Goal: Task Accomplishment & Management: Complete application form

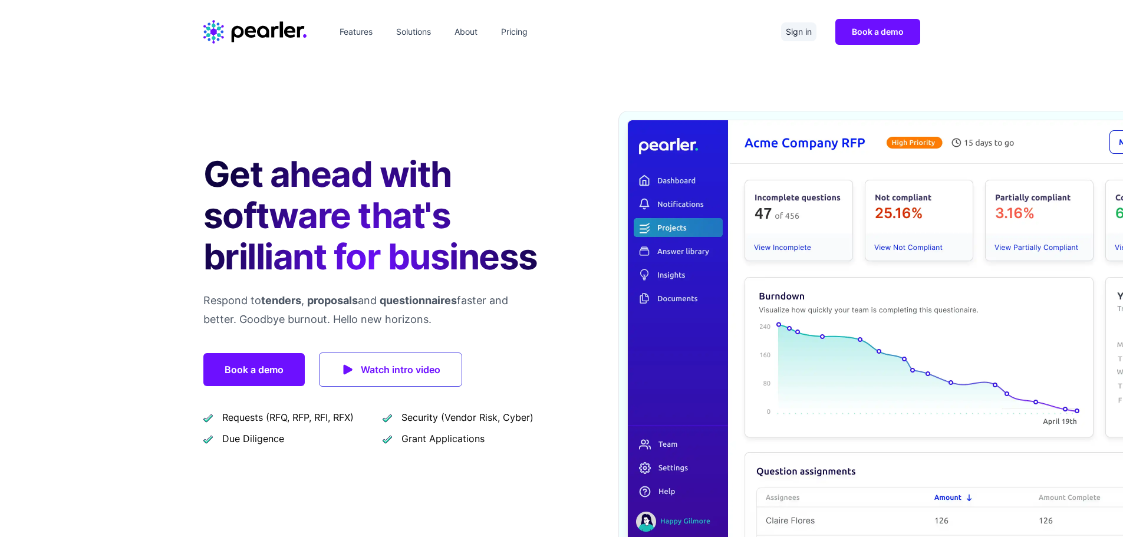
click at [798, 32] on link "Sign in" at bounding box center [798, 31] width 35 height 19
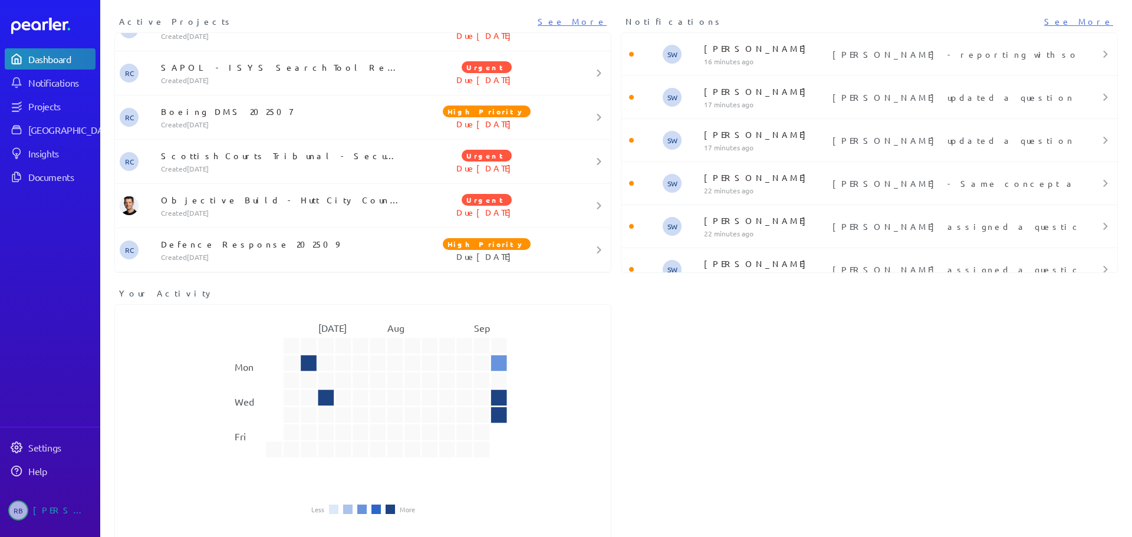
scroll to position [63, 0]
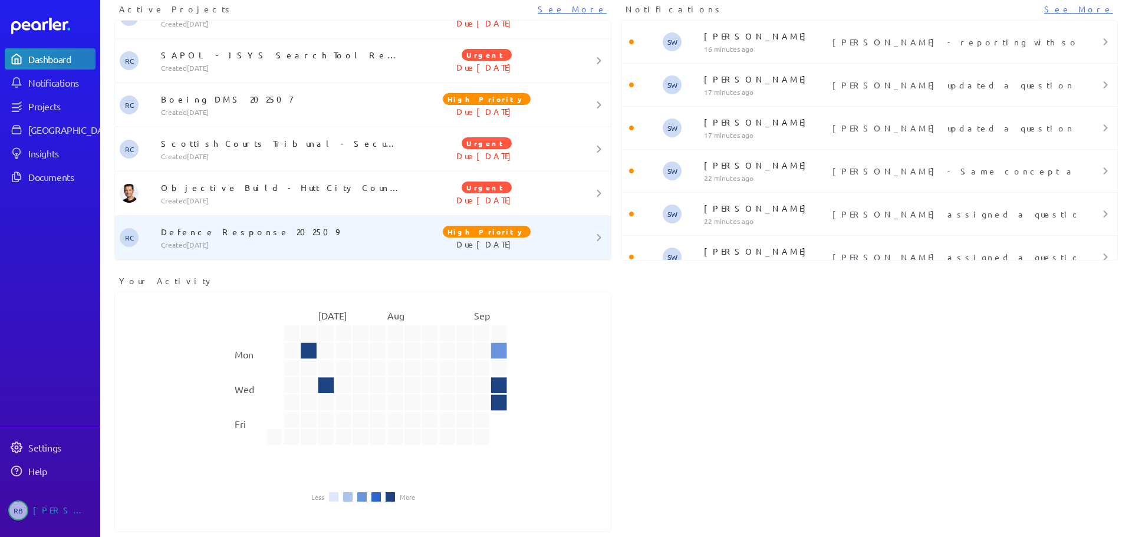
click at [209, 236] on p "Defence Response 202509" at bounding box center [283, 232] width 244 height 12
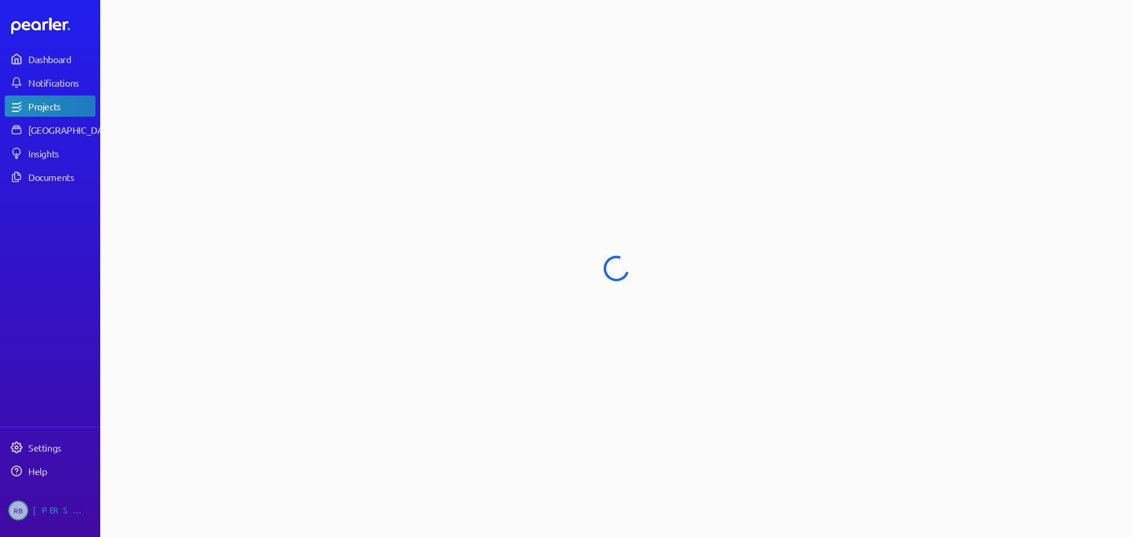
select select "****"
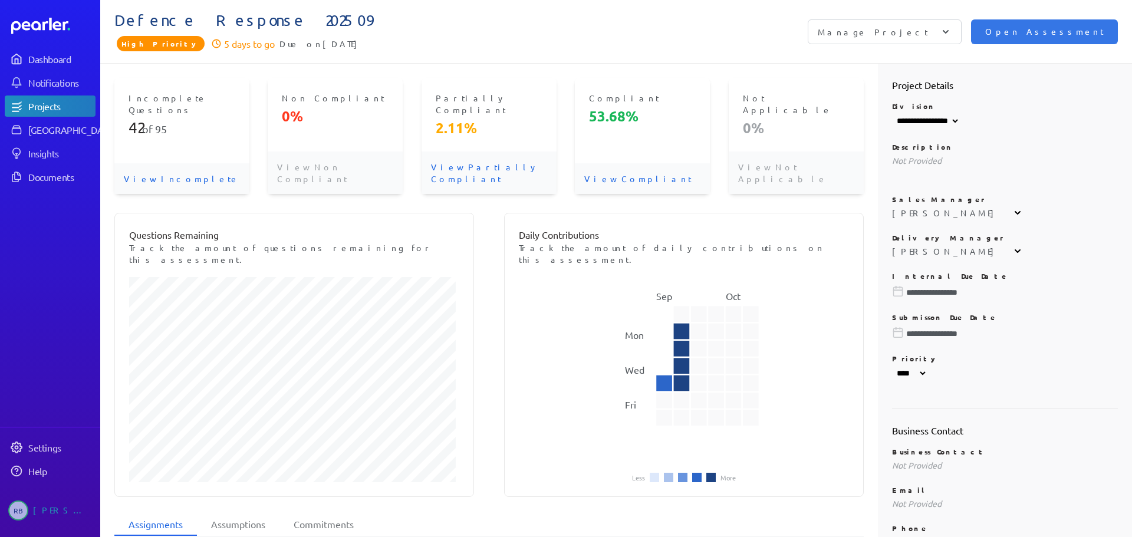
click at [478, 380] on div "Questions Remaining Track the amount of questions remaining for this assessment…" at bounding box center [489, 355] width 750 height 284
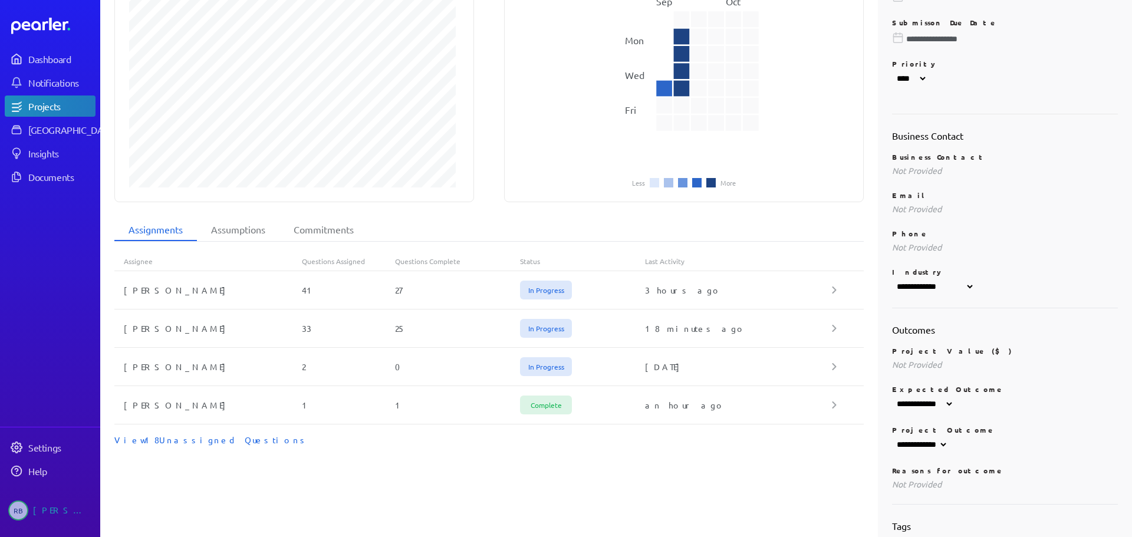
scroll to position [340, 0]
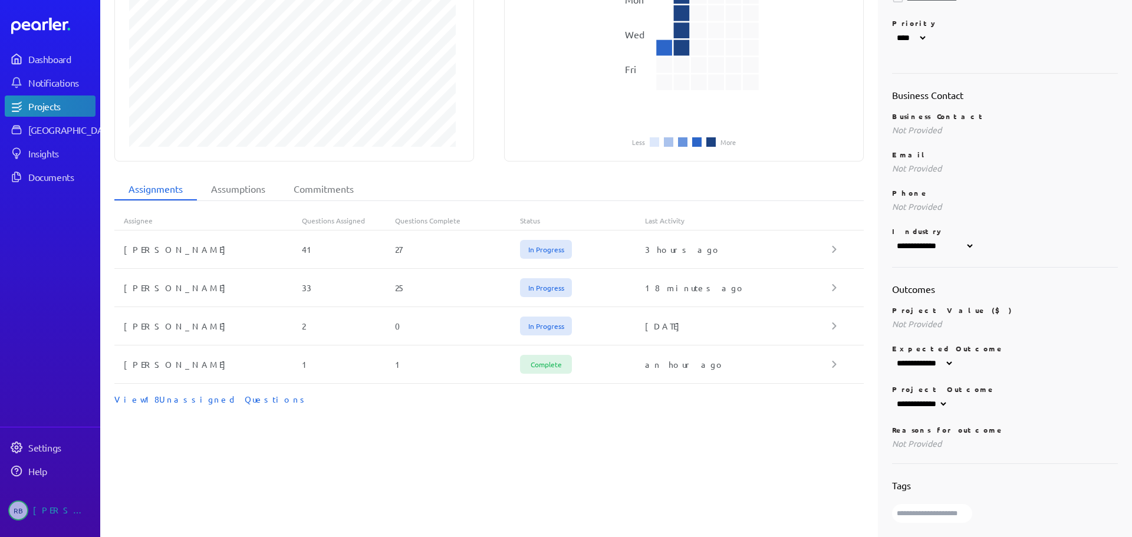
click at [430, 403] on div "Incomplete Questions 42 of 95 View Incomplete Non Compliant 0% View Non Complia…" at bounding box center [482, 132] width 764 height 809
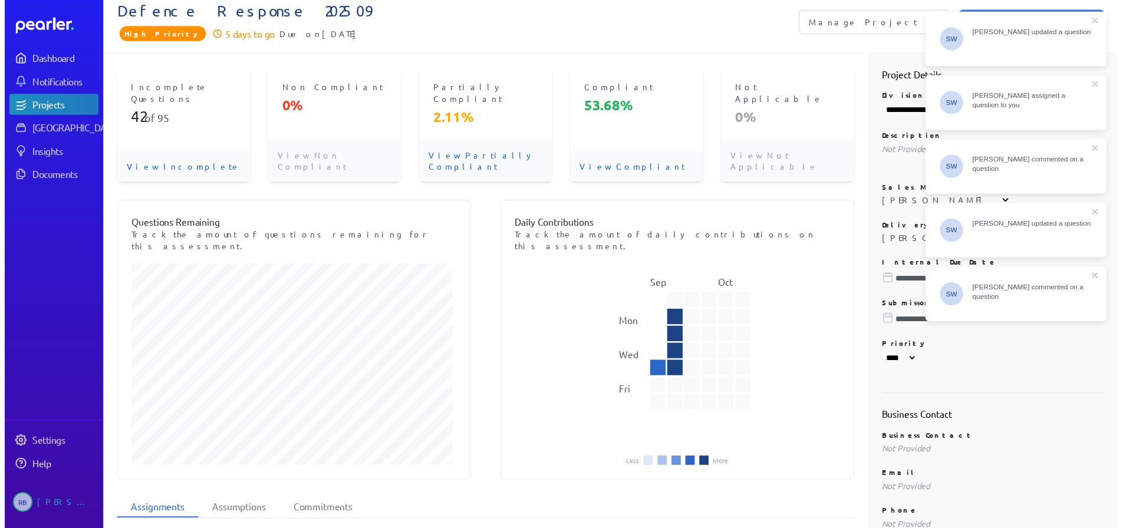
scroll to position [0, 0]
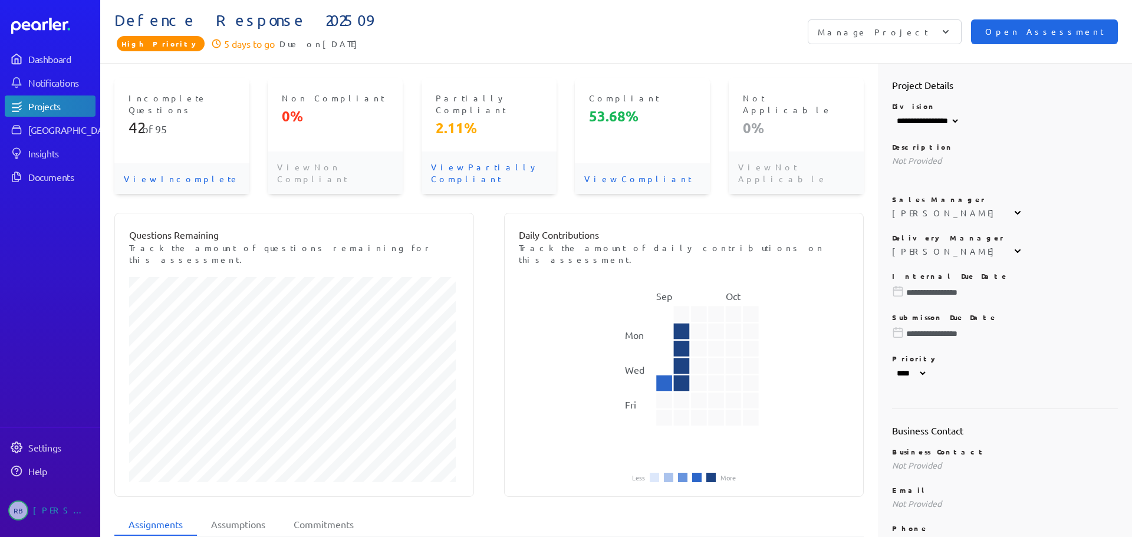
click at [1067, 29] on span "Open Assessment" at bounding box center [1044, 31] width 119 height 13
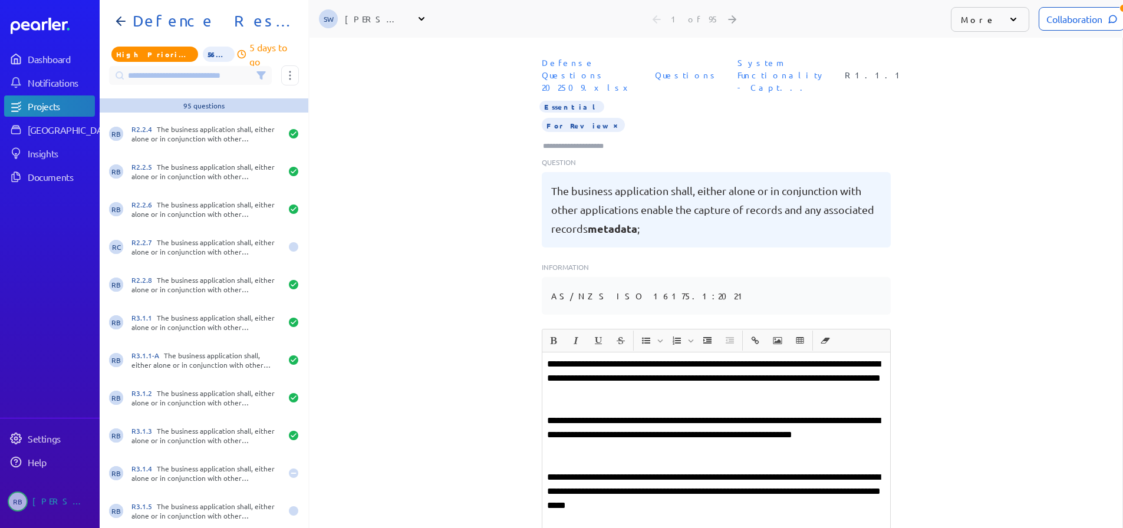
scroll to position [1356, 0]
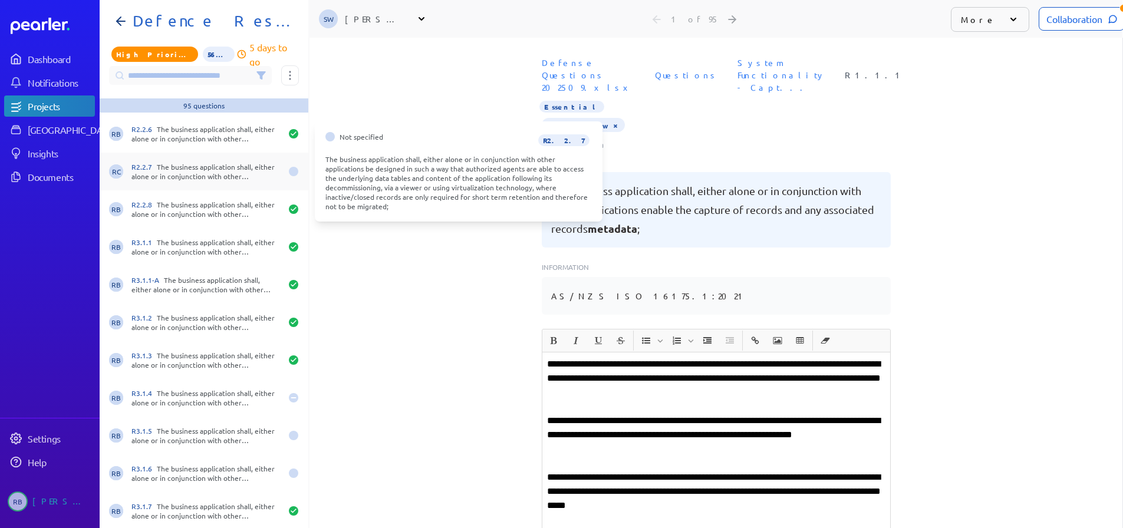
click at [224, 172] on div "R2.2.7 The business application shall, either alone or in conjunction with othe…" at bounding box center [207, 171] width 150 height 19
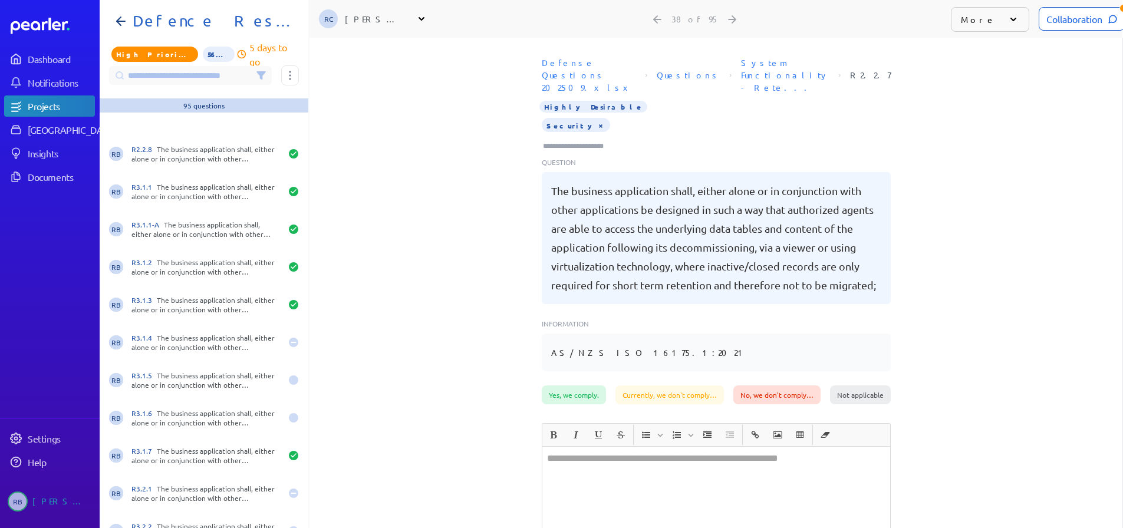
scroll to position [1533, 0]
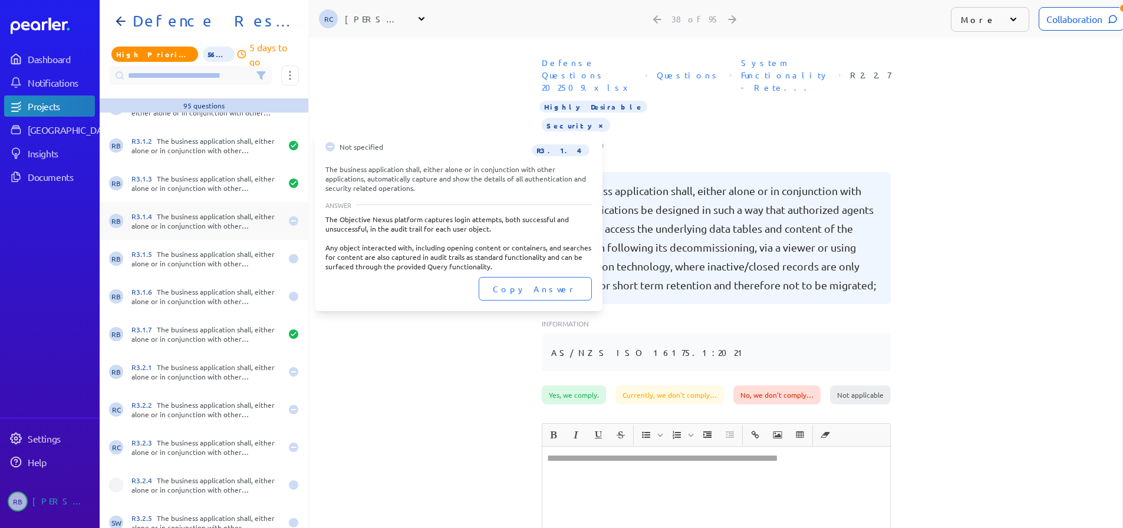
click at [216, 212] on div "R3.1.4 The business application shall, either alone or in conjunction with othe…" at bounding box center [207, 221] width 150 height 19
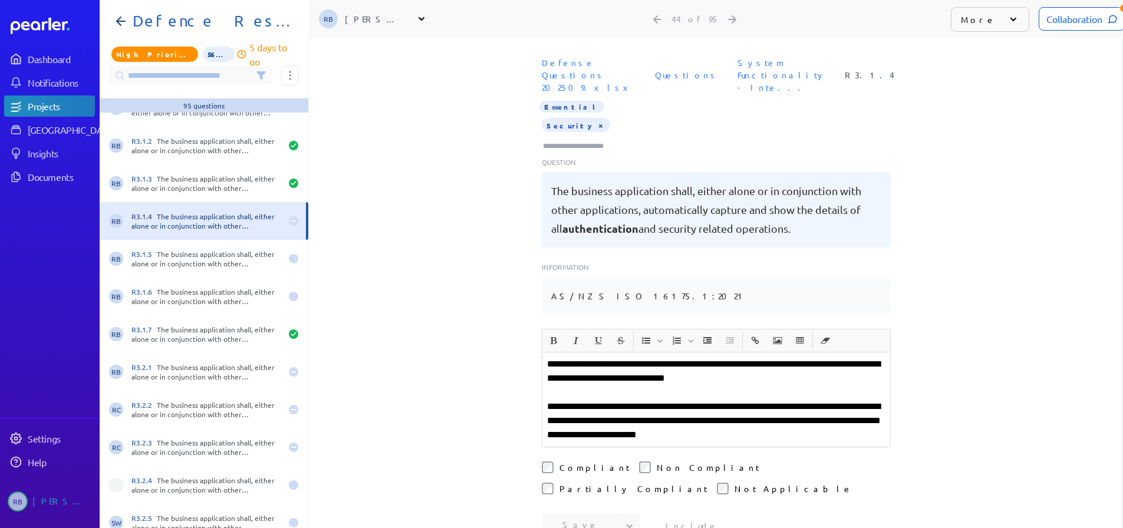
click at [764, 367] on p "**********" at bounding box center [716, 371] width 338 height 28
click at [1050, 15] on div "Collaboration" at bounding box center [1082, 19] width 86 height 24
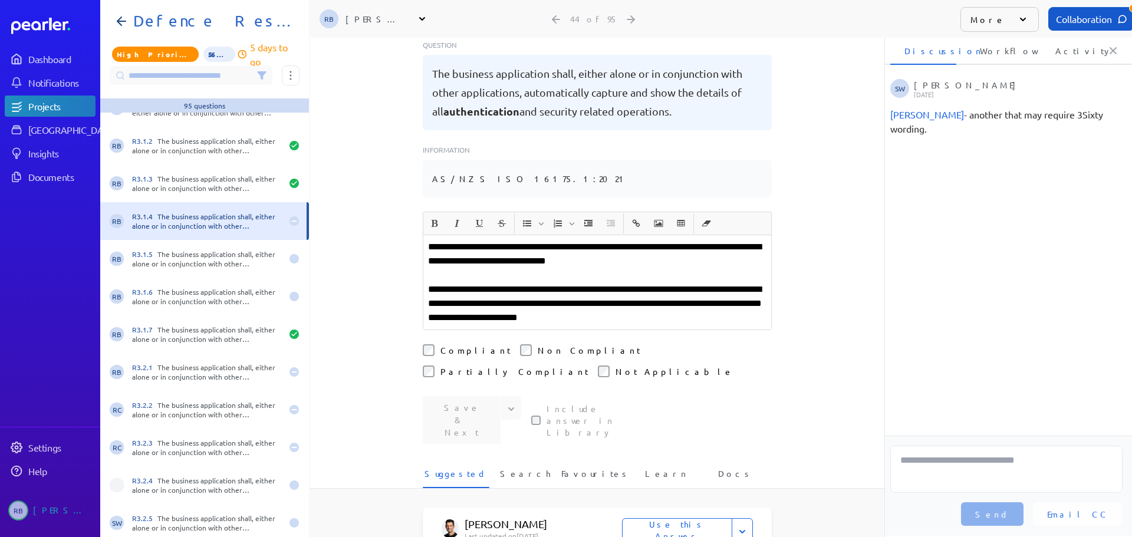
scroll to position [118, 0]
click at [612, 306] on p "**********" at bounding box center [597, 303] width 338 height 42
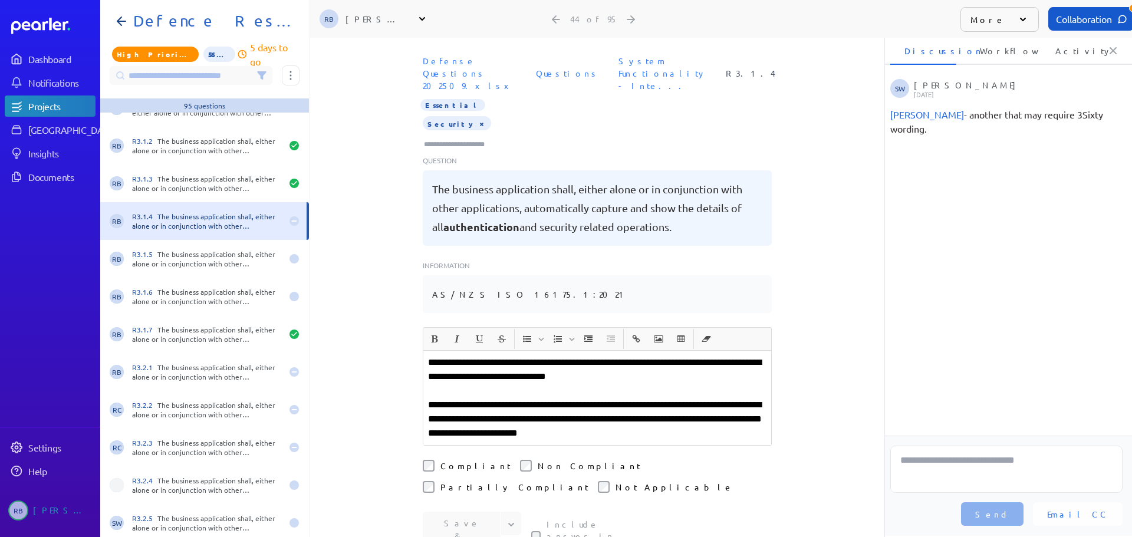
scroll to position [0, 0]
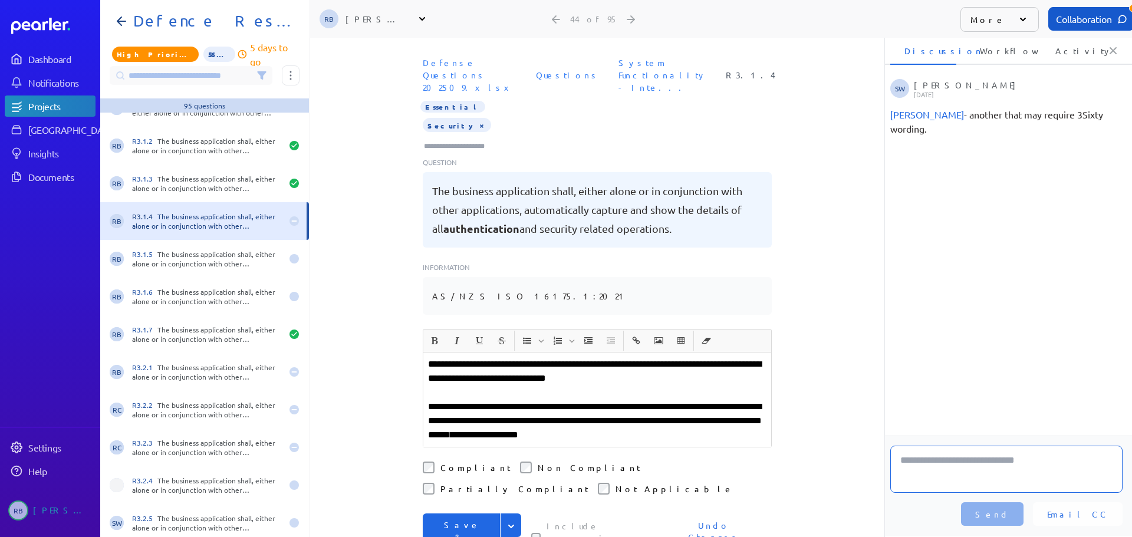
click at [1033, 472] on textarea at bounding box center [1006, 469] width 232 height 47
type textarea "**********"
click at [1010, 511] on span "Send" at bounding box center [992, 514] width 34 height 12
click at [463, 514] on button "Save & Next" at bounding box center [462, 538] width 78 height 48
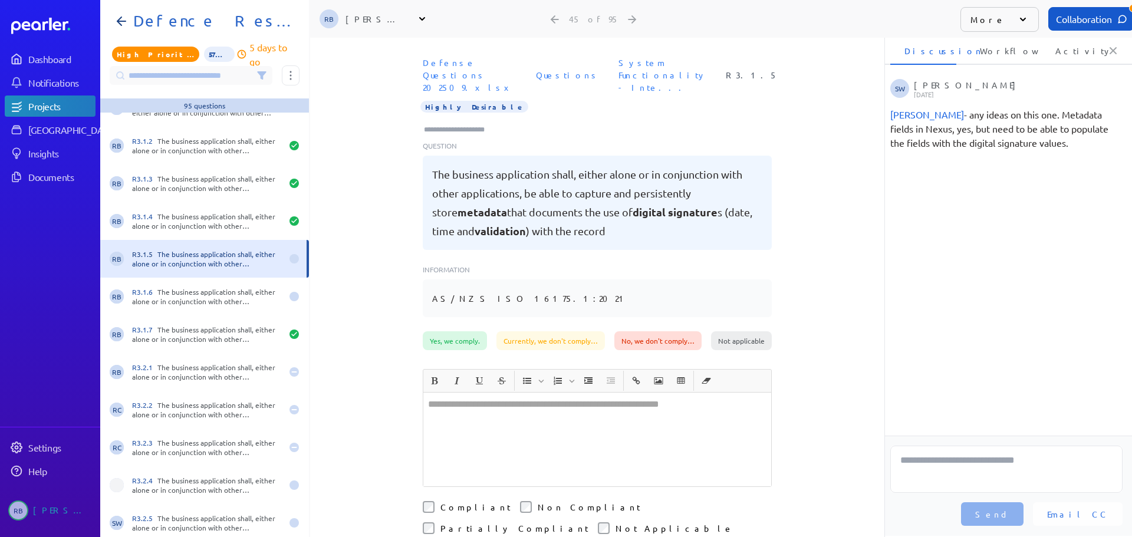
click at [642, 416] on div at bounding box center [597, 440] width 348 height 94
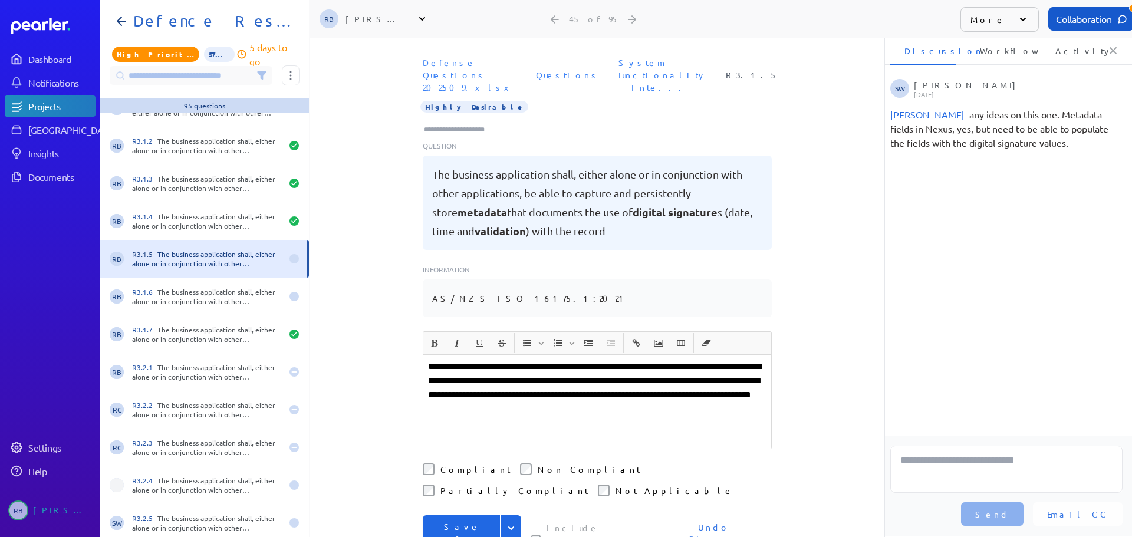
click at [471, 515] on button "Save & Next" at bounding box center [462, 539] width 78 height 48
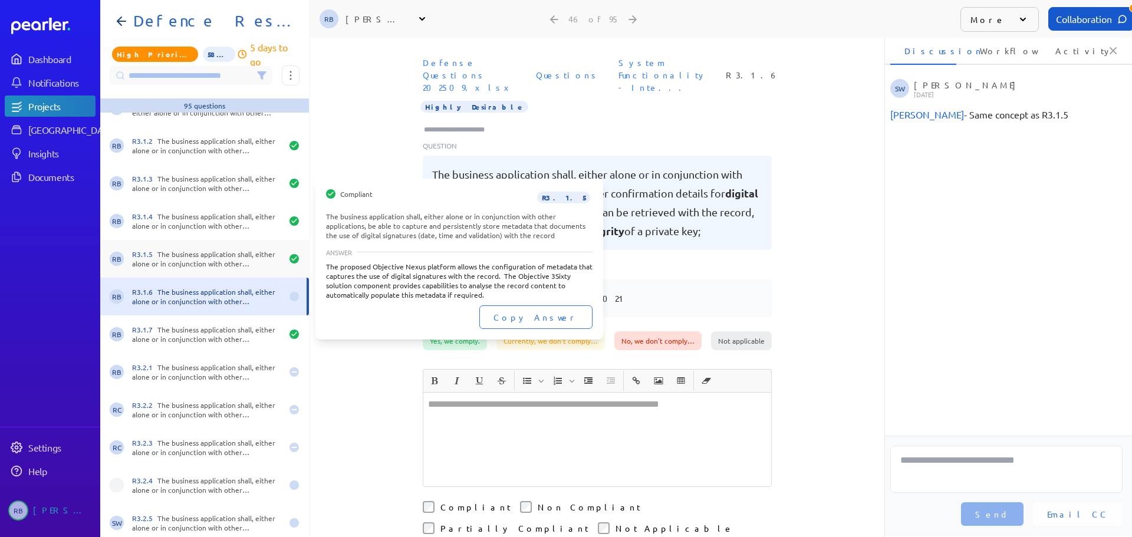
click at [205, 264] on div "R3.1.5 The business application shall, either alone or in conjunction with othe…" at bounding box center [207, 258] width 150 height 19
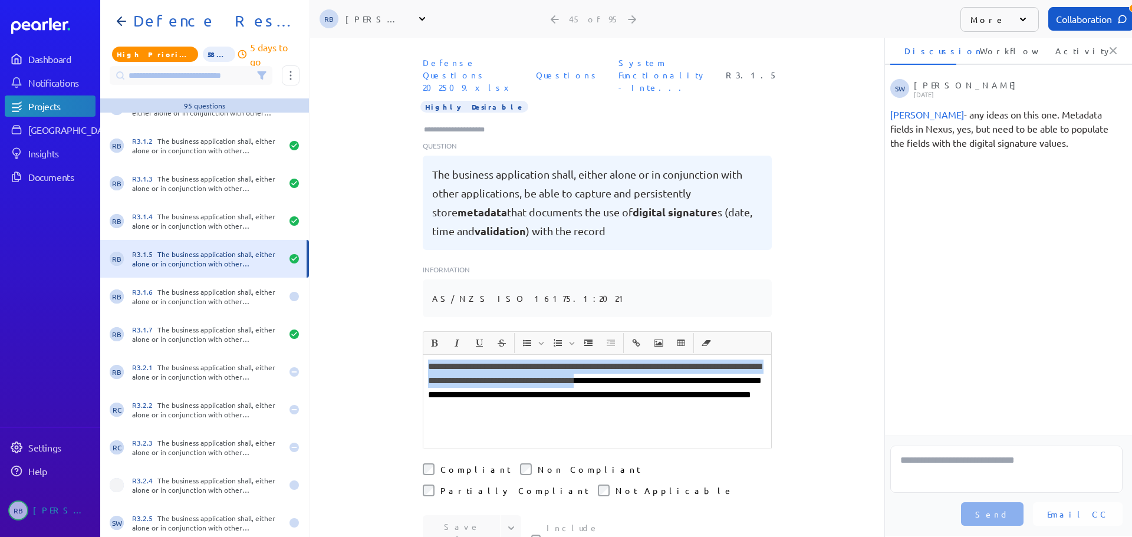
drag, startPoint x: 425, startPoint y: 354, endPoint x: 675, endPoint y: 367, distance: 250.9
click at [675, 367] on p "**********" at bounding box center [597, 388] width 338 height 57
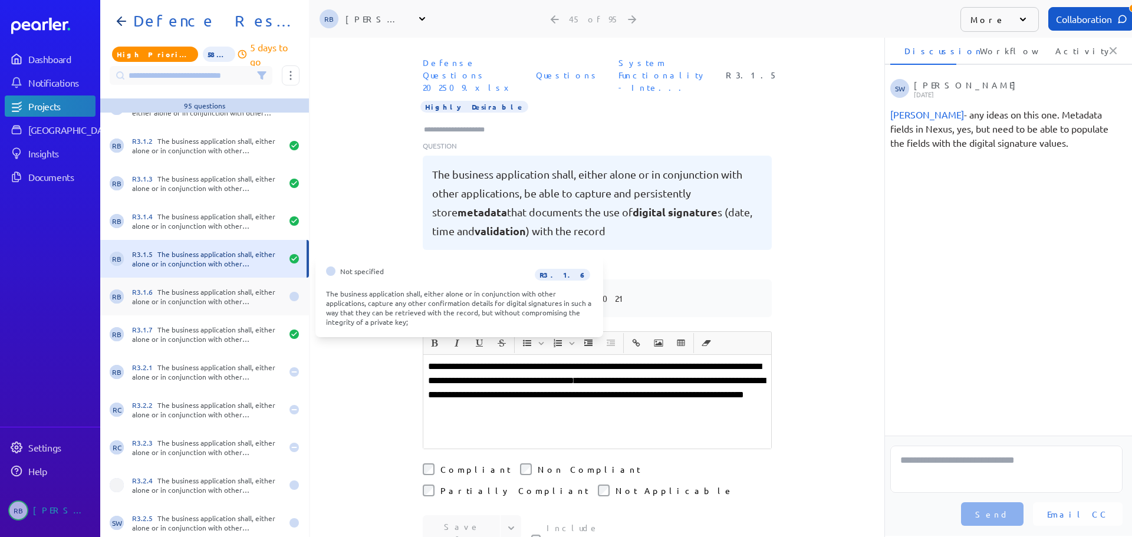
click at [188, 290] on div "R3.1.6 The business application shall, either alone or in conjunction with othe…" at bounding box center [207, 296] width 150 height 19
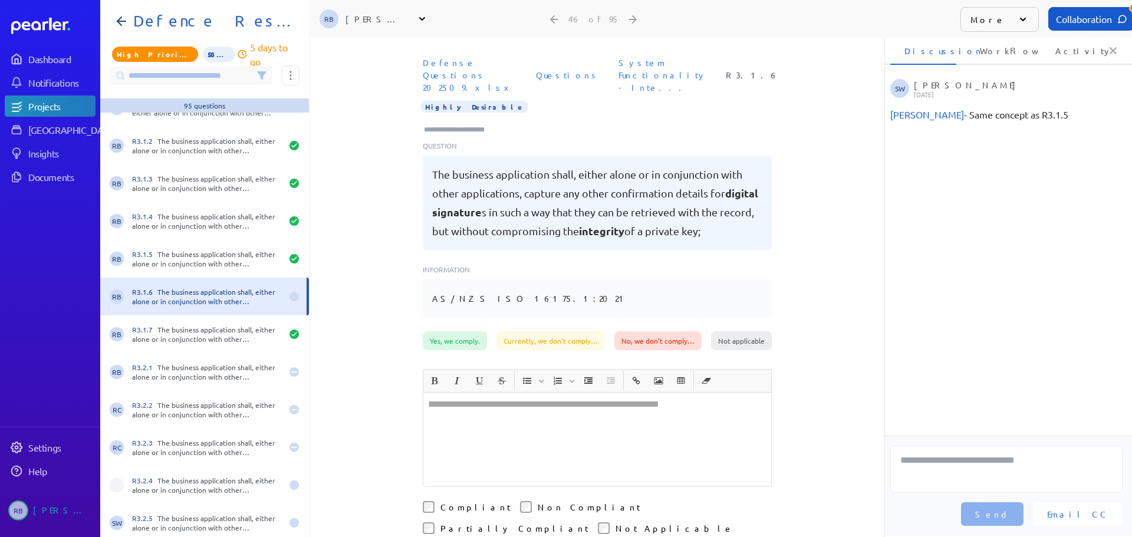
click at [461, 417] on div at bounding box center [597, 440] width 348 height 94
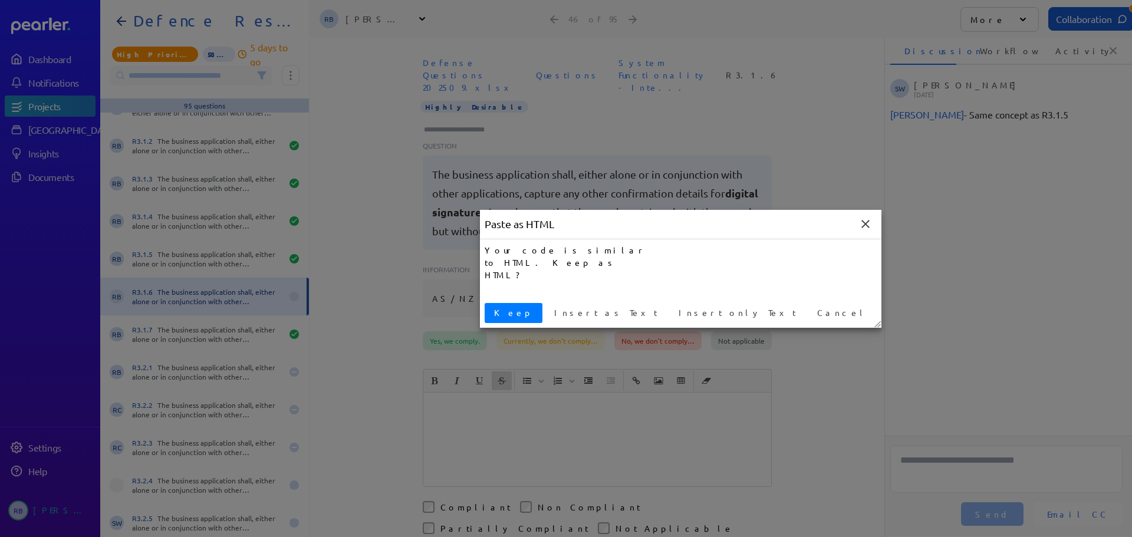
click at [502, 322] on button "Keep" at bounding box center [514, 313] width 58 height 20
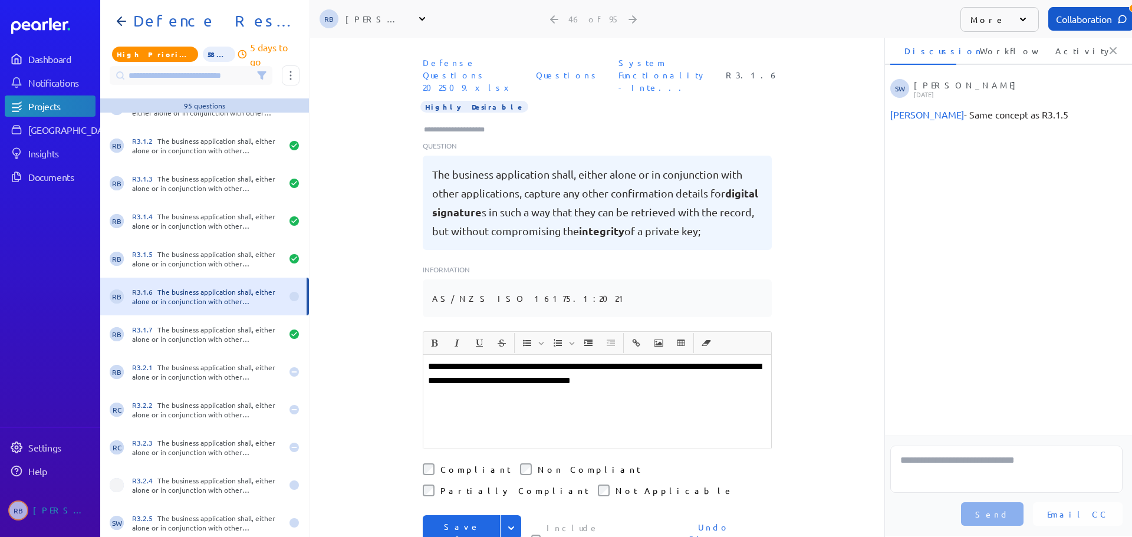
click at [507, 388] on p at bounding box center [597, 395] width 338 height 14
copy p "**********"
click at [454, 124] on input "Type here to add tags" at bounding box center [459, 130] width 73 height 12
type input "***"
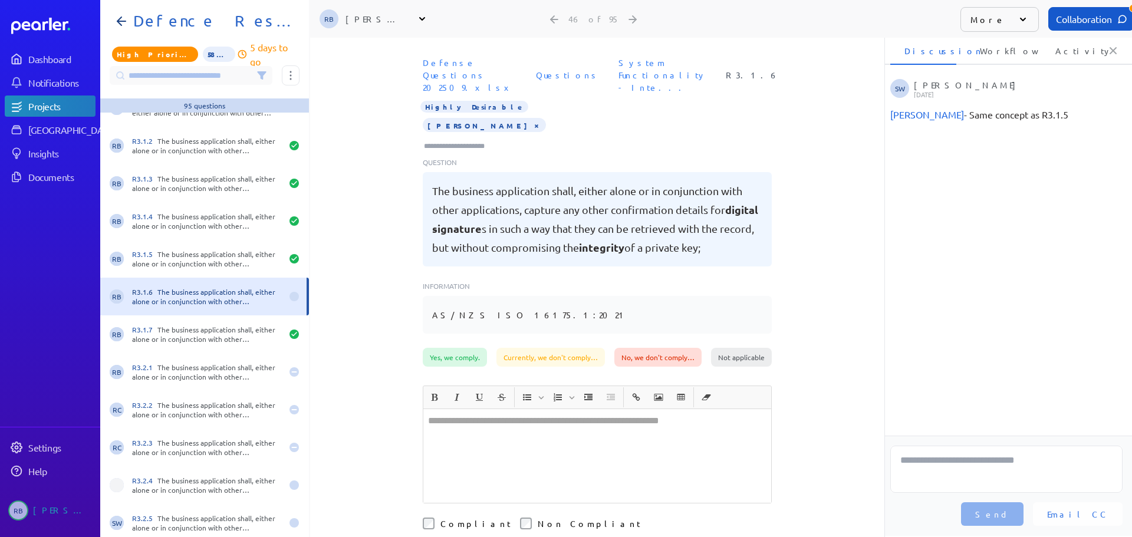
click at [497, 435] on div at bounding box center [597, 456] width 348 height 94
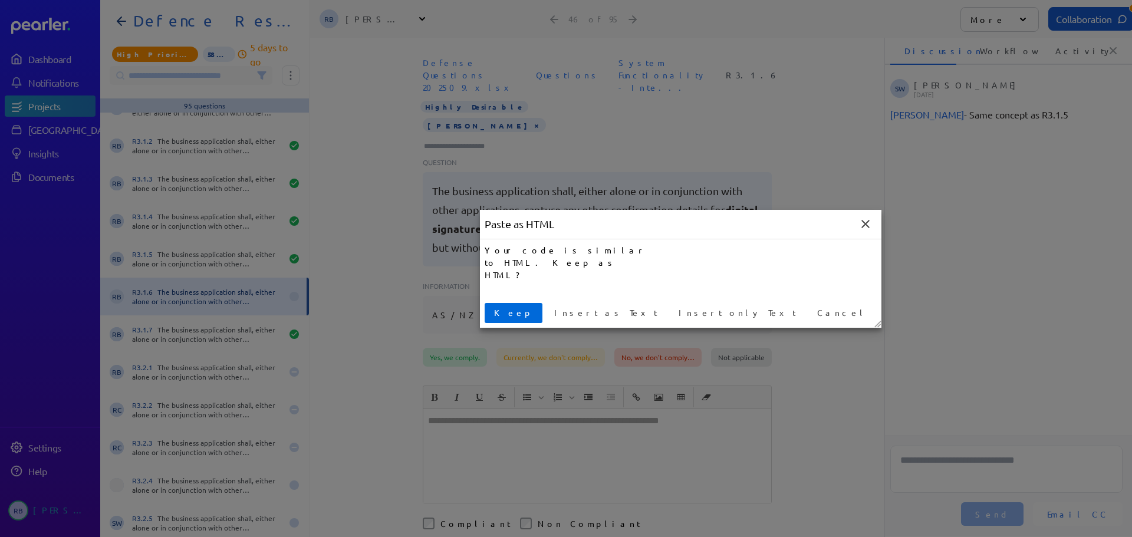
click at [502, 315] on span "Keep" at bounding box center [513, 313] width 48 height 12
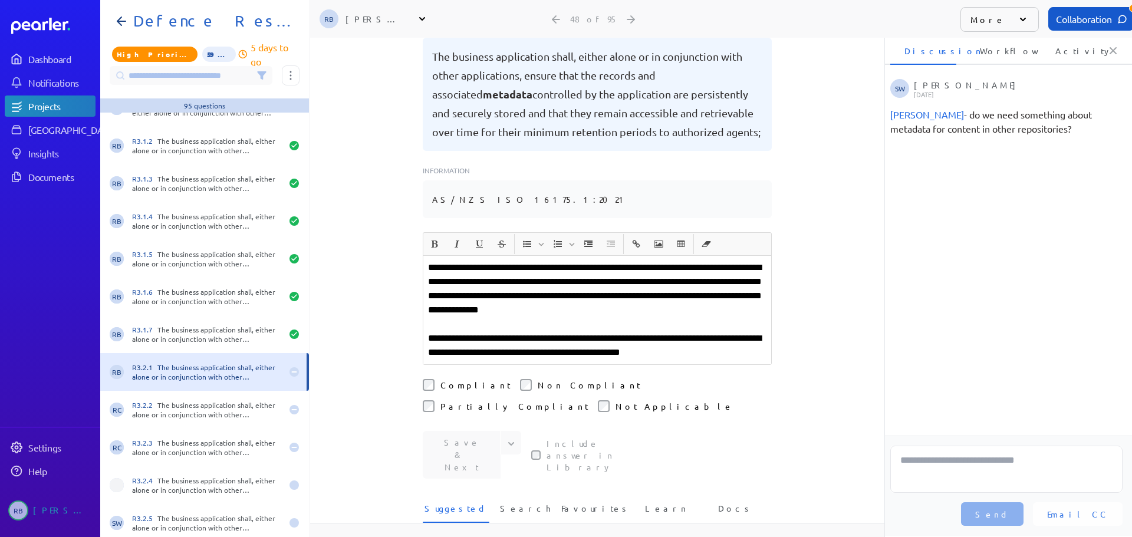
scroll to position [59, 0]
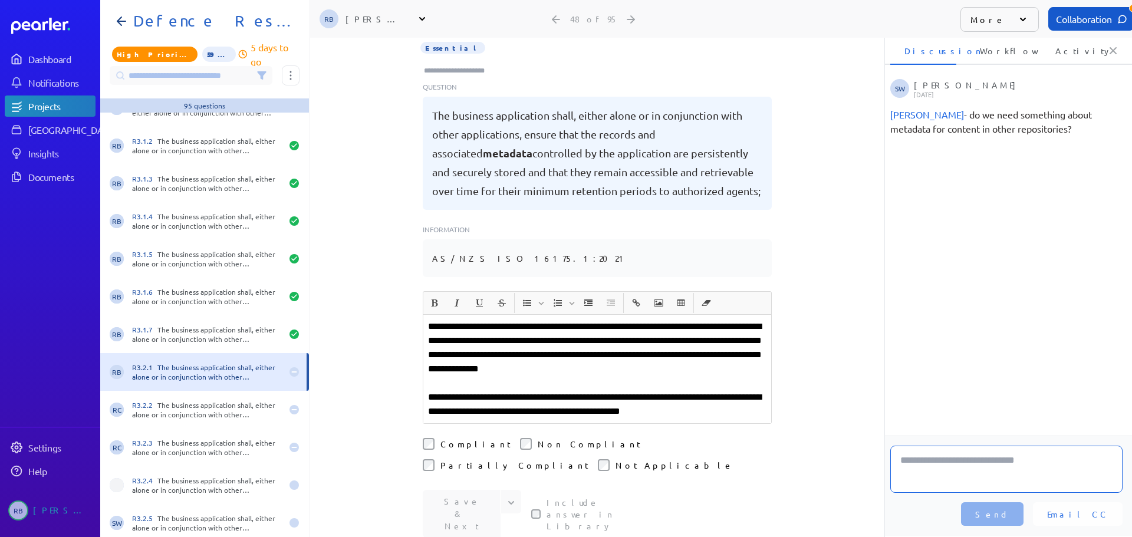
click at [994, 460] on textarea at bounding box center [1006, 469] width 232 height 47
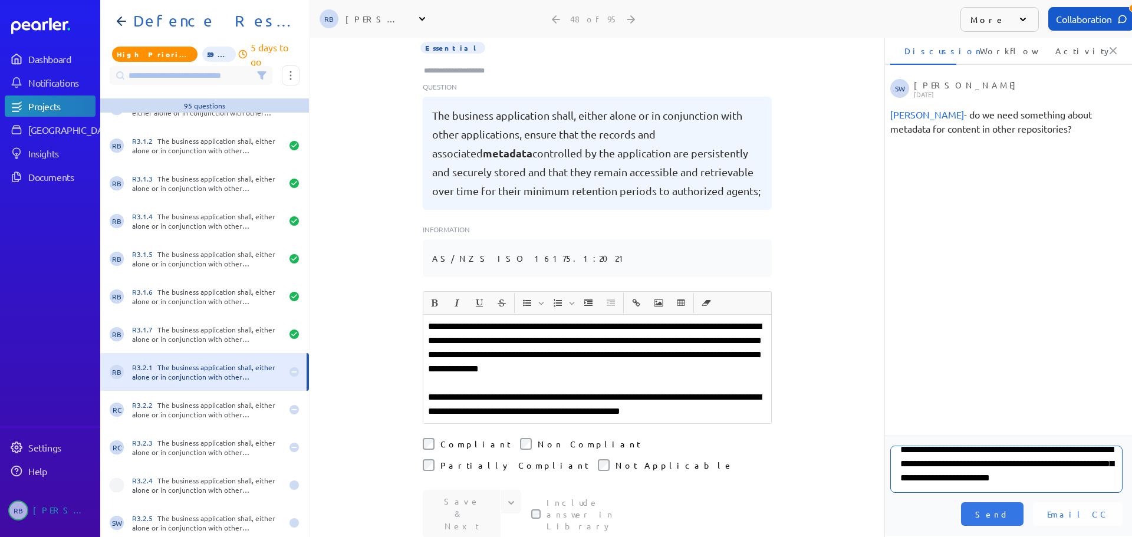
scroll to position [16, 0]
type textarea "**********"
click at [1016, 508] on button "Send" at bounding box center [992, 514] width 63 height 24
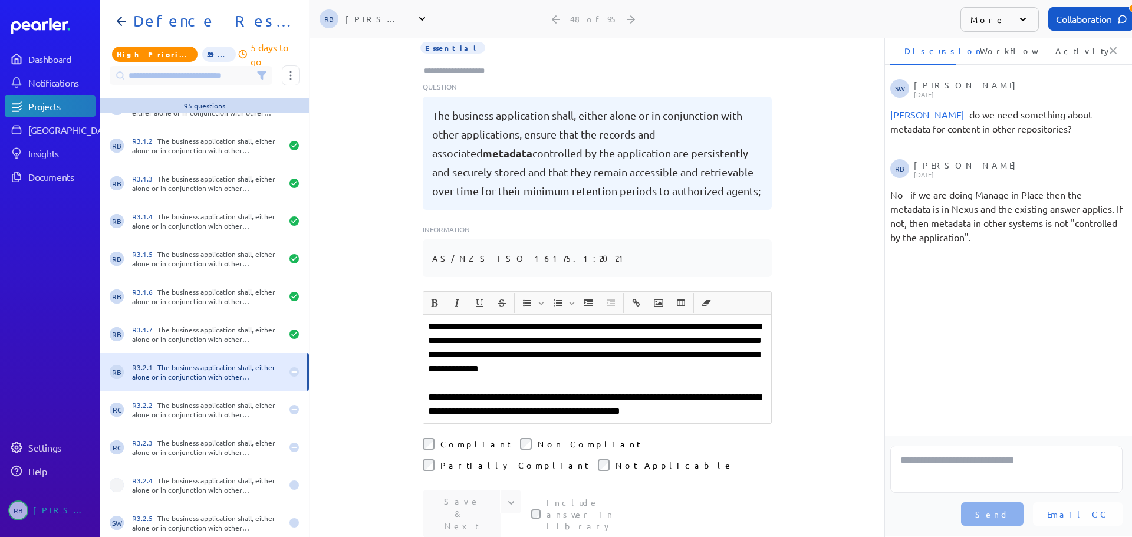
scroll to position [0, 0]
click at [605, 329] on p "**********" at bounding box center [597, 348] width 338 height 57
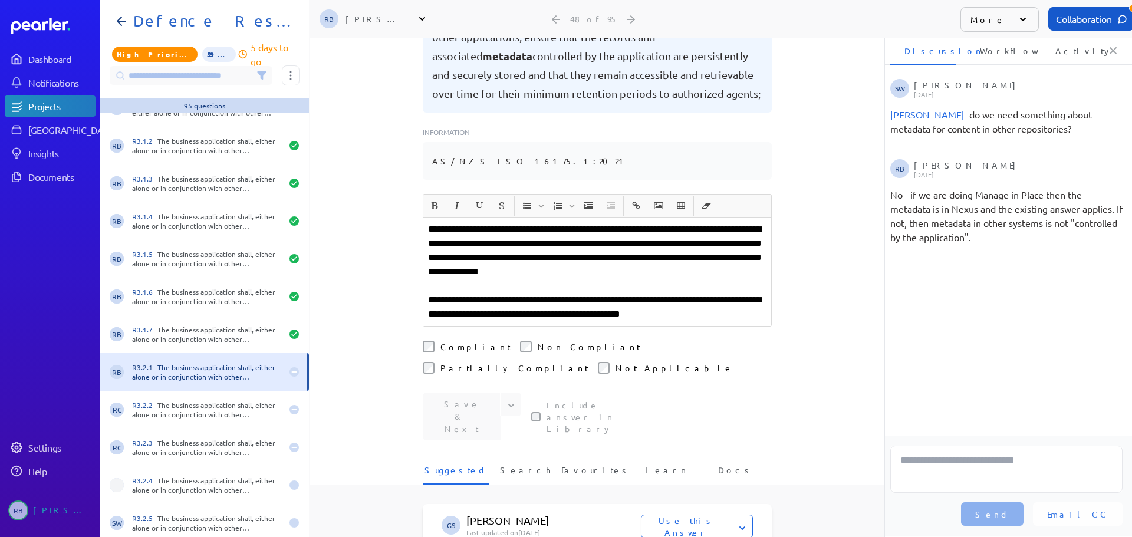
scroll to position [177, 0]
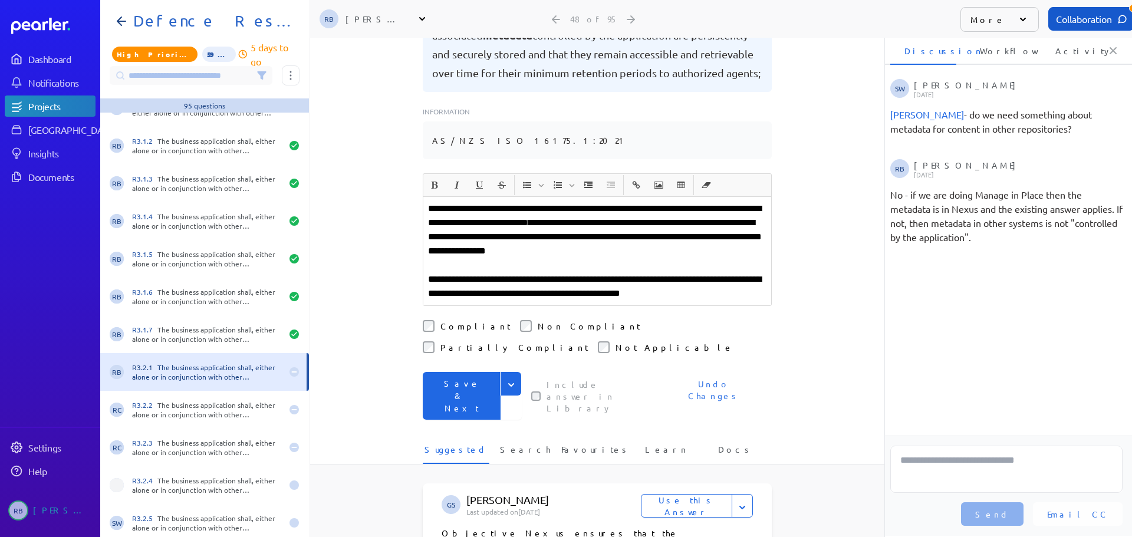
click at [452, 372] on button "Save & Next" at bounding box center [462, 396] width 78 height 48
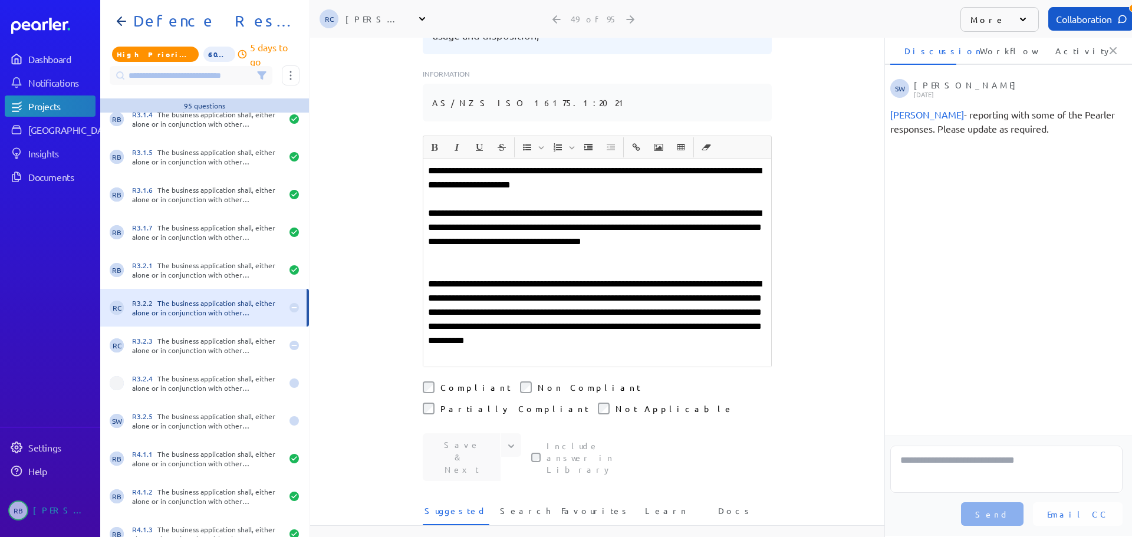
scroll to position [1651, 0]
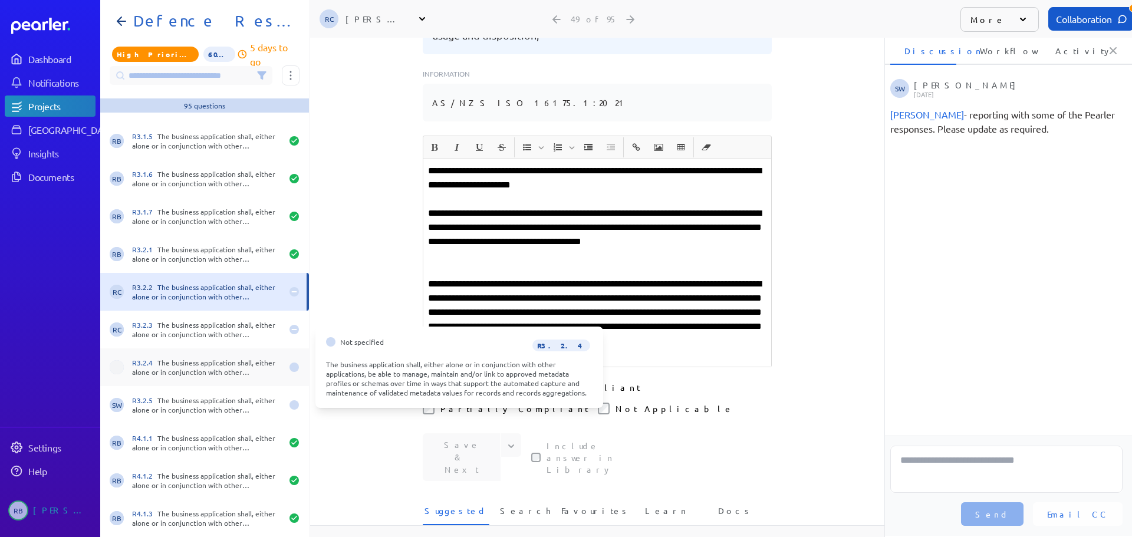
click at [191, 361] on div "R3.2.4 The business application shall, either alone or in conjunction with othe…" at bounding box center [207, 367] width 150 height 19
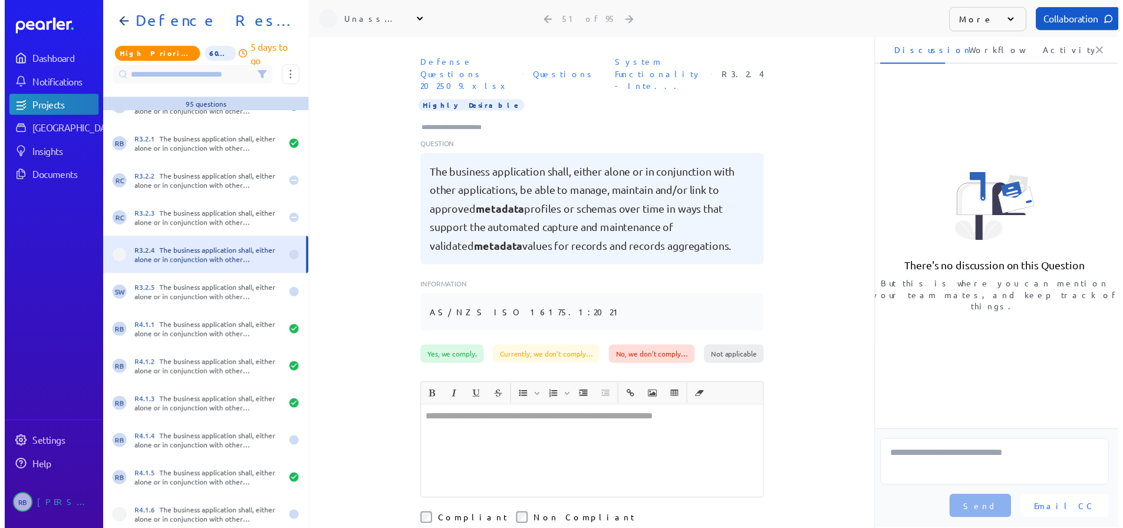
scroll to position [1769, 0]
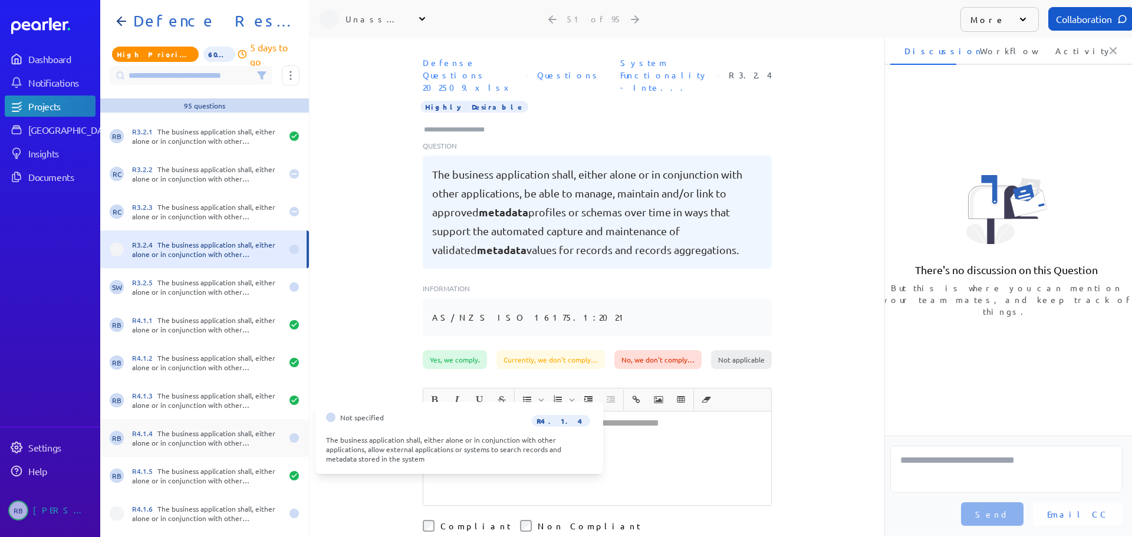
click at [219, 428] on div "RB R4.1.4 The business application shall, either alone or in conjunction with o…" at bounding box center [204, 438] width 209 height 38
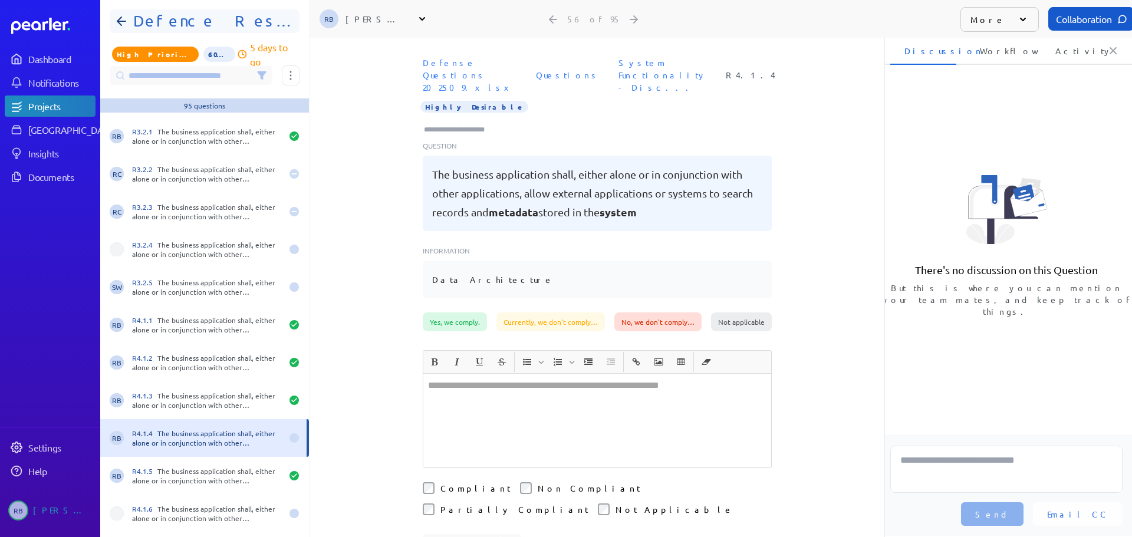
click at [229, 19] on h1 "Defence Response 202509" at bounding box center [210, 21] width 162 height 19
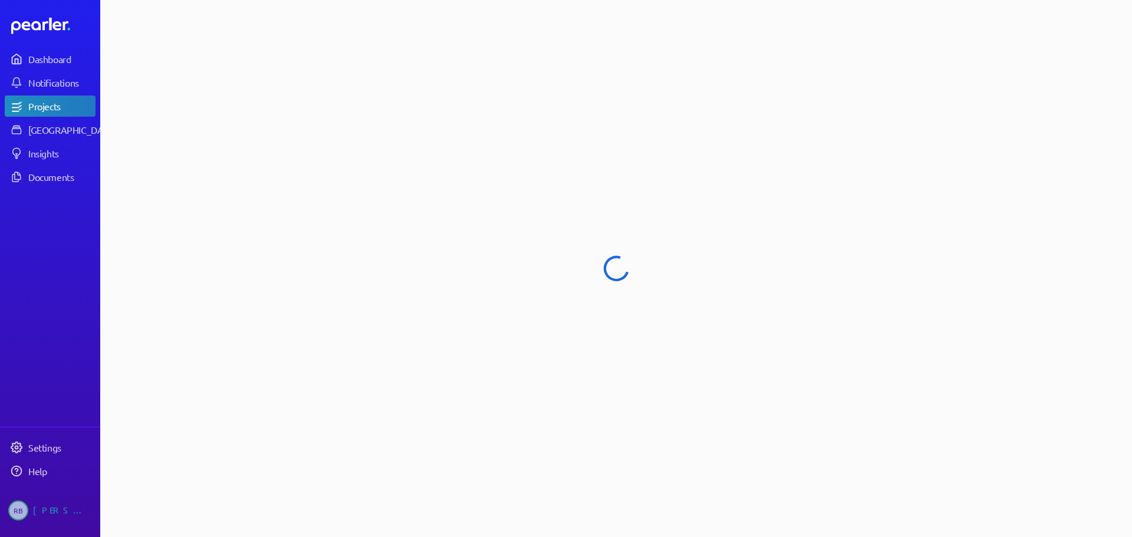
select select "****"
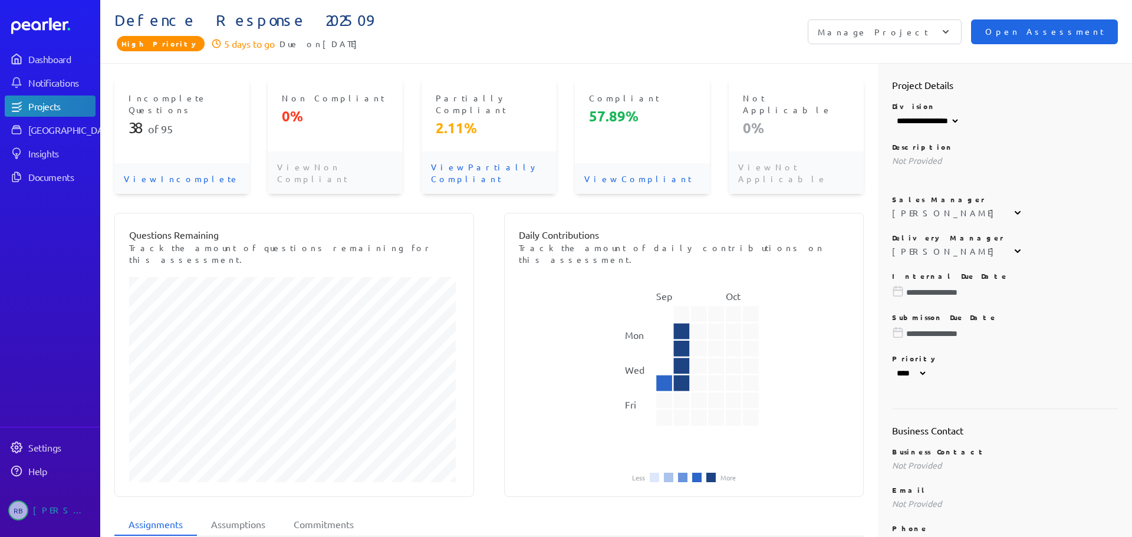
click at [1044, 32] on span "Open Assessment" at bounding box center [1044, 31] width 119 height 13
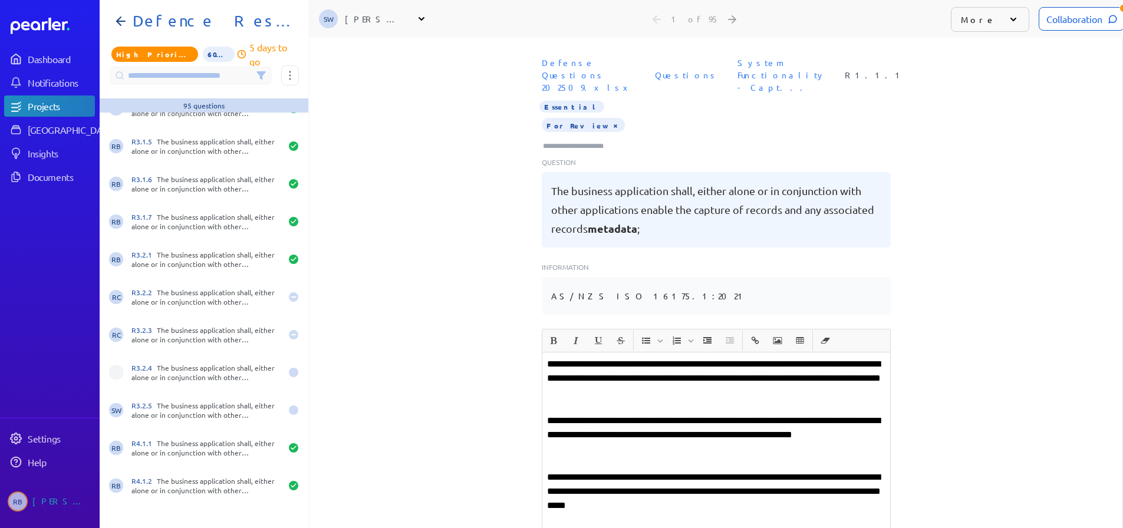
scroll to position [1651, 0]
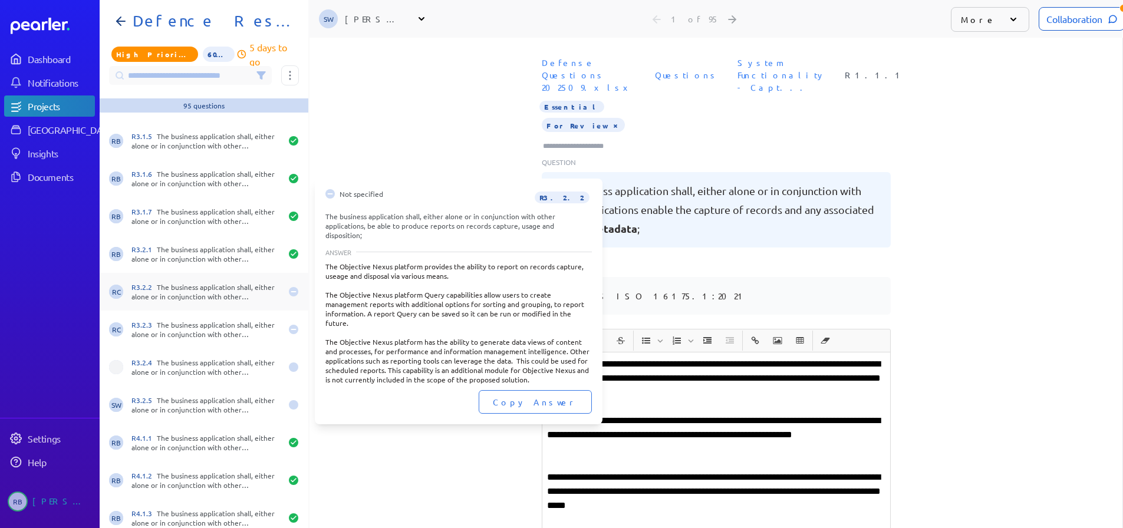
click at [226, 289] on div "R3.2.2 The business application shall, either alone or in conjunction with othe…" at bounding box center [207, 291] width 150 height 19
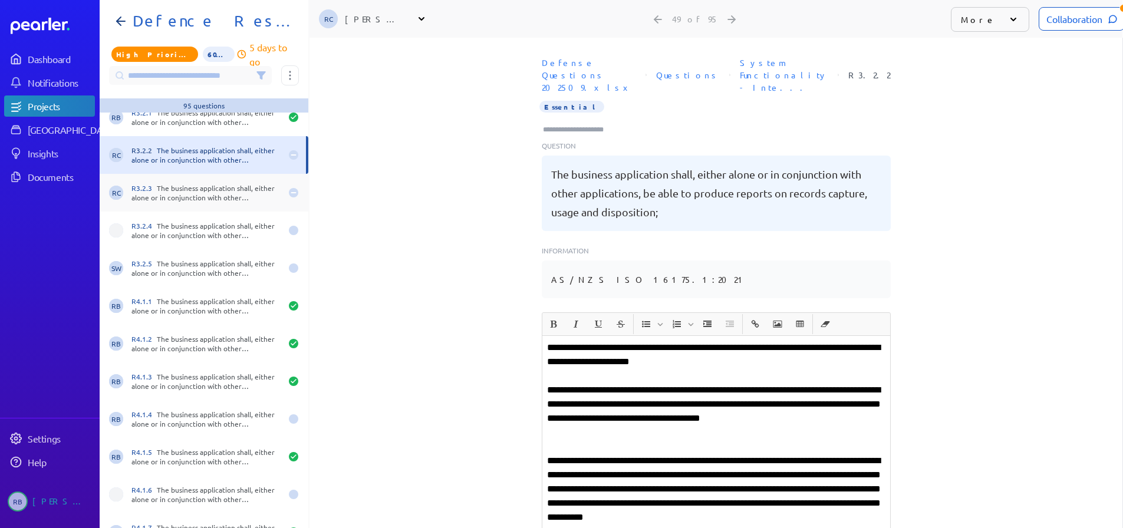
scroll to position [1828, 0]
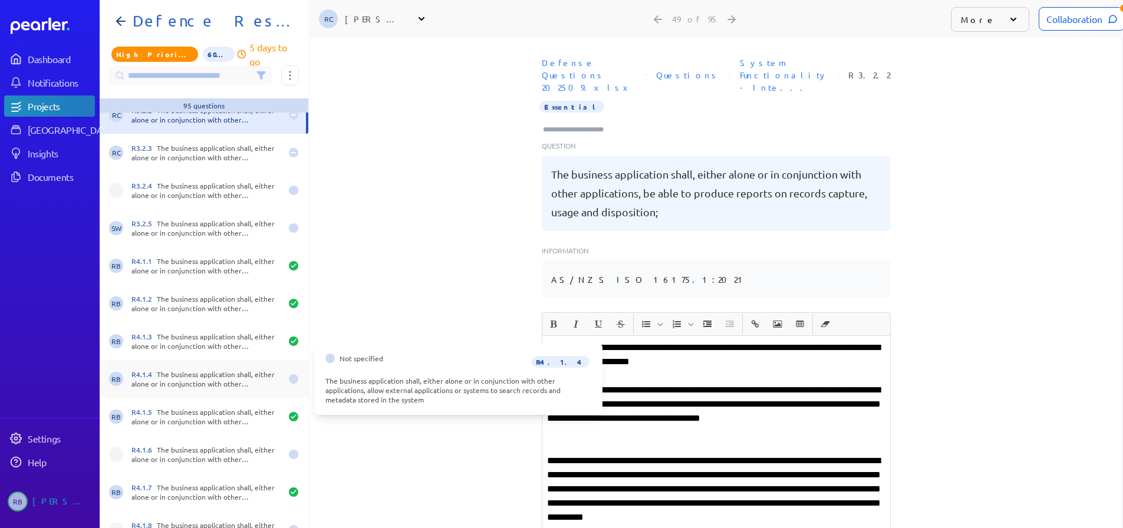
click at [224, 379] on div "R4.1.4 The business application shall, either alone or in conjunction with othe…" at bounding box center [207, 379] width 150 height 19
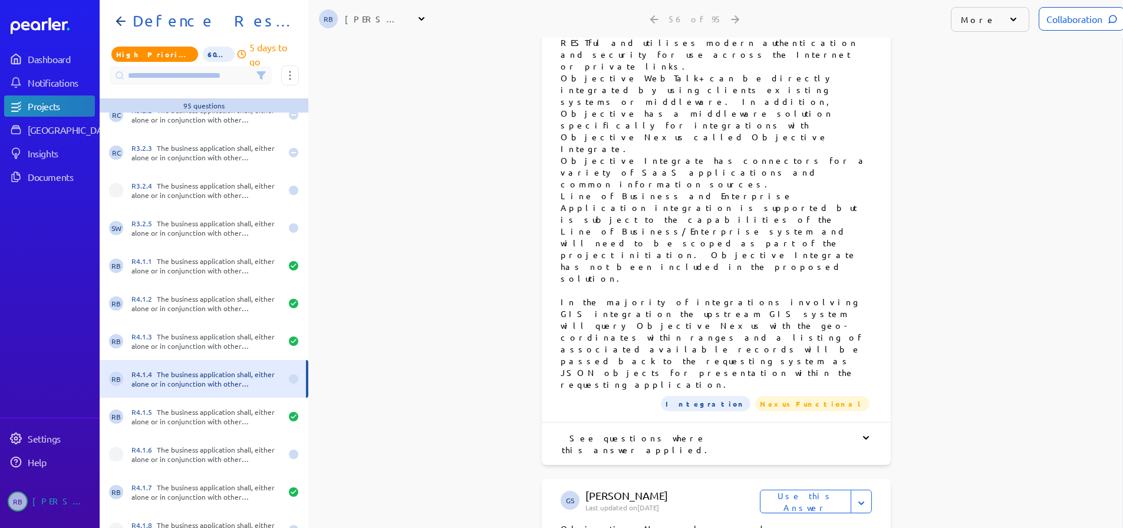
scroll to position [944, 0]
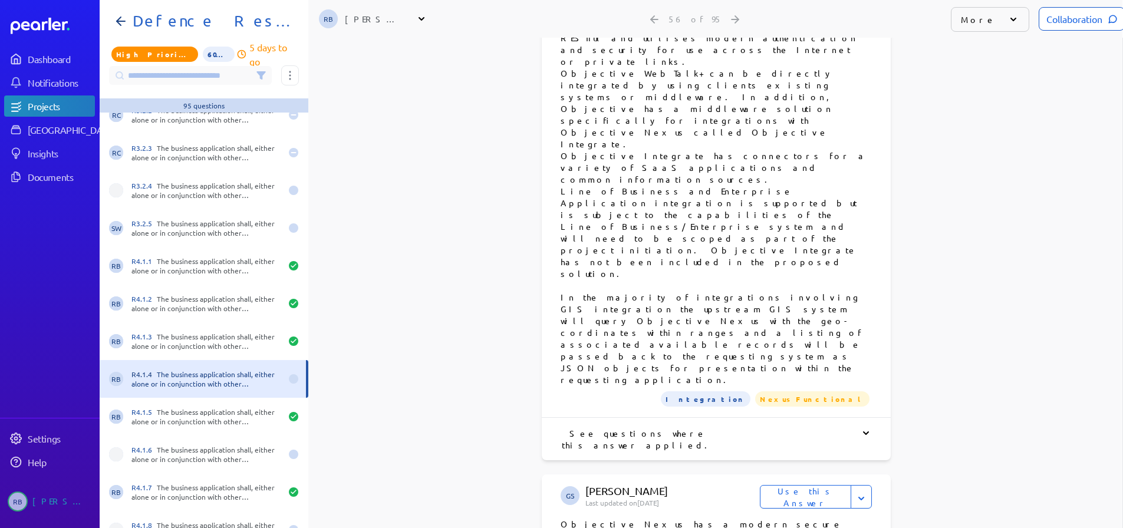
drag, startPoint x: 557, startPoint y: 192, endPoint x: 652, endPoint y: 208, distance: 97.0
copy p "Objective Nexus has a modern secure API called Objective WebTalk+ which is REST…"
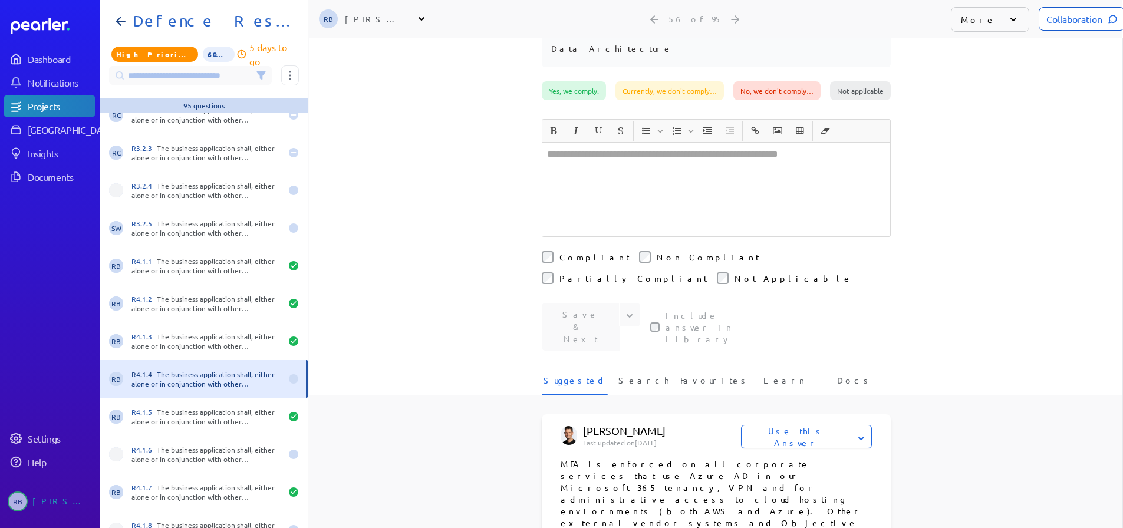
scroll to position [63, 0]
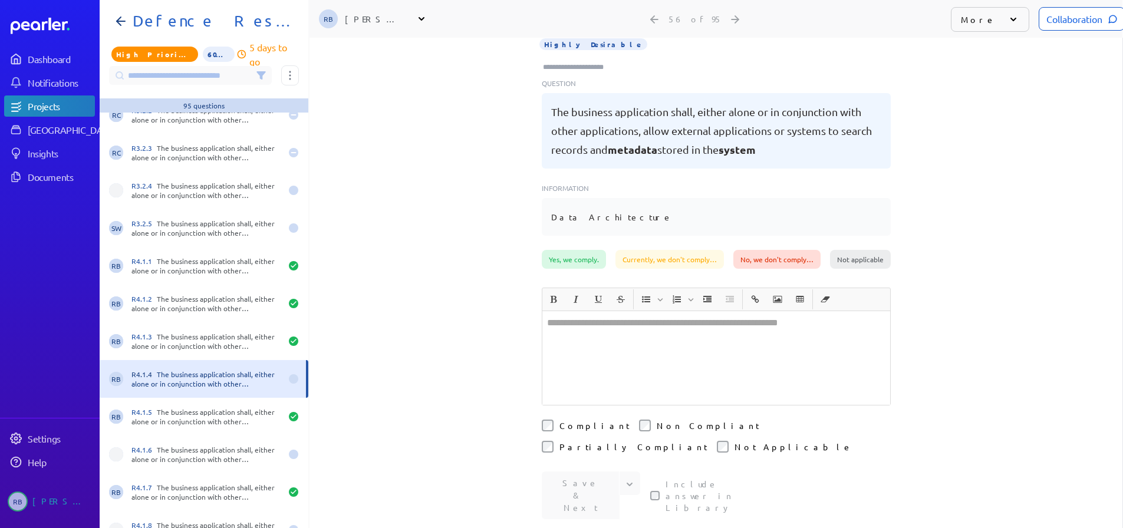
click at [639, 342] on div at bounding box center [717, 358] width 348 height 94
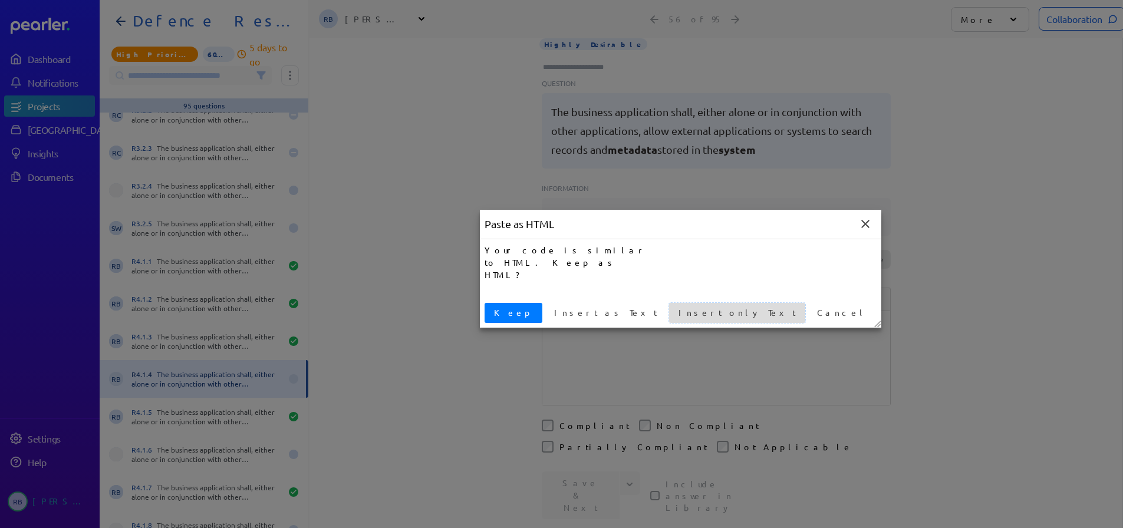
click at [674, 314] on span "Insert only Text" at bounding box center [737, 313] width 127 height 12
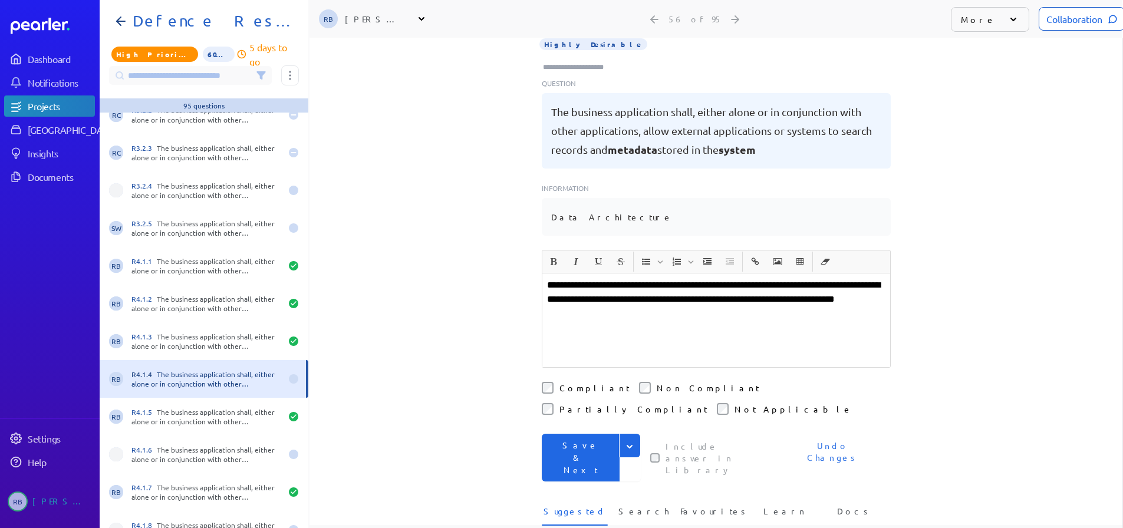
scroll to position [25, 0]
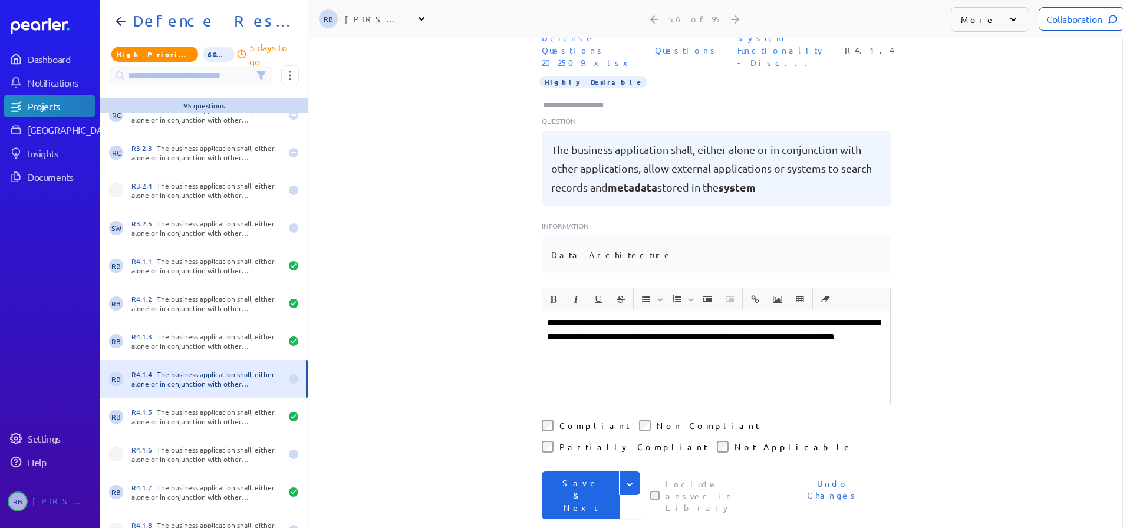
click at [595, 316] on p "**********" at bounding box center [716, 337] width 338 height 42
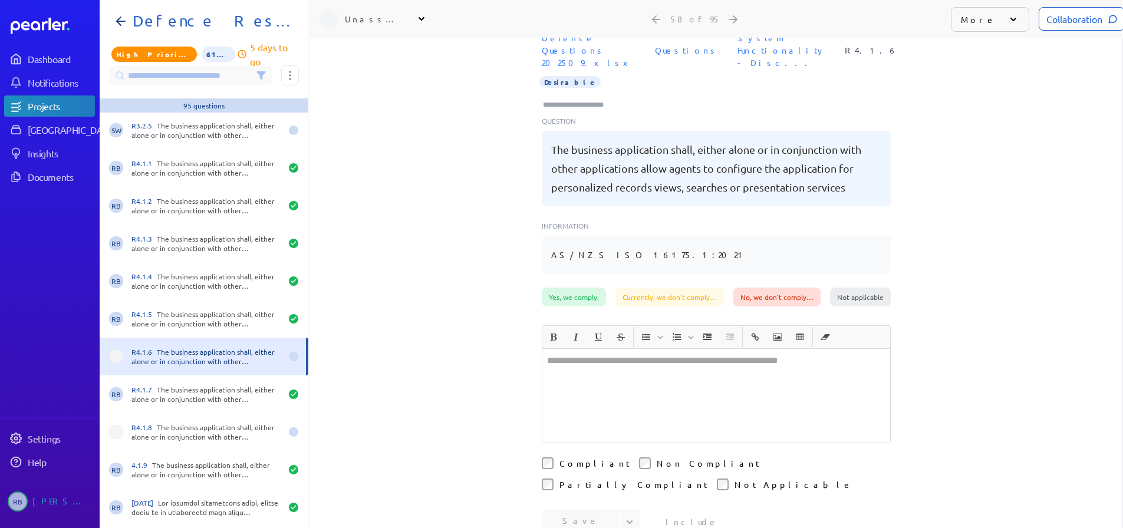
scroll to position [1946, 0]
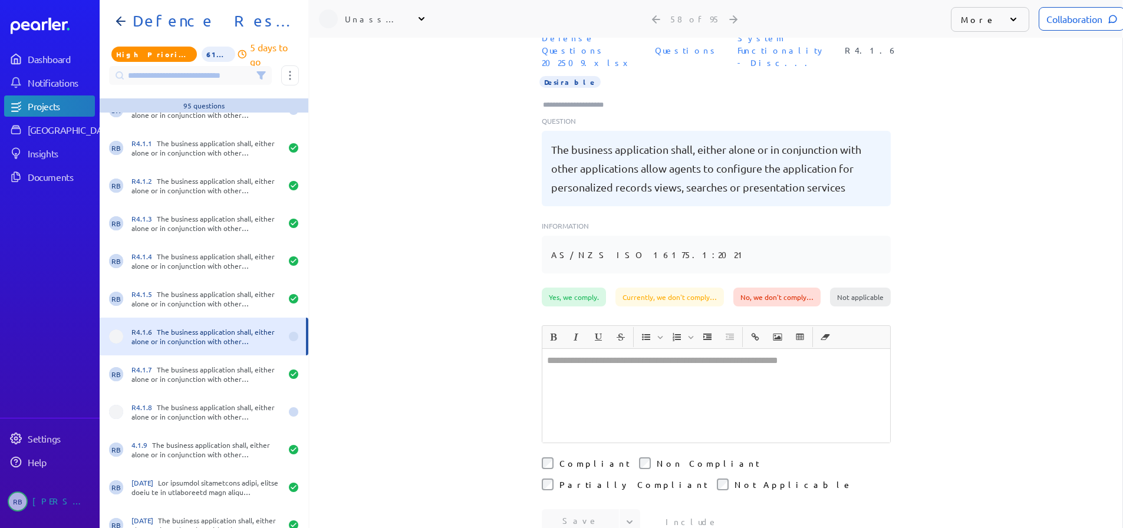
click at [590, 393] on div at bounding box center [717, 396] width 348 height 94
click at [422, 24] on icon at bounding box center [422, 19] width 12 height 12
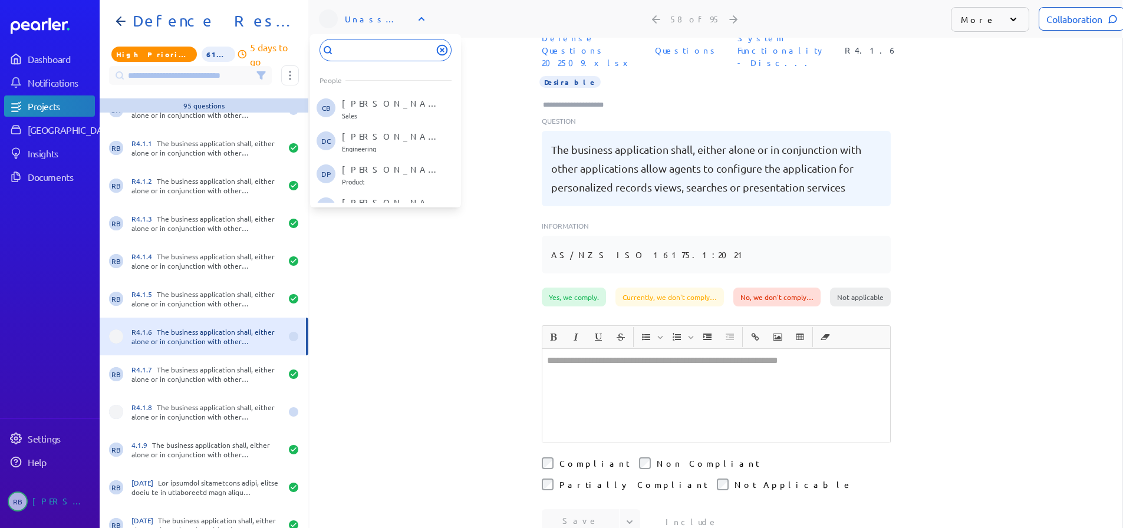
scroll to position [177, 0]
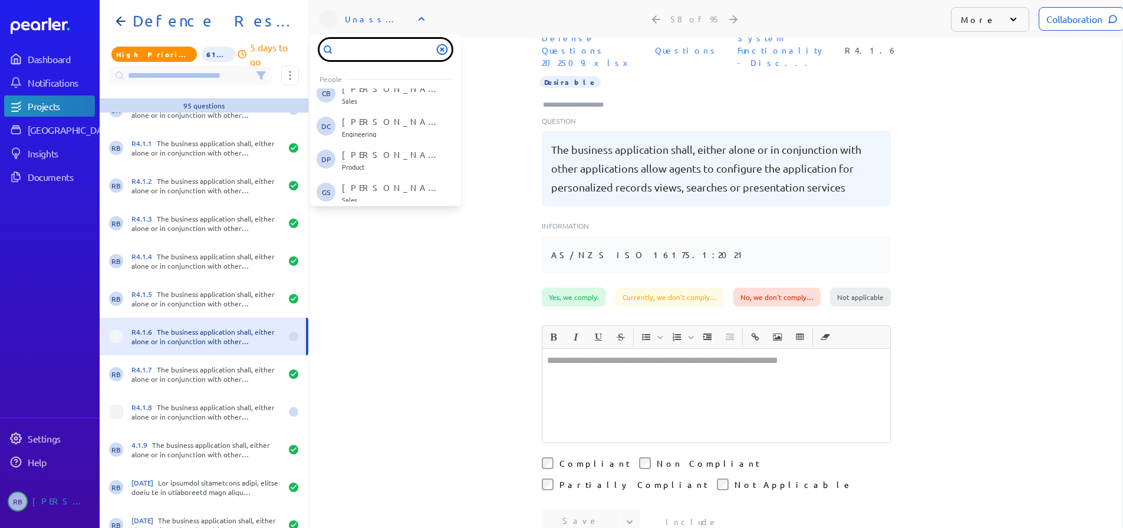
click at [376, 54] on input "text" at bounding box center [386, 49] width 132 height 21
type input "***"
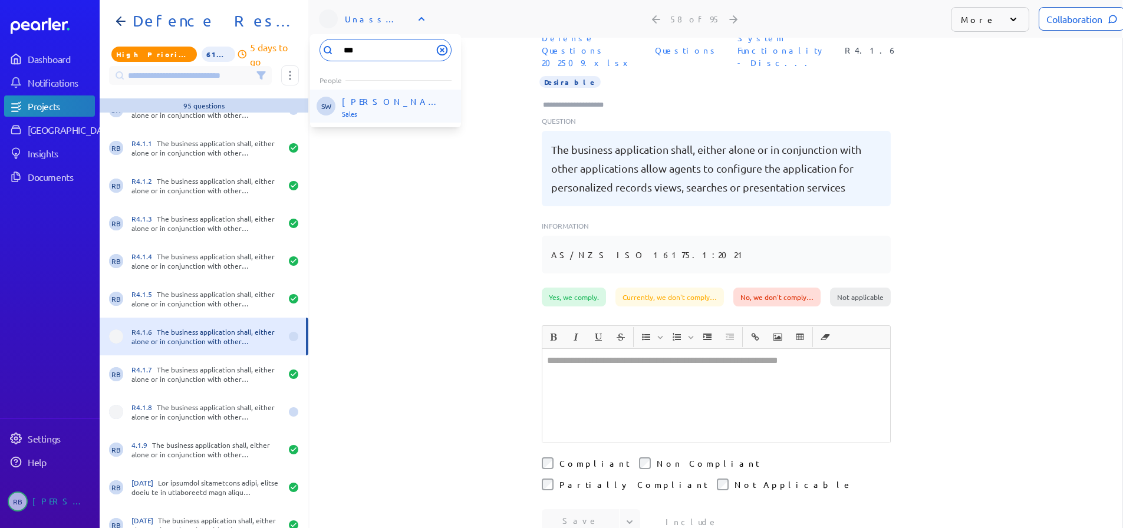
click at [370, 117] on li "SW Steve Whittington Sales" at bounding box center [385, 106] width 151 height 33
click at [608, 369] on div "﻿" at bounding box center [717, 396] width 348 height 94
click at [1065, 25] on div "Collaboration" at bounding box center [1082, 19] width 86 height 24
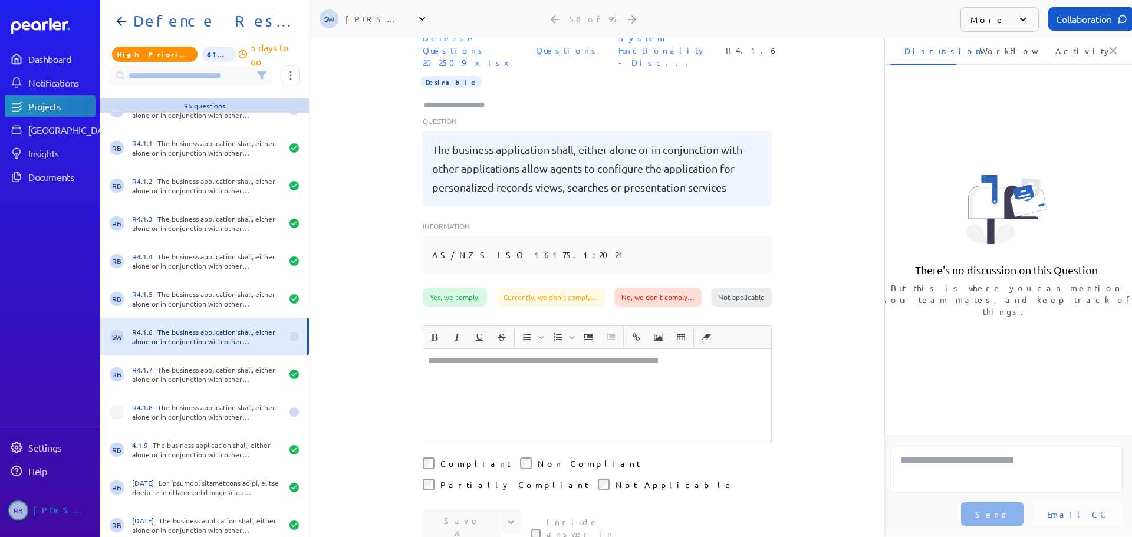
scroll to position [0, 4]
click at [616, 377] on div "﻿" at bounding box center [597, 396] width 348 height 94
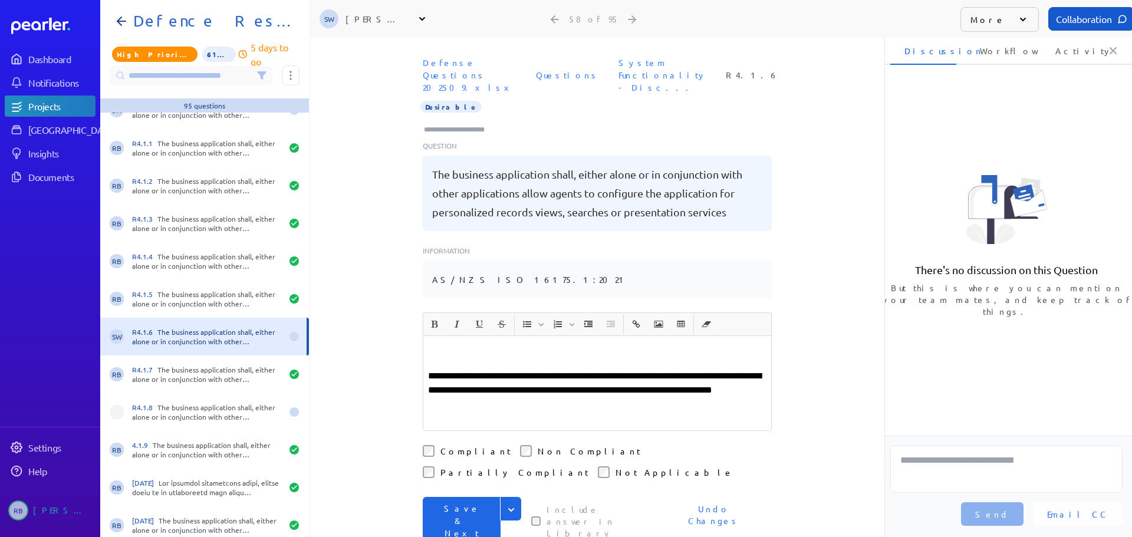
click at [450, 497] on button "Save & Next" at bounding box center [462, 521] width 78 height 48
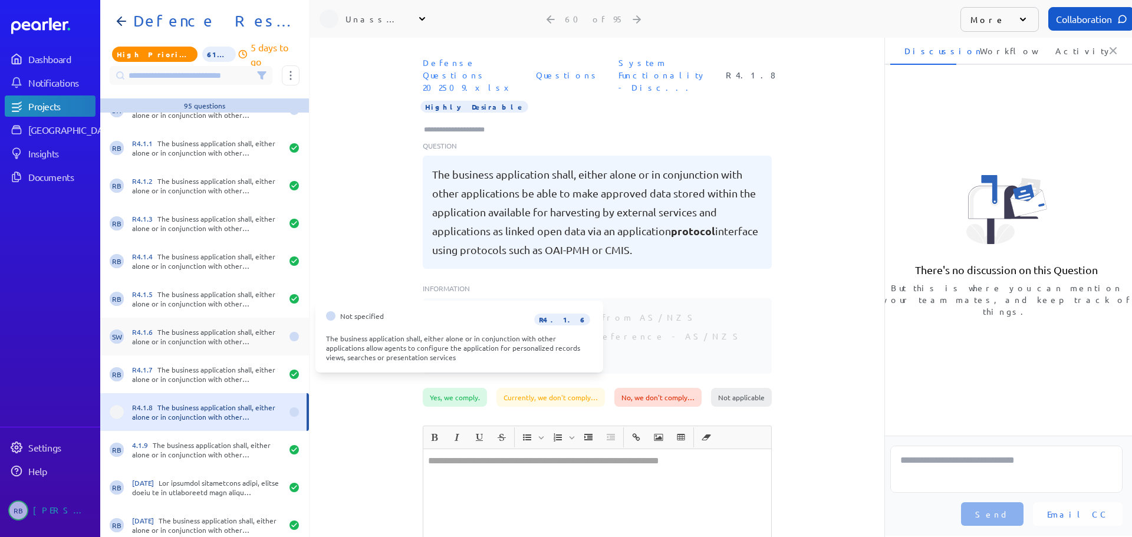
click at [219, 330] on div "R4.1.6 The business application shall, either alone or in conjunction with othe…" at bounding box center [207, 336] width 150 height 19
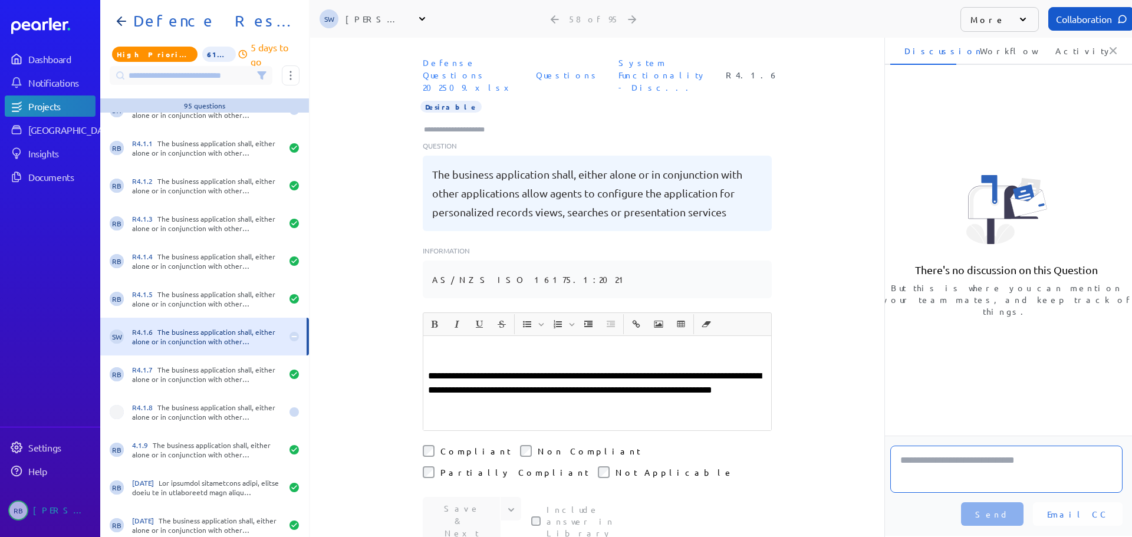
click at [962, 471] on textarea at bounding box center [1006, 469] width 232 height 47
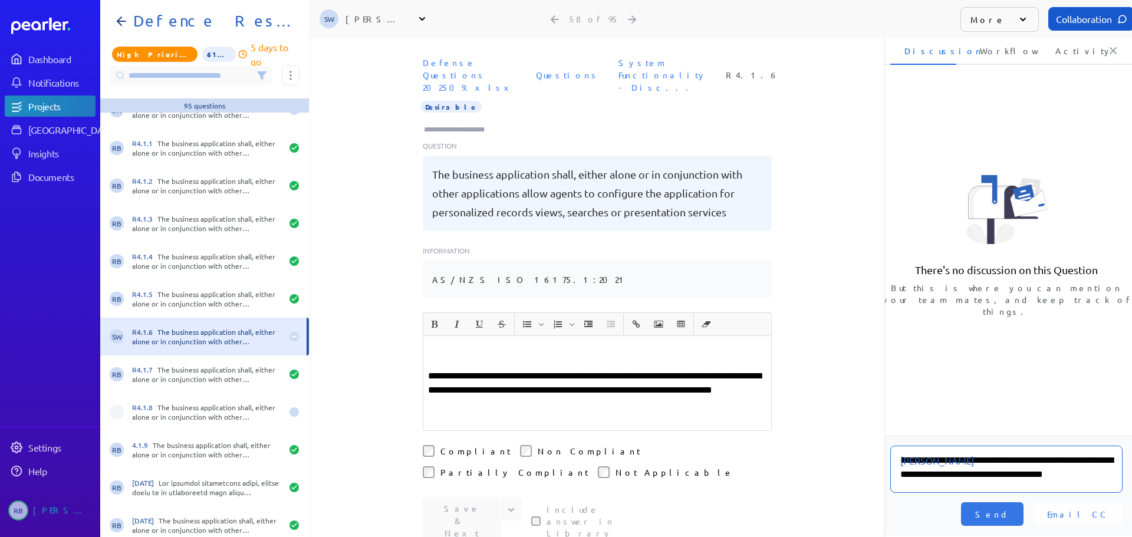
scroll to position [2, 0]
type textarea "**********"
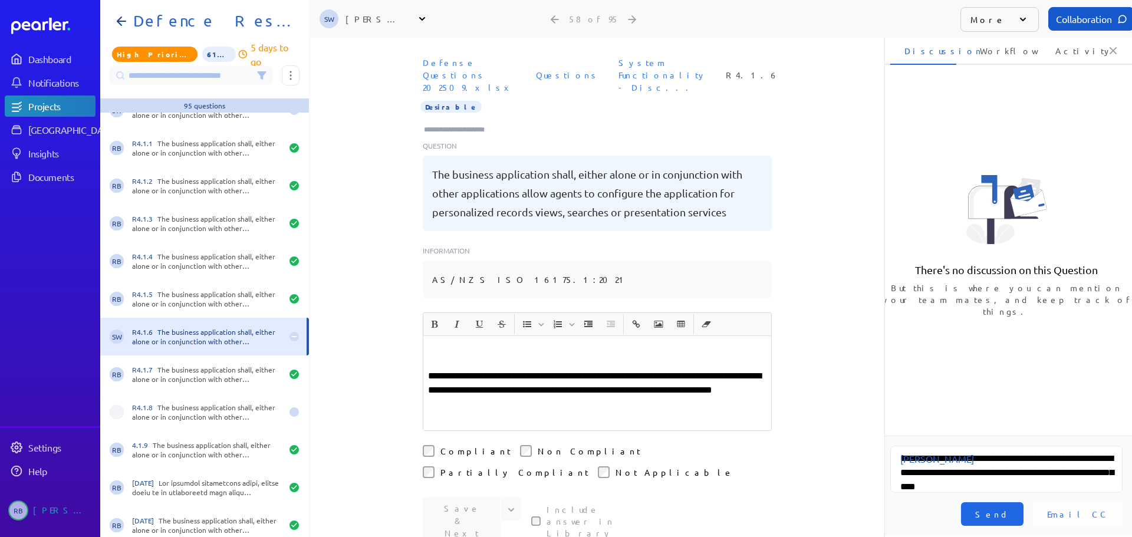
click at [1010, 510] on span "Send" at bounding box center [992, 514] width 34 height 12
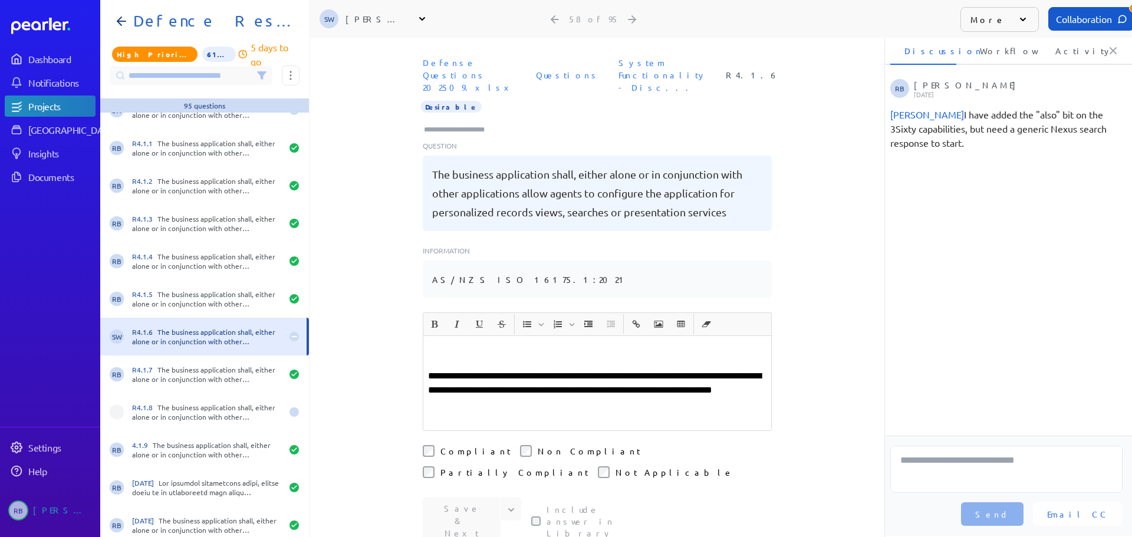
scroll to position [0, 0]
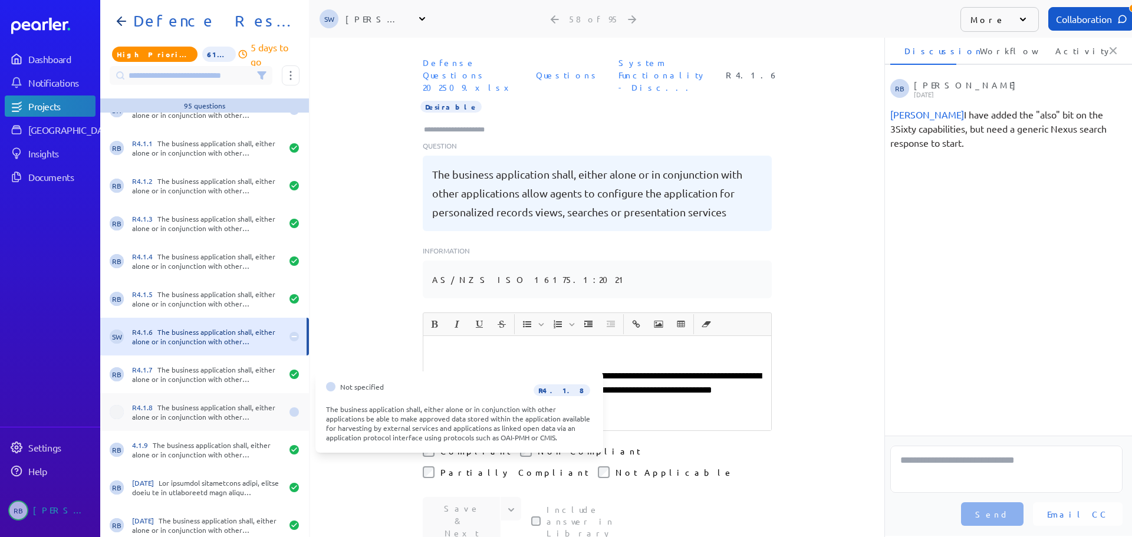
click at [217, 406] on div "R4.1.8 The business application shall, either alone or in conjunction with othe…" at bounding box center [207, 412] width 150 height 19
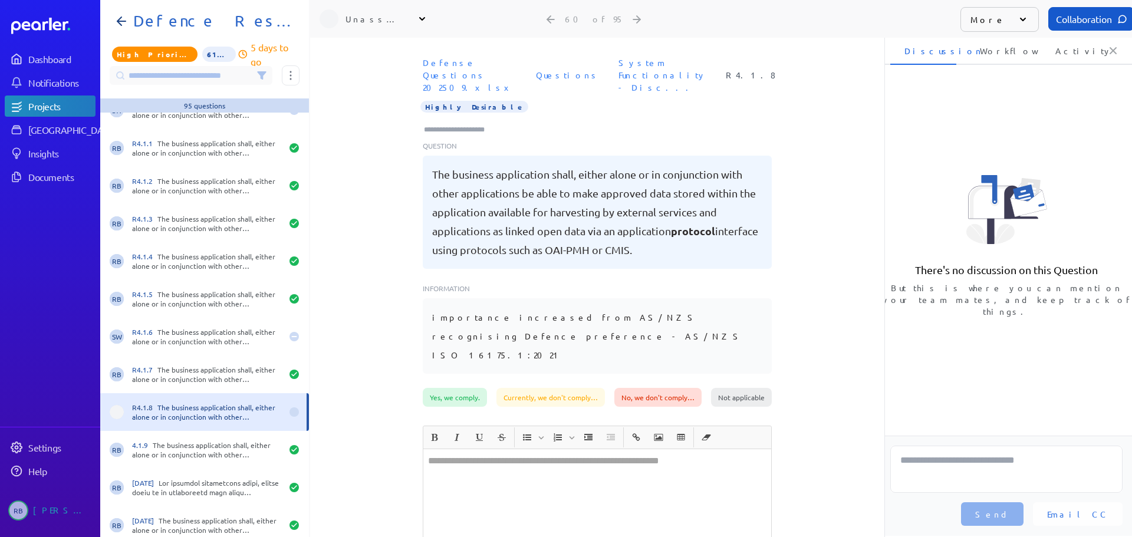
click at [427, 22] on icon at bounding box center [422, 19] width 12 height 12
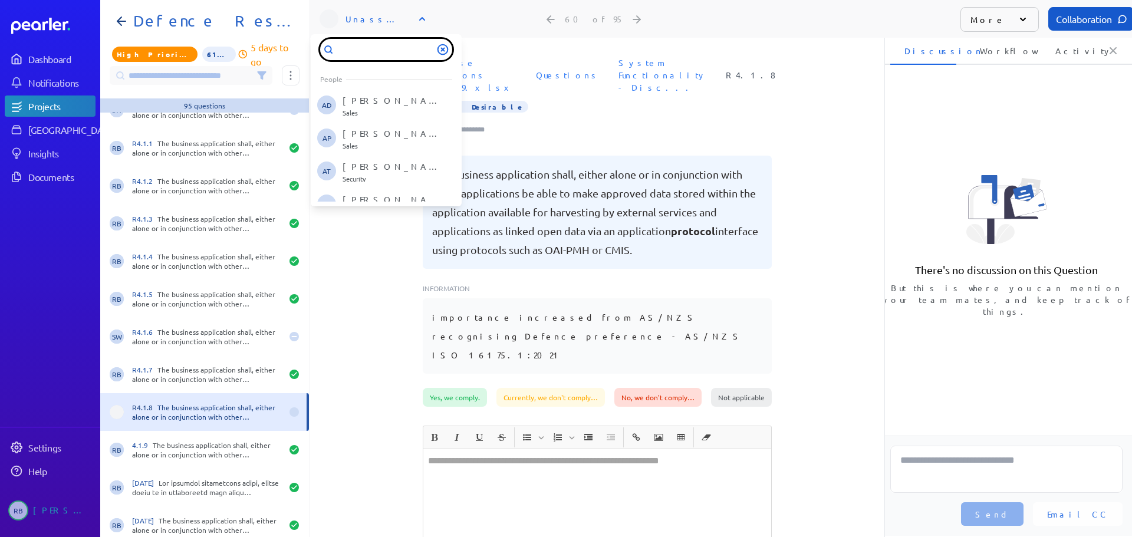
click at [389, 60] on div "People Unassign AD ANDREW DUNLOP Sales AP Andrew Pike Sales AT Anthony Turco Se…" at bounding box center [386, 120] width 151 height 172
type input "***"
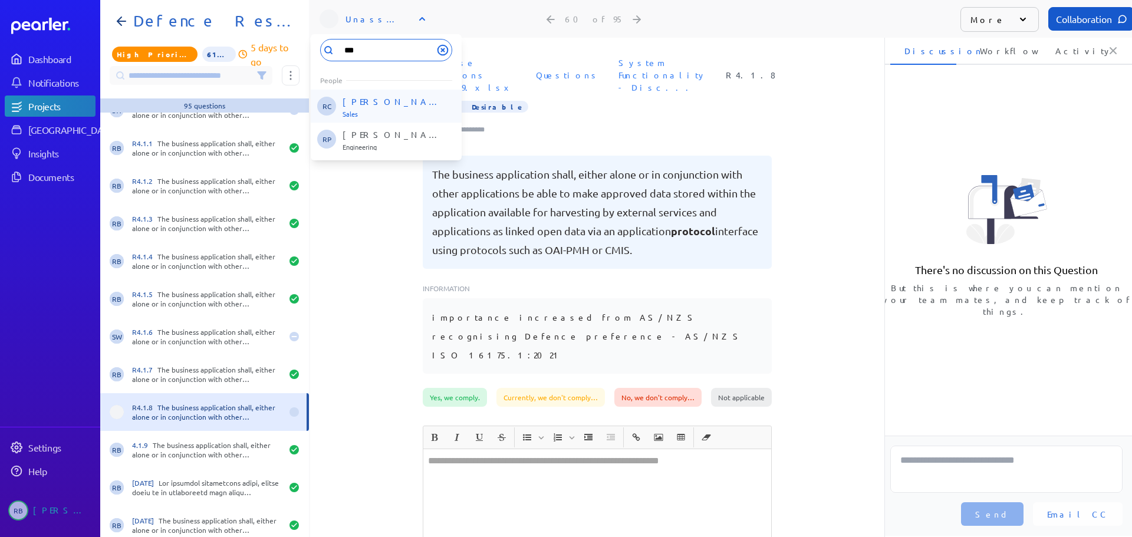
click at [385, 98] on p "[PERSON_NAME]" at bounding box center [392, 102] width 98 height 12
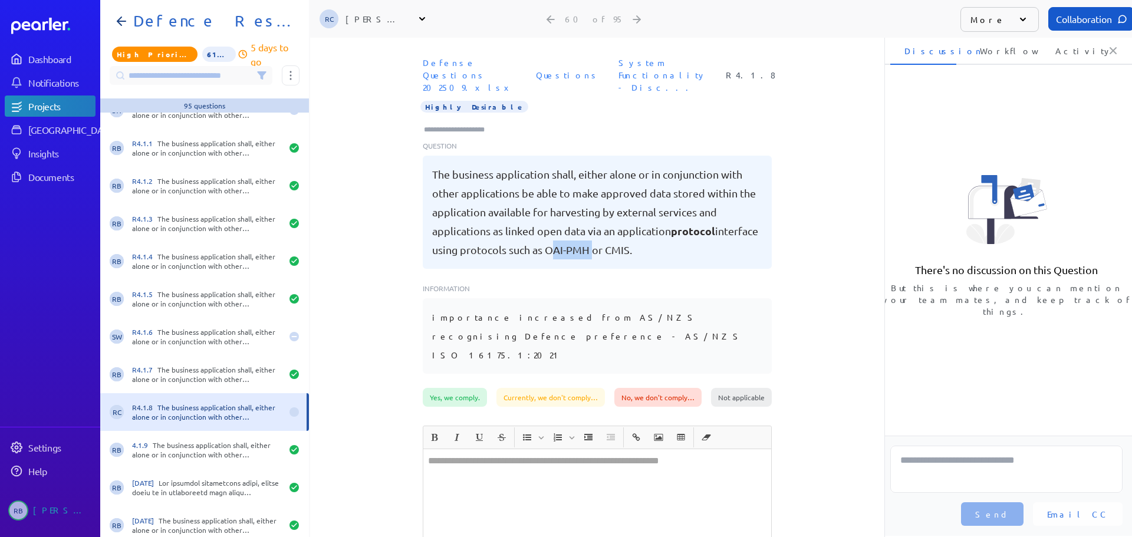
drag, startPoint x: 590, startPoint y: 236, endPoint x: 630, endPoint y: 241, distance: 40.9
click at [630, 241] on pre "The business application shall, either alone or in conjunction with other appli…" at bounding box center [597, 212] width 330 height 94
copy pre "OAI-PMH"
click at [355, 205] on div "Defense Questions 202509.xlsx Questions System Functionality - Disc... R4.1.8 H…" at bounding box center [597, 220] width 574 height 336
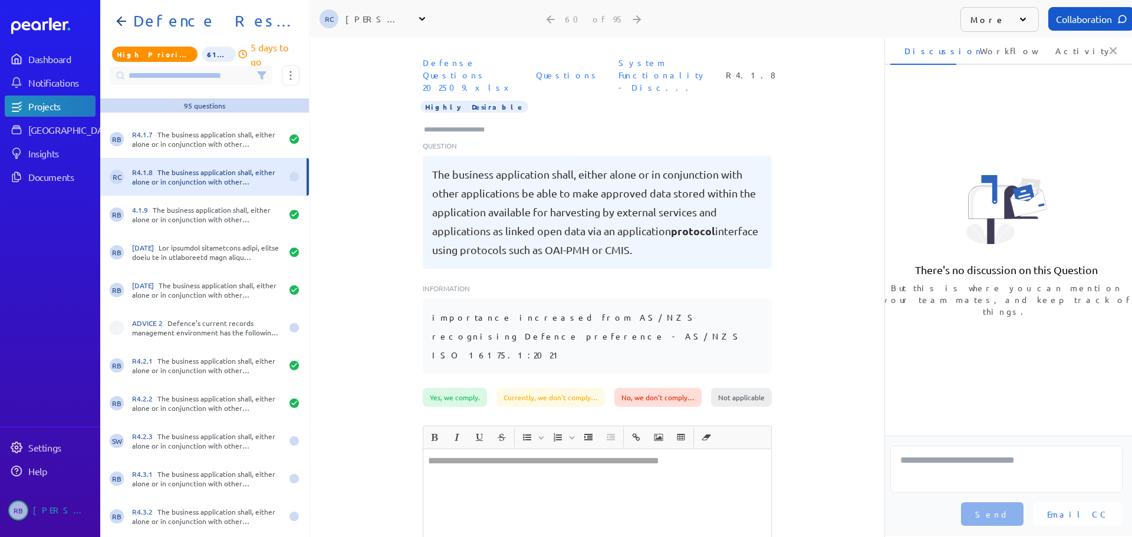
scroll to position [2182, 0]
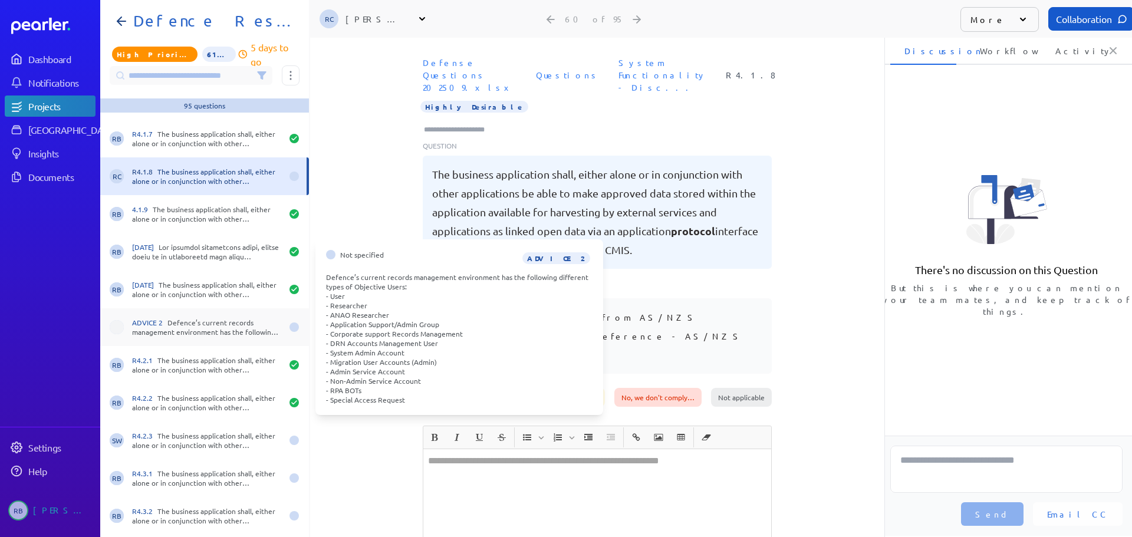
click at [228, 319] on div "ADVICE 2 Defence’s current records management environment has the following dif…" at bounding box center [207, 327] width 150 height 19
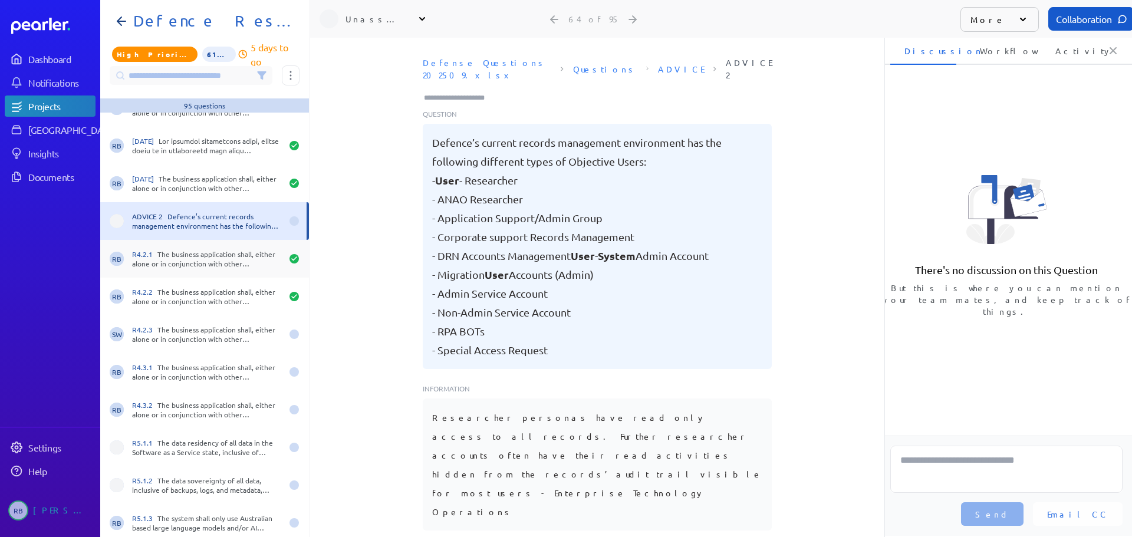
scroll to position [2300, 0]
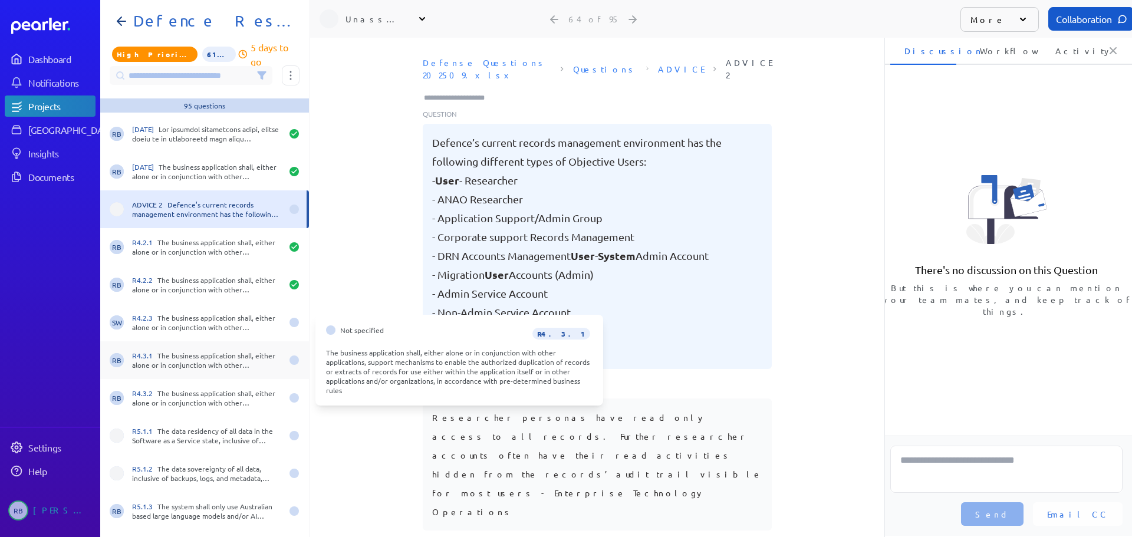
click at [211, 359] on div "R4.3.1 The business application shall, either alone or in conjunction with othe…" at bounding box center [207, 360] width 150 height 19
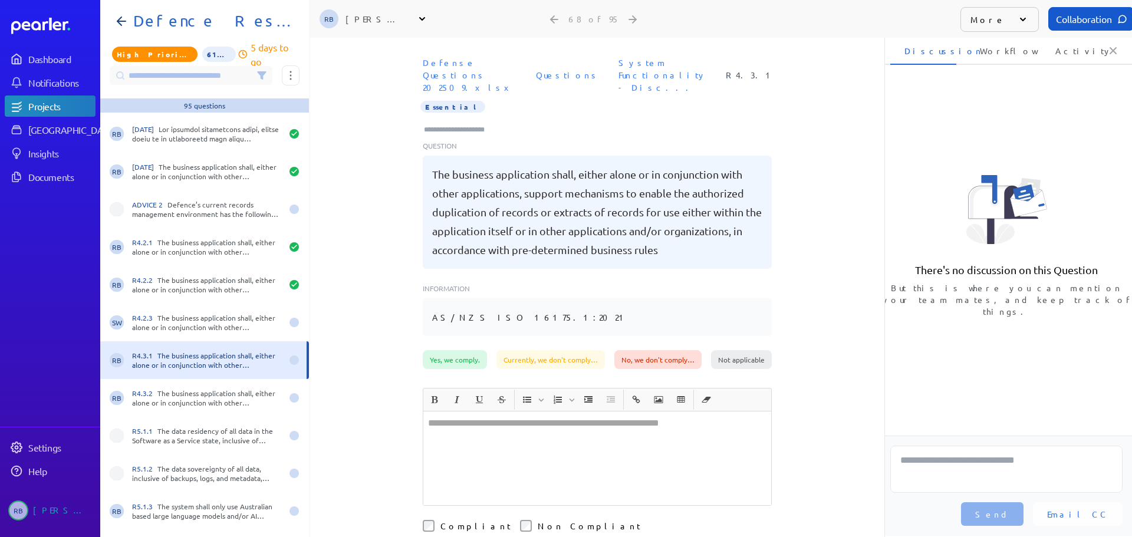
click at [386, 227] on div "Defense Questions 202509.xlsx Questions System Functionality - Disc... R4.3.1 E…" at bounding box center [597, 201] width 574 height 298
click at [194, 27] on h1 "Defence Response 202509" at bounding box center [210, 21] width 162 height 19
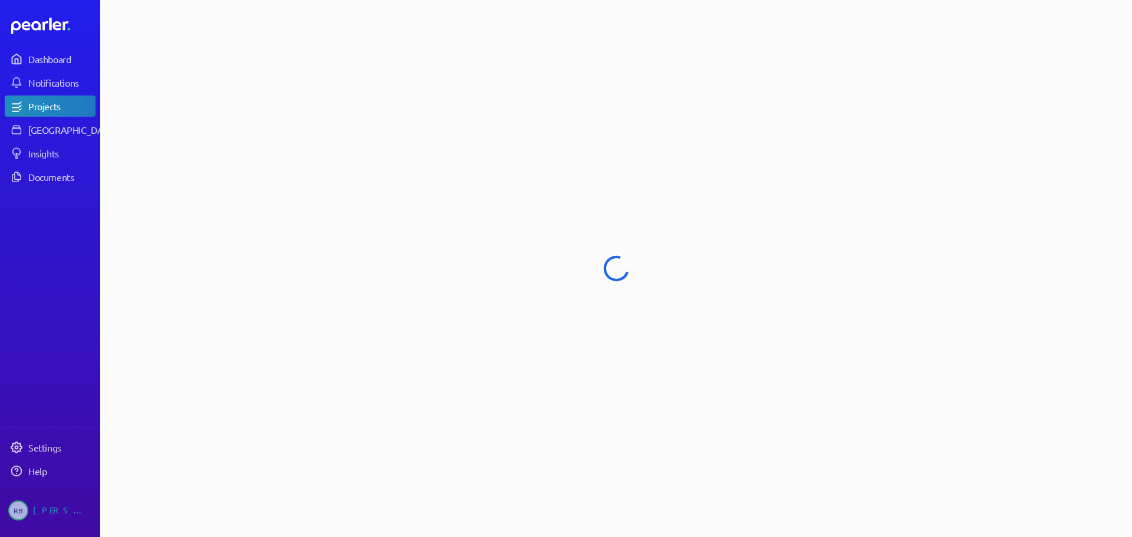
select select "****"
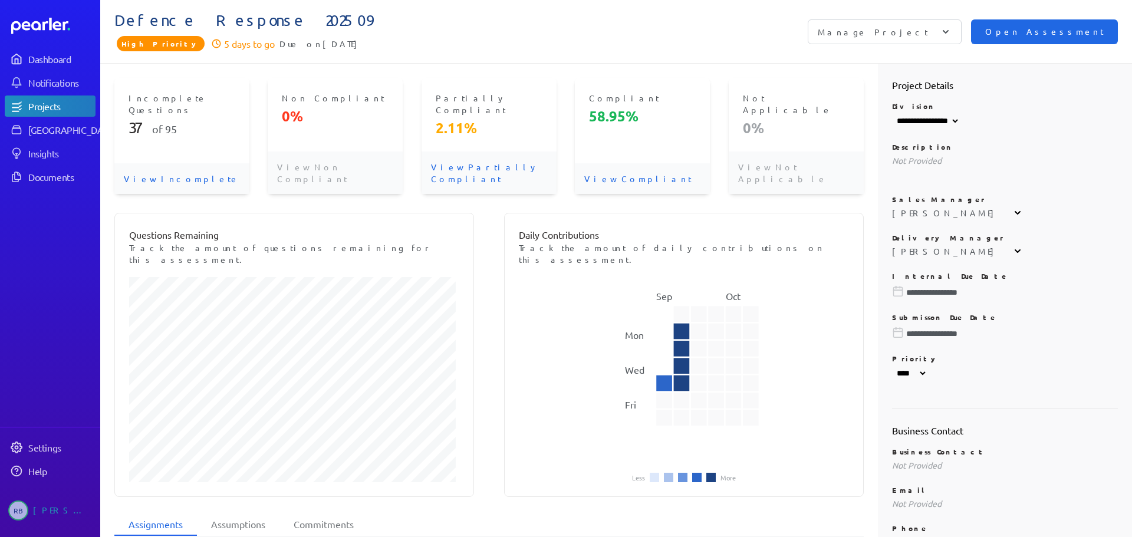
click at [1065, 35] on span "Open Assessment" at bounding box center [1044, 31] width 119 height 13
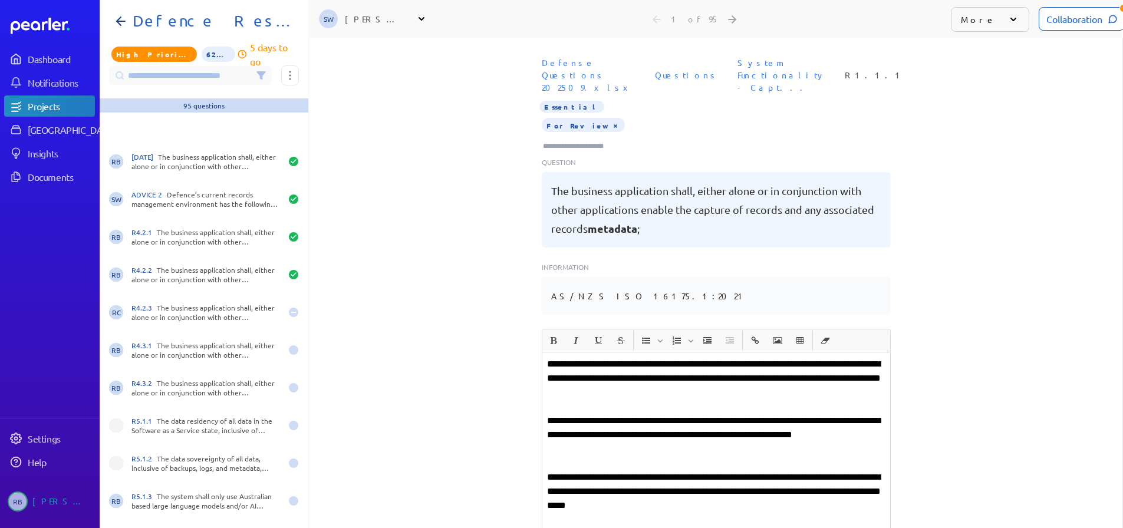
scroll to position [2418, 0]
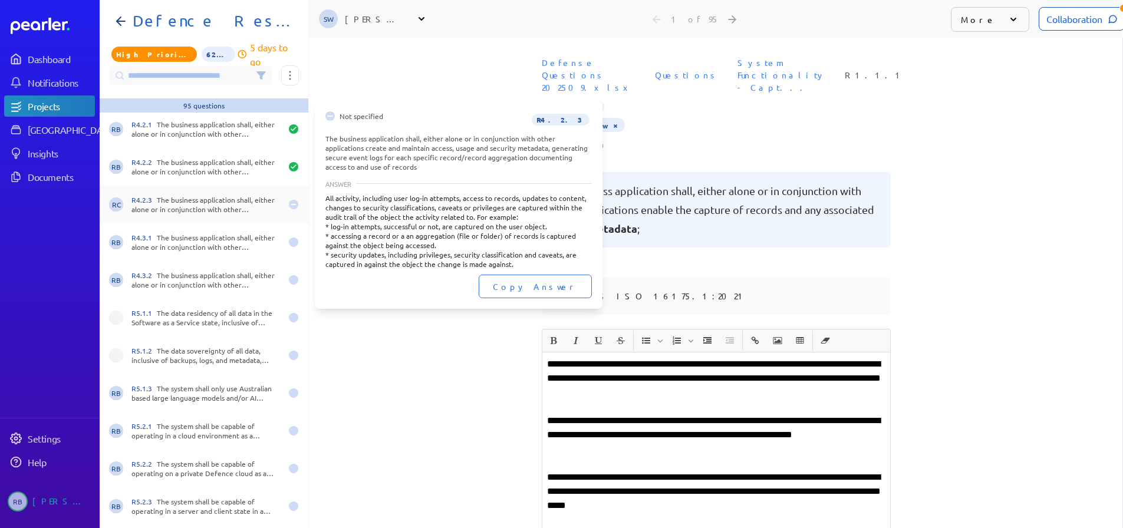
click at [220, 198] on div "R4.2.3 The business application shall, either alone or in conjunction with othe…" at bounding box center [207, 204] width 150 height 19
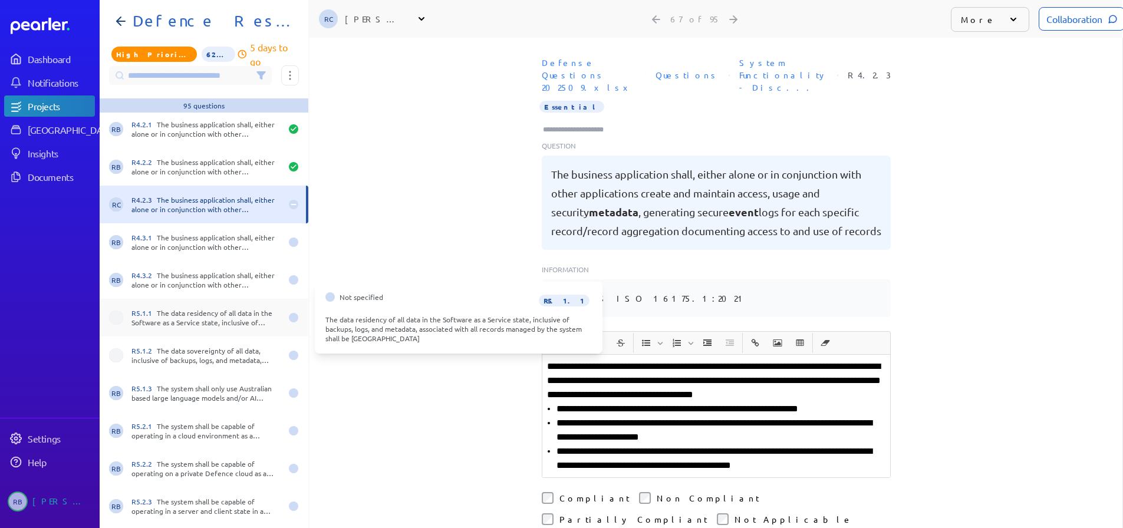
click at [232, 307] on div "R5.1.1 The data residency of all data in the Software as a Service state, inclu…" at bounding box center [204, 318] width 209 height 38
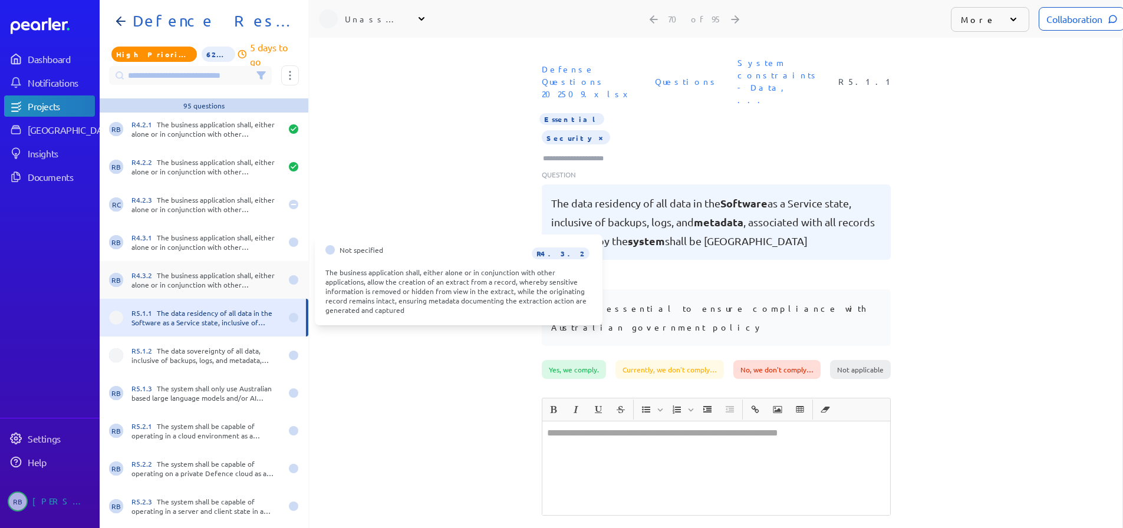
click at [238, 281] on div "R4.3.2 The business application shall, either alone or in conjunction with othe…" at bounding box center [207, 280] width 150 height 19
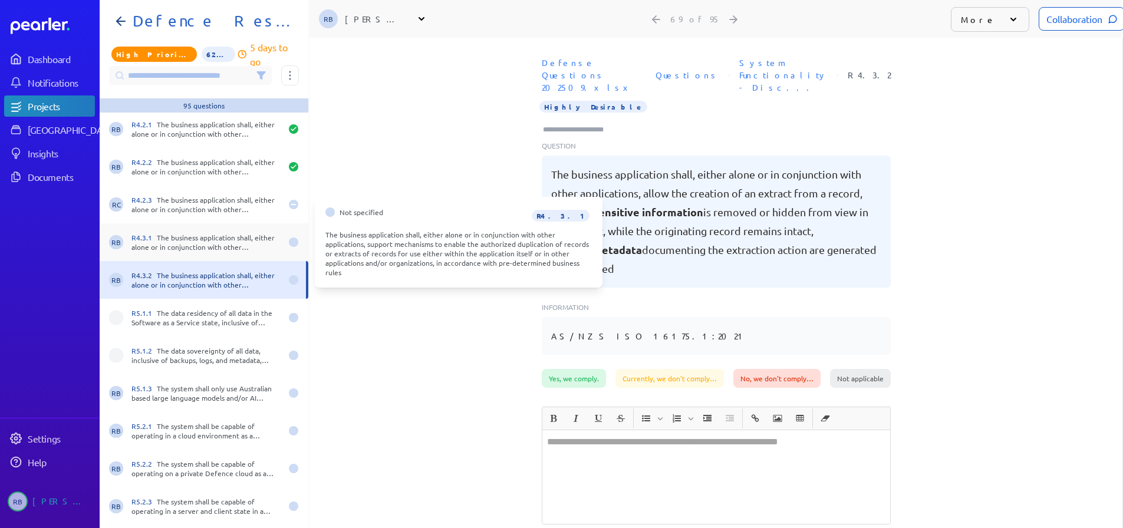
click at [221, 247] on div "R4.3.1 The business application shall, either alone or in conjunction with othe…" at bounding box center [207, 242] width 150 height 19
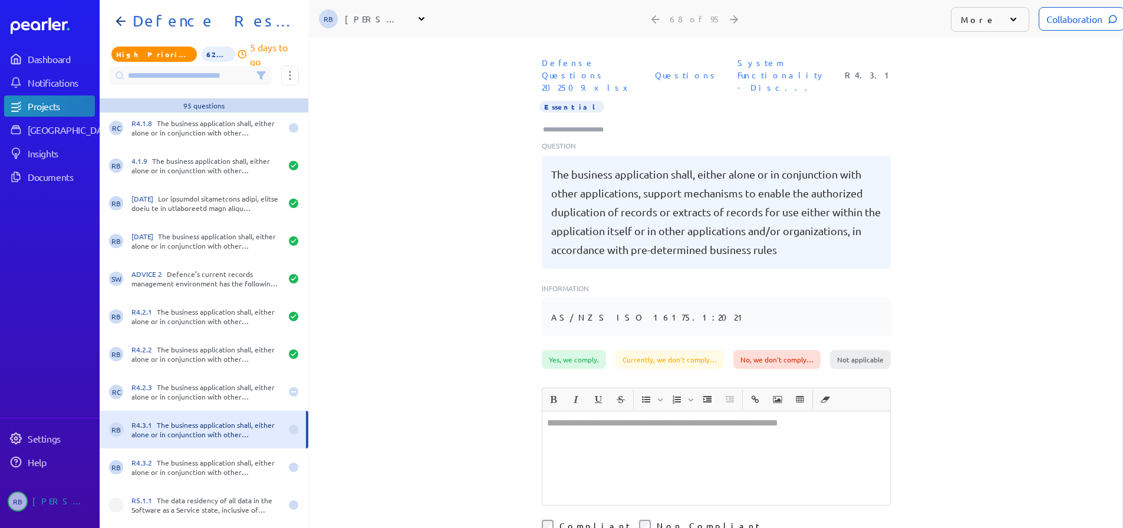
scroll to position [2182, 0]
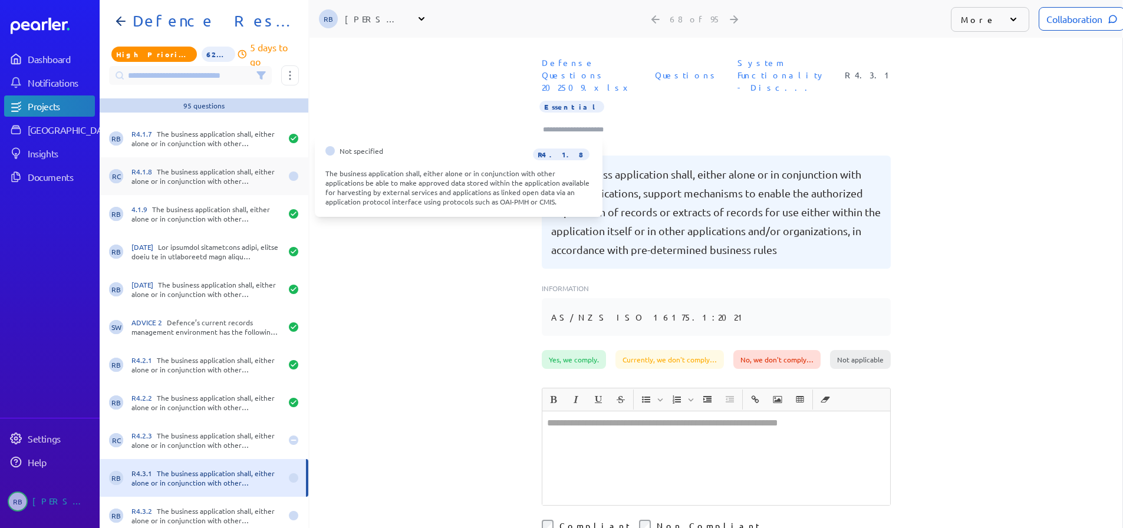
click at [220, 188] on div "RC R4.1.8 The business application shall, either alone or in conjunction with o…" at bounding box center [204, 176] width 209 height 38
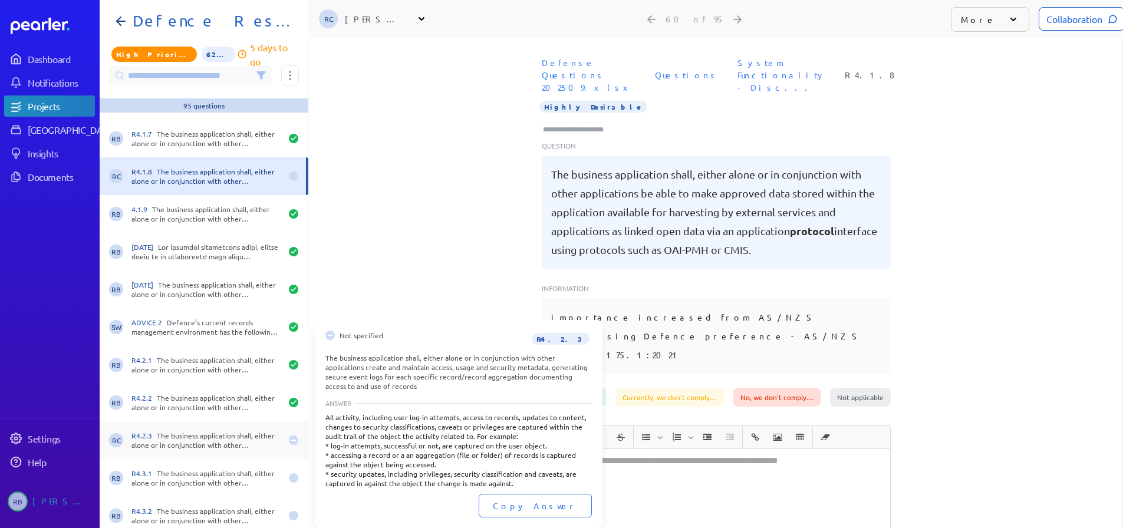
click at [244, 443] on div "R4.2.3 The business application shall, either alone or in conjunction with othe…" at bounding box center [207, 440] width 150 height 19
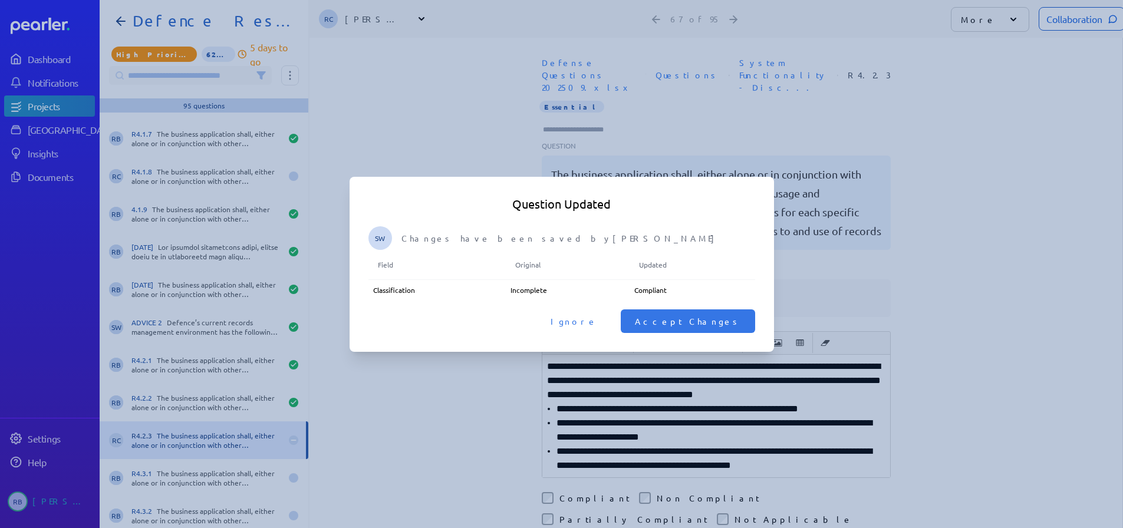
click at [705, 314] on button "Accept Changes" at bounding box center [688, 322] width 134 height 24
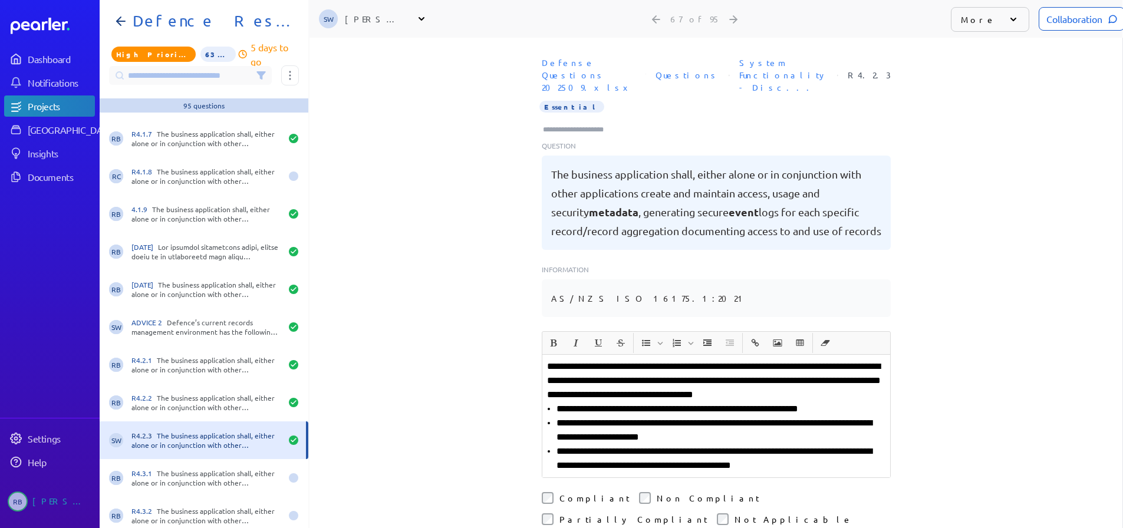
click at [1067, 21] on div "Collaboration" at bounding box center [1082, 19] width 86 height 24
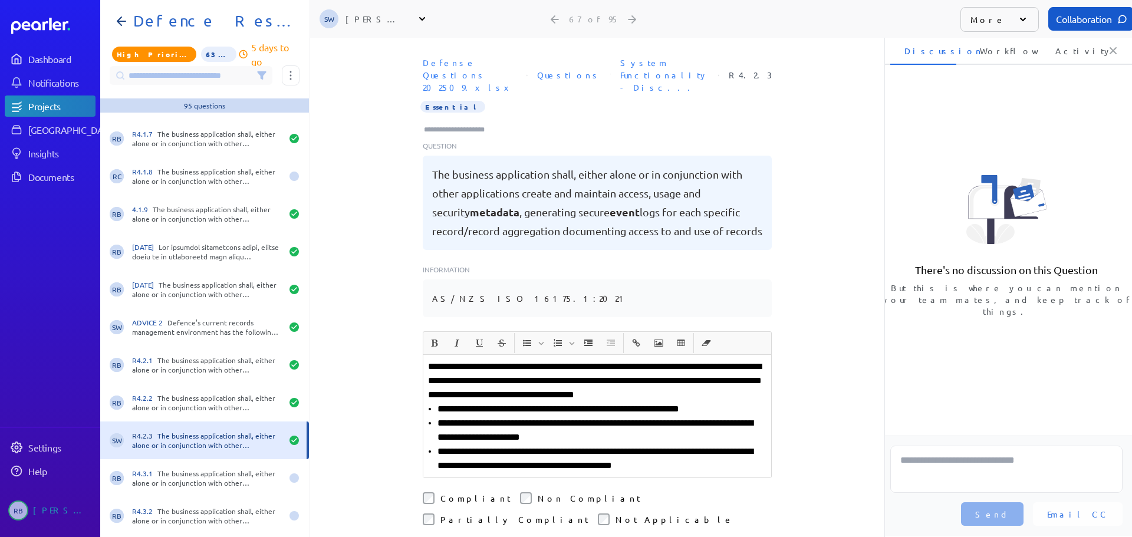
scroll to position [0, 4]
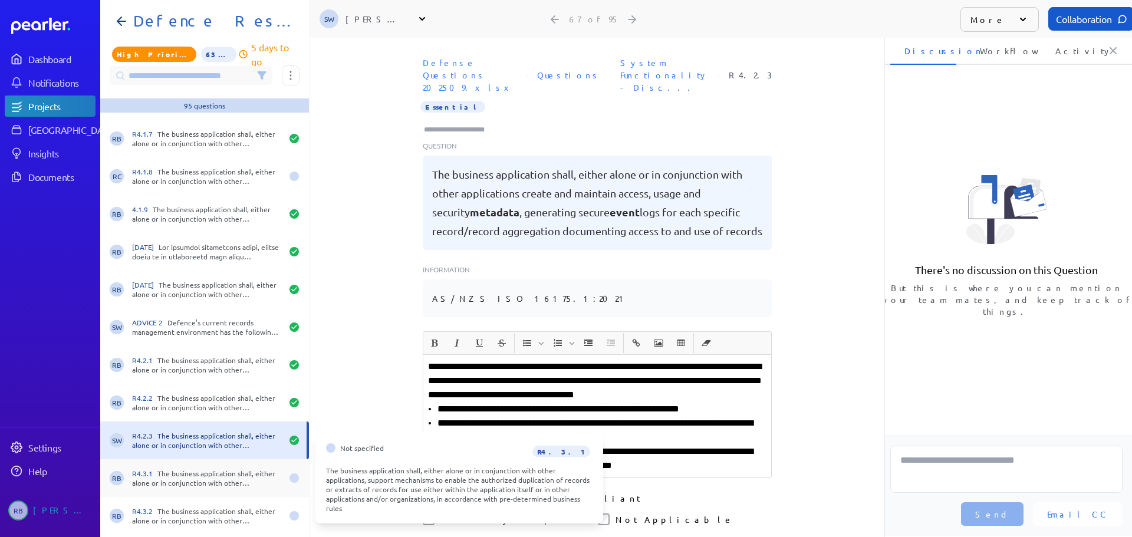
click at [176, 480] on div "R4.3.1 The business application shall, either alone or in conjunction with othe…" at bounding box center [207, 478] width 150 height 19
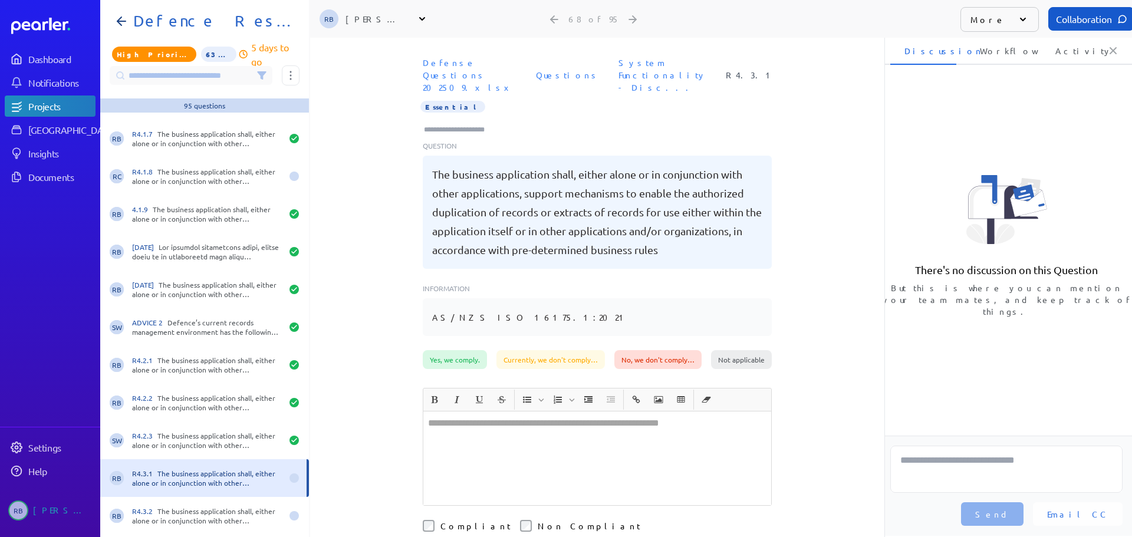
click at [372, 209] on div "Defense Questions 202509.xlsx Questions System Functionality - Disc... R4.3.1 E…" at bounding box center [597, 201] width 574 height 298
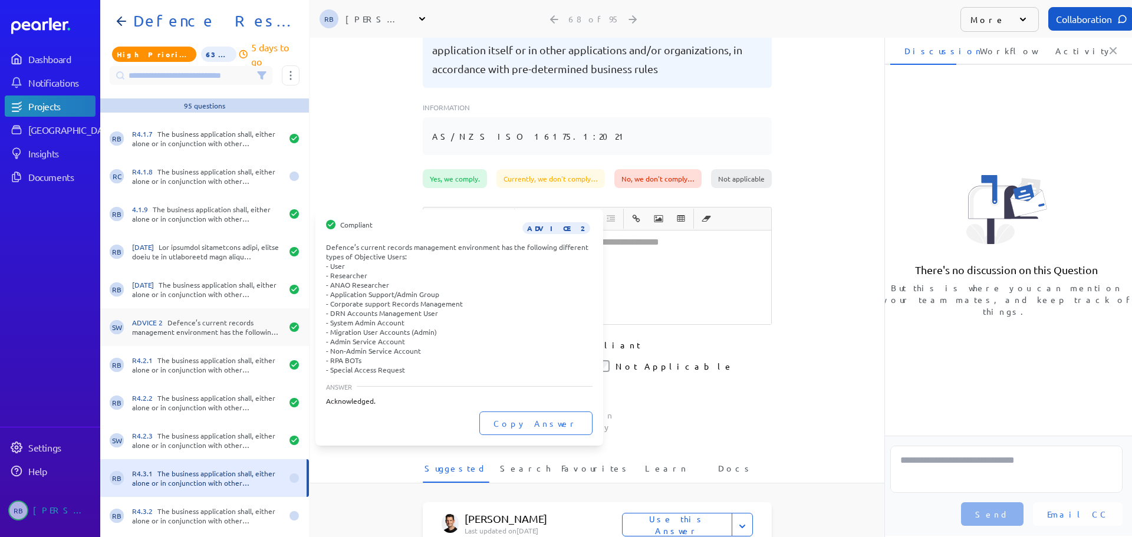
scroll to position [177, 0]
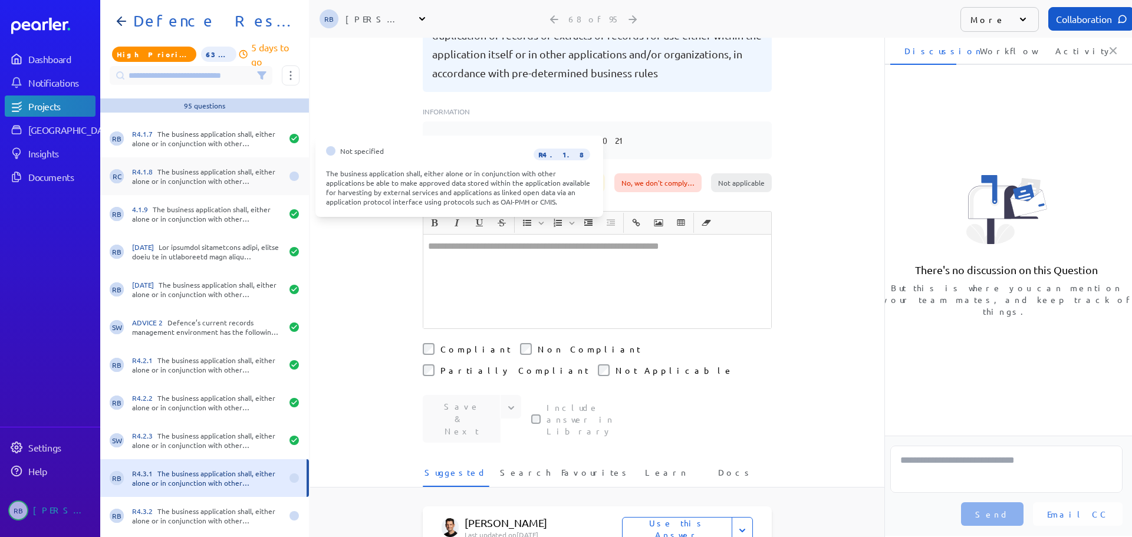
click at [232, 182] on div "R4.1.8 The business application shall, either alone or in conjunction with othe…" at bounding box center [207, 176] width 150 height 19
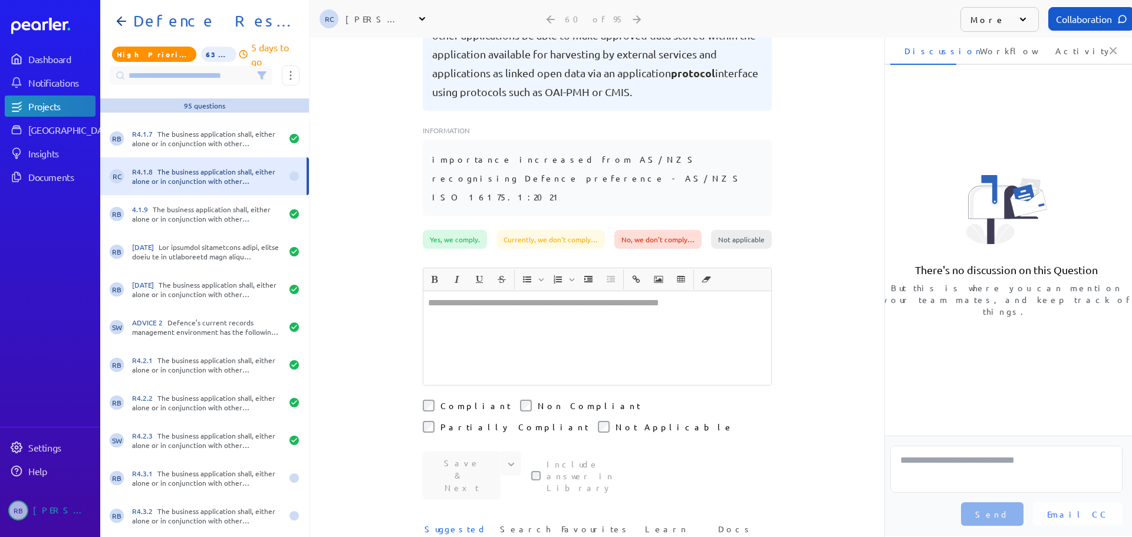
scroll to position [177, 0]
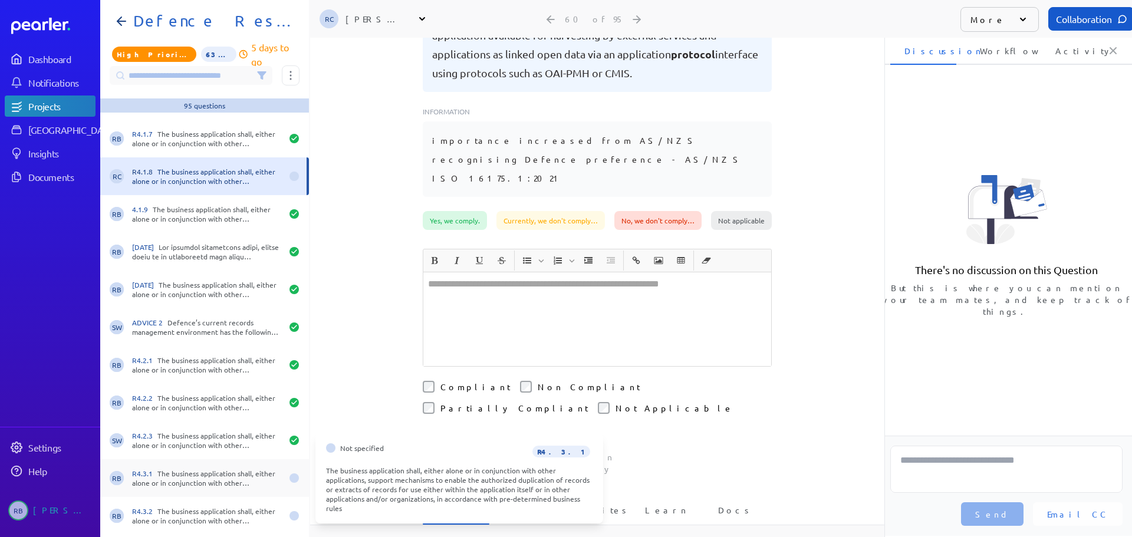
click at [230, 476] on div "R4.3.1 The business application shall, either alone or in conjunction with othe…" at bounding box center [207, 478] width 150 height 19
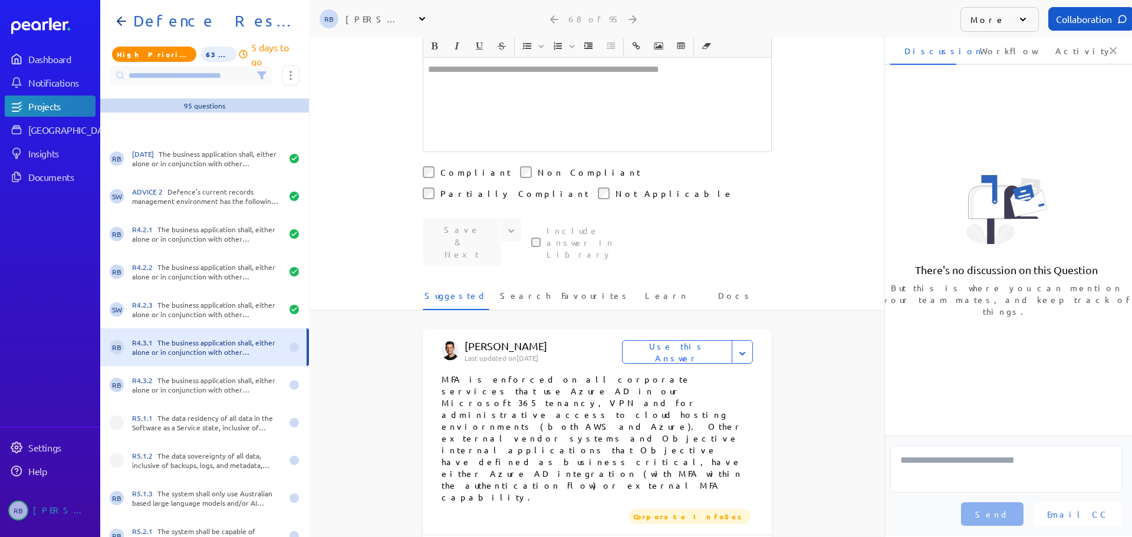
scroll to position [2418, 0]
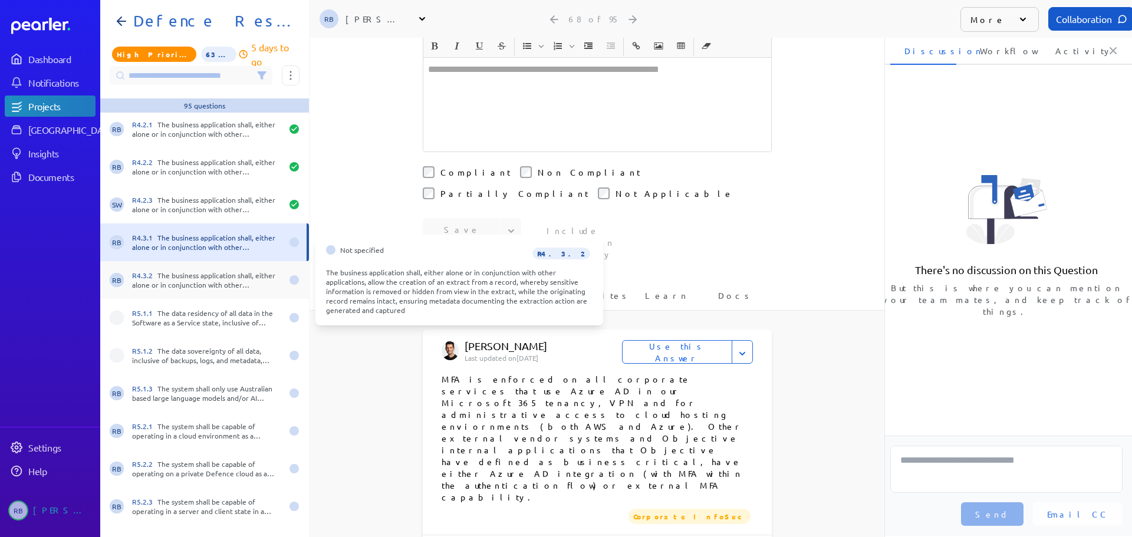
click at [245, 281] on div "R4.3.2 The business application shall, either alone or in conjunction with othe…" at bounding box center [207, 280] width 150 height 19
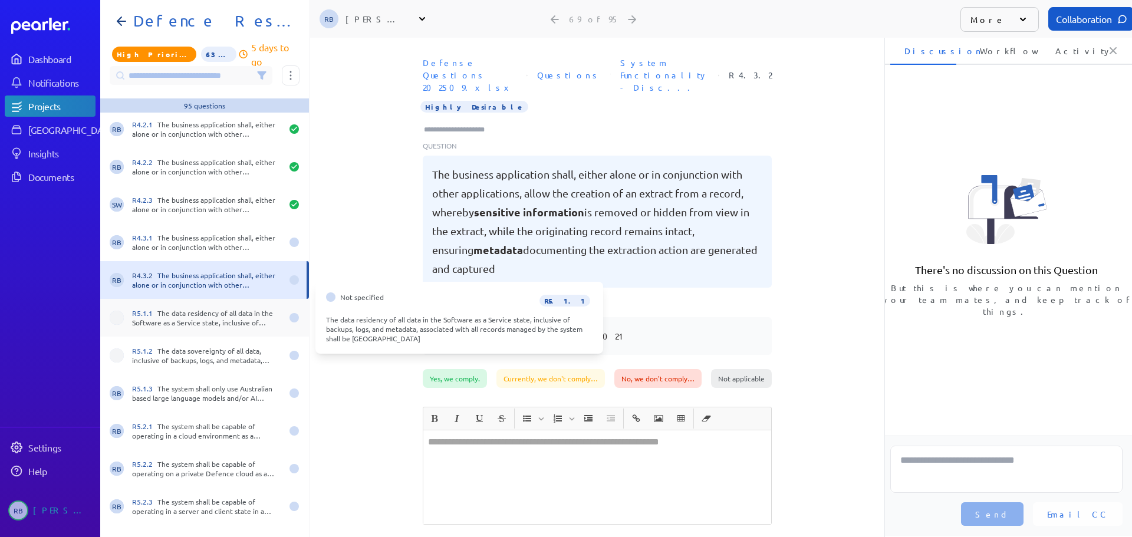
click at [199, 312] on div "R5.1.1 The data residency of all data in the Software as a Service state, inclu…" at bounding box center [207, 317] width 150 height 19
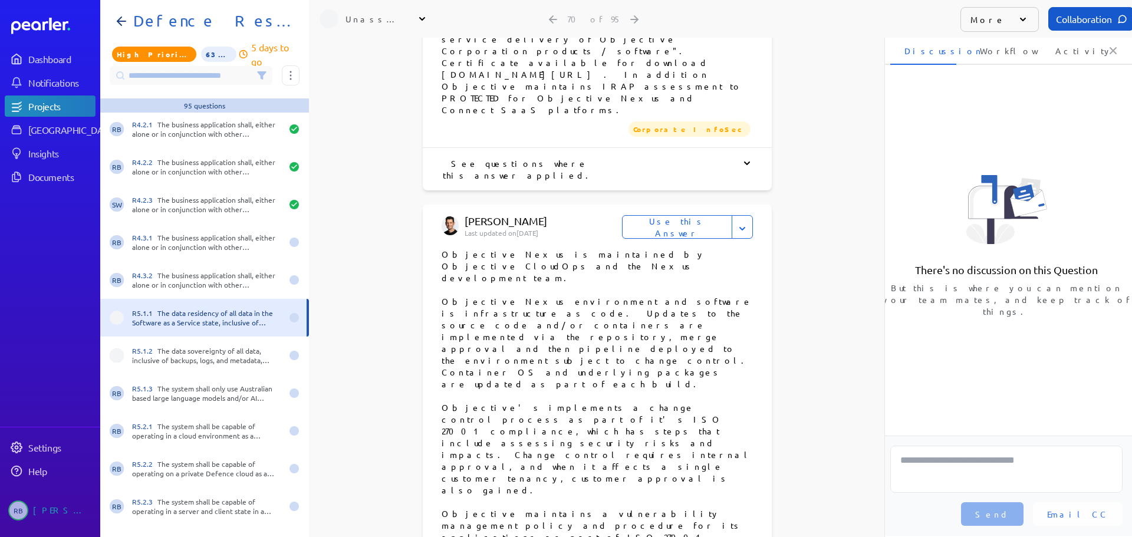
scroll to position [468, 0]
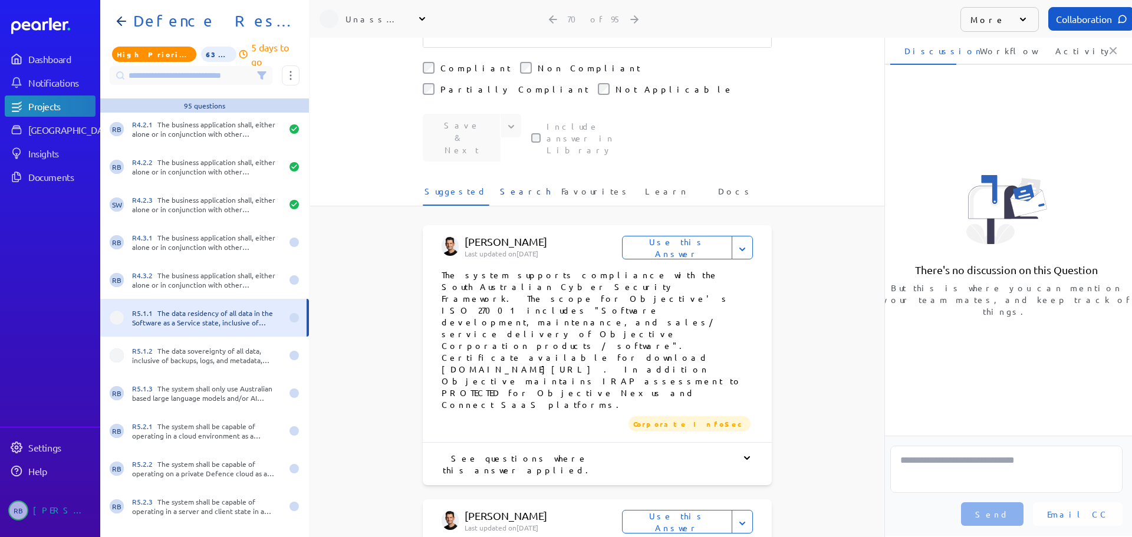
click at [514, 185] on span "Search" at bounding box center [525, 194] width 51 height 19
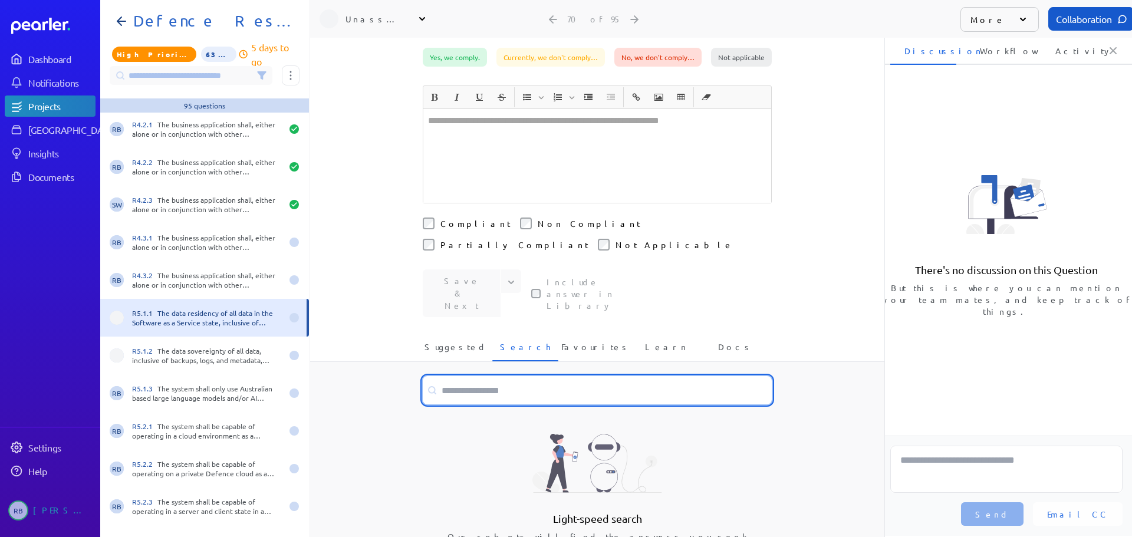
click at [525, 376] on input at bounding box center [597, 390] width 349 height 28
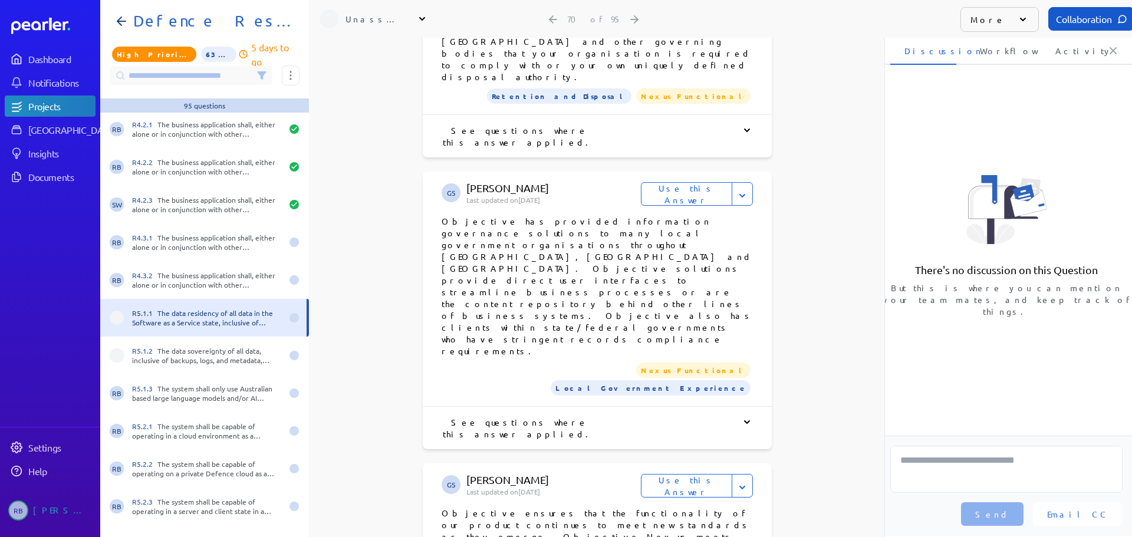
scroll to position [2208, 0]
type input "*********"
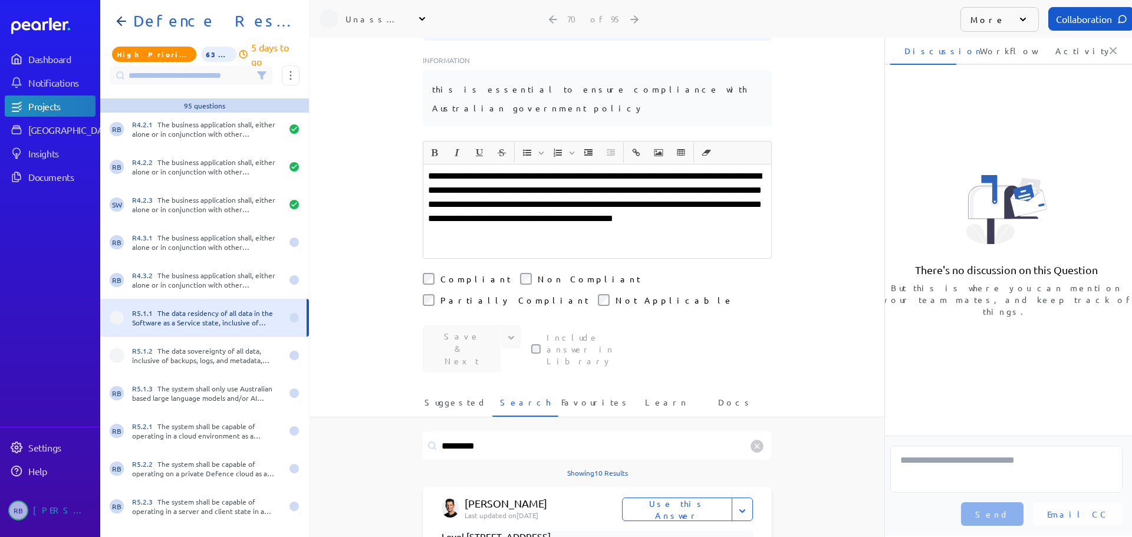
scroll to position [165, 0]
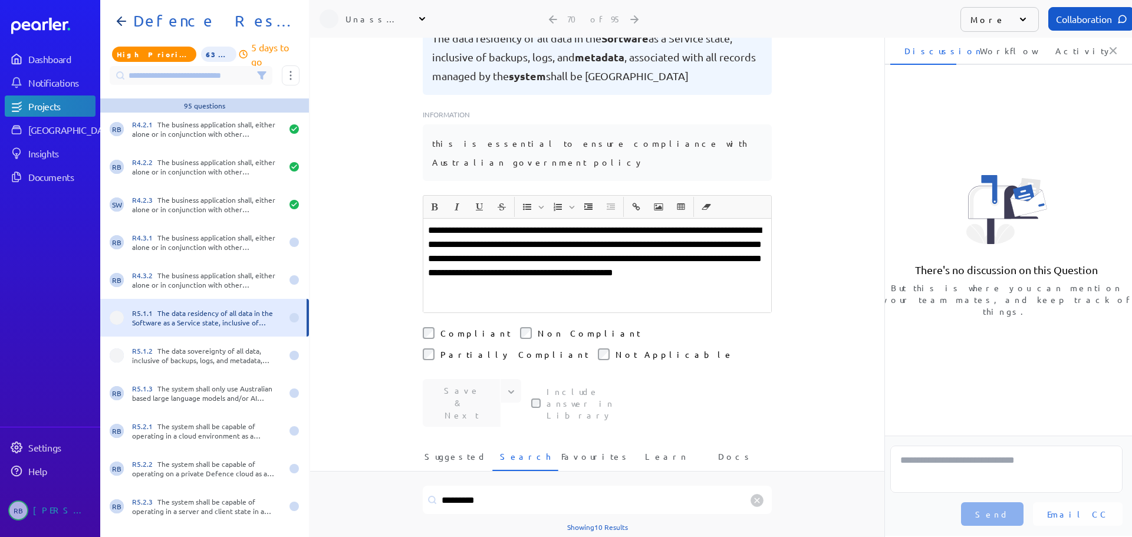
click at [689, 224] on p "**********" at bounding box center [597, 259] width 338 height 71
click at [556, 241] on p "**********" at bounding box center [597, 259] width 338 height 71
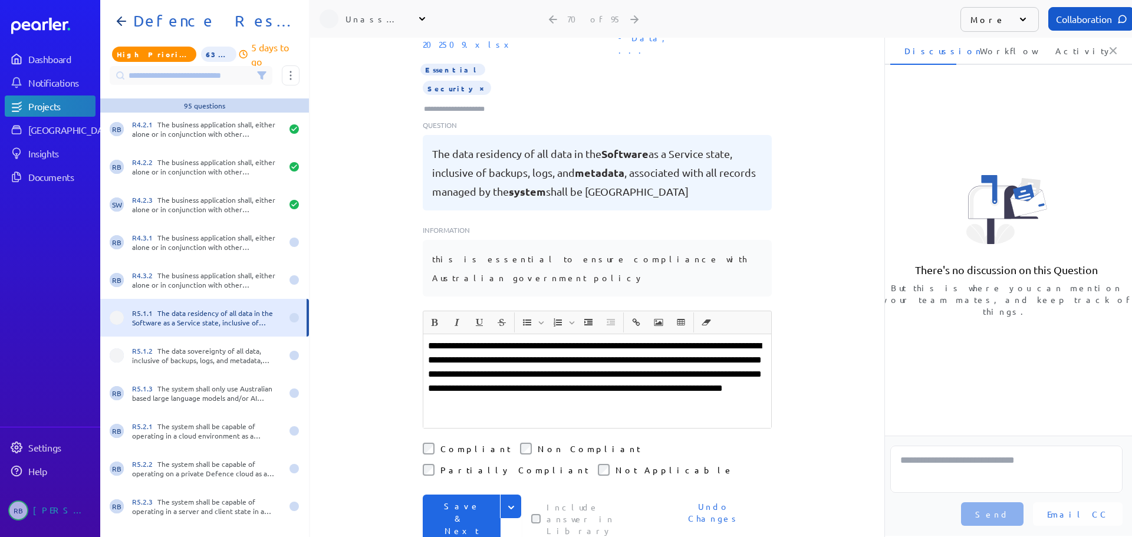
scroll to position [47, 0]
click at [542, 361] on p "**********" at bounding box center [597, 376] width 338 height 71
click at [538, 359] on p "**********" at bounding box center [597, 376] width 338 height 71
click at [453, 497] on button "Save & Next" at bounding box center [462, 521] width 78 height 48
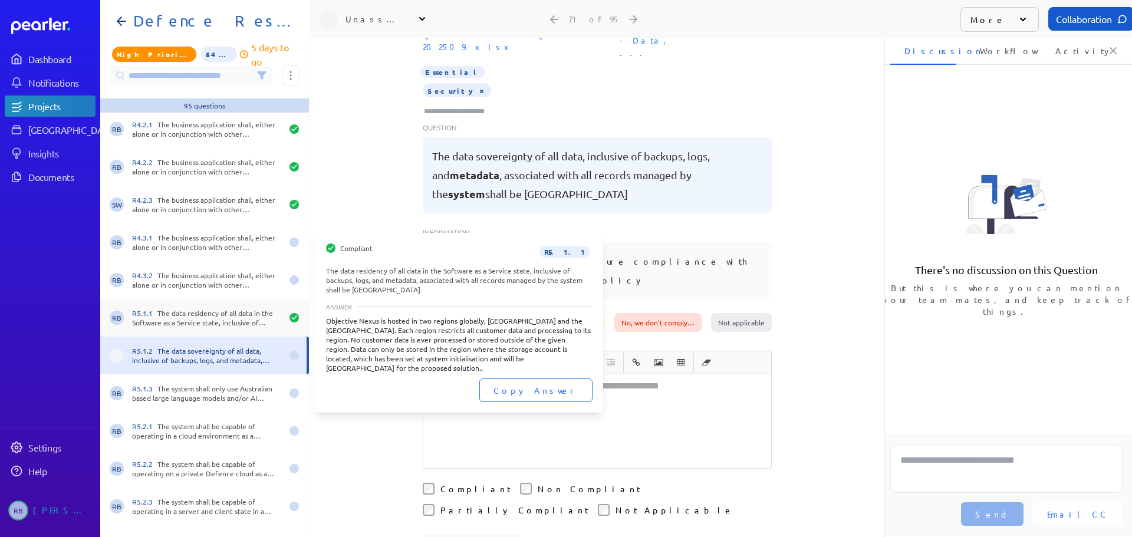
click at [203, 323] on div "R5.1.1 The data residency of all data in the Software as a Service state, inclu…" at bounding box center [207, 317] width 150 height 19
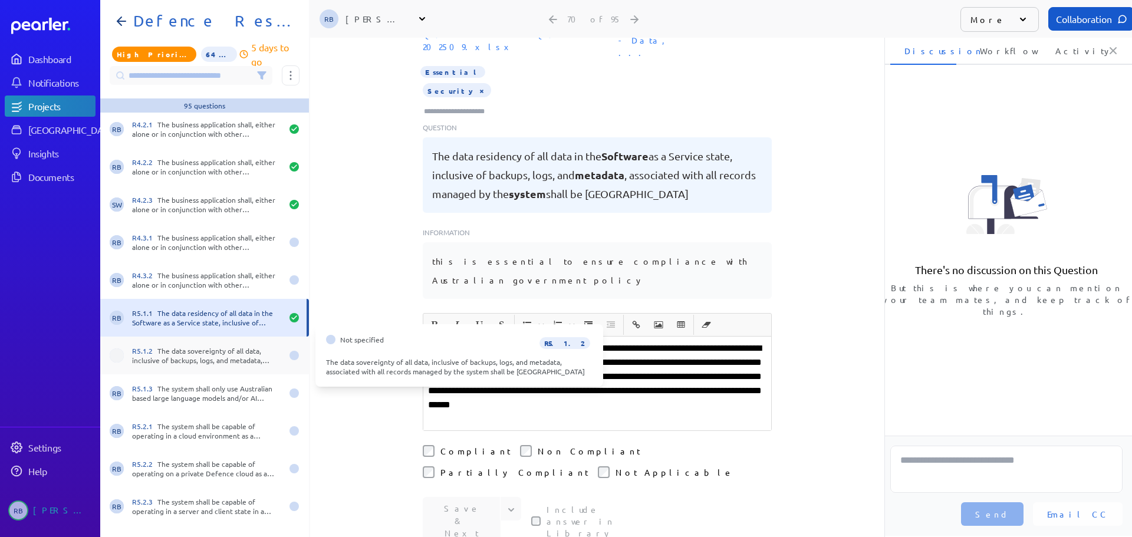
click at [196, 352] on div "R5.1.2 The data sovereignty of all data, inclusive of backups, logs, and metada…" at bounding box center [207, 355] width 150 height 19
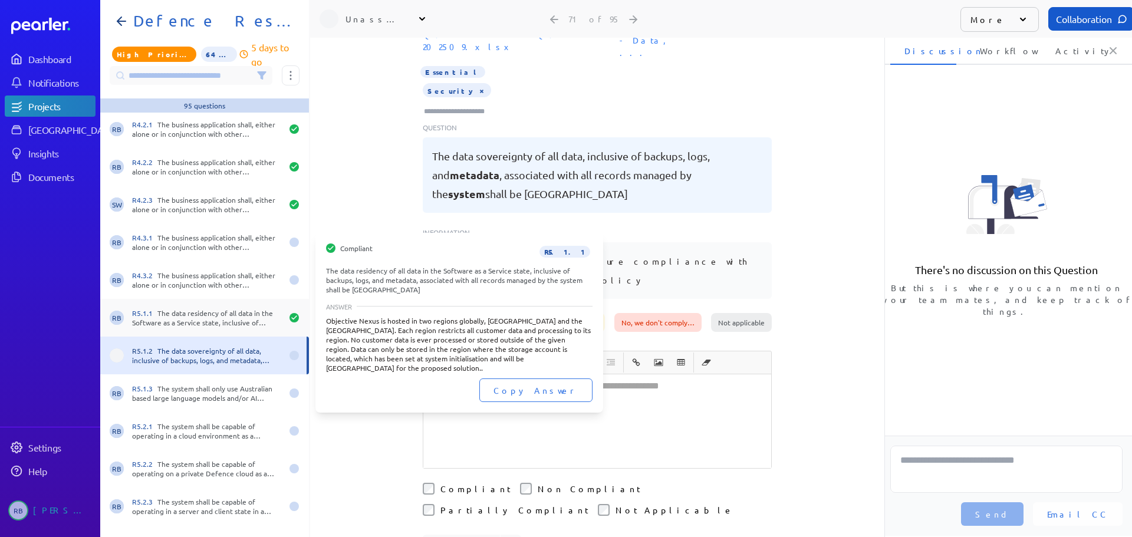
click at [215, 327] on div "R5.1.1 The data residency of all data in the Software as a Service state, inclu…" at bounding box center [207, 317] width 150 height 19
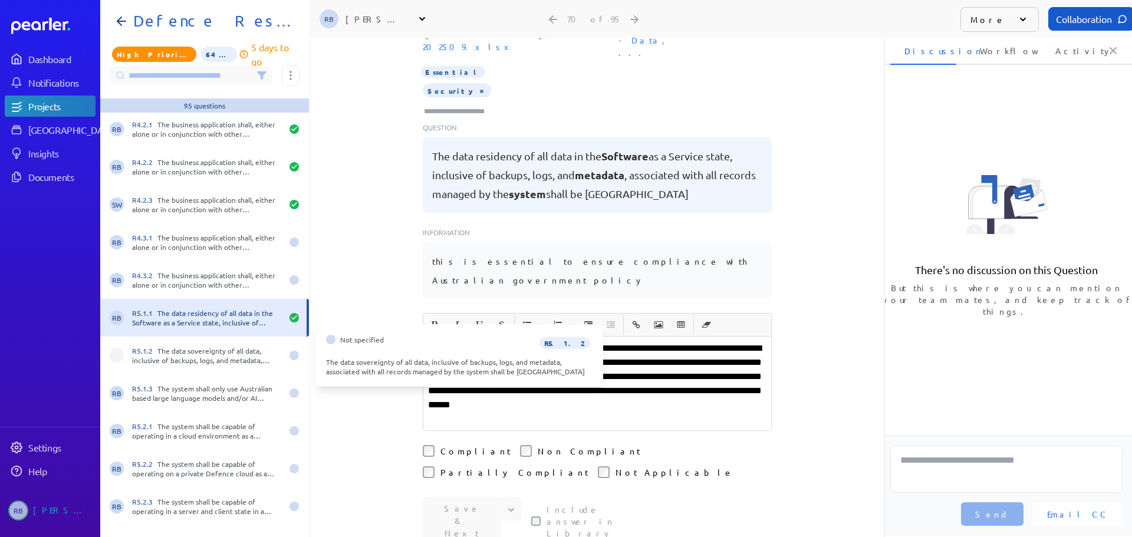
click at [476, 334] on div "Not specified R5.1.2 The data sovereignty of all data, inclusive of backups, lo…" at bounding box center [459, 355] width 288 height 63
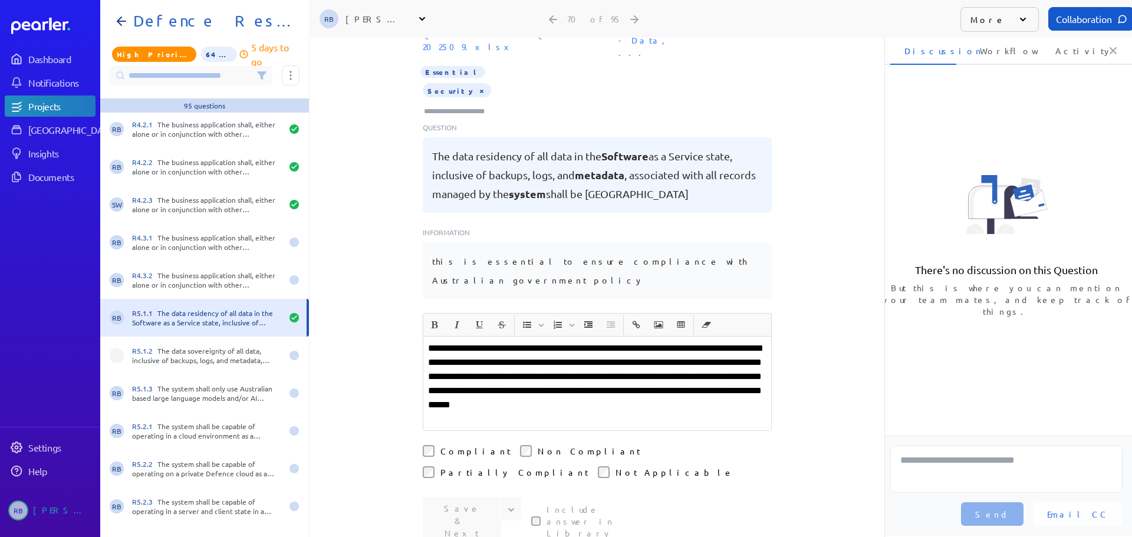
click at [566, 341] on p "**********" at bounding box center [597, 376] width 338 height 71
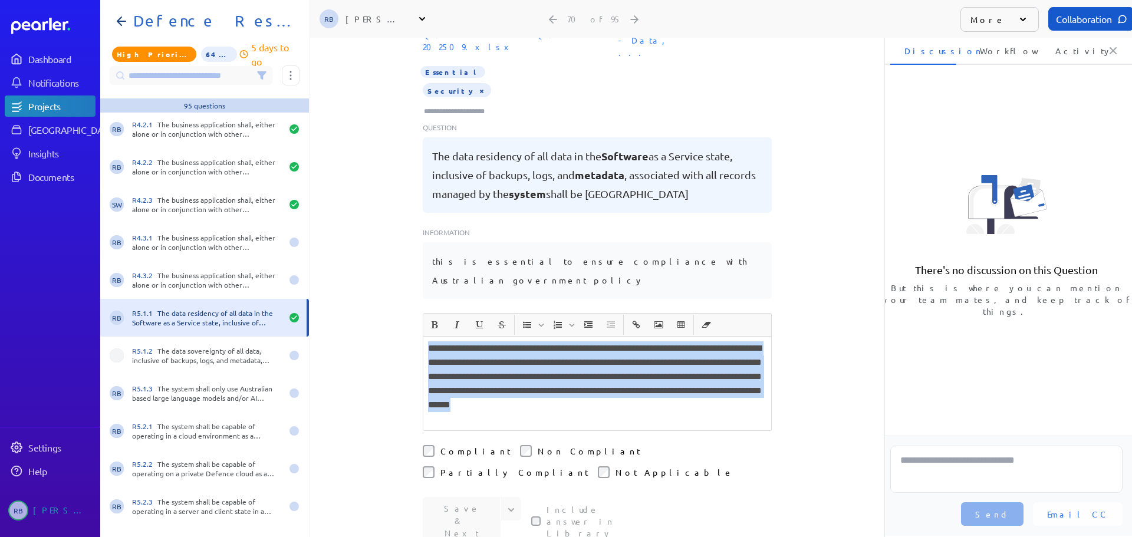
copy p "**********"
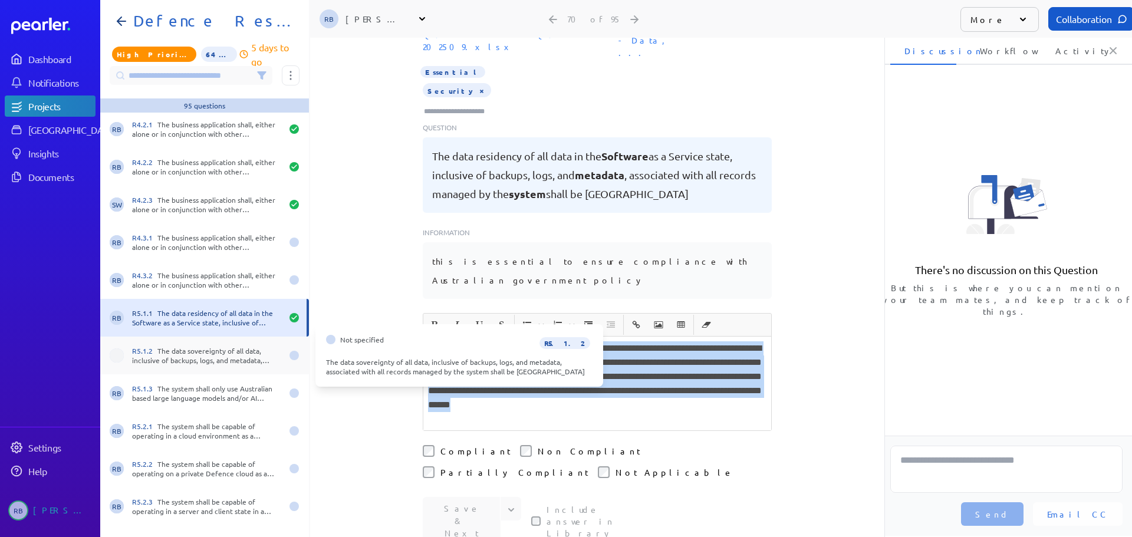
click at [193, 356] on div "R5.1.2 The data sovereignty of all data, inclusive of backups, logs, and metada…" at bounding box center [207, 355] width 150 height 19
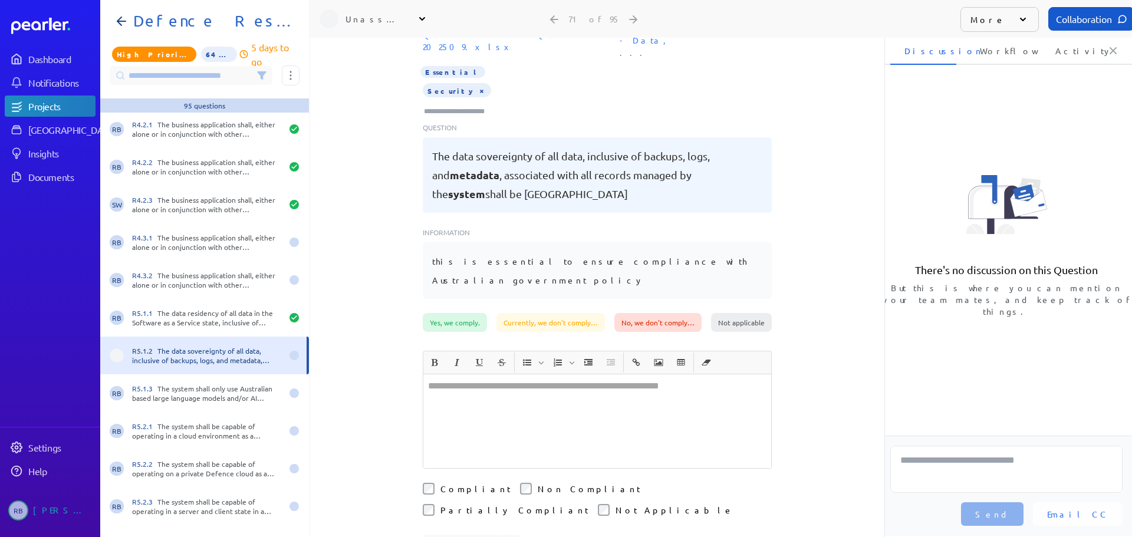
click at [514, 374] on div at bounding box center [597, 421] width 348 height 94
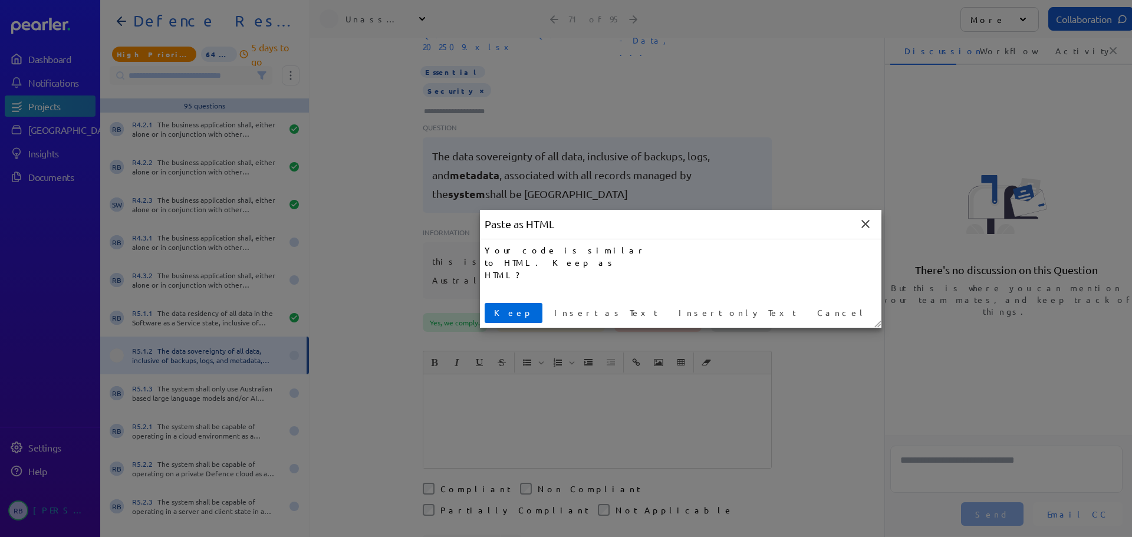
click at [505, 310] on span "Keep" at bounding box center [513, 313] width 48 height 12
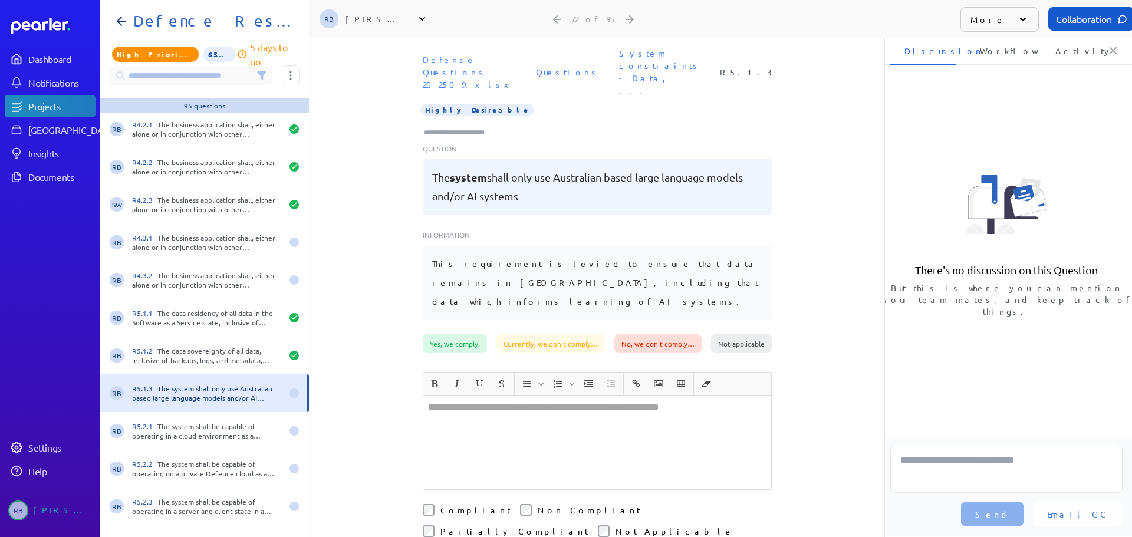
click at [607, 397] on div at bounding box center [597, 443] width 348 height 94
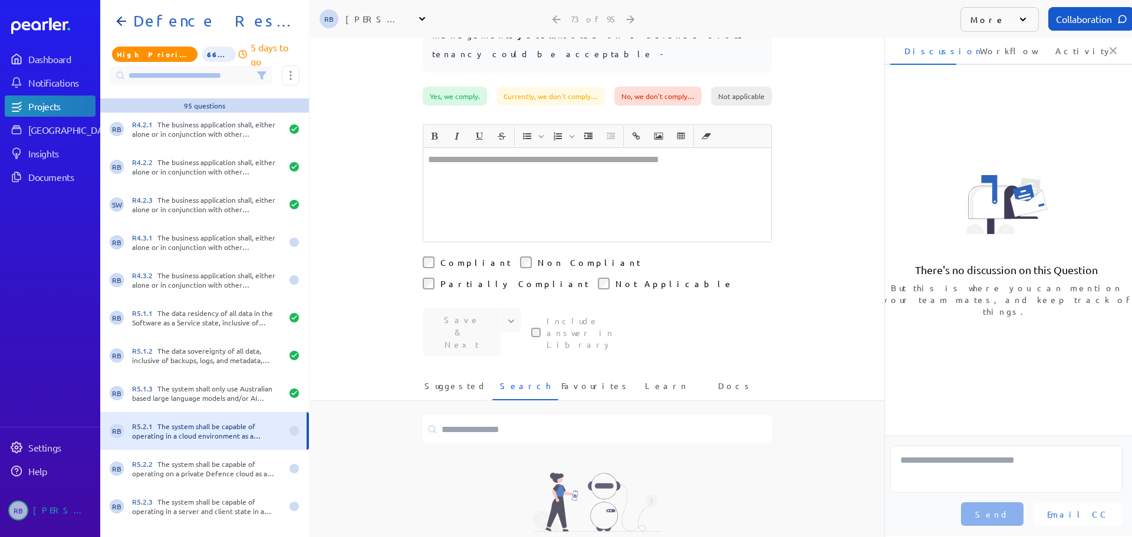
scroll to position [315, 0]
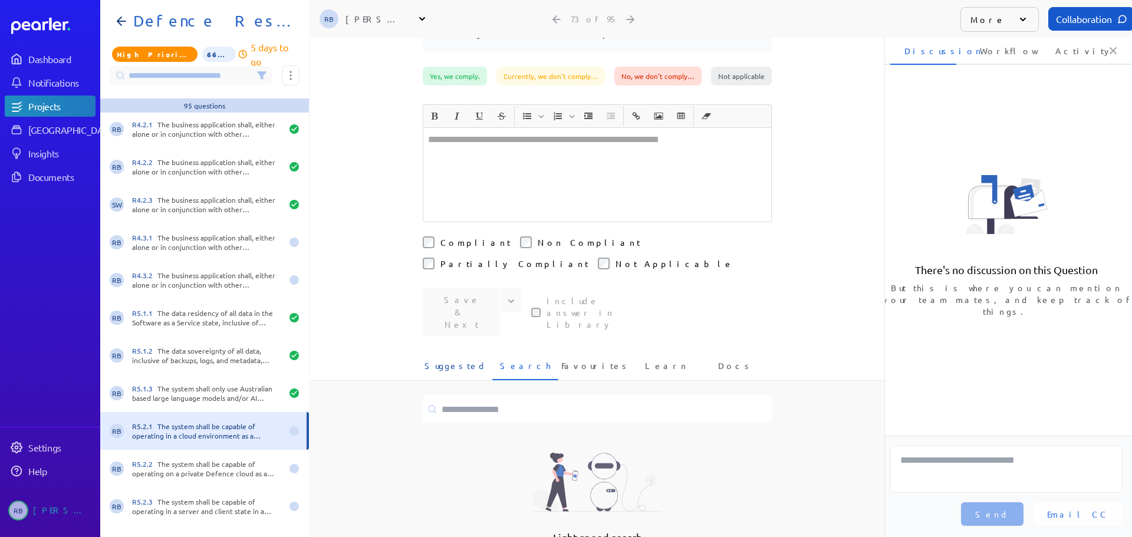
click at [458, 360] on span "Suggested" at bounding box center [456, 369] width 63 height 19
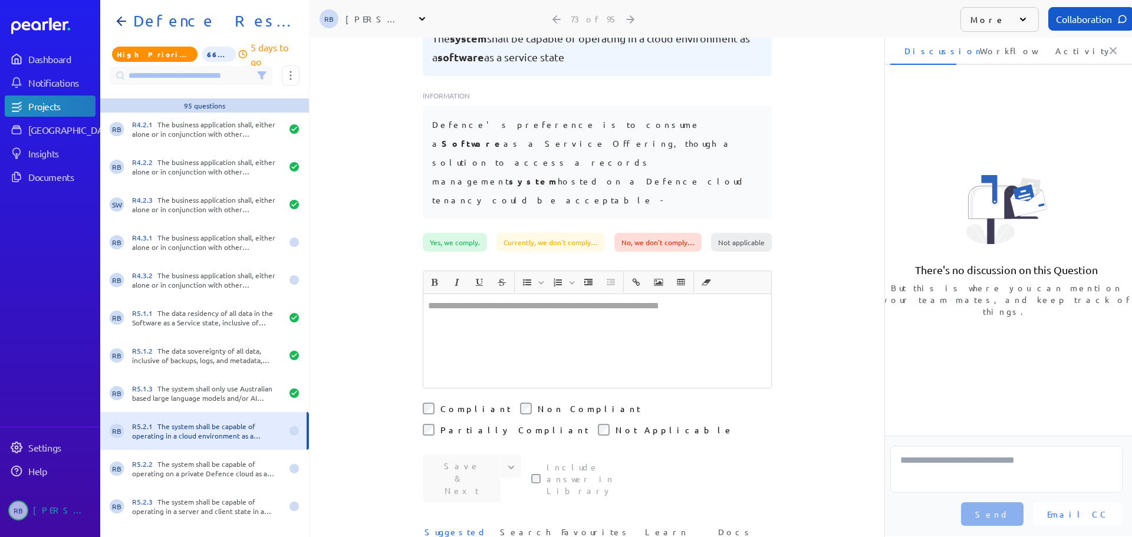
scroll to position [0, 0]
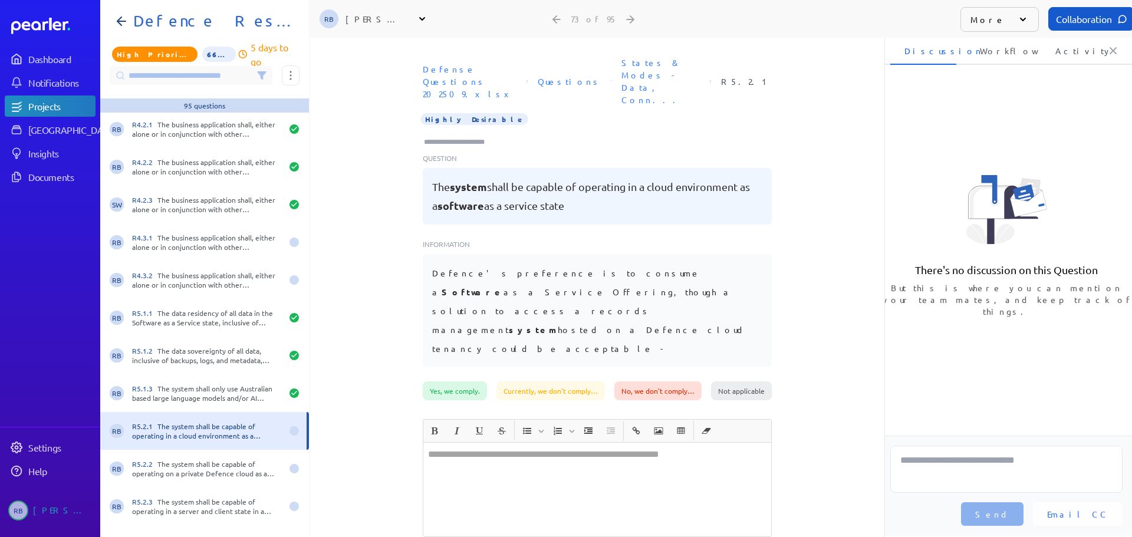
click at [538, 443] on div at bounding box center [597, 490] width 348 height 94
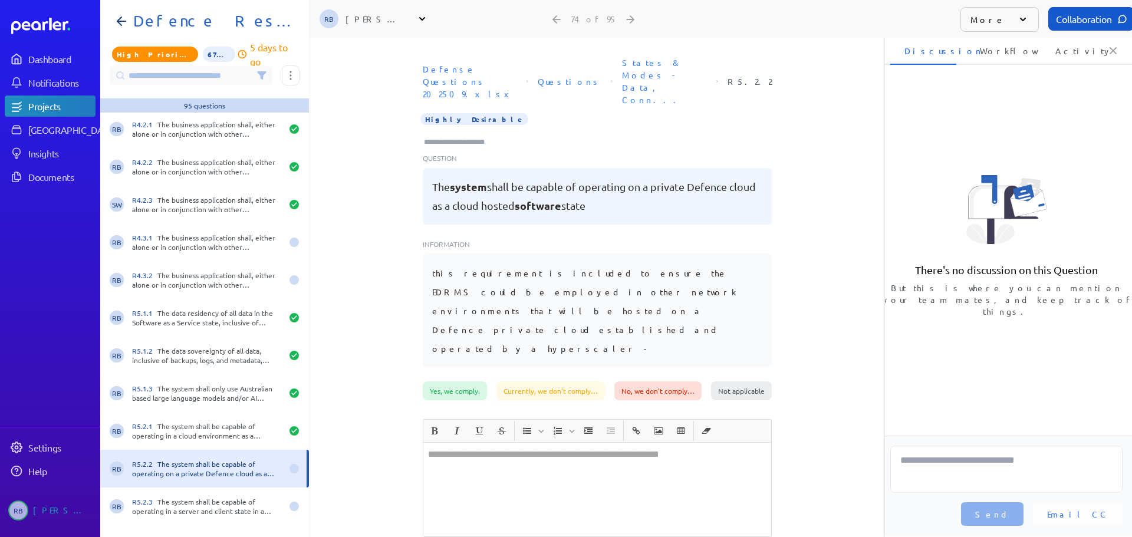
click at [492, 443] on div at bounding box center [597, 490] width 348 height 94
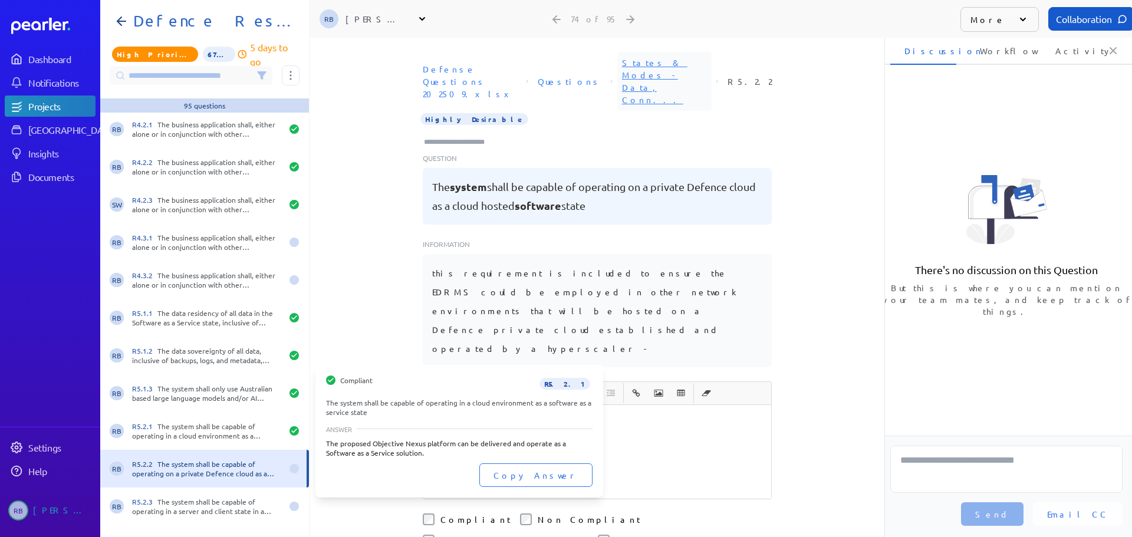
click at [189, 435] on div "R5.2.1 The system shall be capable of operating in a cloud environment as a sof…" at bounding box center [207, 431] width 150 height 19
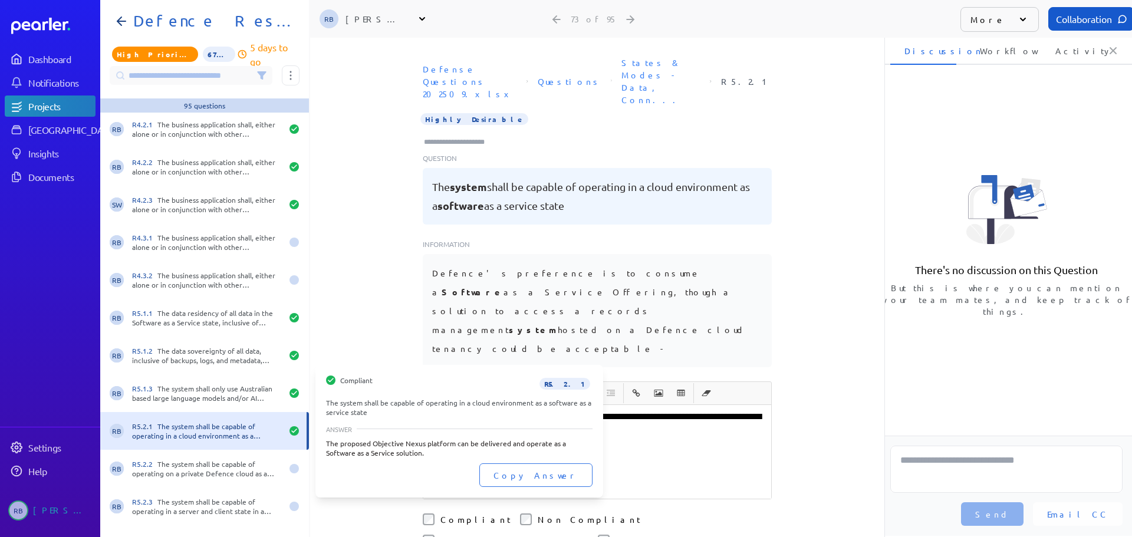
click at [228, 438] on div "R5.2.1 The system shall be capable of operating in a cloud environment as a sof…" at bounding box center [207, 431] width 150 height 19
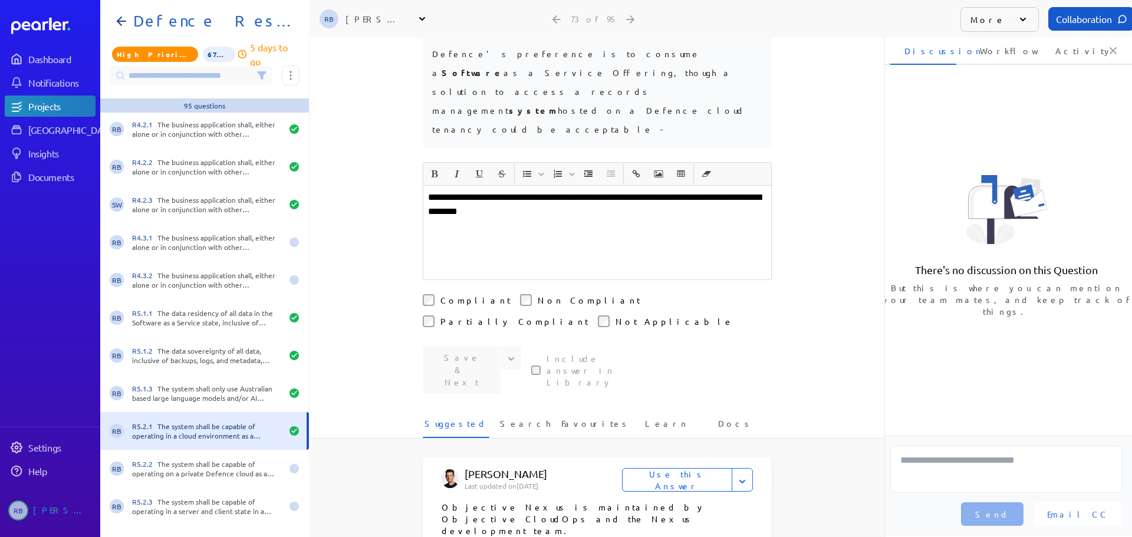
scroll to position [236, 0]
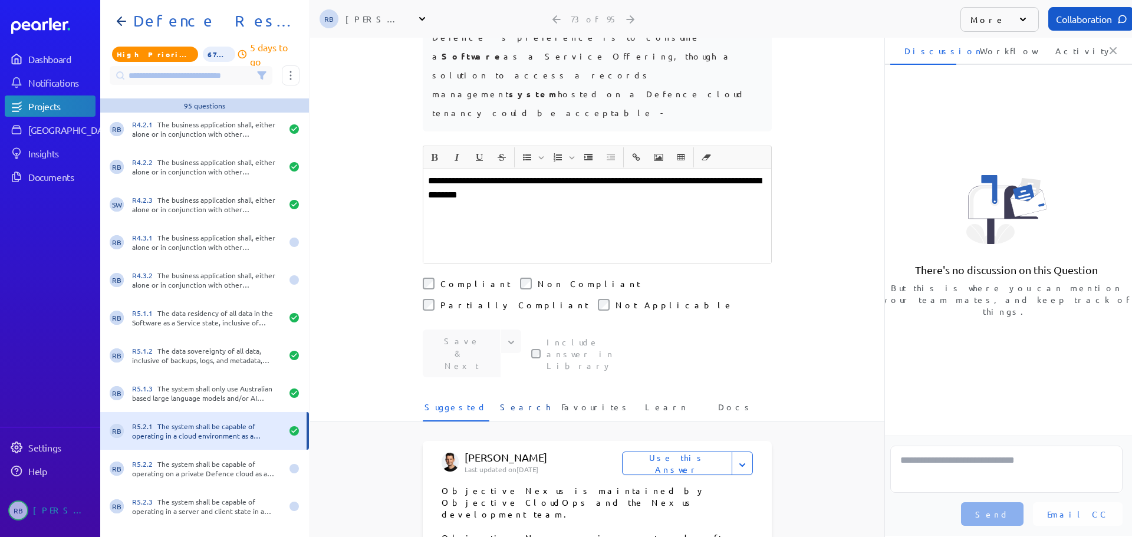
click at [509, 401] on span "Search" at bounding box center [525, 410] width 51 height 19
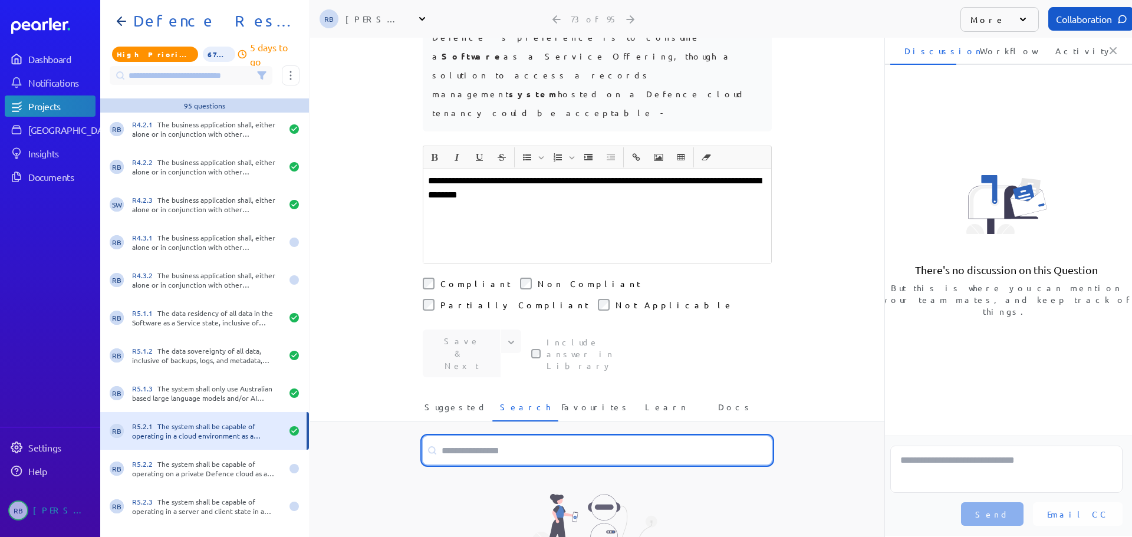
click at [511, 436] on input at bounding box center [597, 450] width 349 height 28
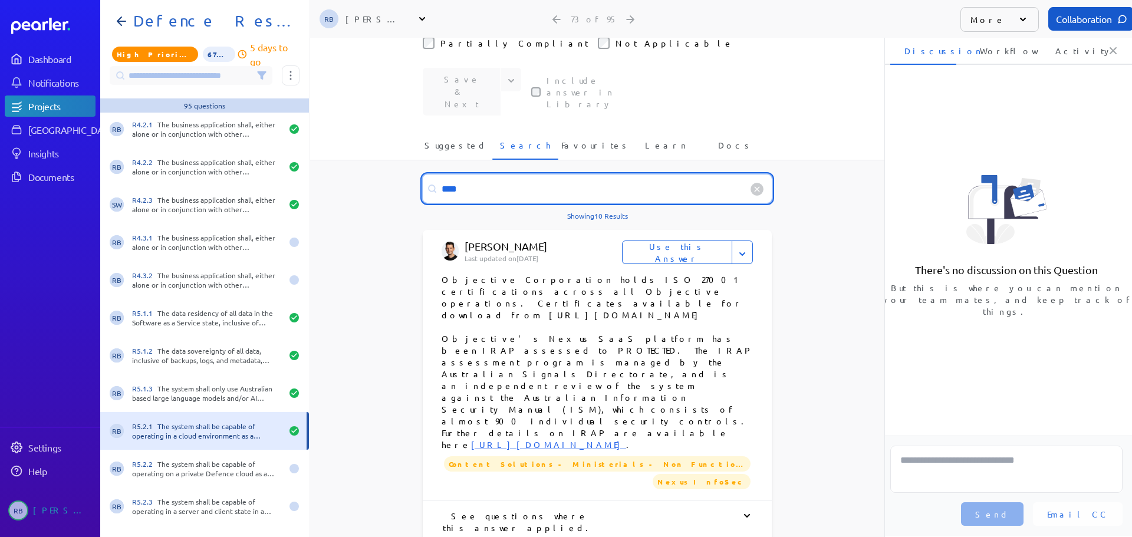
scroll to position [531, 0]
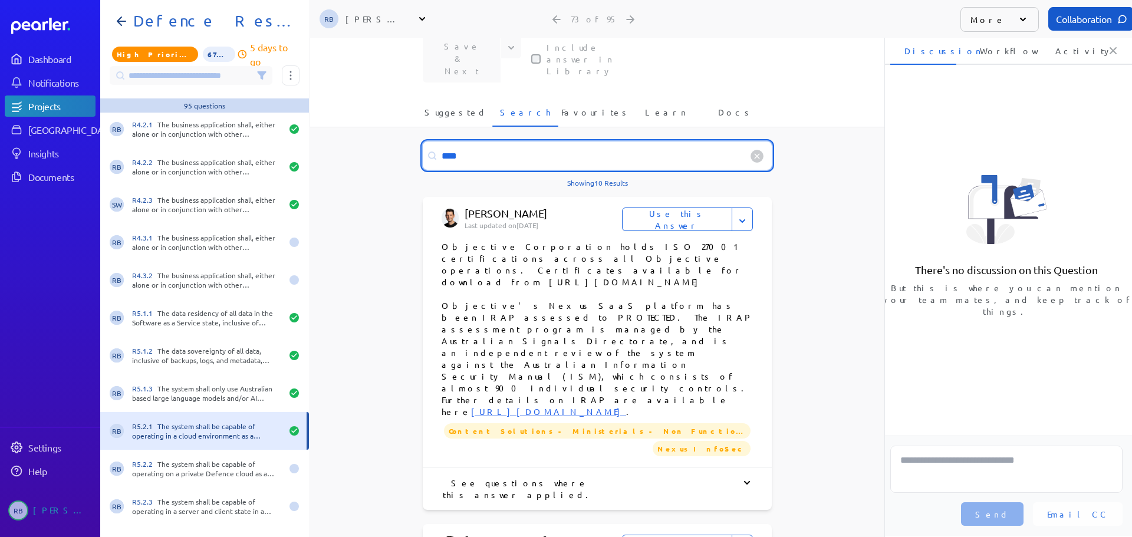
type input "****"
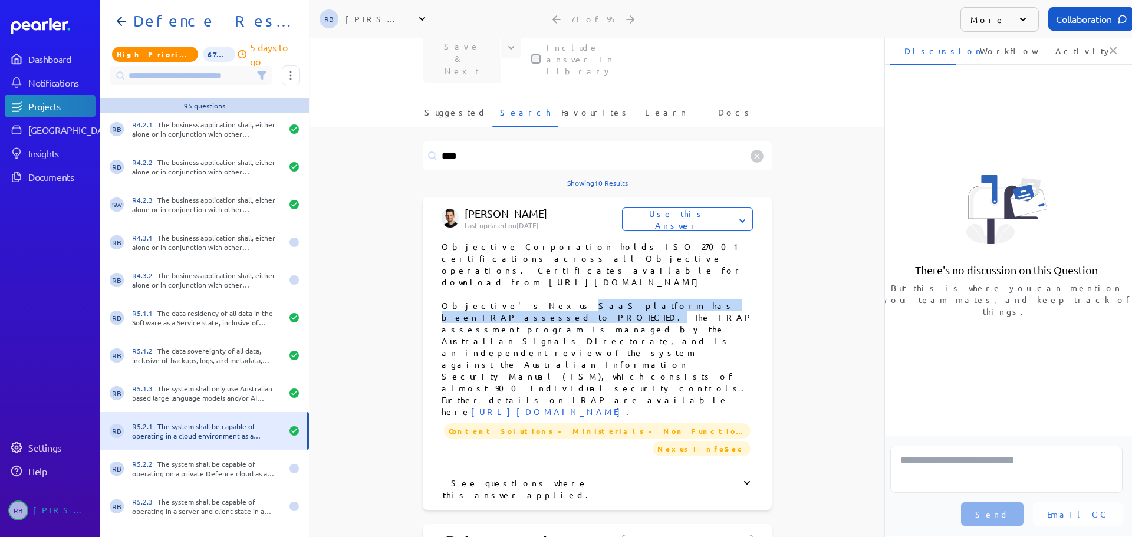
drag, startPoint x: 506, startPoint y: 185, endPoint x: 708, endPoint y: 183, distance: 202.3
click at [708, 300] on p "Objective's Nexus SaaS platform has been IRAP assessed to PROTECTED. The IRAP a…" at bounding box center [597, 359] width 311 height 118
copy p "SaaS platform has been IRAP assessed to PROTECTED."
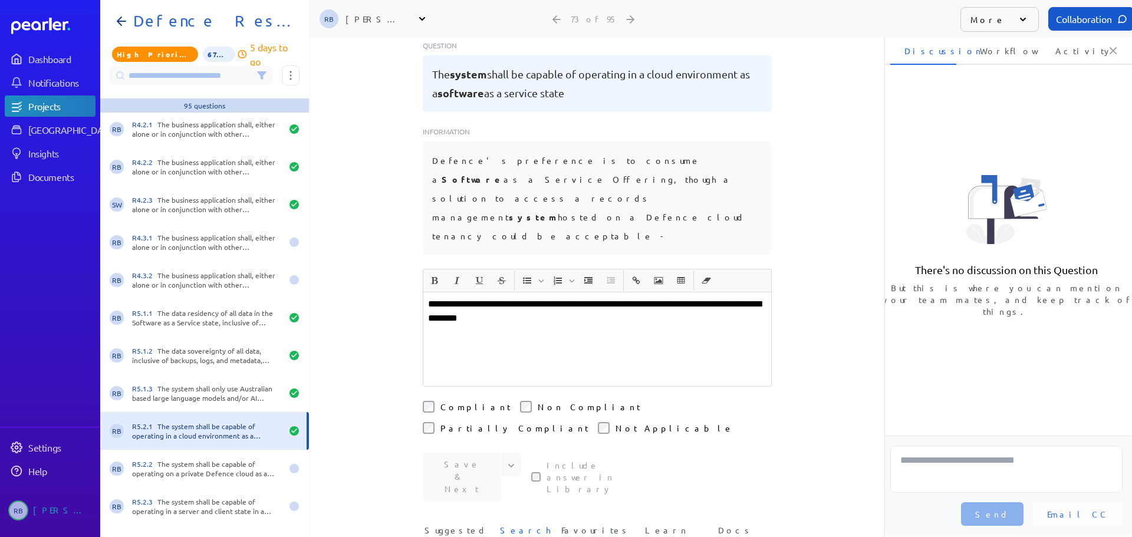
scroll to position [118, 0]
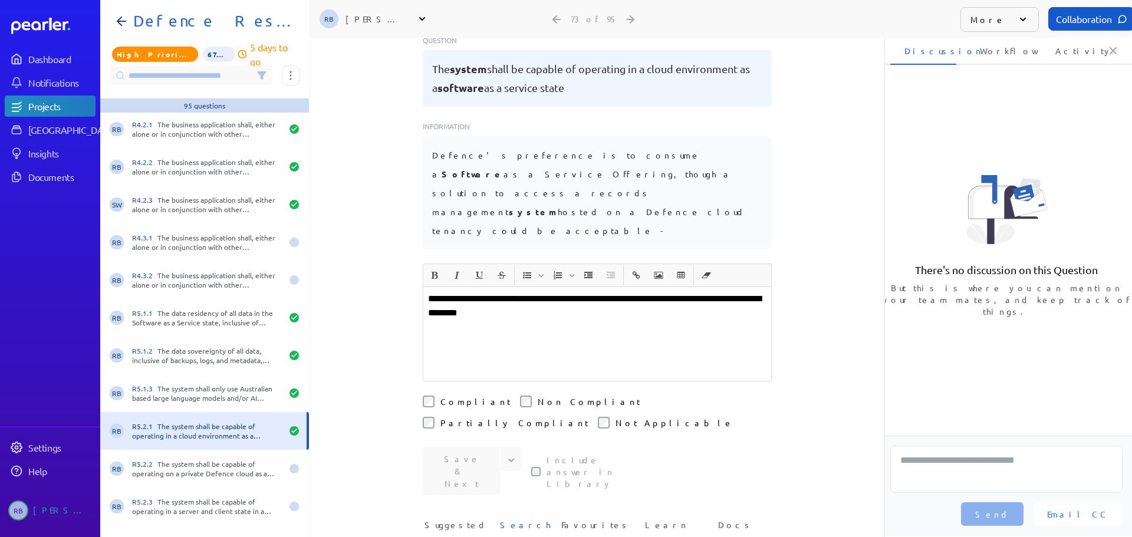
click at [562, 292] on p "**********" at bounding box center [597, 306] width 338 height 28
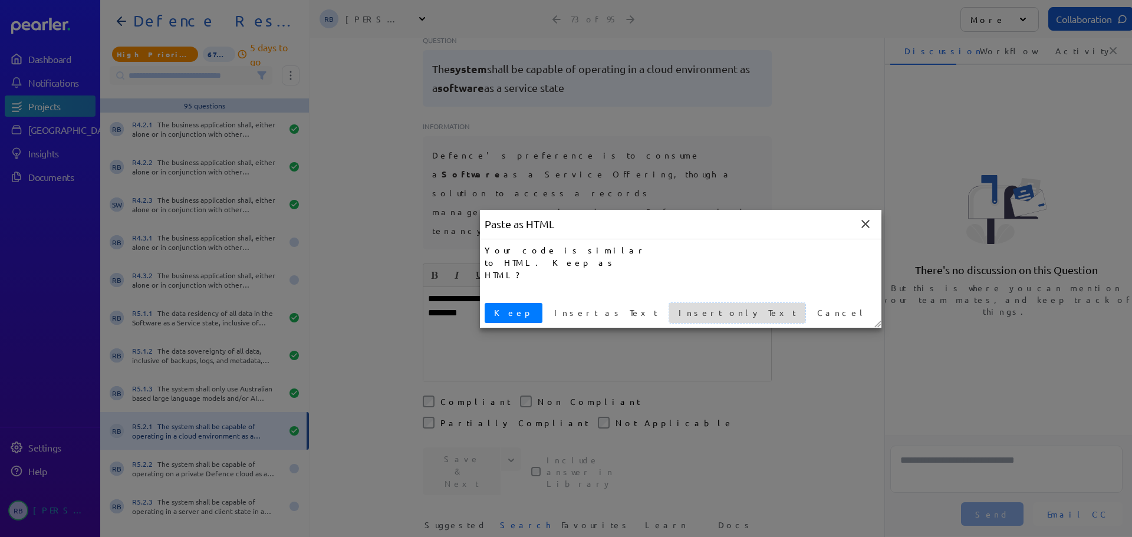
click at [674, 313] on span "Insert only Text" at bounding box center [737, 313] width 127 height 12
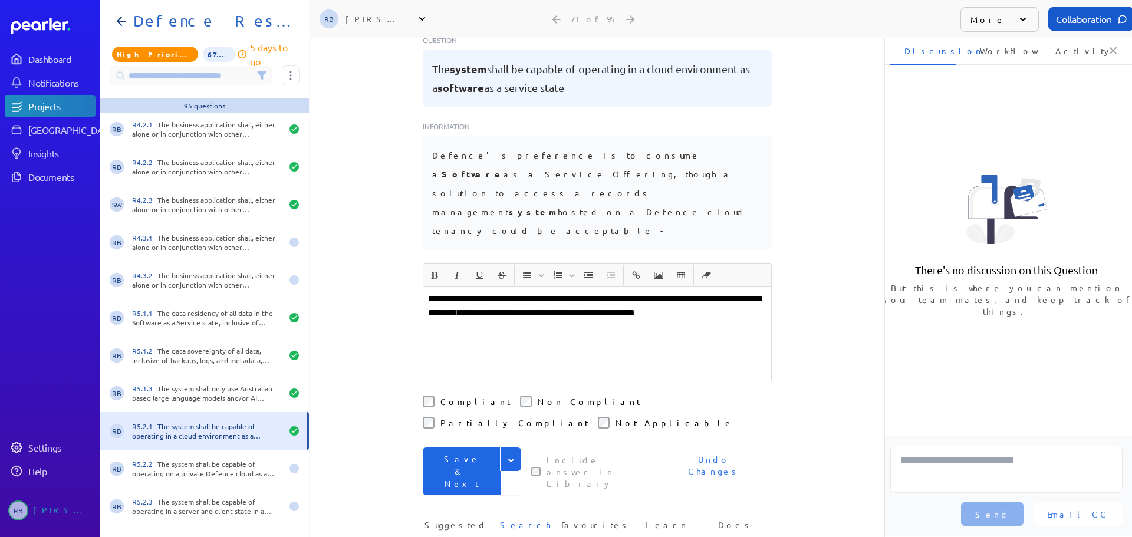
click at [553, 292] on p "**********" at bounding box center [597, 313] width 338 height 42
click at [471, 448] on button "Save & Next" at bounding box center [462, 472] width 78 height 48
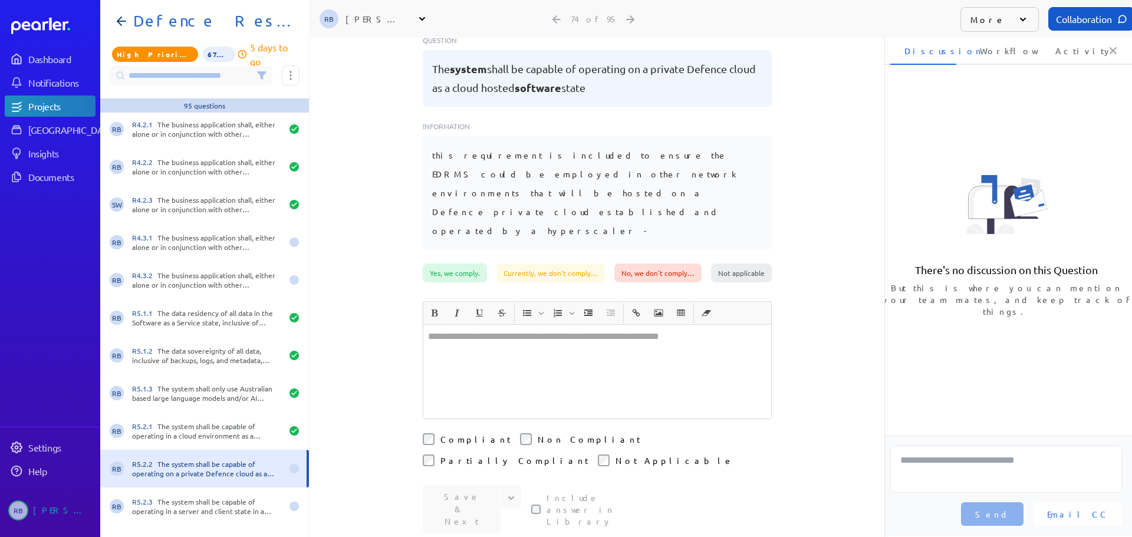
click at [502, 325] on div at bounding box center [597, 372] width 348 height 94
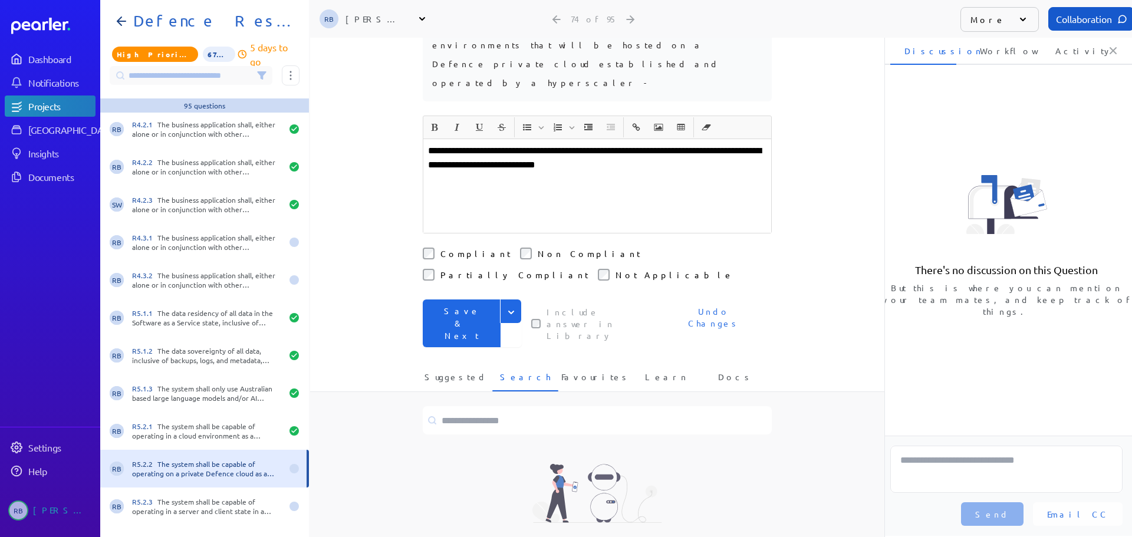
scroll to position [277, 0]
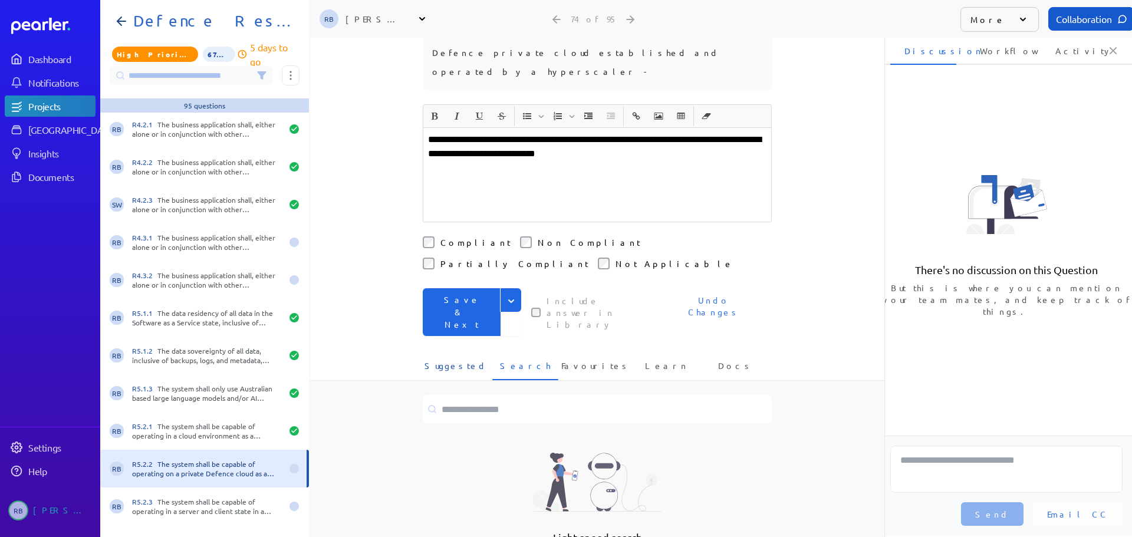
click at [462, 360] on span "Suggested" at bounding box center [456, 369] width 63 height 19
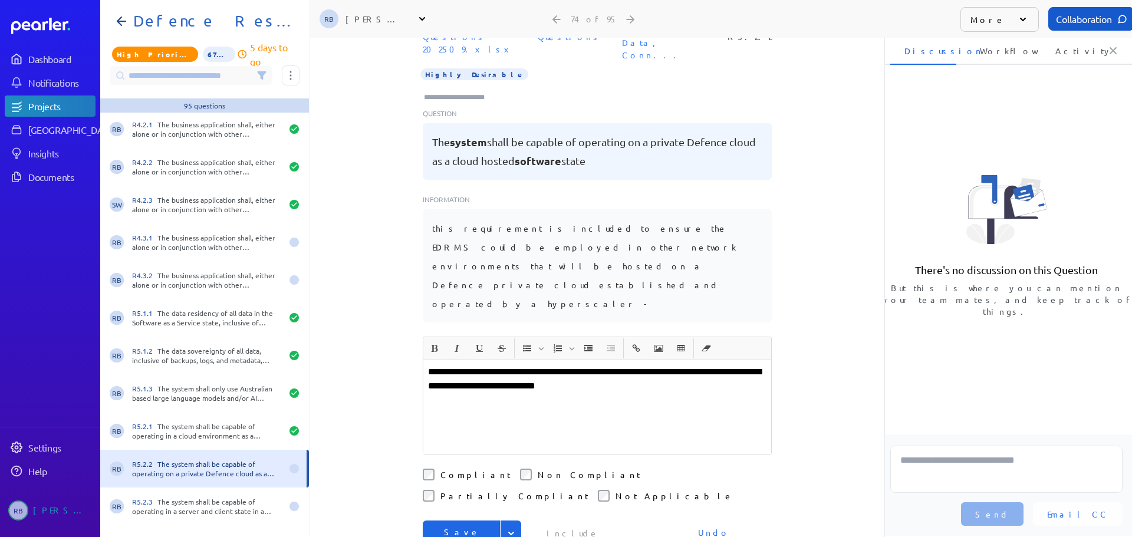
scroll to position [118, 0]
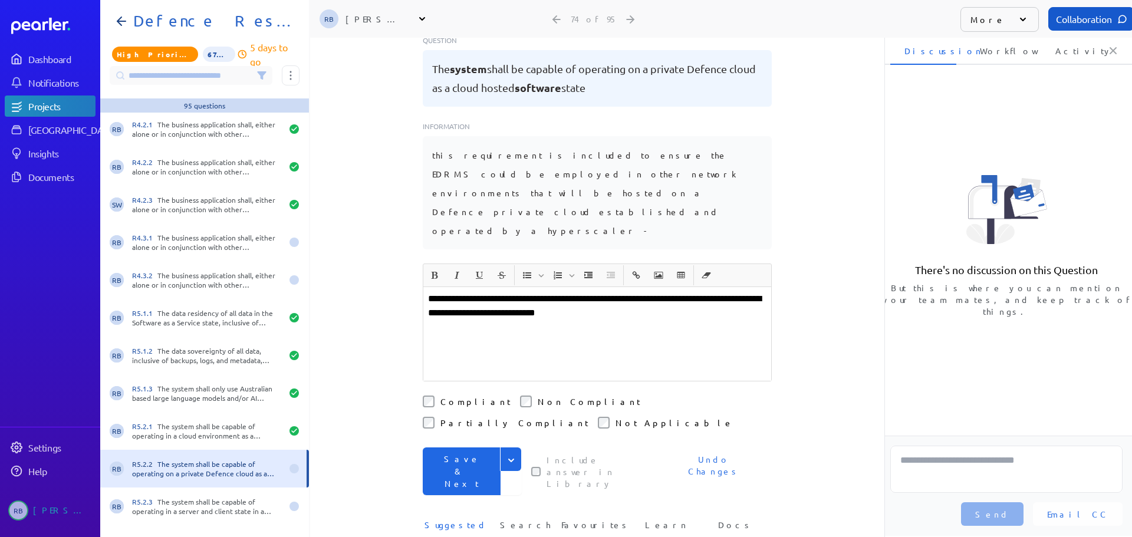
click at [453, 448] on button "Save & Next" at bounding box center [462, 472] width 78 height 48
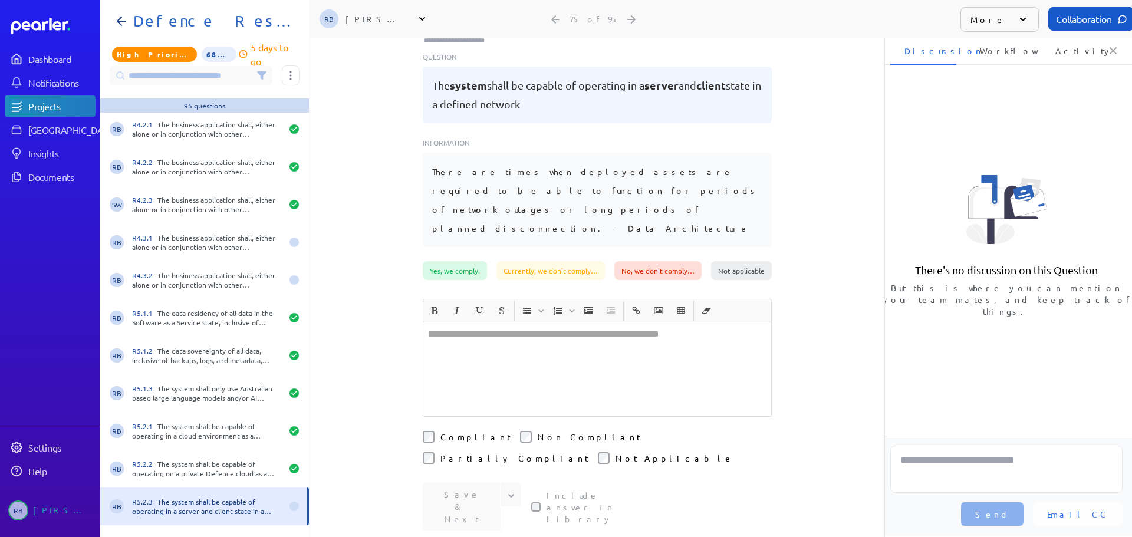
scroll to position [118, 0]
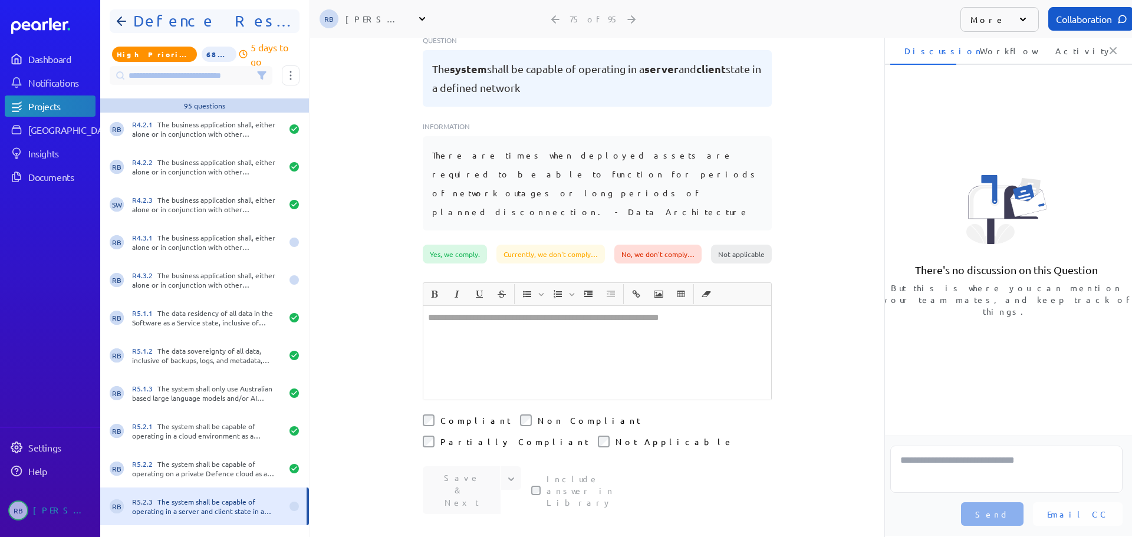
click at [202, 18] on h1 "Defence Response 202509" at bounding box center [210, 21] width 162 height 19
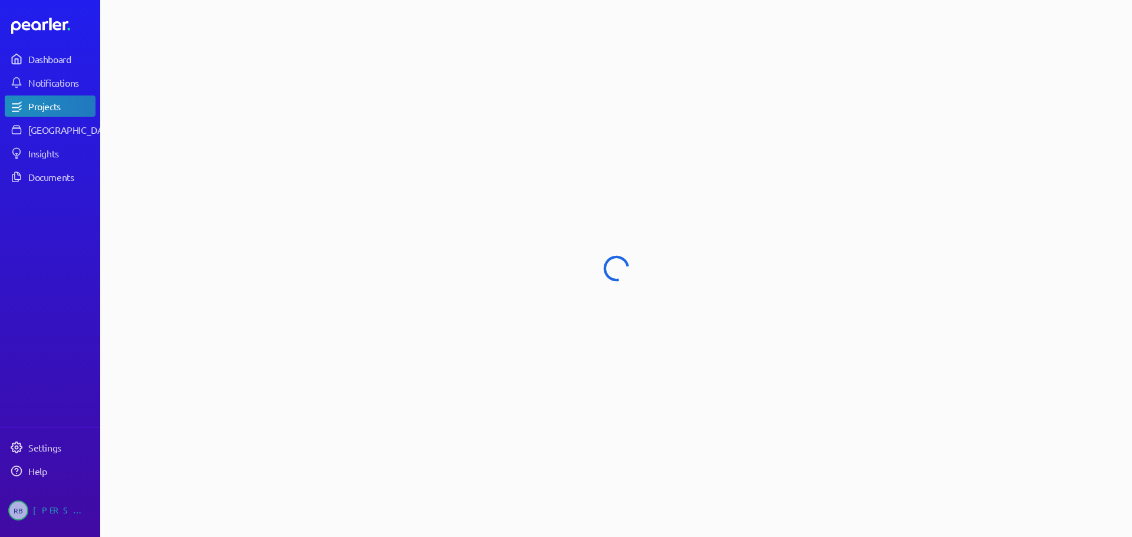
select select "****"
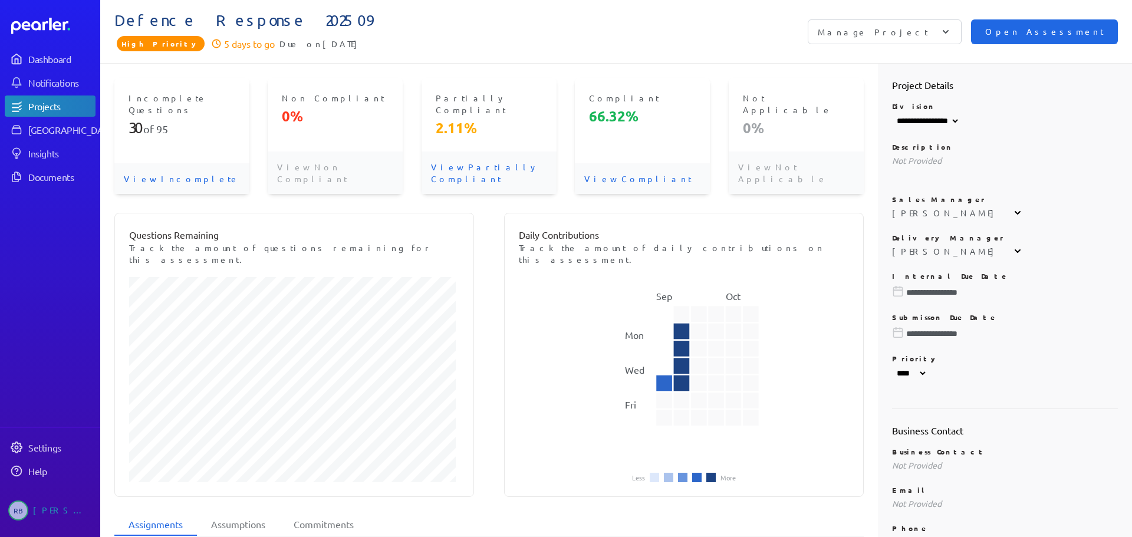
click at [1037, 38] on button "Open Assessment" at bounding box center [1044, 31] width 147 height 25
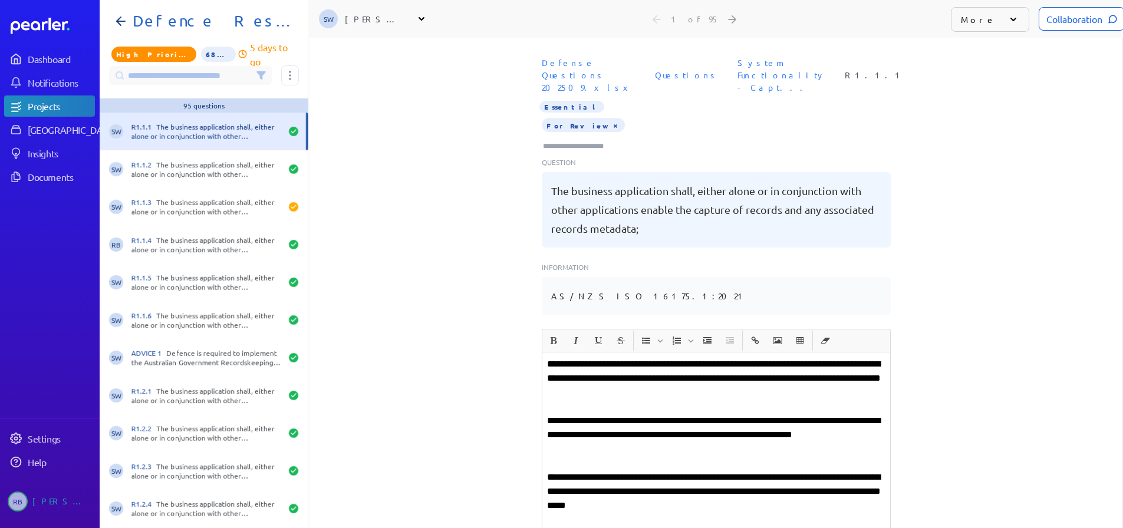
scroll to position [0, 9]
click at [1067, 15] on div "Collaboration" at bounding box center [1082, 19] width 86 height 24
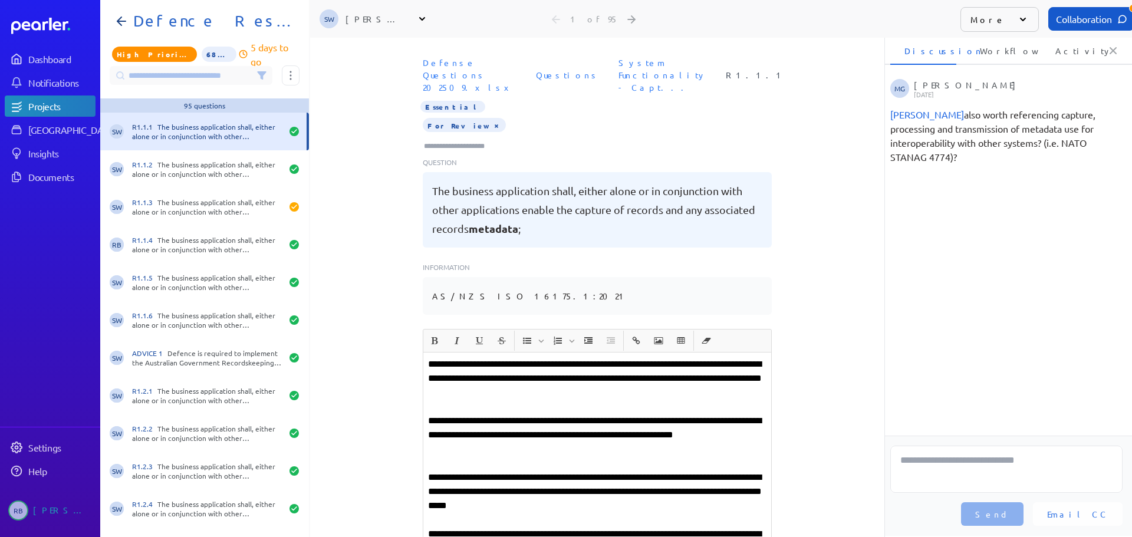
scroll to position [0, 4]
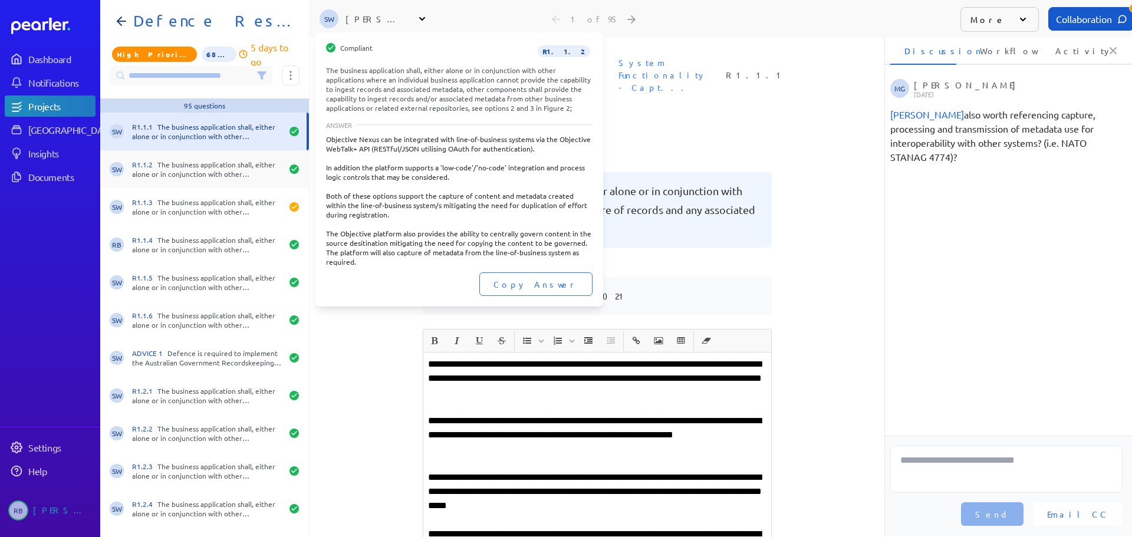
click at [238, 171] on div "R1.1.2 The business application shall, either alone or in conjunction with othe…" at bounding box center [207, 169] width 150 height 19
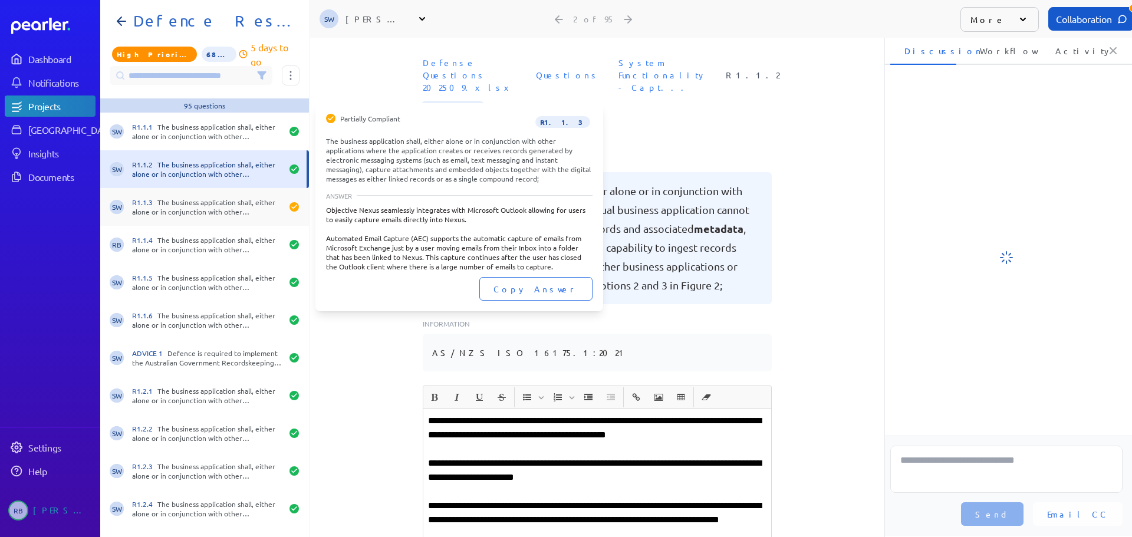
click at [235, 199] on div "R1.1.3 The business application shall, either alone or in conjunction with othe…" at bounding box center [207, 207] width 150 height 19
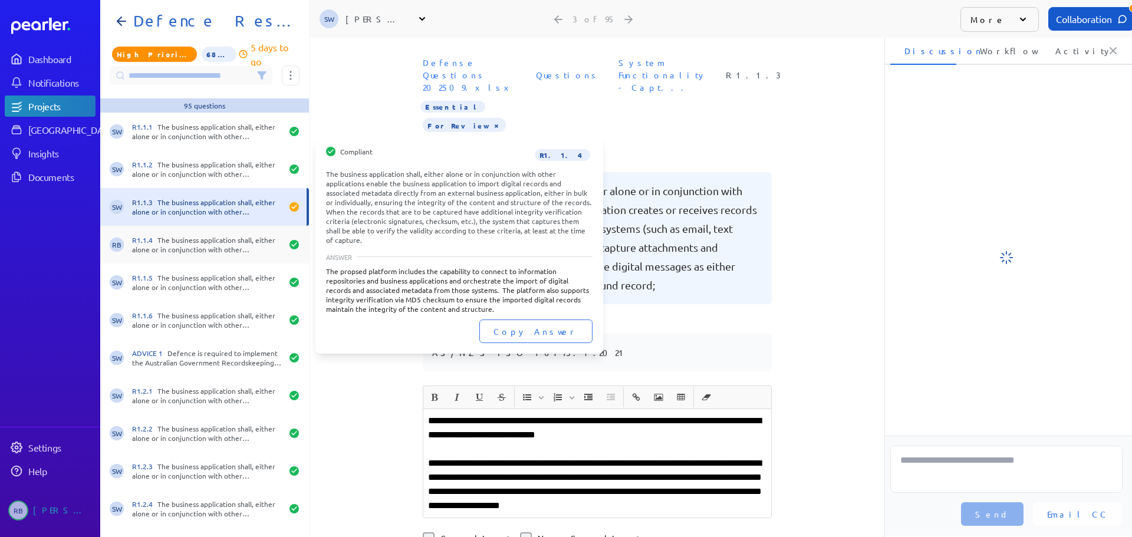
click at [235, 237] on div "R1.1.4 The business application shall, either alone or in conjunction with othe…" at bounding box center [207, 244] width 150 height 19
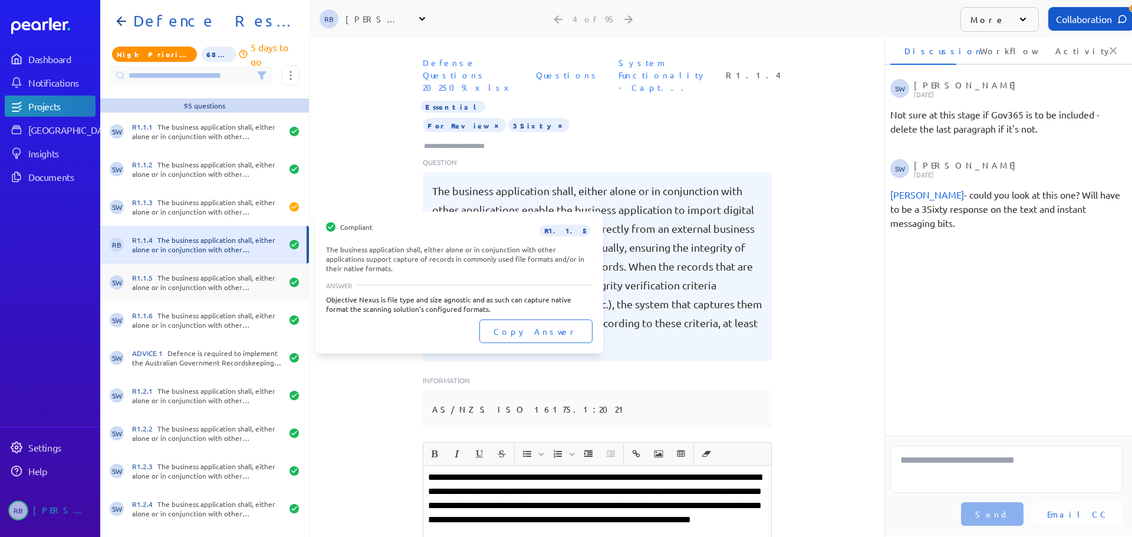
click at [231, 279] on div "R1.1.5 The business application shall, either alone or in conjunction with othe…" at bounding box center [207, 282] width 150 height 19
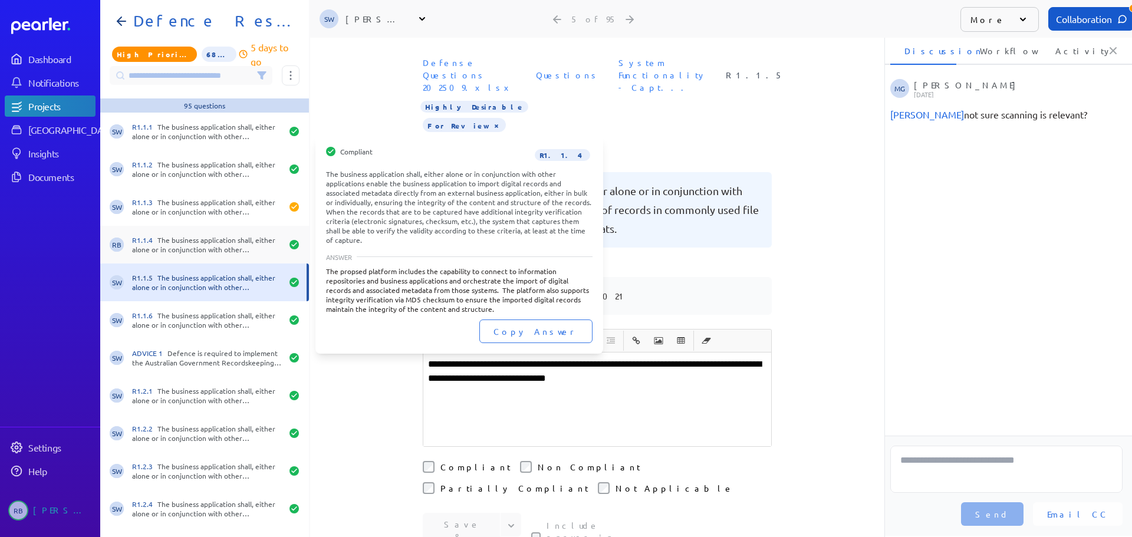
click at [229, 241] on div "R1.1.4 The business application shall, either alone or in conjunction with othe…" at bounding box center [207, 244] width 150 height 19
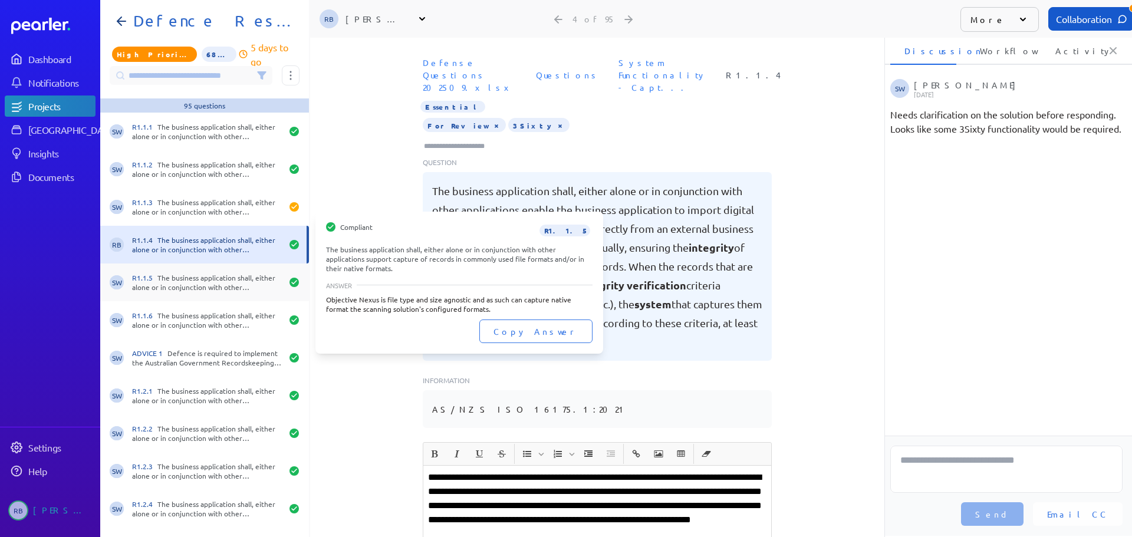
click at [220, 282] on div "R1.1.5 The business application shall, either alone or in conjunction with othe…" at bounding box center [207, 282] width 150 height 19
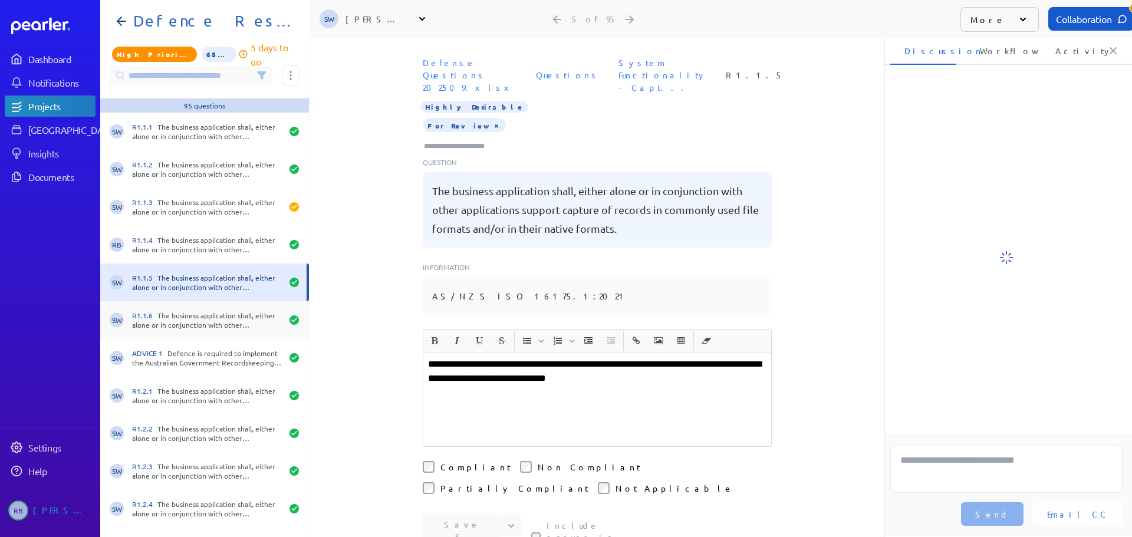
click at [219, 311] on div "R1.1.6 The business application shall, either alone or in conjunction with othe…" at bounding box center [207, 320] width 150 height 19
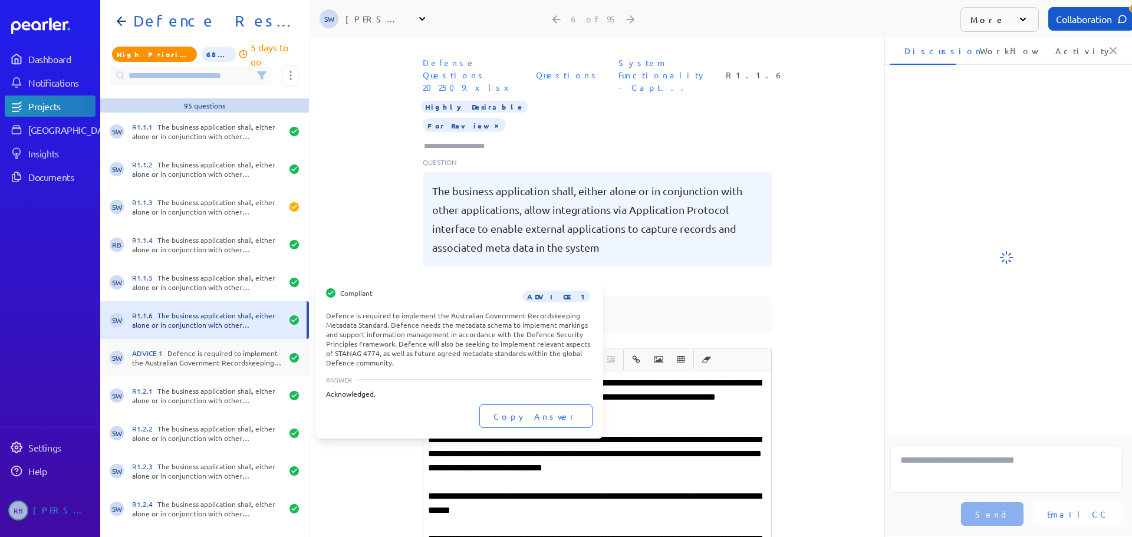
click at [219, 358] on div "ADVICE 1 Defence is required to implement the Australian Government Recordskeep…" at bounding box center [207, 358] width 150 height 19
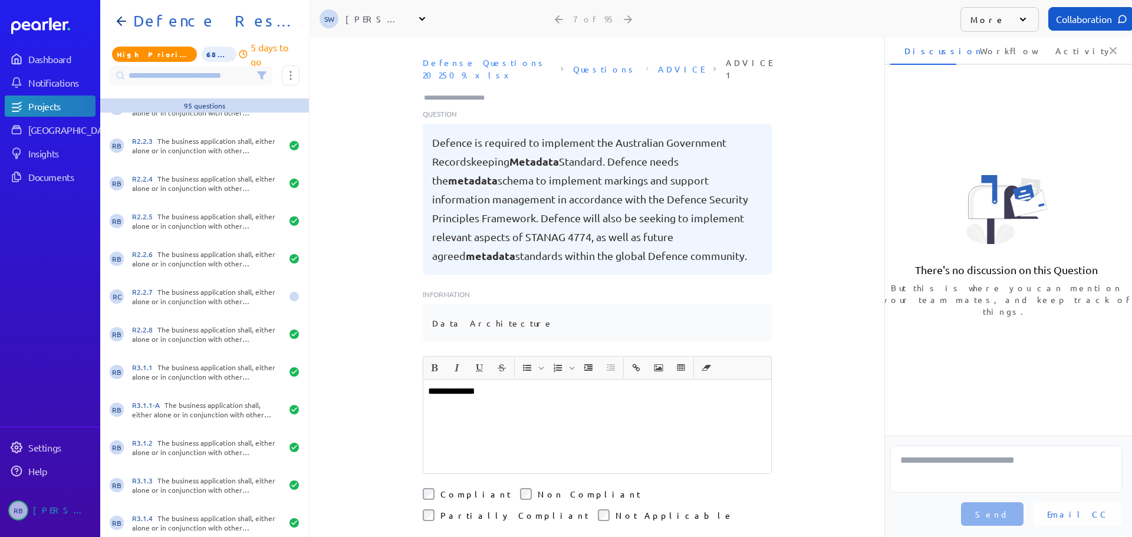
scroll to position [1238, 0]
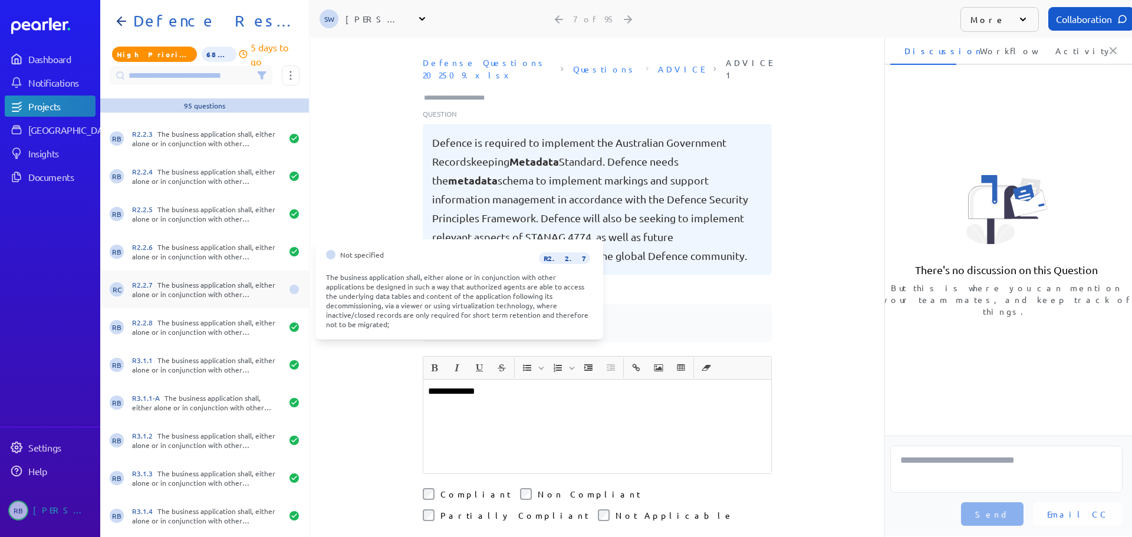
click at [225, 295] on div "R2.2.7 The business application shall, either alone or in conjunction with othe…" at bounding box center [207, 289] width 150 height 19
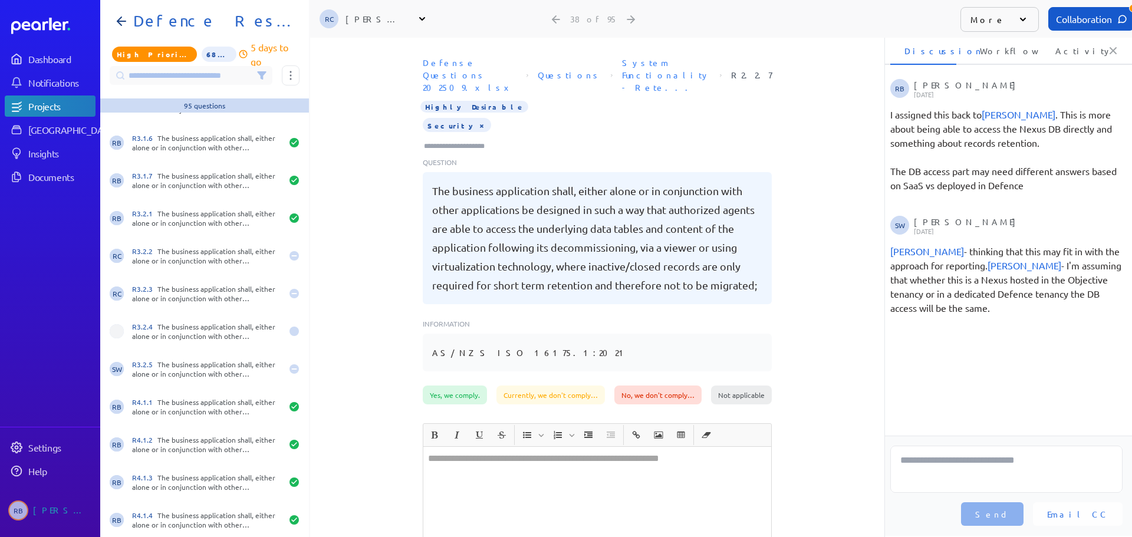
scroll to position [1710, 0]
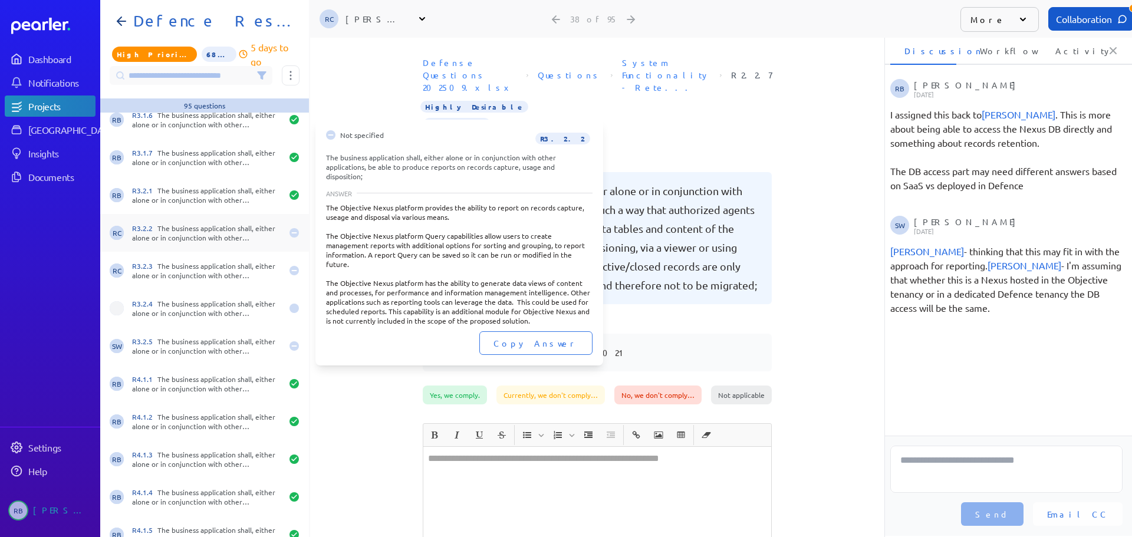
click at [220, 225] on div "R3.2.2 The business application shall, either alone or in conjunction with othe…" at bounding box center [207, 233] width 150 height 19
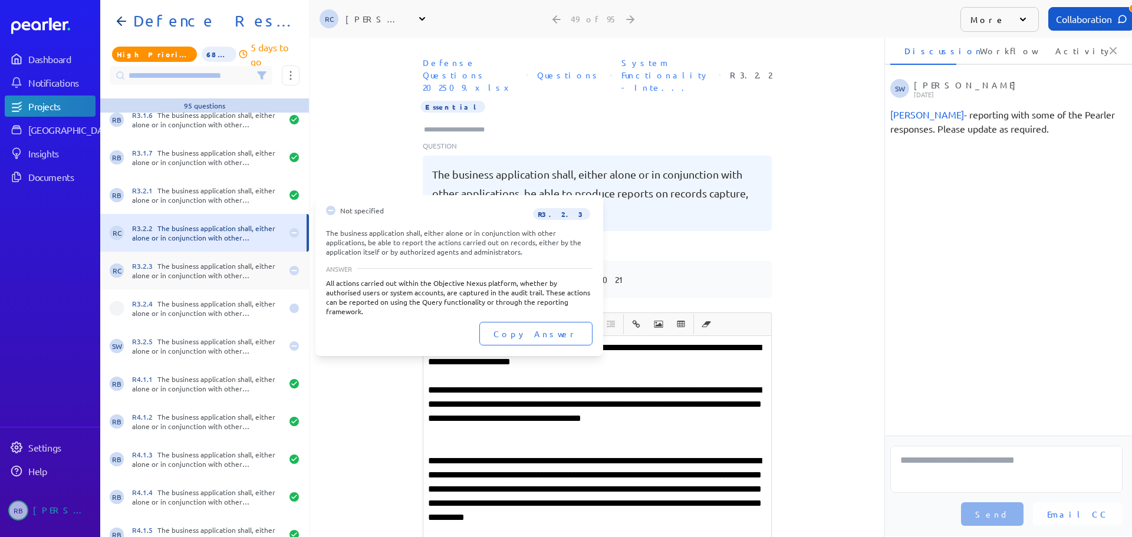
click at [195, 275] on div "R3.2.3 The business application shall, either alone or in conjunction with othe…" at bounding box center [207, 270] width 150 height 19
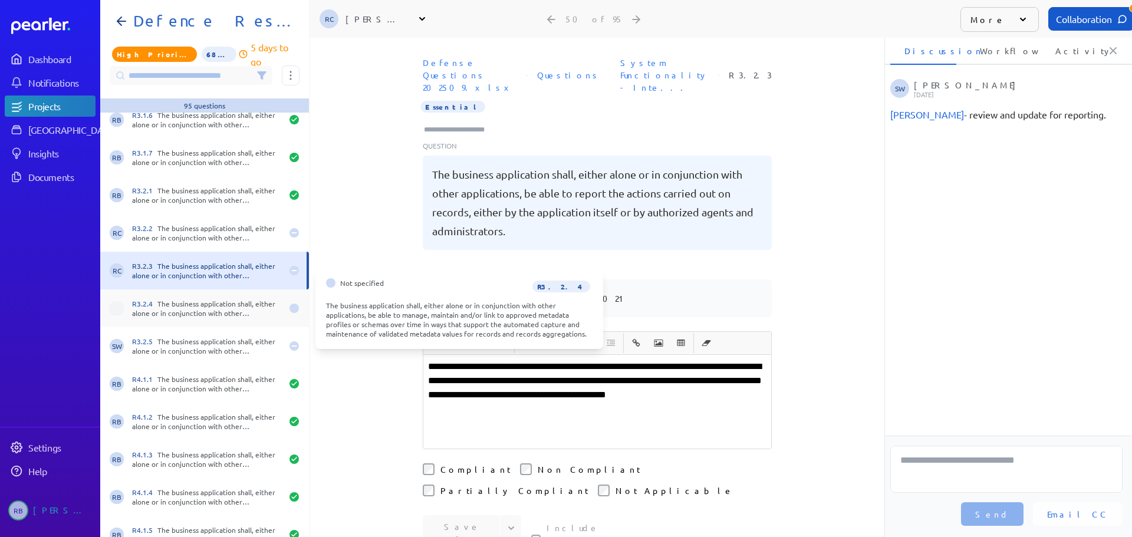
click at [212, 309] on div "R3.2.4 The business application shall, either alone or in conjunction with othe…" at bounding box center [207, 308] width 150 height 19
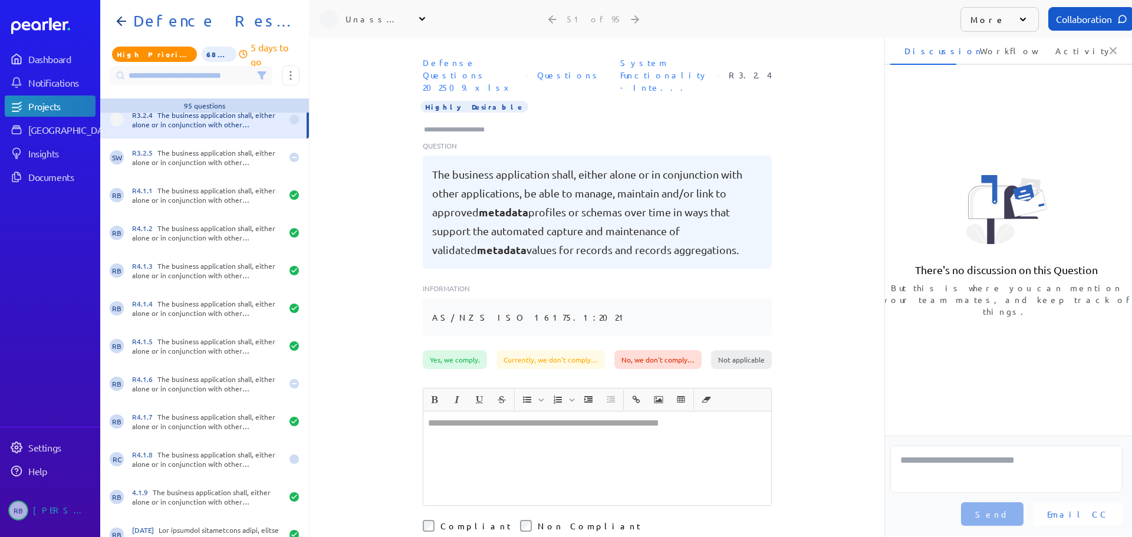
scroll to position [1946, 0]
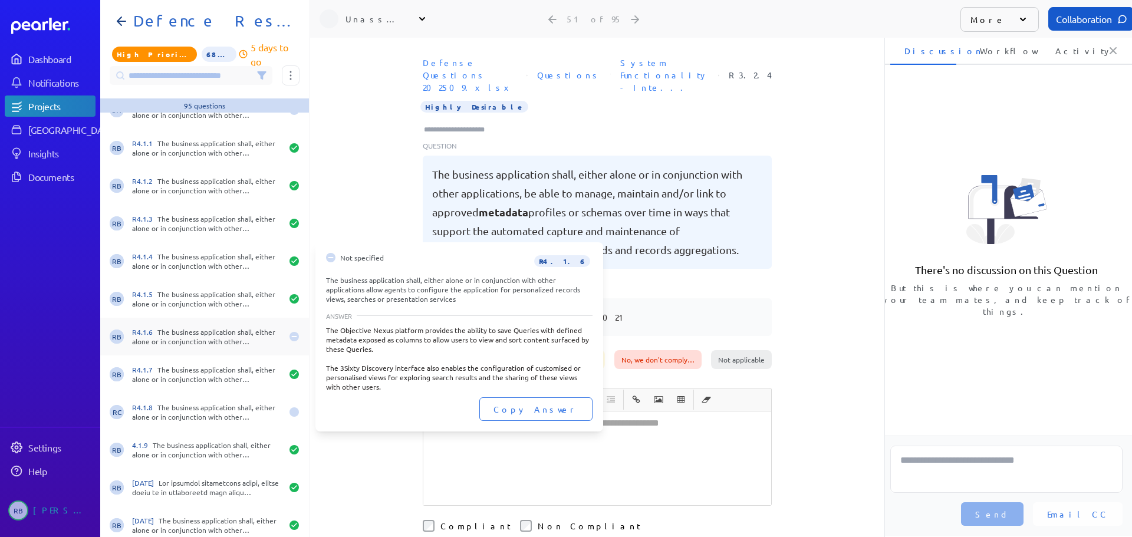
click at [204, 333] on div "R4.1.6 The business application shall, either alone or in conjunction with othe…" at bounding box center [207, 336] width 150 height 19
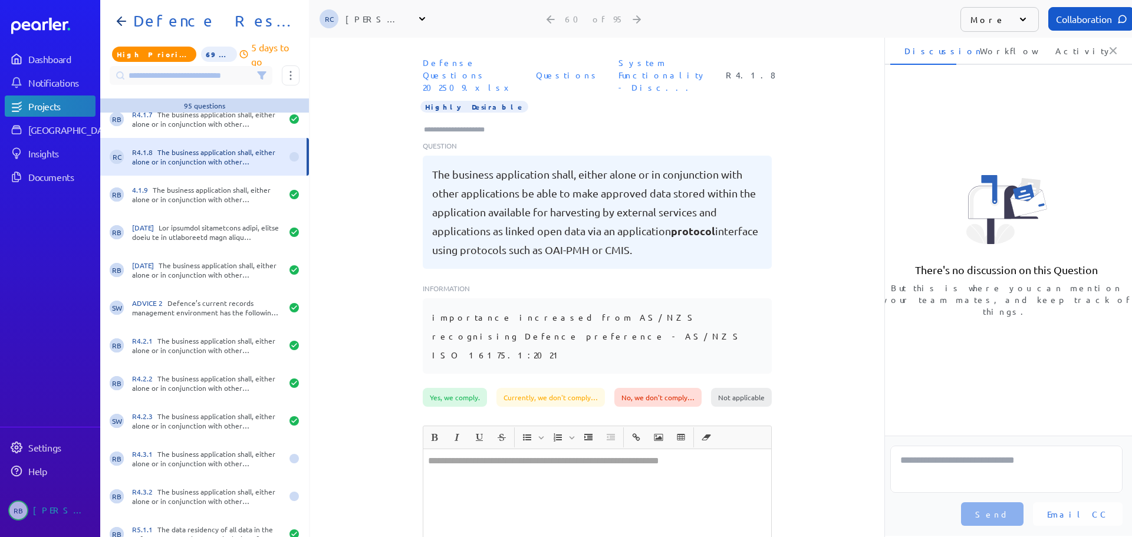
scroll to position [2241, 0]
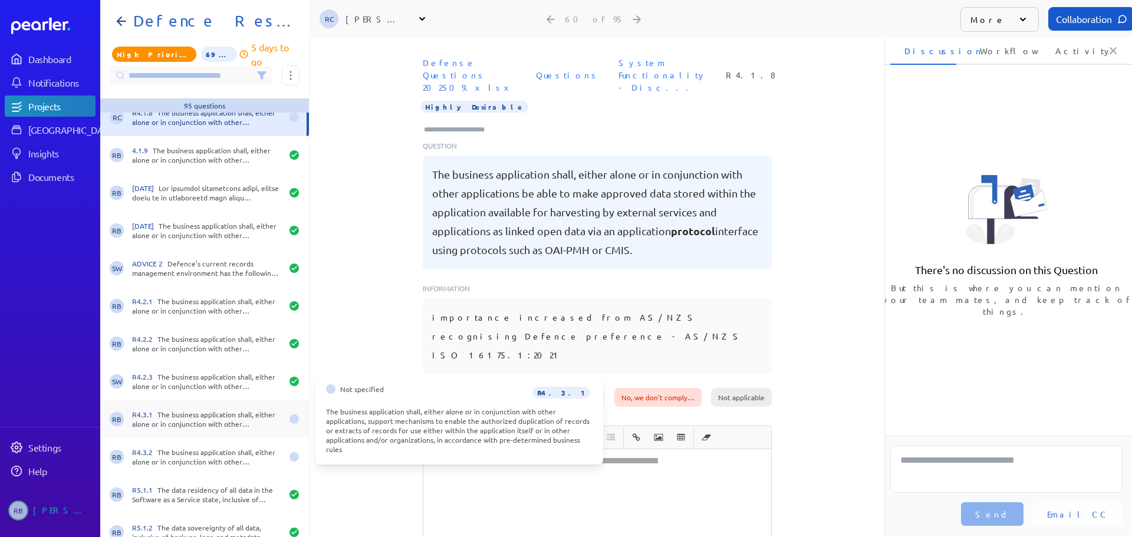
click at [258, 415] on div "R4.3.1 The business application shall, either alone or in conjunction with othe…" at bounding box center [207, 419] width 150 height 19
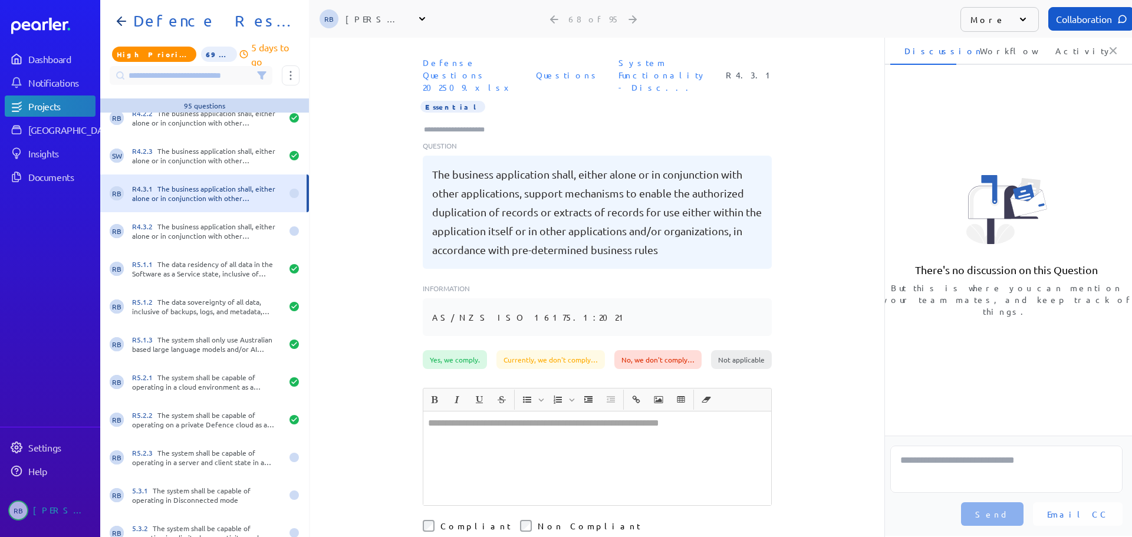
scroll to position [2477, 0]
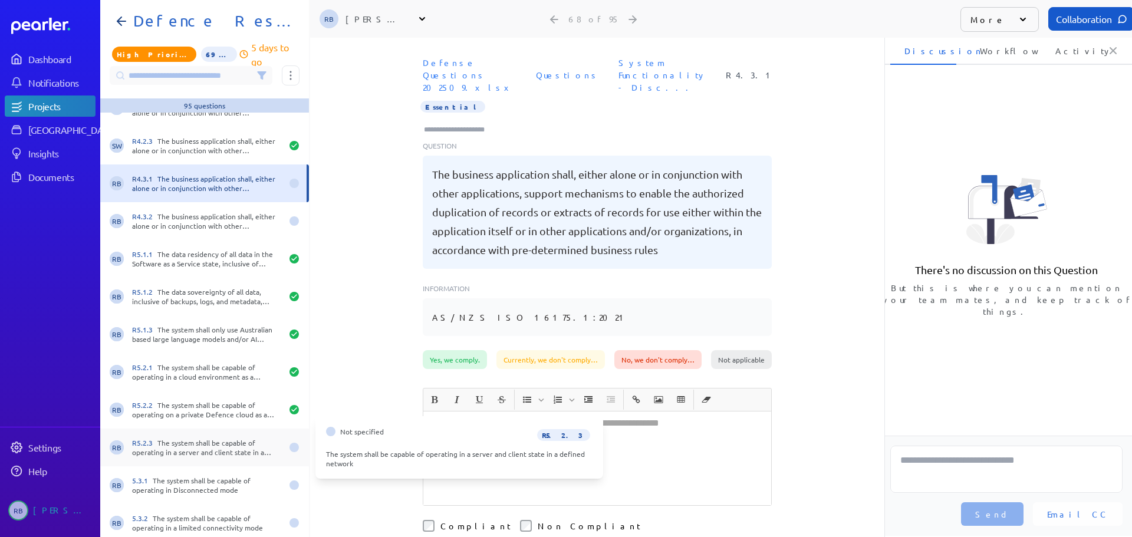
click at [235, 448] on div "R5.2.3 The system shall be capable of operating in a server and client state in…" at bounding box center [207, 447] width 150 height 19
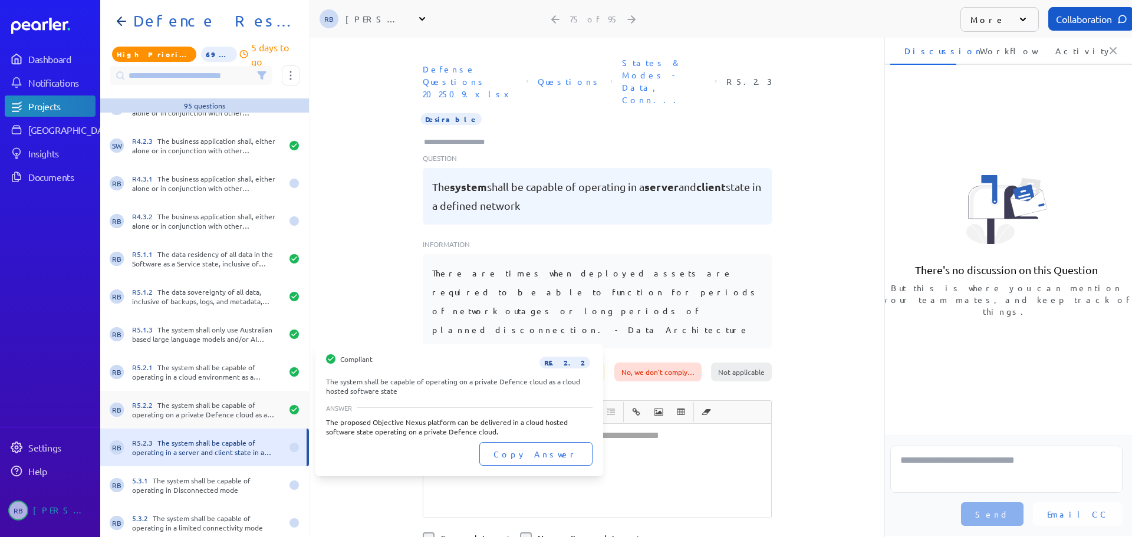
click at [186, 403] on div "R5.2.2 The system shall be capable of operating on a private Defence cloud as a…" at bounding box center [207, 409] width 150 height 19
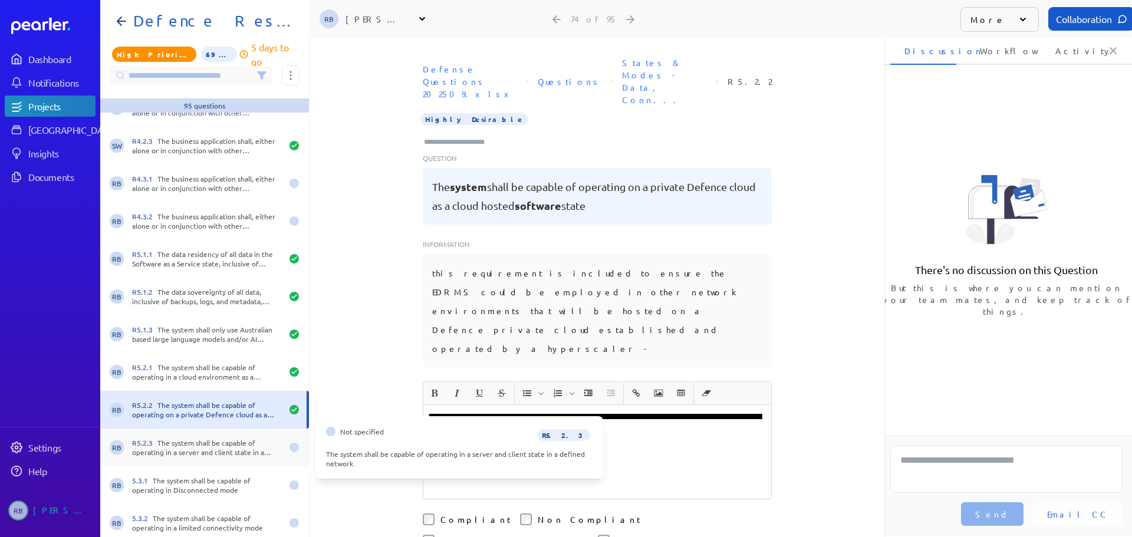
click at [233, 435] on div "RB R5.2.3 The system shall be capable of operating in a server and client state…" at bounding box center [204, 448] width 209 height 38
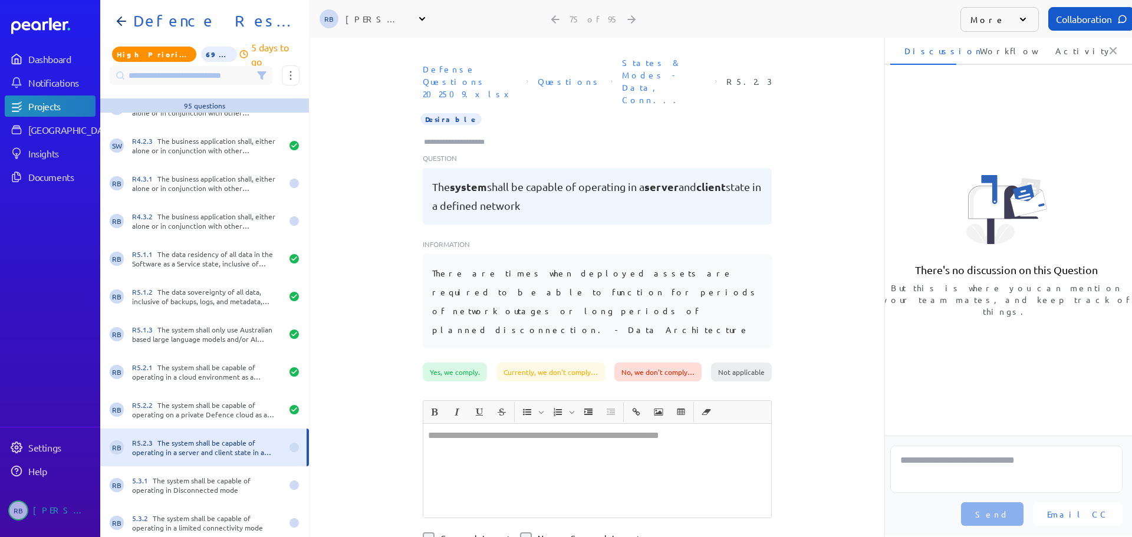
click at [706, 424] on div at bounding box center [597, 471] width 348 height 94
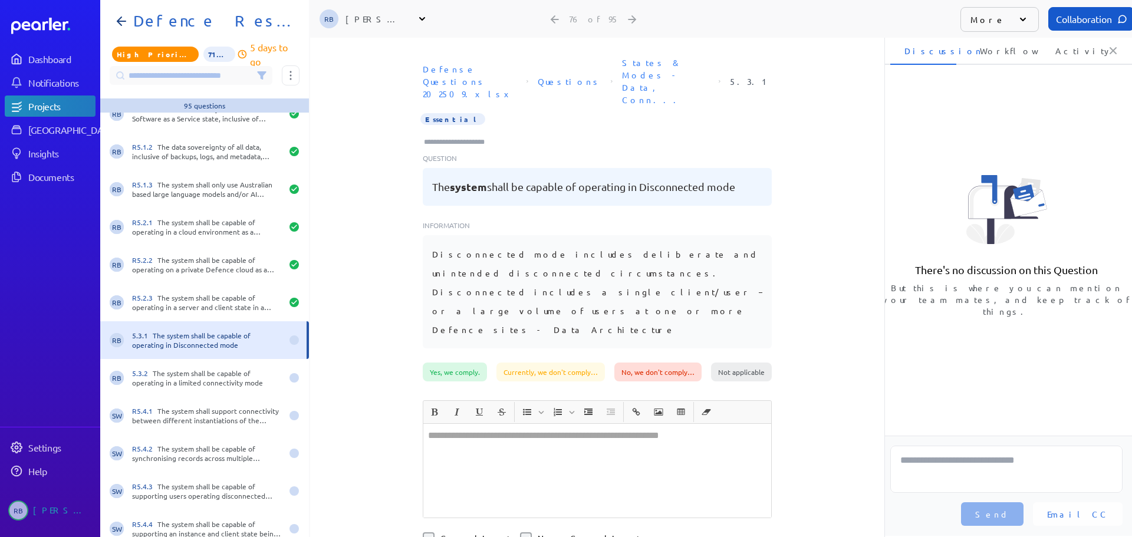
scroll to position [2654, 0]
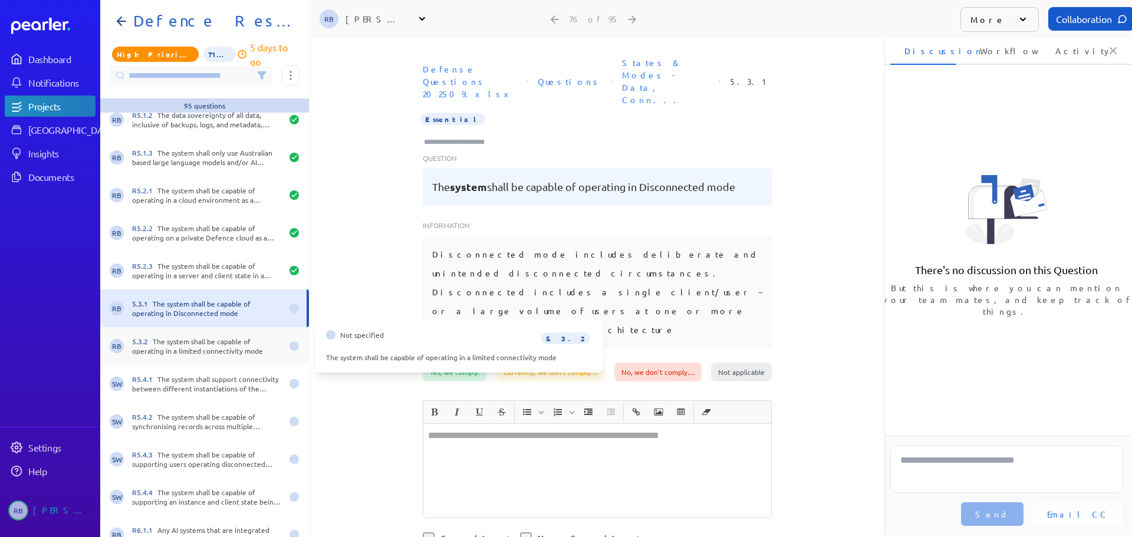
click at [201, 352] on div "5.3.2 The system shall be capable of operating in a limited connectivity mode" at bounding box center [207, 346] width 150 height 19
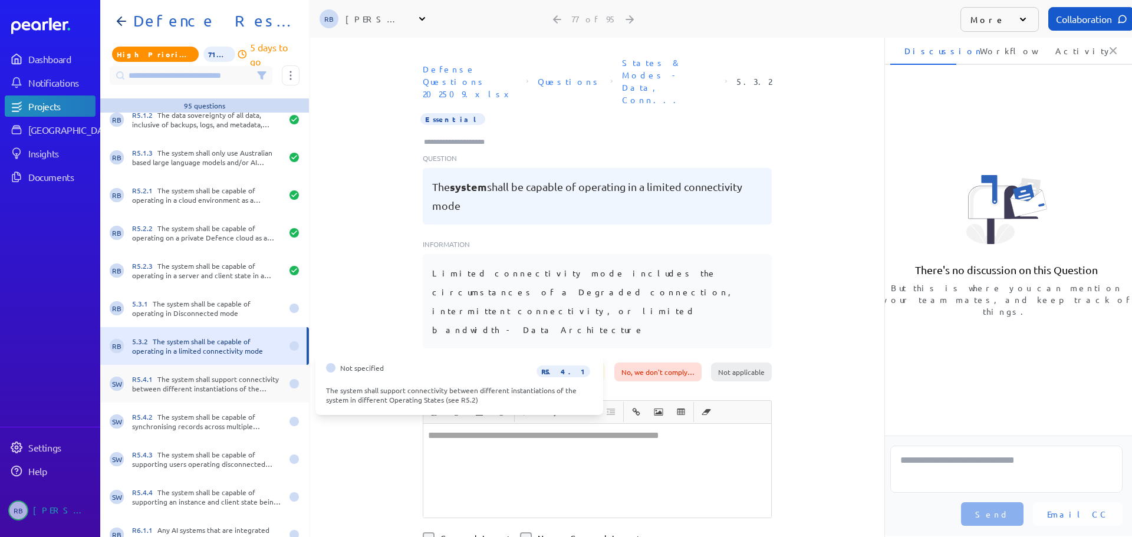
click at [166, 381] on div "R5.4.1 The system shall support connectivity between different instantiations o…" at bounding box center [207, 383] width 150 height 19
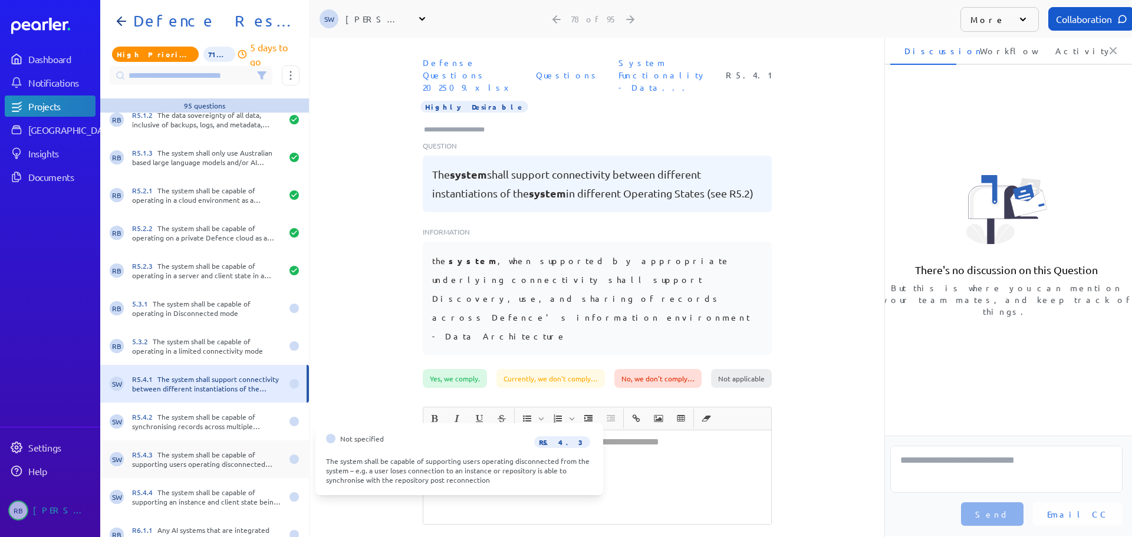
click at [177, 456] on div "R5.4.3 The system shall be capable of supporting users operating disconnected f…" at bounding box center [207, 459] width 150 height 19
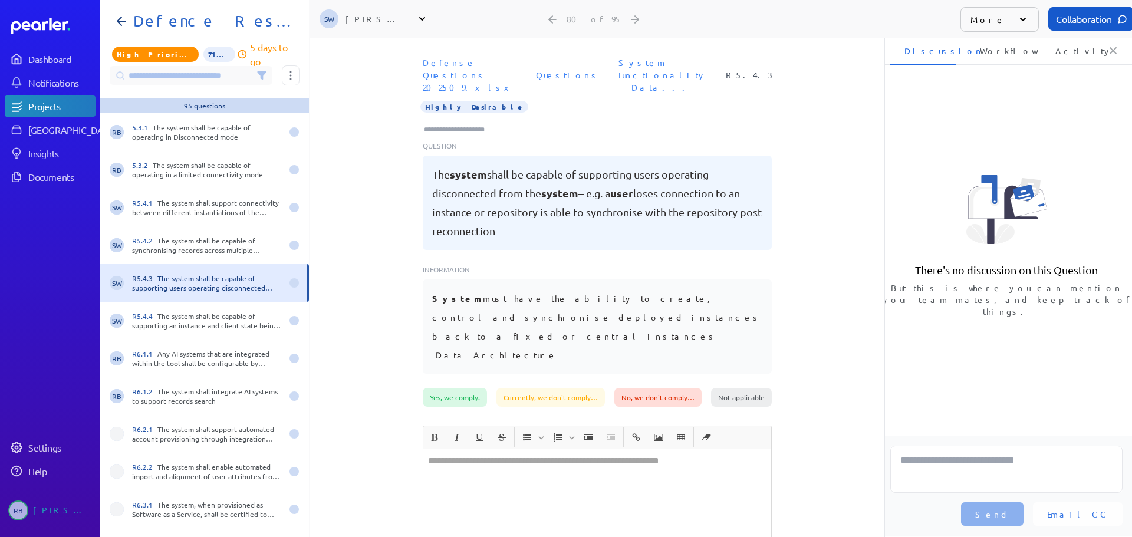
scroll to position [2831, 0]
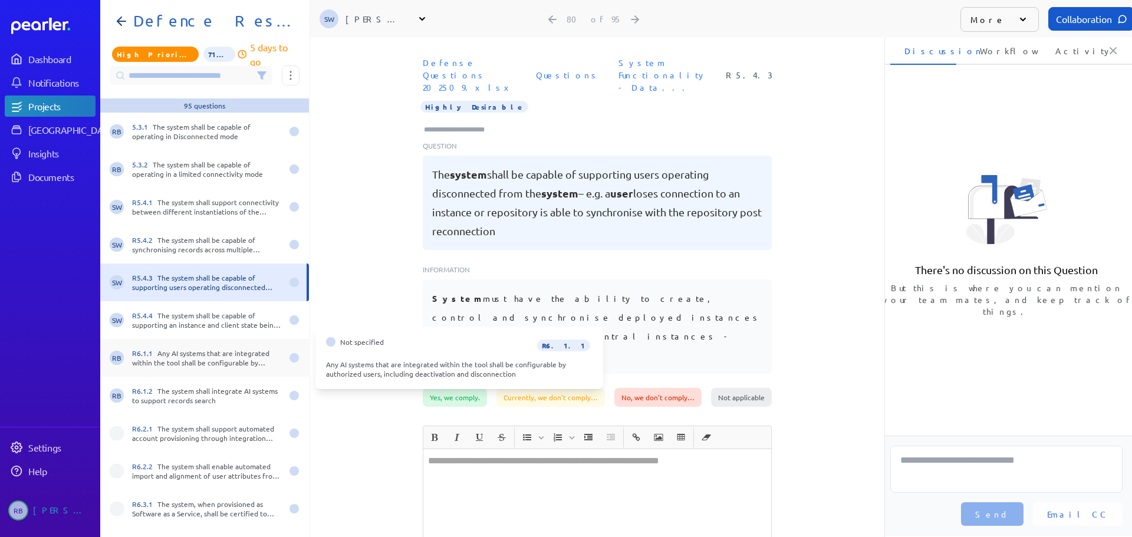
click at [175, 361] on div "R6.1.1 Any AI systems that are integrated within the tool shall be configurable…" at bounding box center [207, 358] width 150 height 19
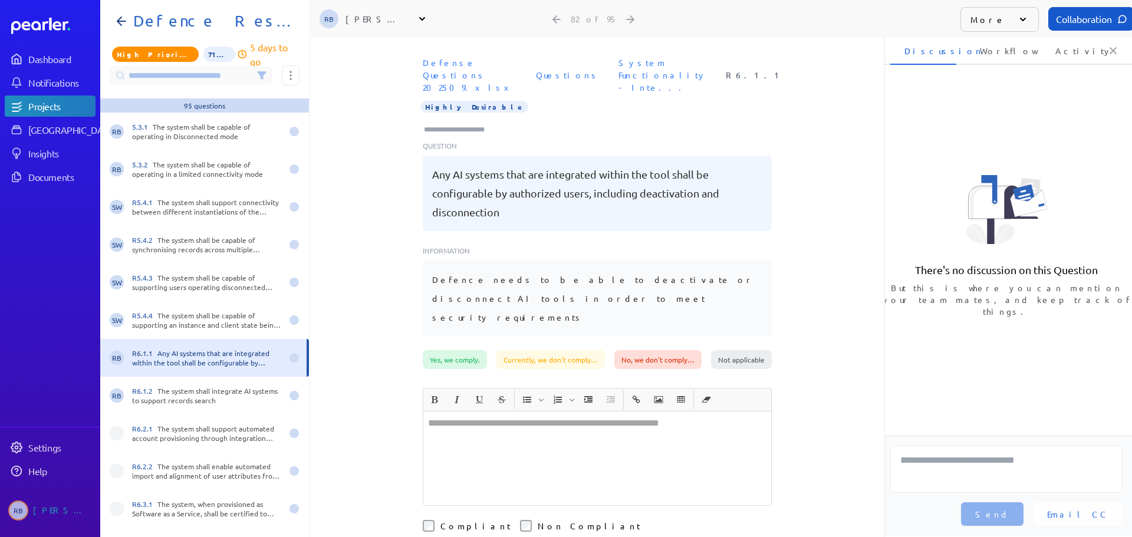
click at [503, 413] on div at bounding box center [597, 459] width 348 height 94
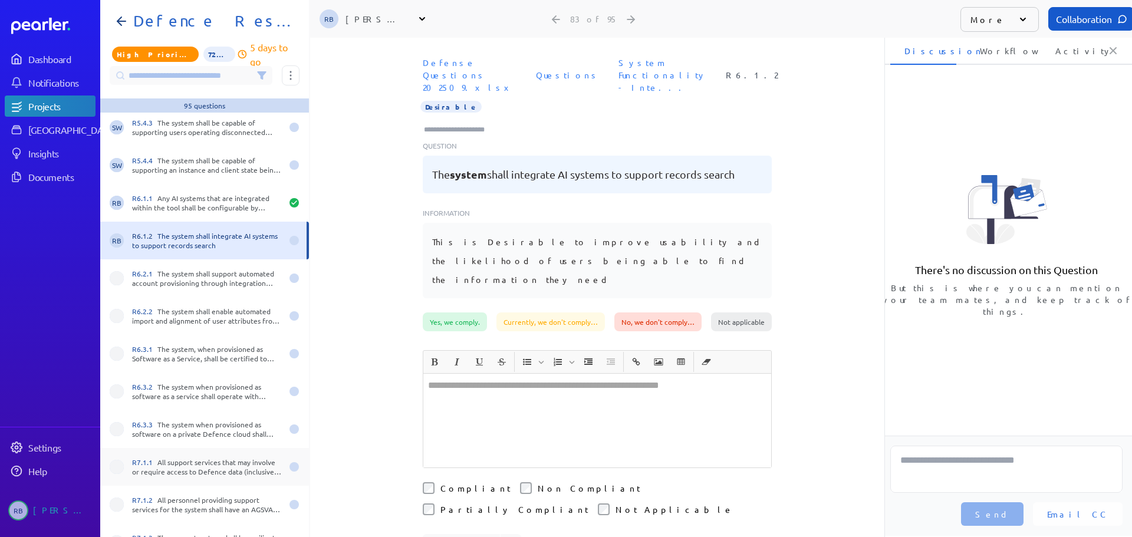
scroll to position [2984, 0]
click at [192, 275] on div "R6.2.1 The system shall support automated account provisioning through integrat…" at bounding box center [207, 280] width 150 height 19
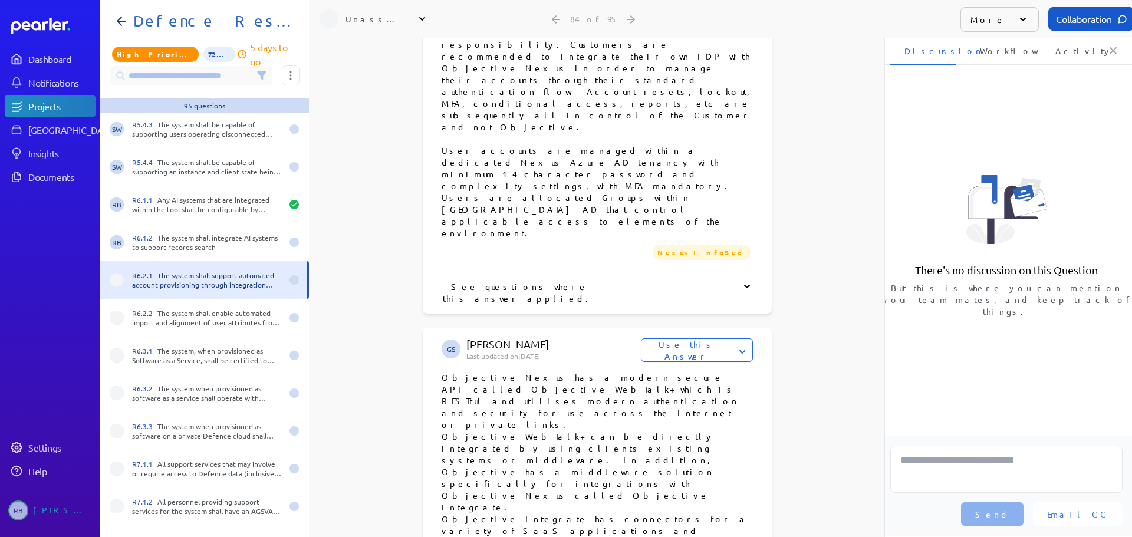
scroll to position [3105, 0]
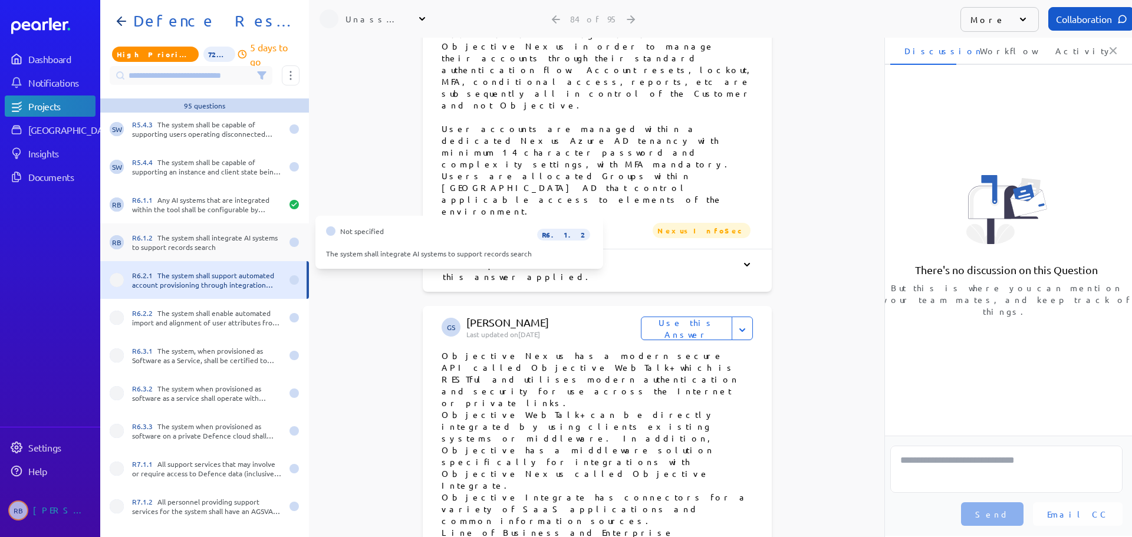
click at [186, 237] on div "R6.1.2 The system shall integrate AI systems to support records search" at bounding box center [207, 242] width 150 height 19
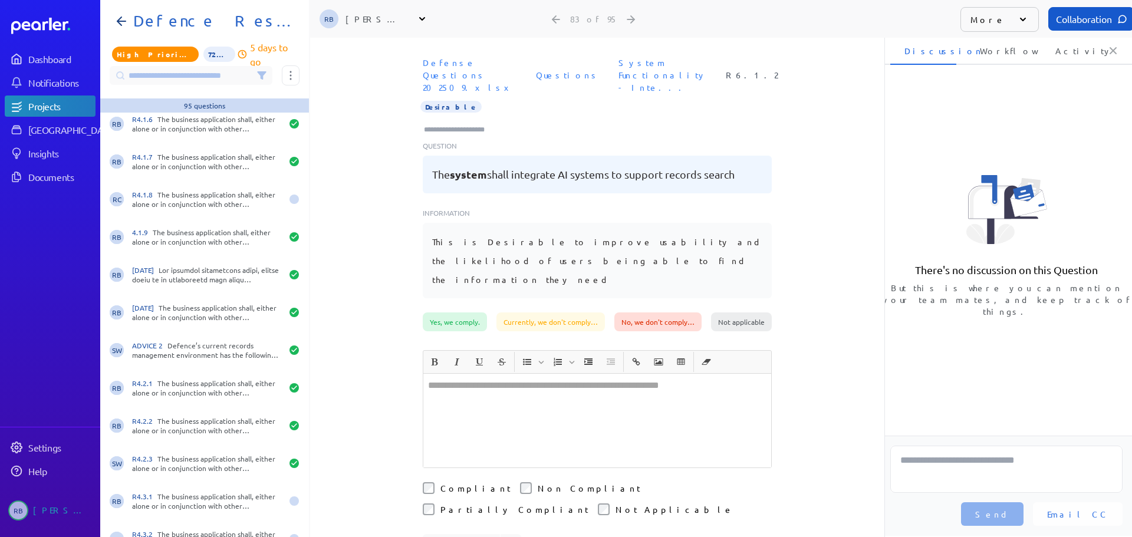
scroll to position [2158, 0]
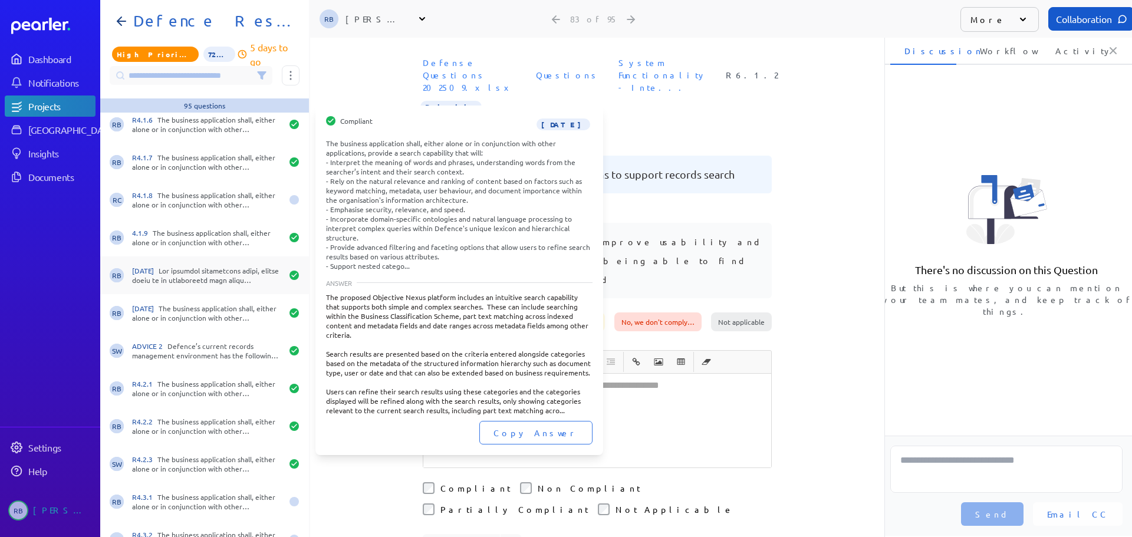
click at [209, 272] on div "[DATE]" at bounding box center [207, 275] width 150 height 19
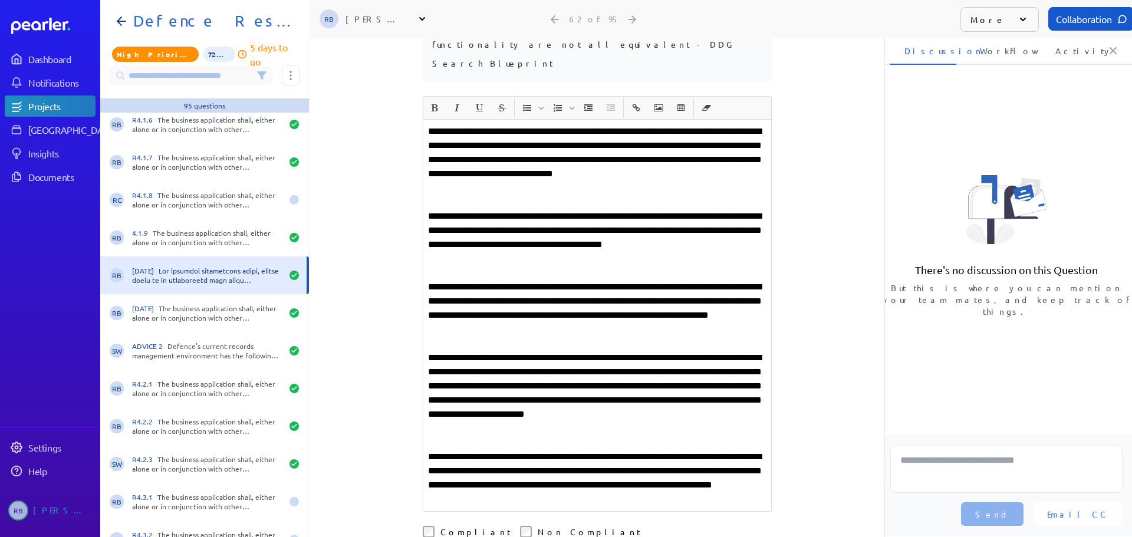
scroll to position [708, 0]
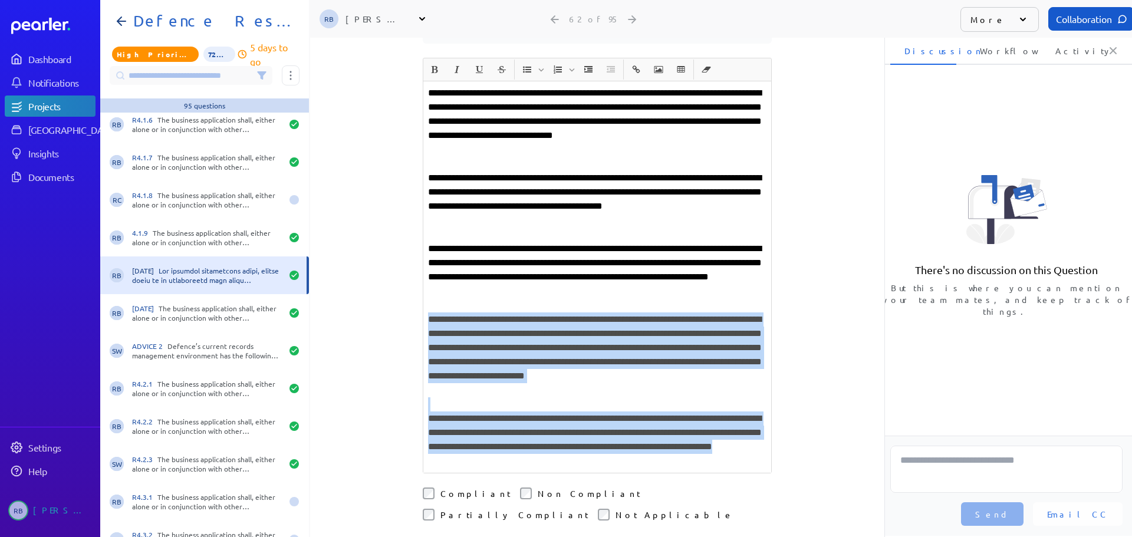
drag, startPoint x: 422, startPoint y: 244, endPoint x: 632, endPoint y: 387, distance: 254.3
click at [632, 387] on div "**********" at bounding box center [597, 277] width 348 height 392
copy div "**********"
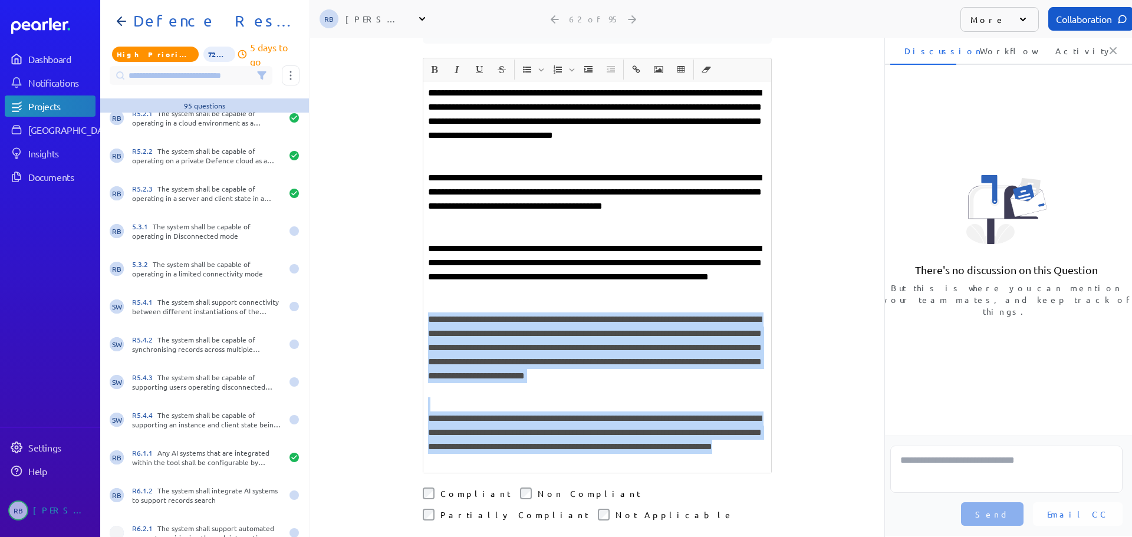
scroll to position [2748, 0]
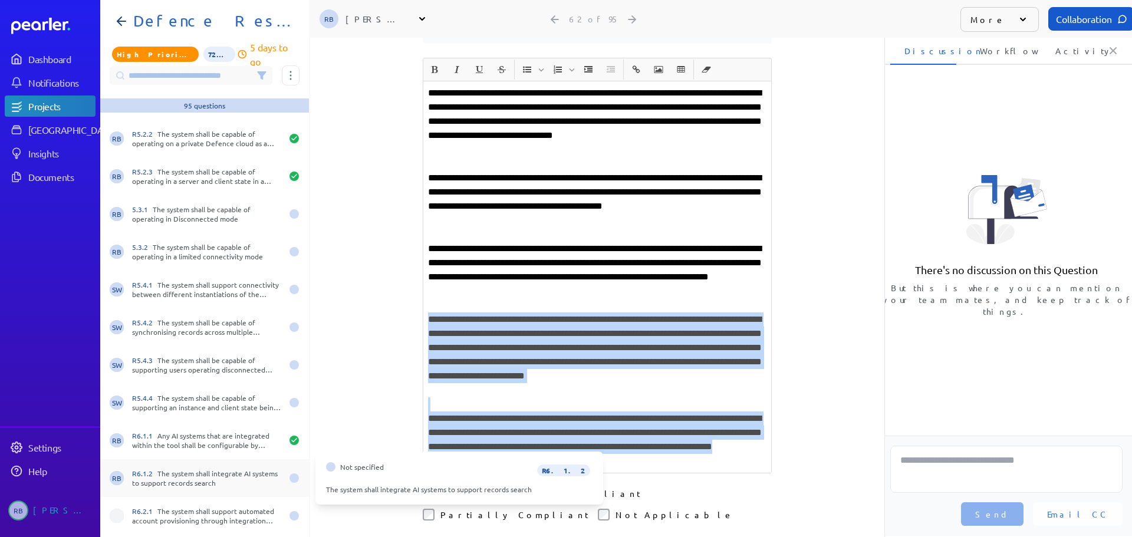
click at [220, 474] on div "R6.1.2 The system shall integrate AI systems to support records search" at bounding box center [207, 478] width 150 height 19
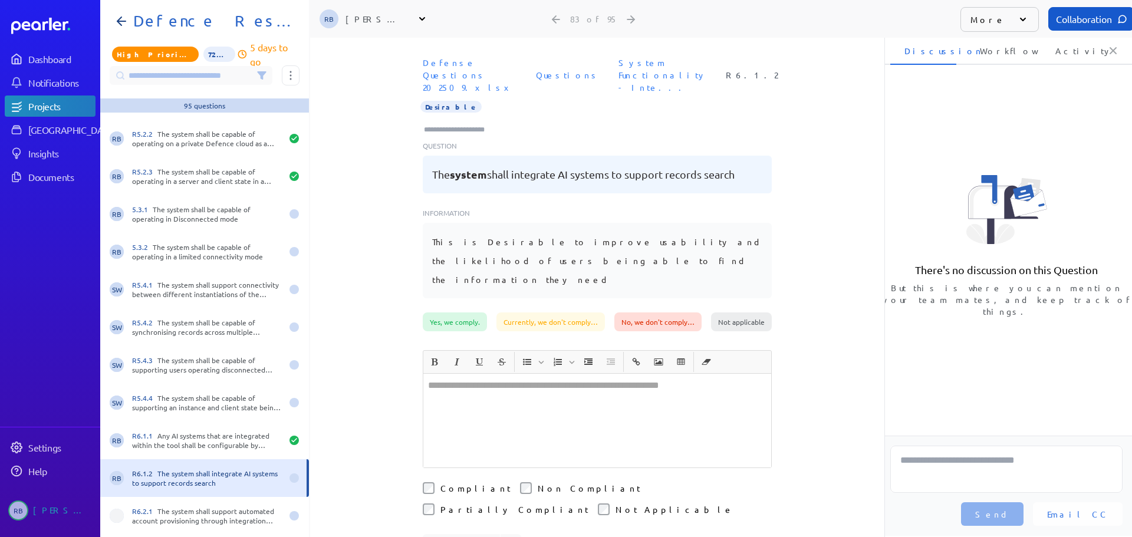
click at [478, 388] on div at bounding box center [597, 421] width 348 height 94
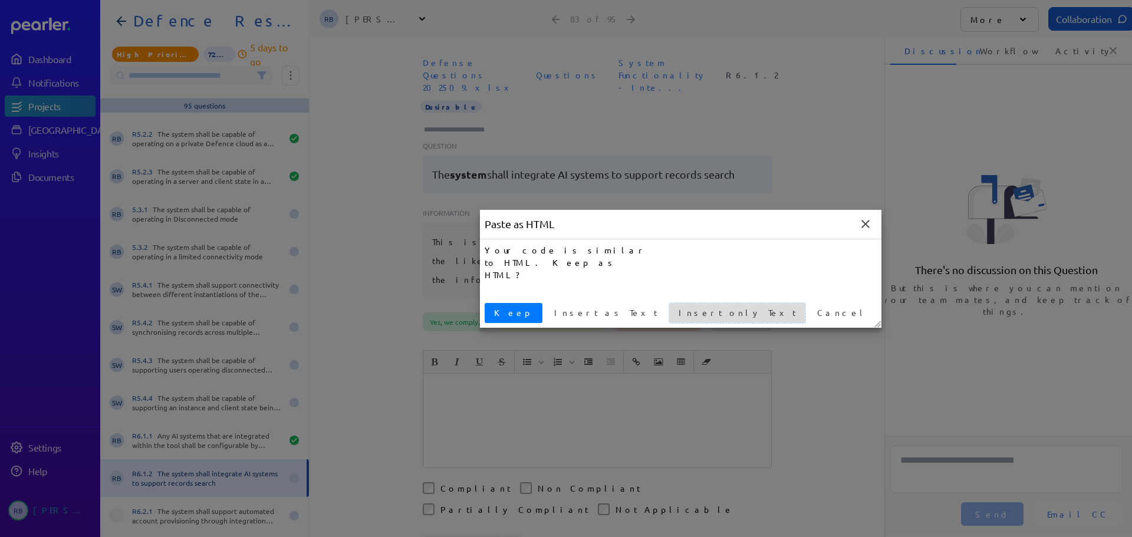
click at [674, 314] on span "Insert only Text" at bounding box center [737, 313] width 127 height 12
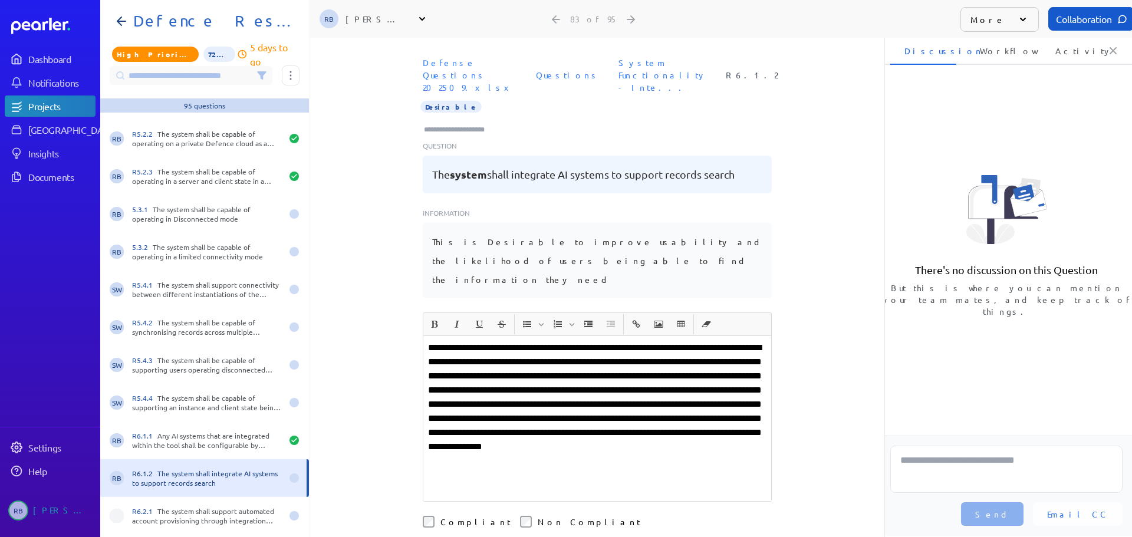
click at [568, 387] on p "**********" at bounding box center [597, 412] width 338 height 142
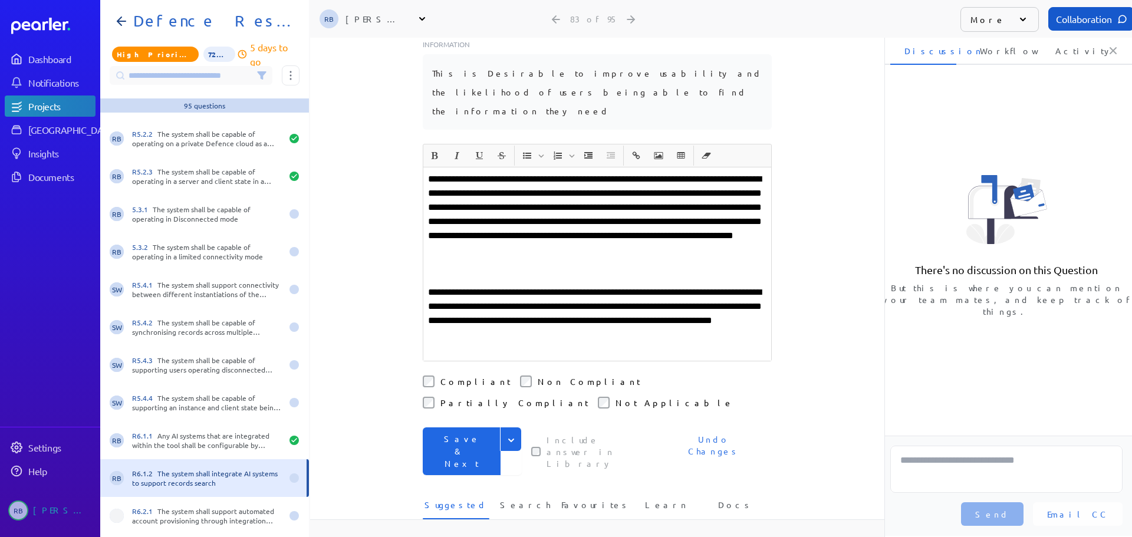
scroll to position [236, 0]
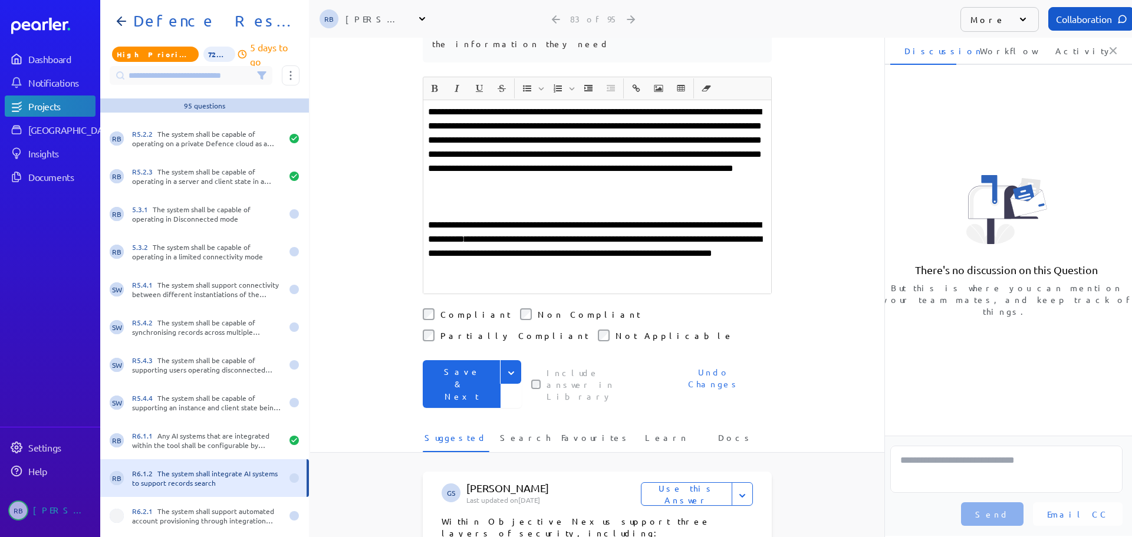
click at [461, 360] on button "Save & Next" at bounding box center [462, 384] width 78 height 48
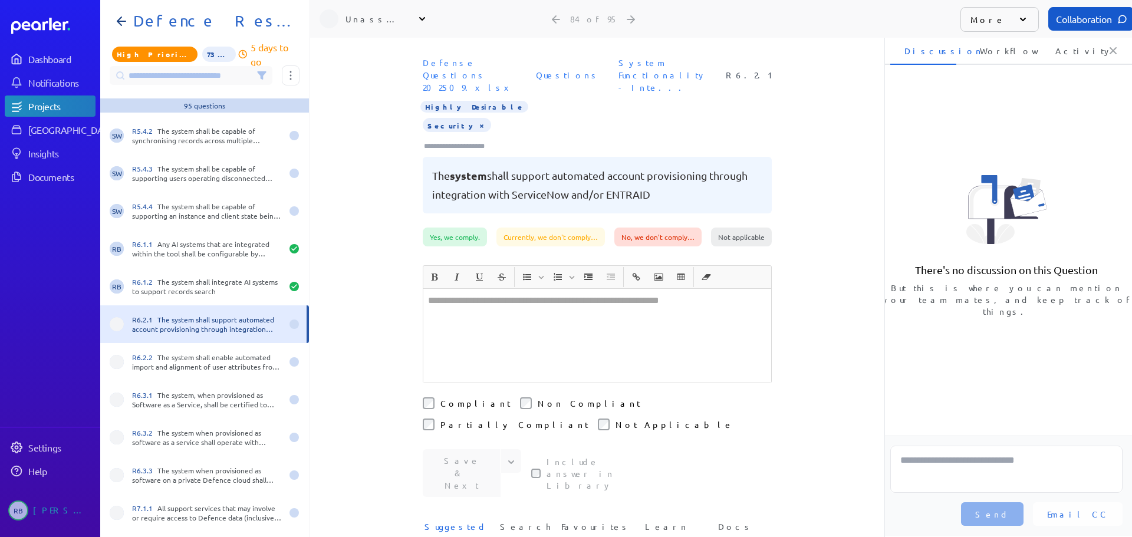
scroll to position [2807, 0]
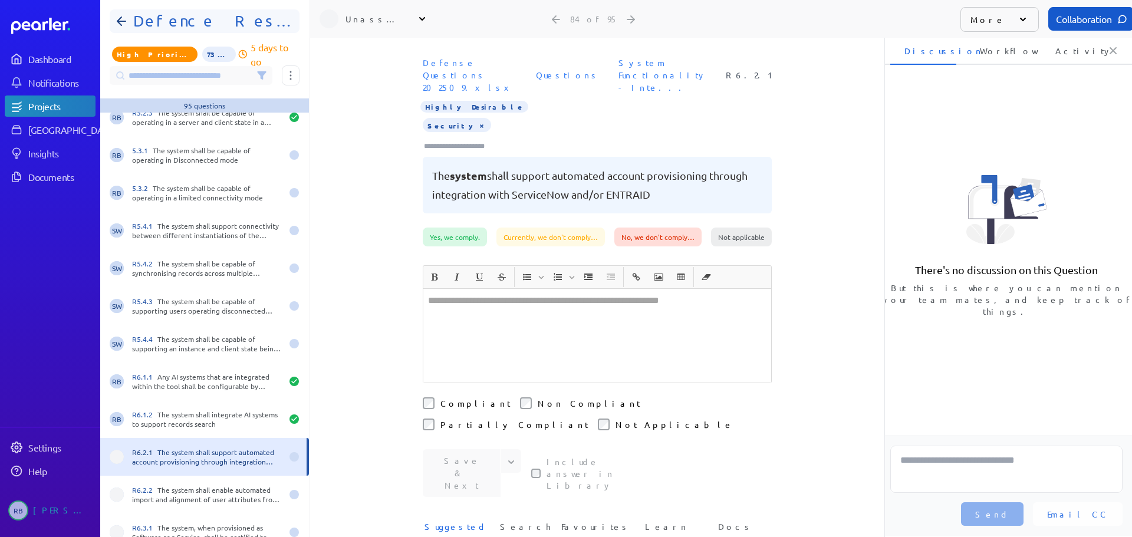
click at [222, 28] on h1 "Defence Response 202509" at bounding box center [210, 21] width 162 height 19
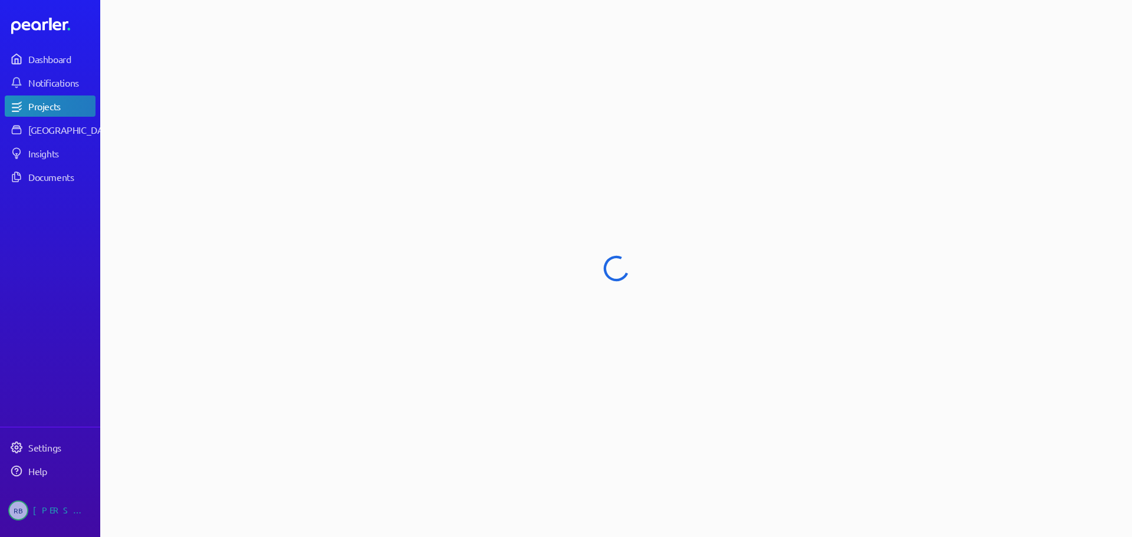
select select "****"
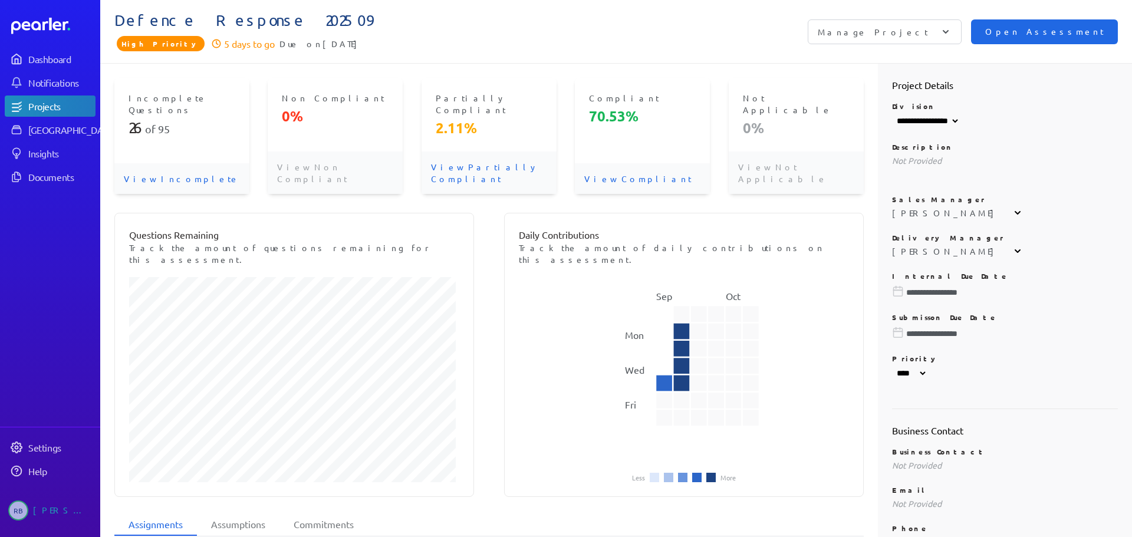
click at [1049, 37] on span "Open Assessment" at bounding box center [1044, 31] width 119 height 13
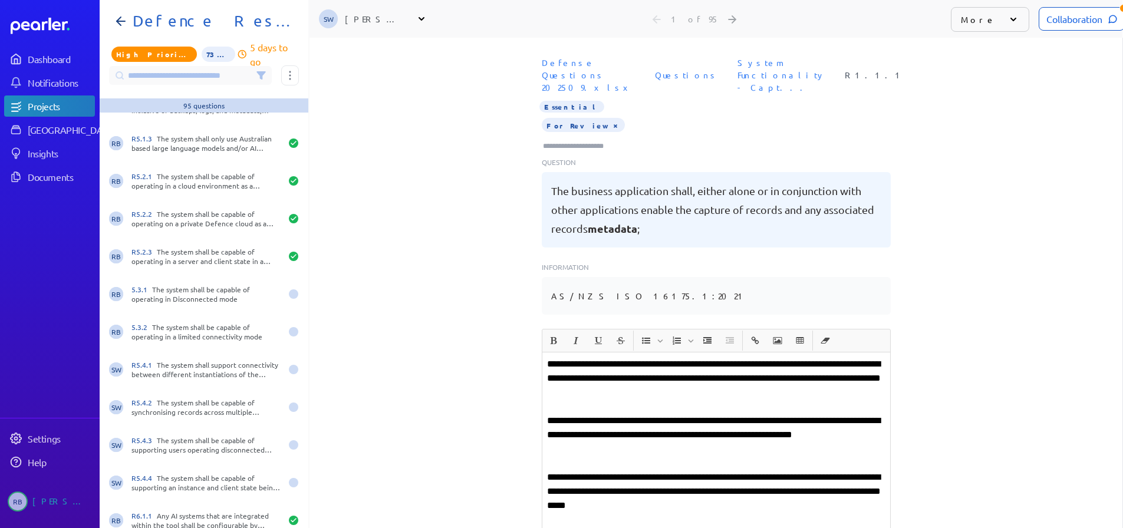
scroll to position [2713, 0]
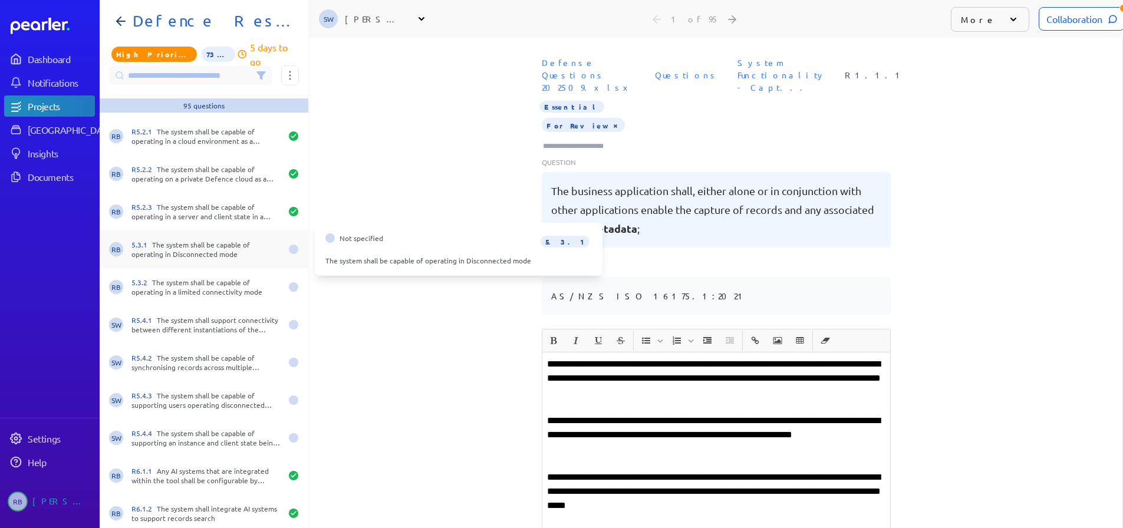
click at [249, 242] on div "5.3.1 The system shall be capable of operating in Disconnected mode" at bounding box center [207, 249] width 150 height 19
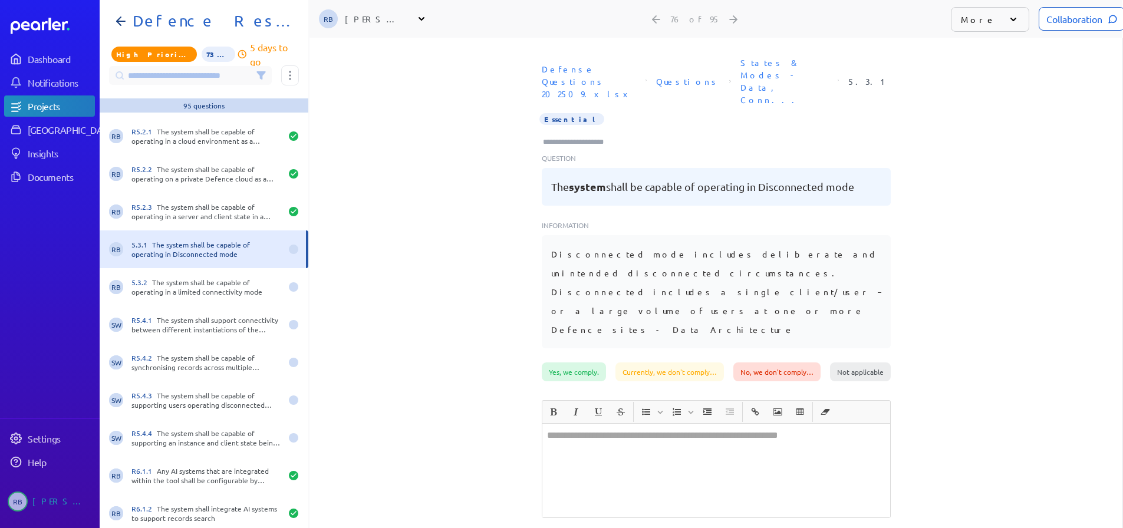
click at [359, 232] on div "Defense Questions 202509.xlsx Questions States & Modes - Data, Conn... 5.3.1 Es…" at bounding box center [716, 207] width 813 height 311
click at [920, 310] on div "**********" at bounding box center [716, 283] width 813 height 491
click at [765, 424] on div at bounding box center [717, 471] width 348 height 94
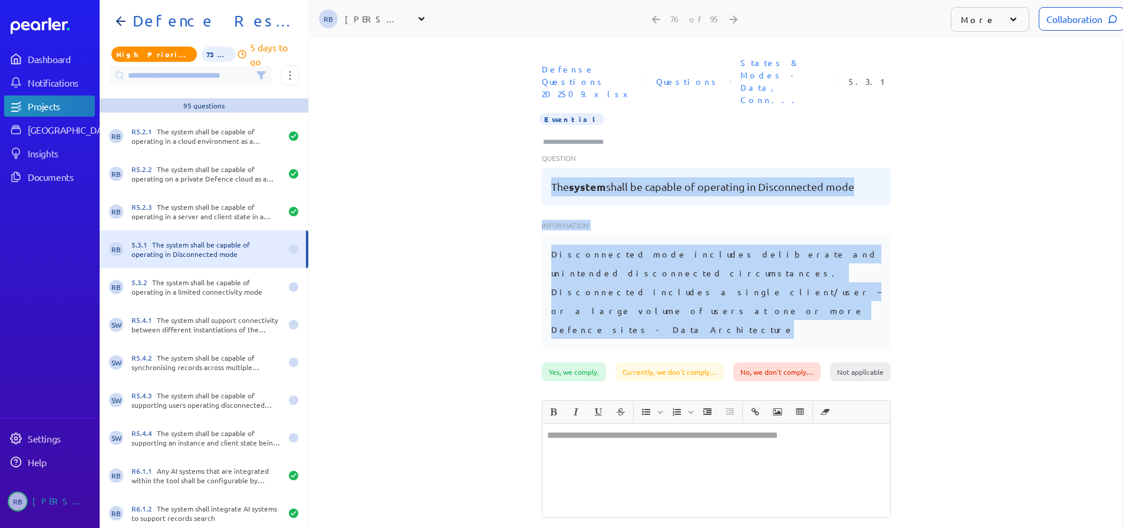
drag, startPoint x: 549, startPoint y: 163, endPoint x: 625, endPoint y: 177, distance: 76.8
click at [768, 259] on div "Defense Questions 202509.xlsx Questions States & Modes - Data, Conn... 5.3.1 Es…" at bounding box center [716, 200] width 349 height 297
drag, startPoint x: 531, startPoint y: 133, endPoint x: 692, endPoint y: 268, distance: 209.8
click at [692, 268] on div "Defense Questions 202509.xlsx Questions States & Modes - Data, Conn... 5.3.1 Es…" at bounding box center [716, 207] width 813 height 311
copy div "Question The system shall be capable of operating in Disconnected mode Informat…"
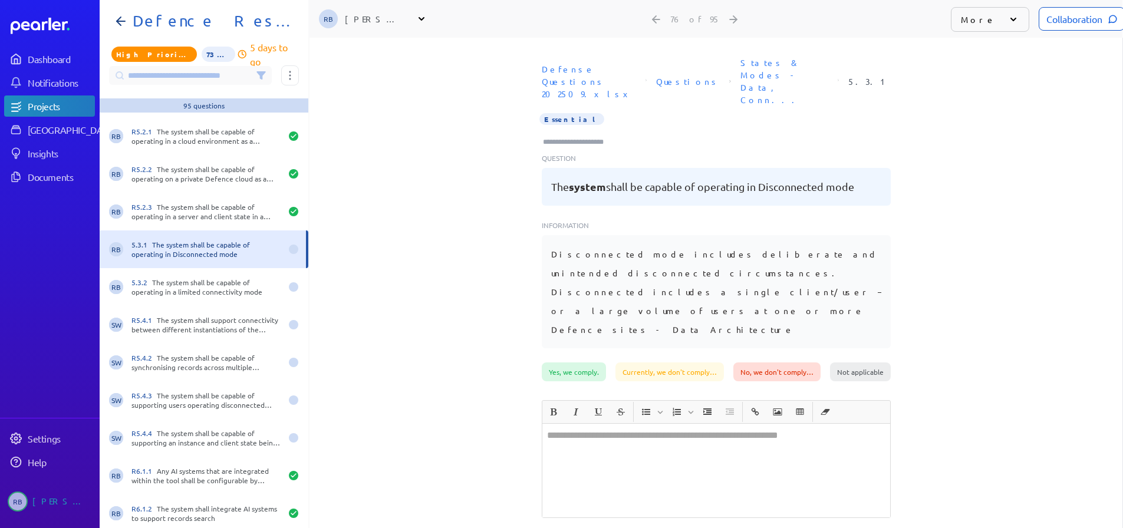
click at [413, 120] on div "Defense Questions 202509.xlsx Questions States & Modes - Data, Conn... 5.3.1 Es…" at bounding box center [716, 207] width 813 height 311
click at [571, 424] on div "﻿" at bounding box center [717, 471] width 348 height 94
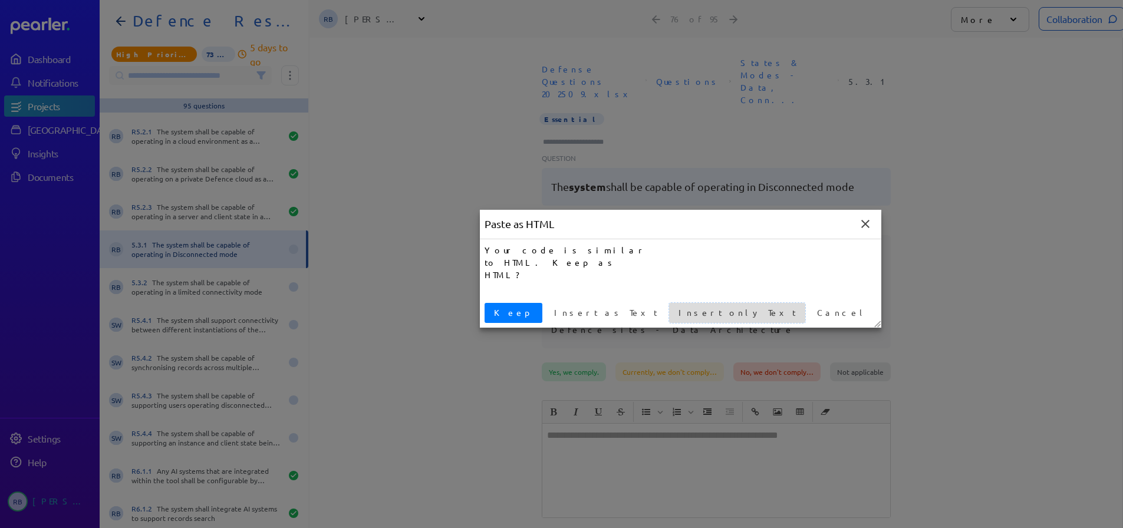
click at [674, 311] on span "Insert only Text" at bounding box center [737, 313] width 127 height 12
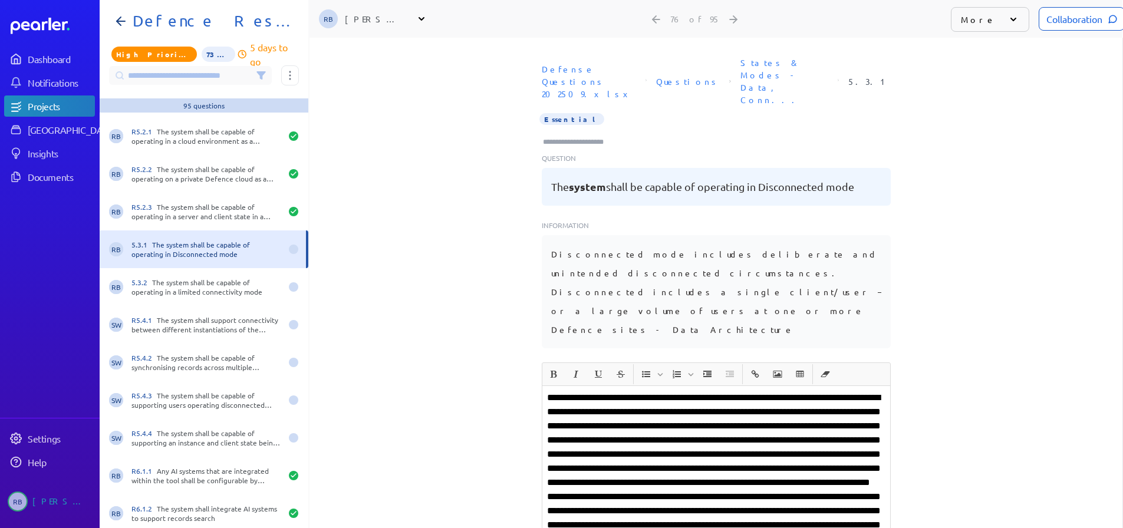
click at [665, 391] on p at bounding box center [716, 511] width 338 height 241
click at [603, 391] on p at bounding box center [716, 511] width 338 height 241
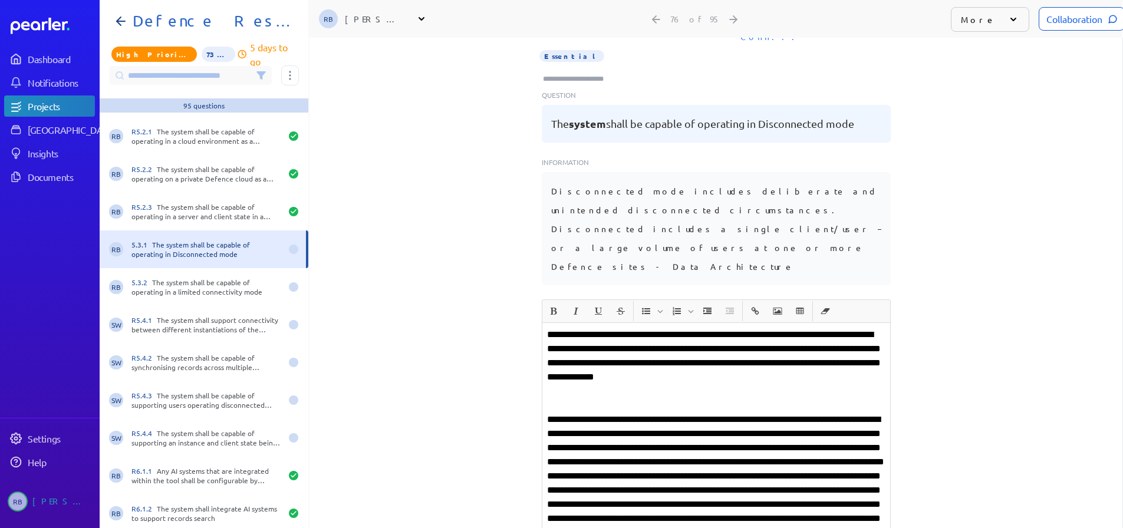
scroll to position [177, 0]
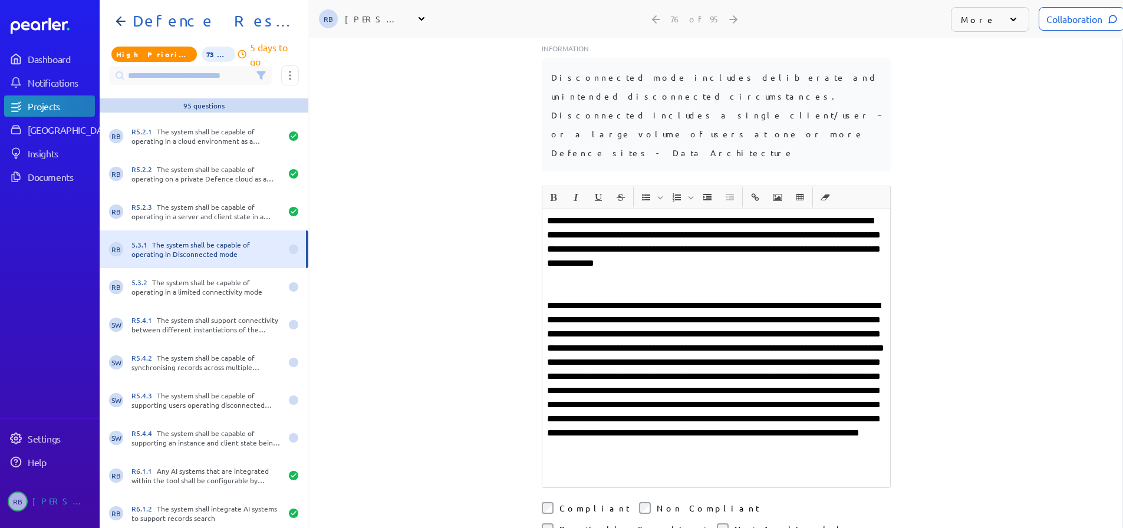
click at [704, 337] on p "**********" at bounding box center [716, 391] width 338 height 184
click at [698, 339] on p "**********" at bounding box center [716, 391] width 338 height 184
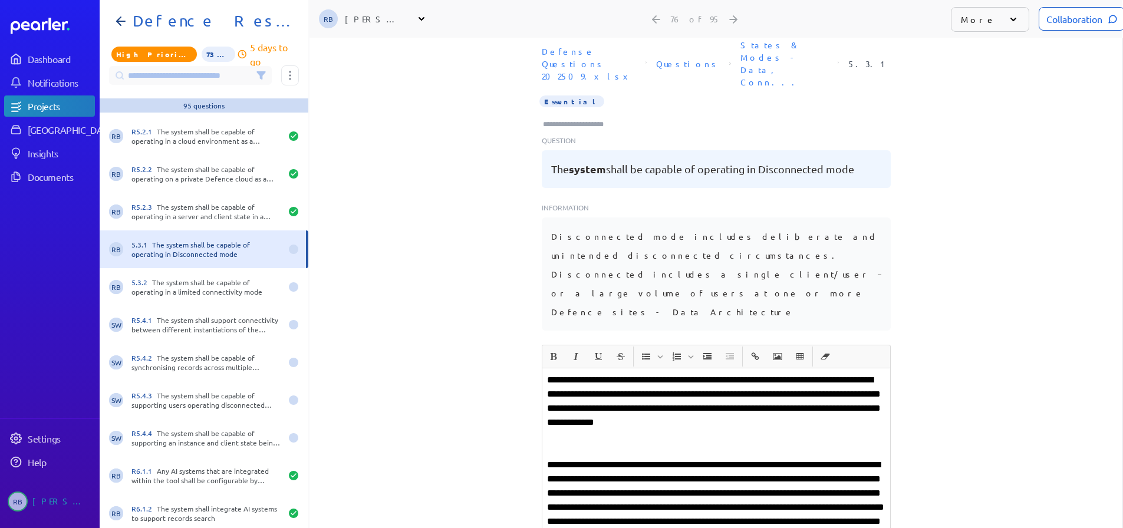
scroll to position [0, 0]
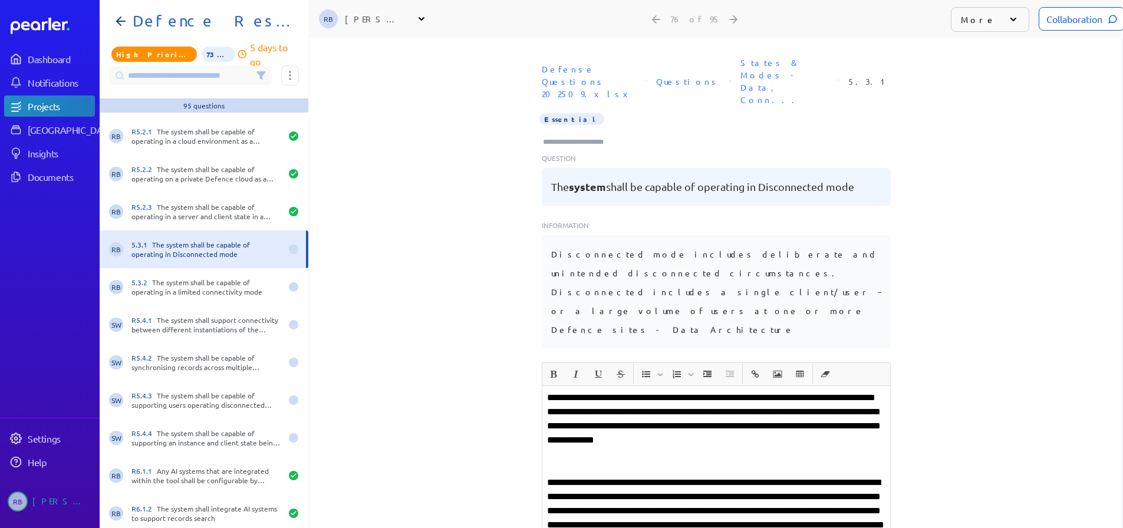
click at [573, 136] on input "Type here to add tags" at bounding box center [578, 142] width 73 height 12
click at [632, 394] on p "**********" at bounding box center [716, 426] width 338 height 71
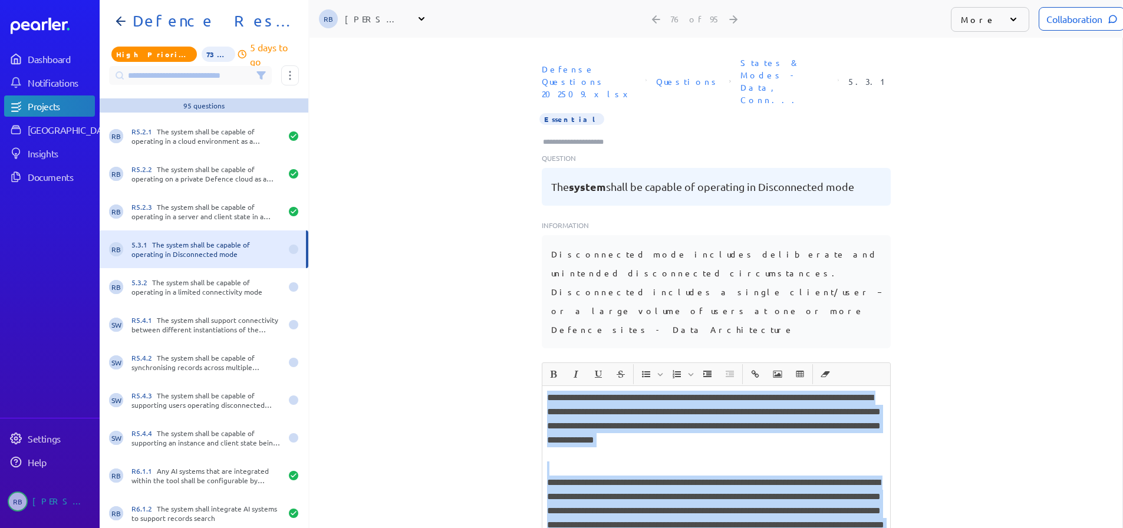
copy div "**********"
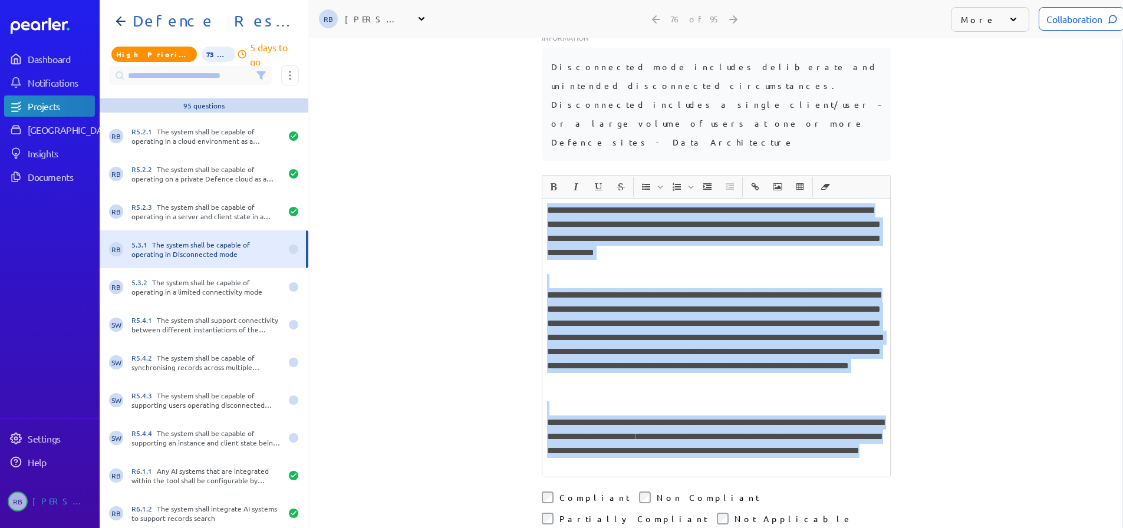
scroll to position [236, 0]
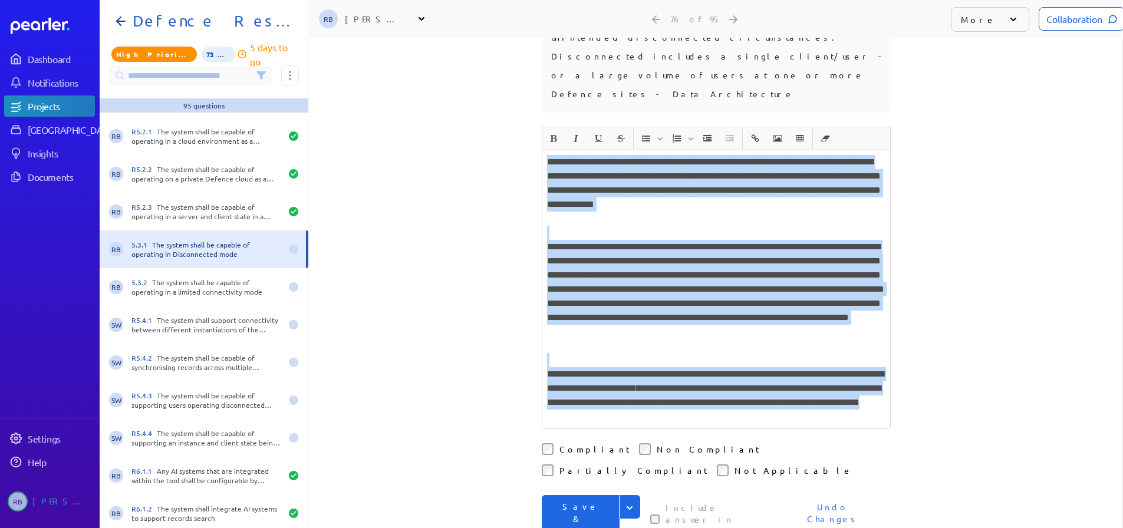
click at [575, 495] on button "Save & Next" at bounding box center [581, 519] width 78 height 48
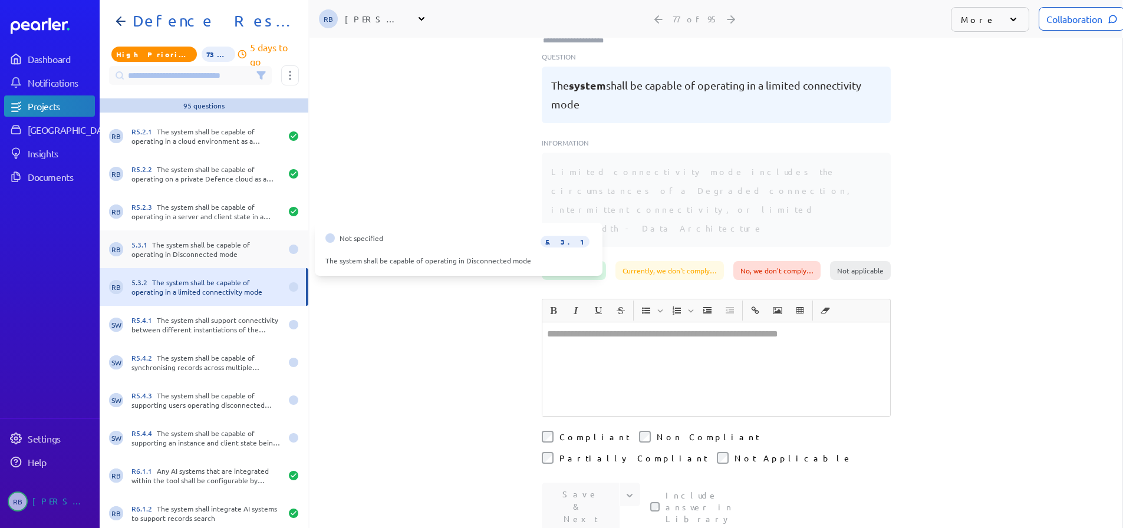
click at [232, 243] on div "5.3.1 The system shall be capable of operating in Disconnected mode" at bounding box center [207, 249] width 150 height 19
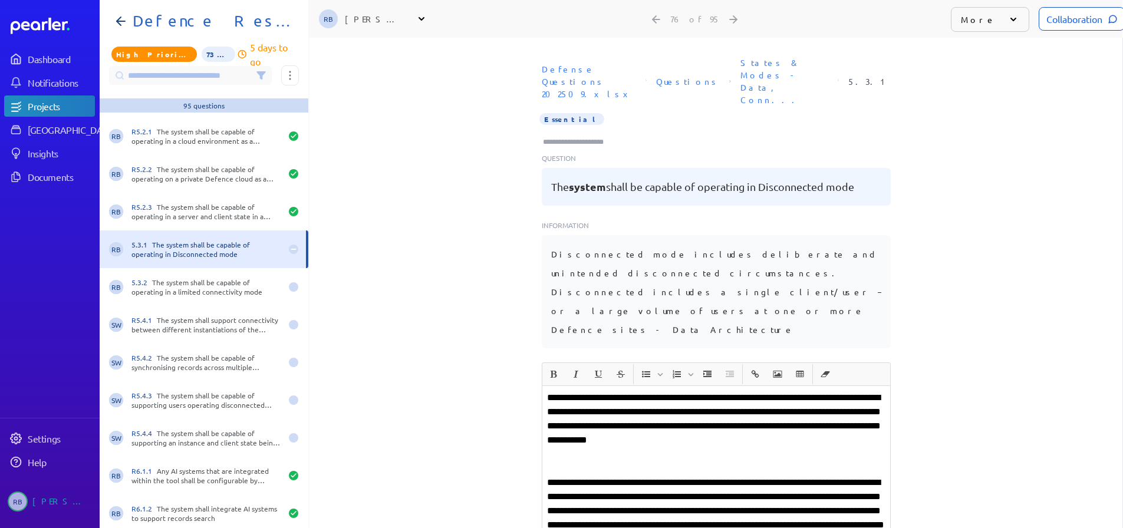
click at [582, 136] on input "Type here to add tags" at bounding box center [578, 142] width 73 height 12
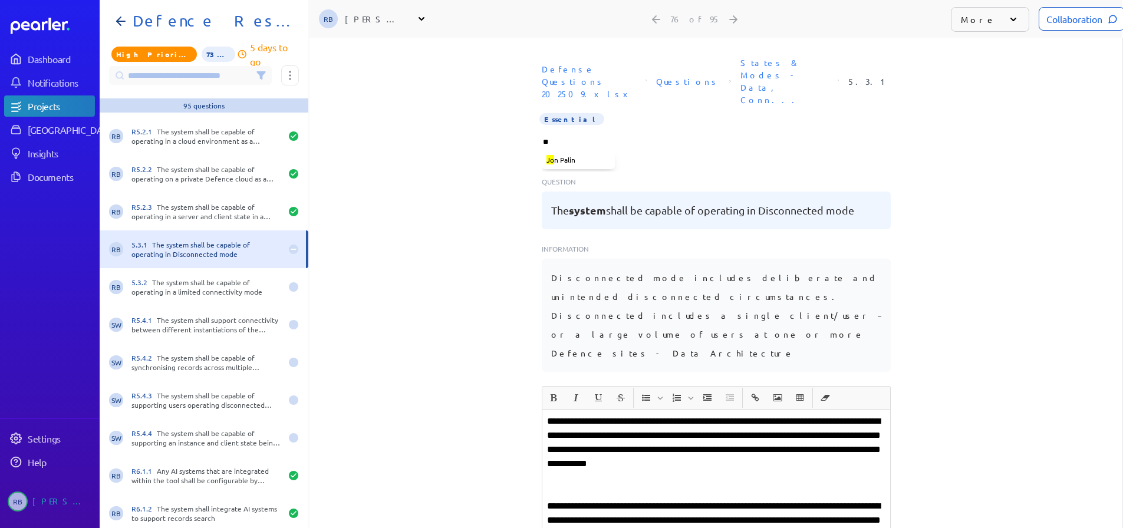
type input "***"
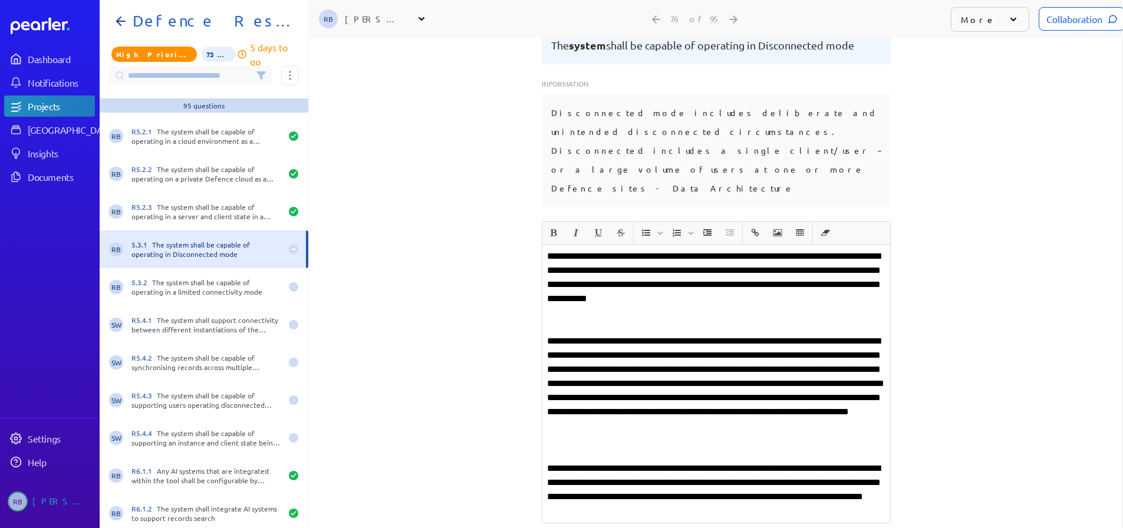
scroll to position [236, 0]
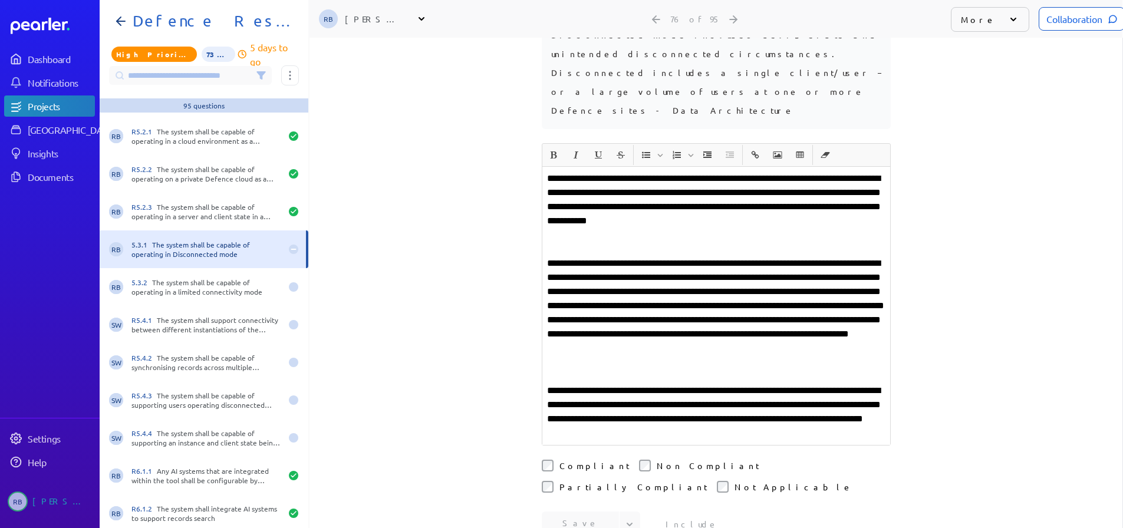
click at [1056, 9] on div "Collaboration" at bounding box center [1082, 19] width 86 height 24
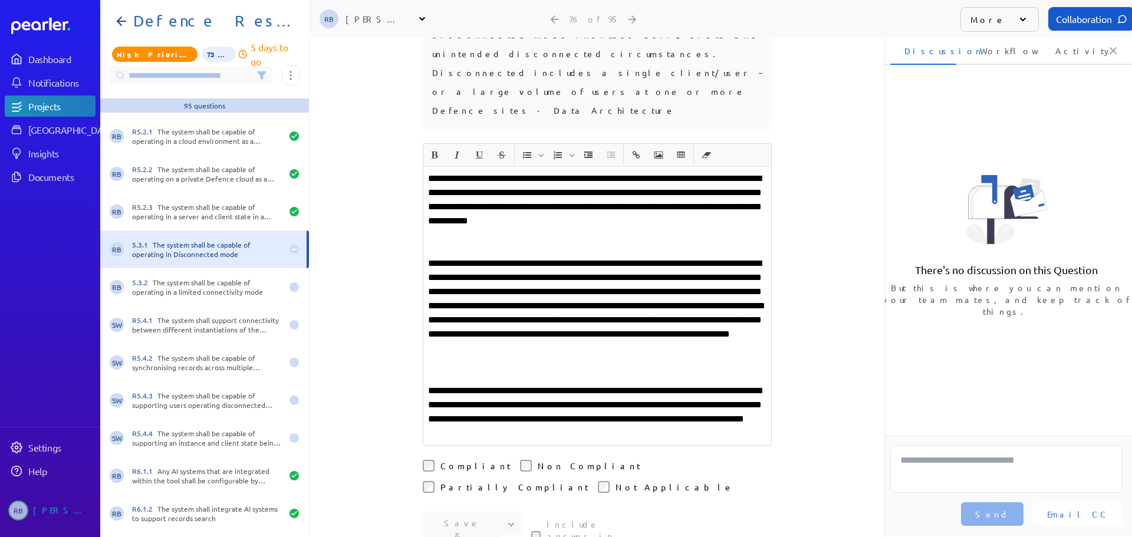
scroll to position [0, 4]
click at [968, 468] on textarea at bounding box center [1006, 469] width 232 height 47
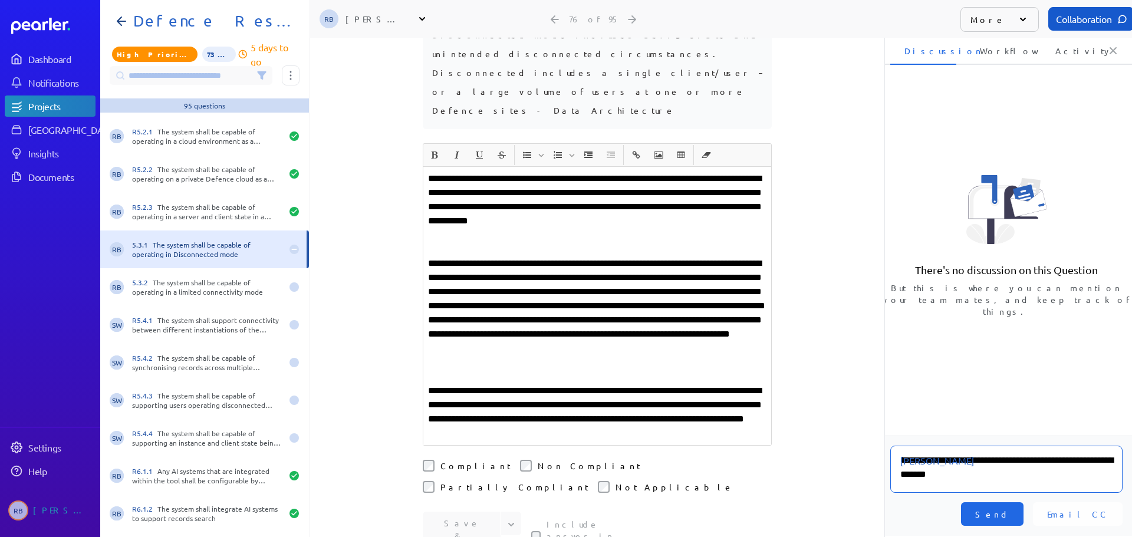
type textarea "**********"
click at [1010, 512] on span "Send" at bounding box center [992, 514] width 34 height 12
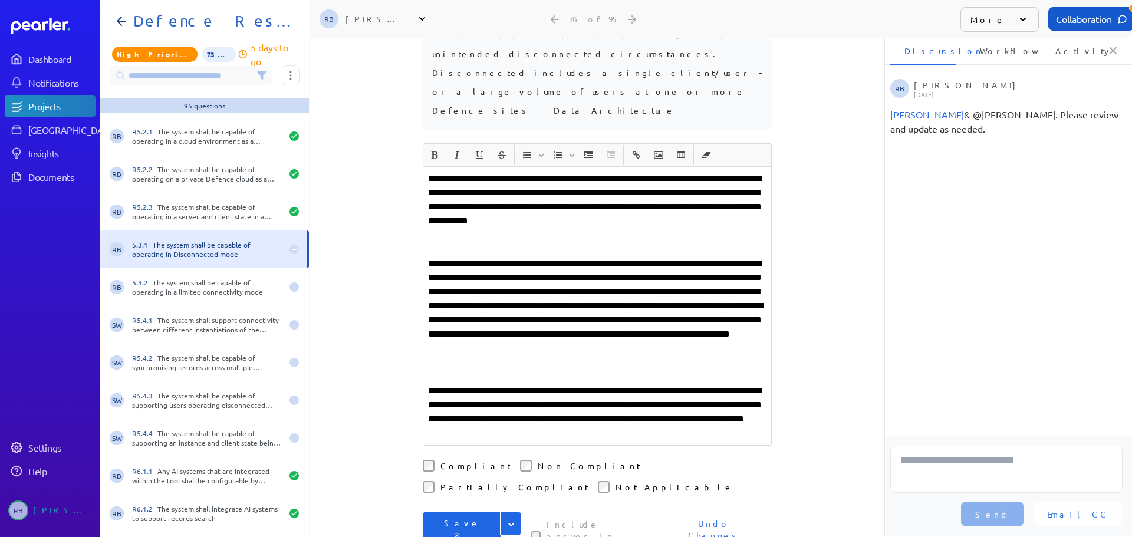
click at [441, 512] on button "Save & Next" at bounding box center [462, 536] width 78 height 48
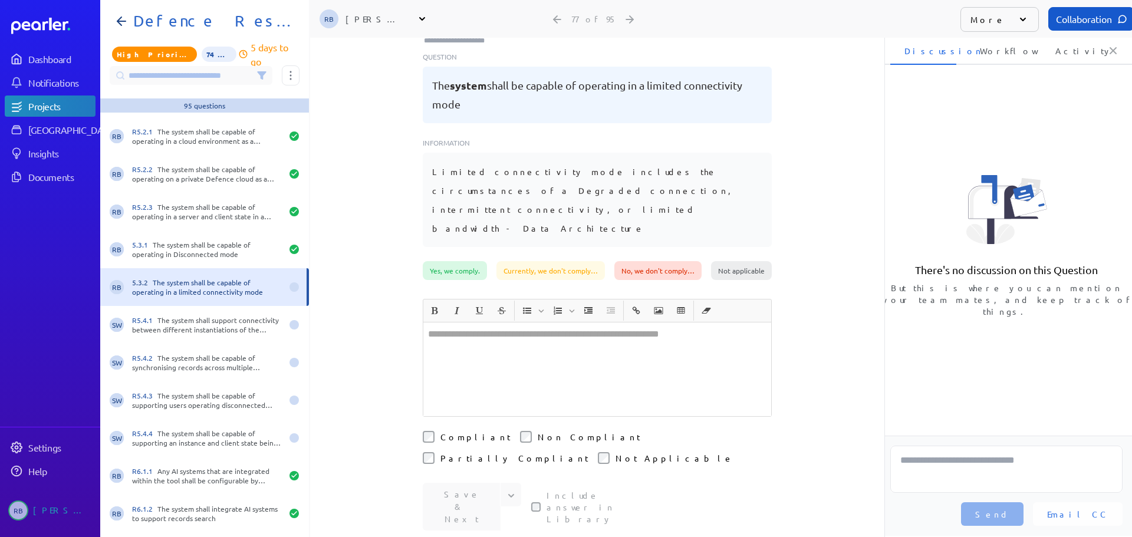
scroll to position [238, 0]
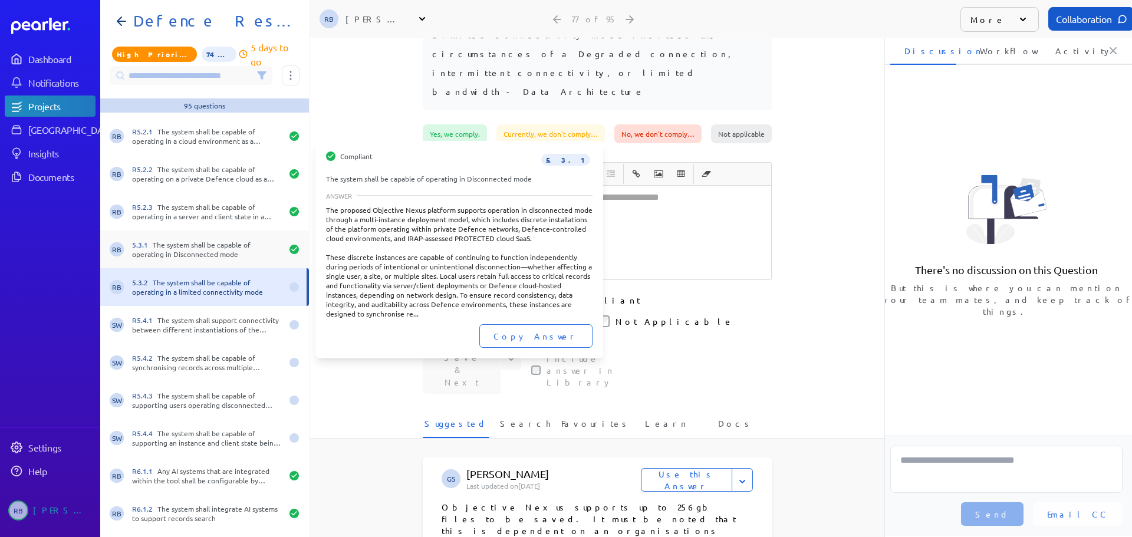
click at [213, 248] on div "5.3.1 The system shall be capable of operating in Disconnected mode" at bounding box center [207, 249] width 150 height 19
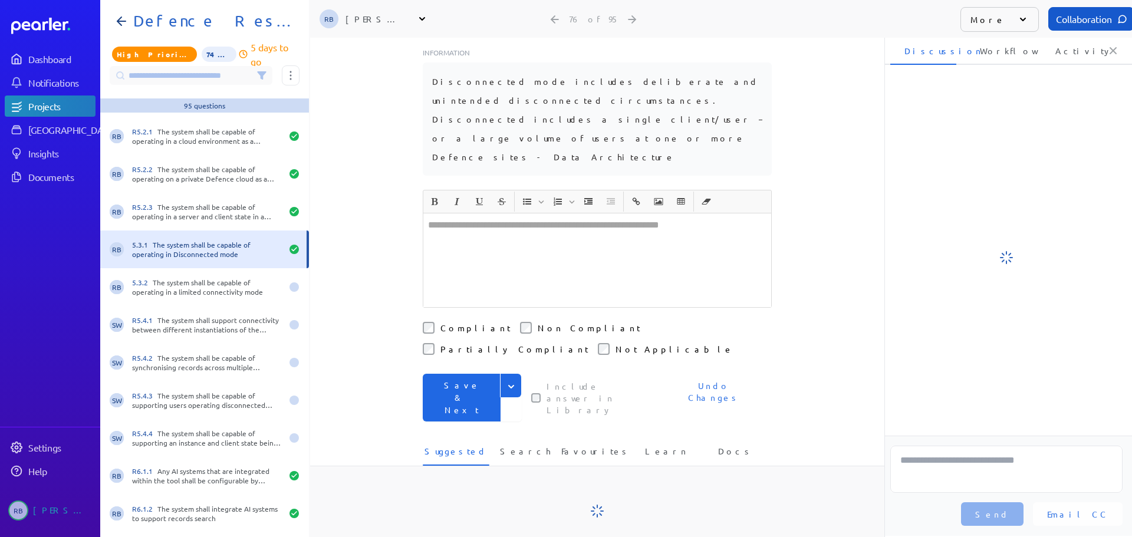
scroll to position [236, 0]
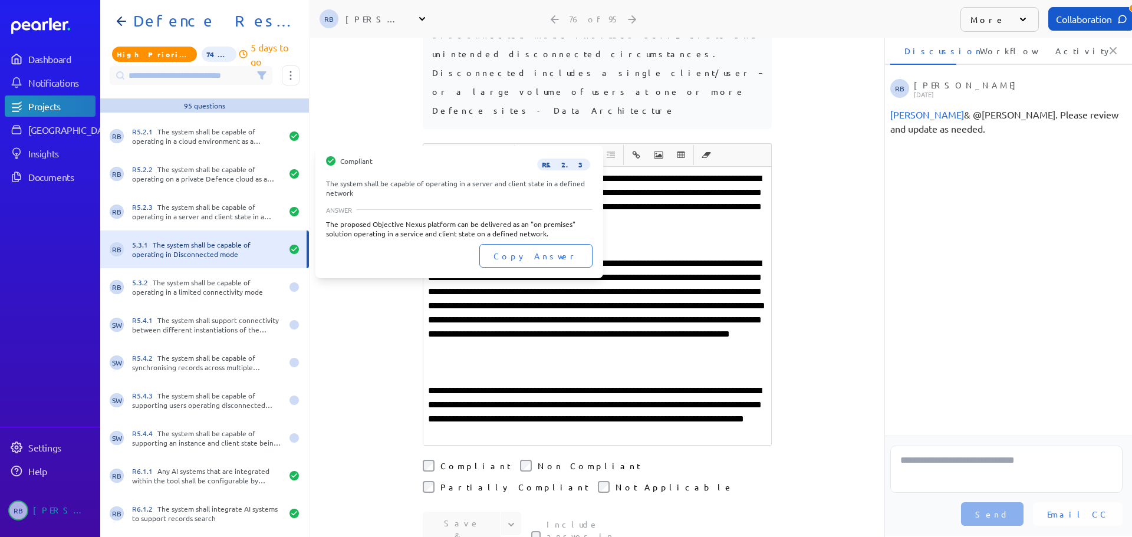
click at [514, 252] on div "Copy Answer" at bounding box center [459, 256] width 267 height 24
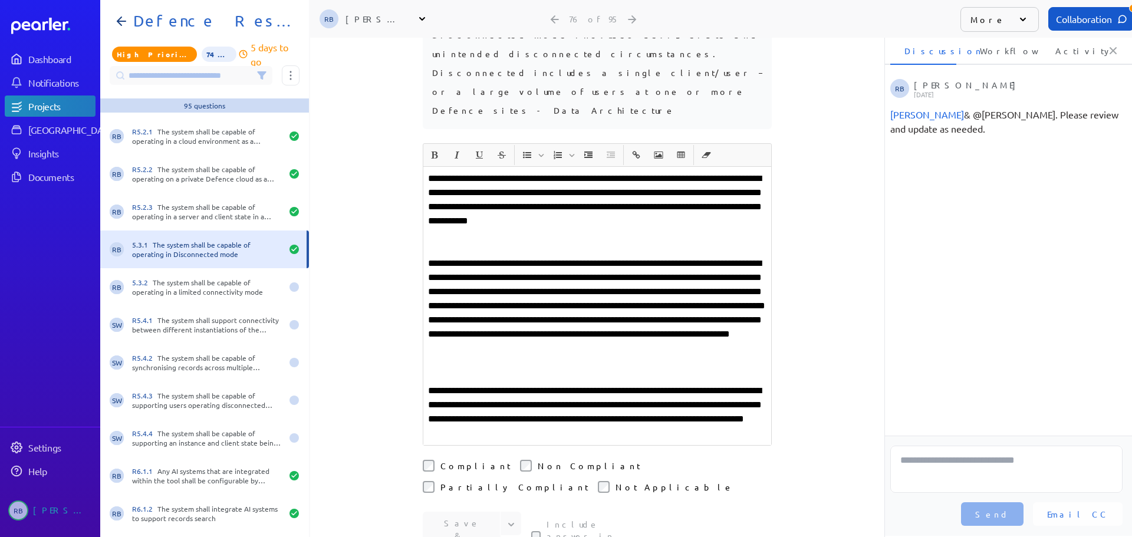
click at [537, 300] on p "**********" at bounding box center [597, 313] width 338 height 113
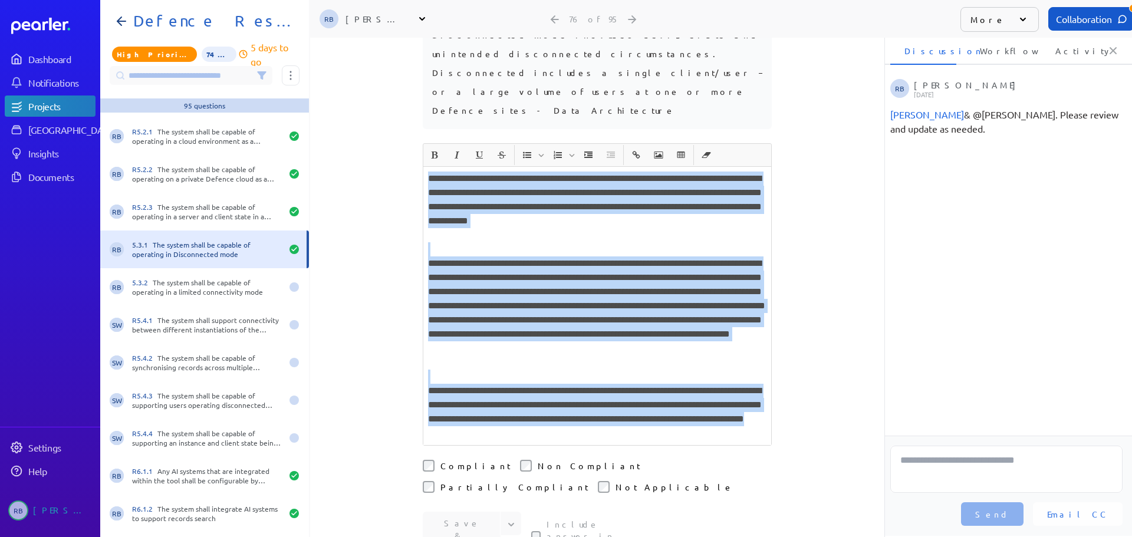
copy div "**********"
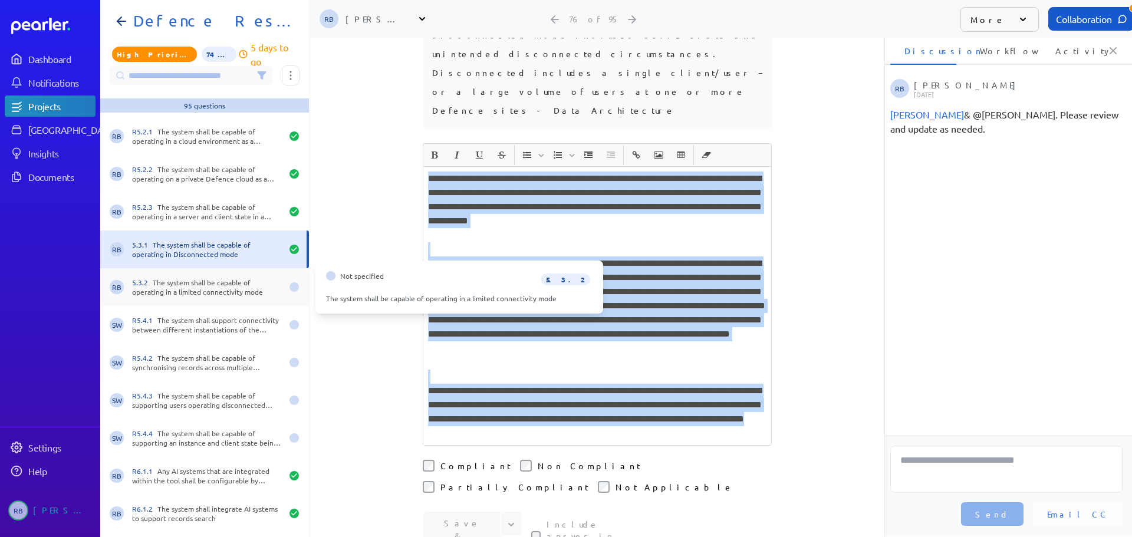
click at [212, 288] on div "5.3.2 The system shall be capable of operating in a limited connectivity mode" at bounding box center [207, 287] width 150 height 19
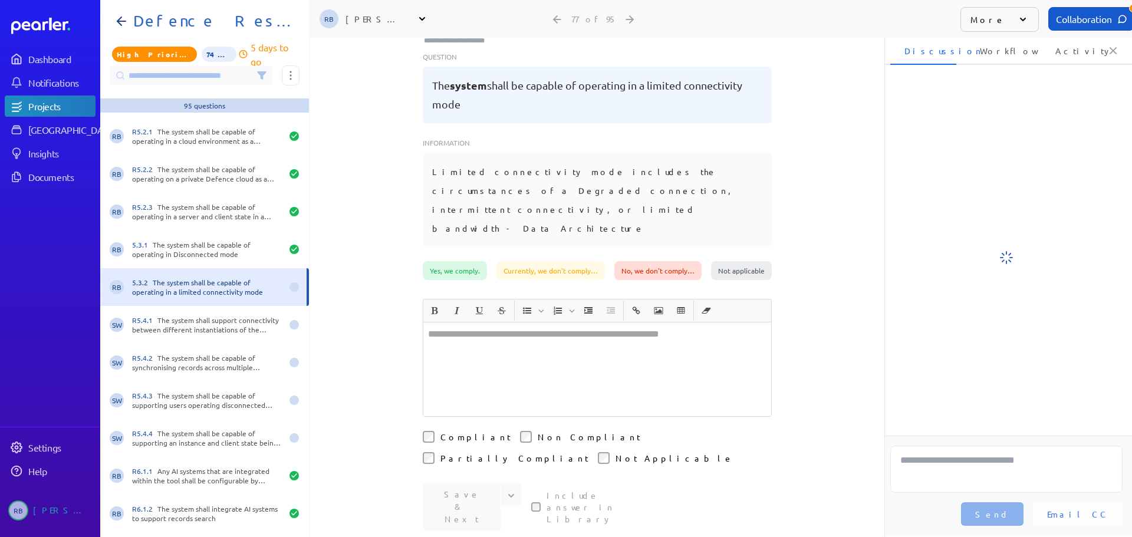
scroll to position [101, 0]
click at [523, 323] on div at bounding box center [597, 370] width 348 height 94
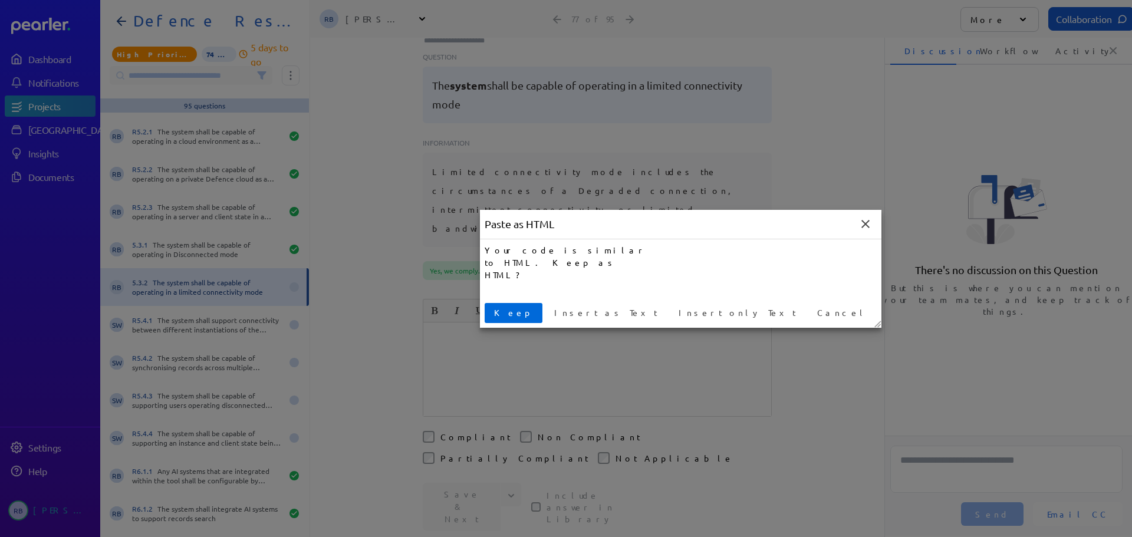
click at [494, 310] on span "Keep" at bounding box center [513, 313] width 48 height 12
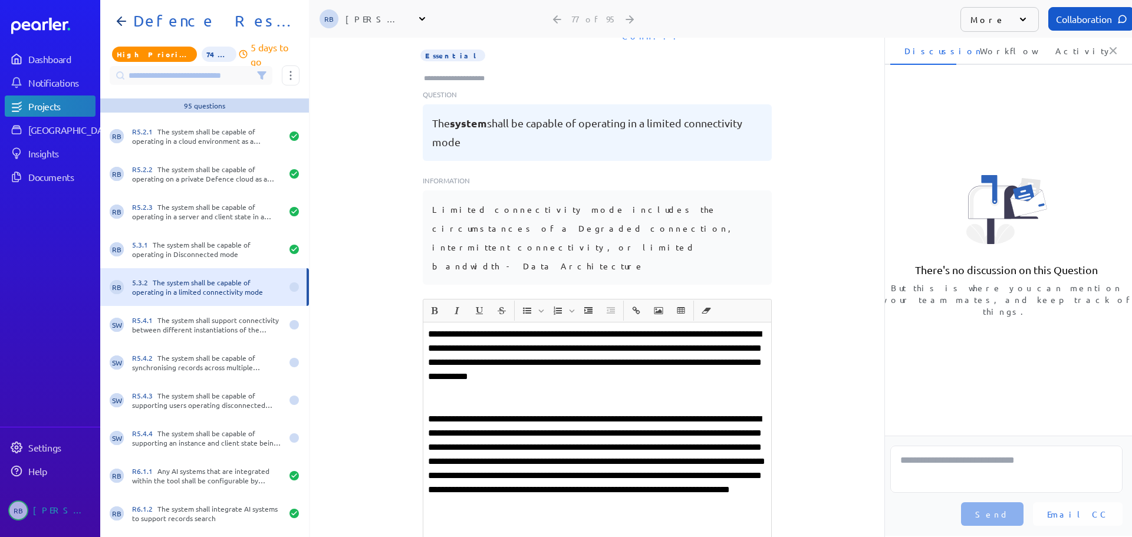
click at [714, 327] on p "**********" at bounding box center [597, 362] width 338 height 71
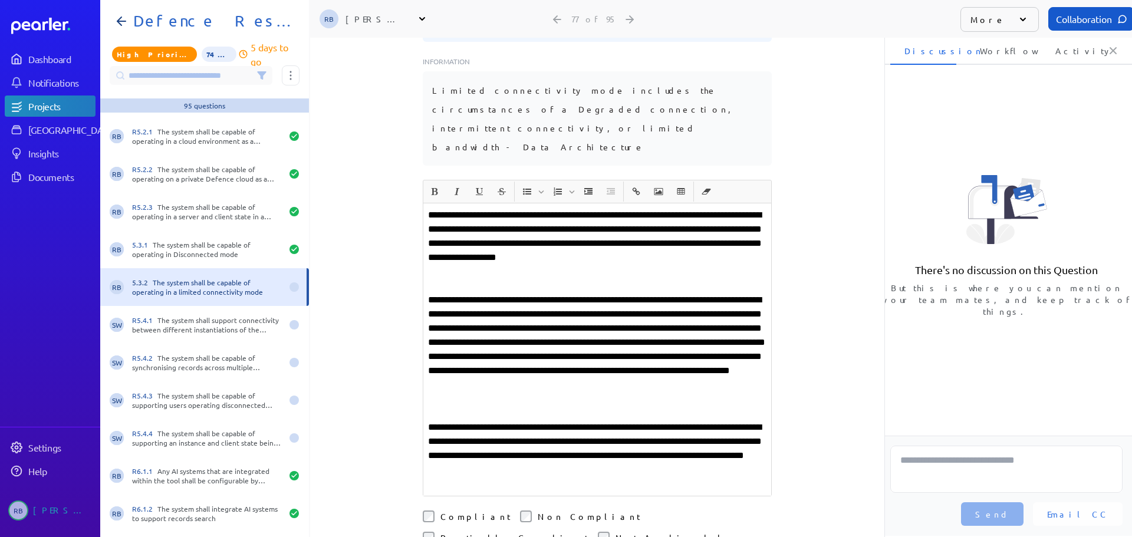
scroll to position [241, 0]
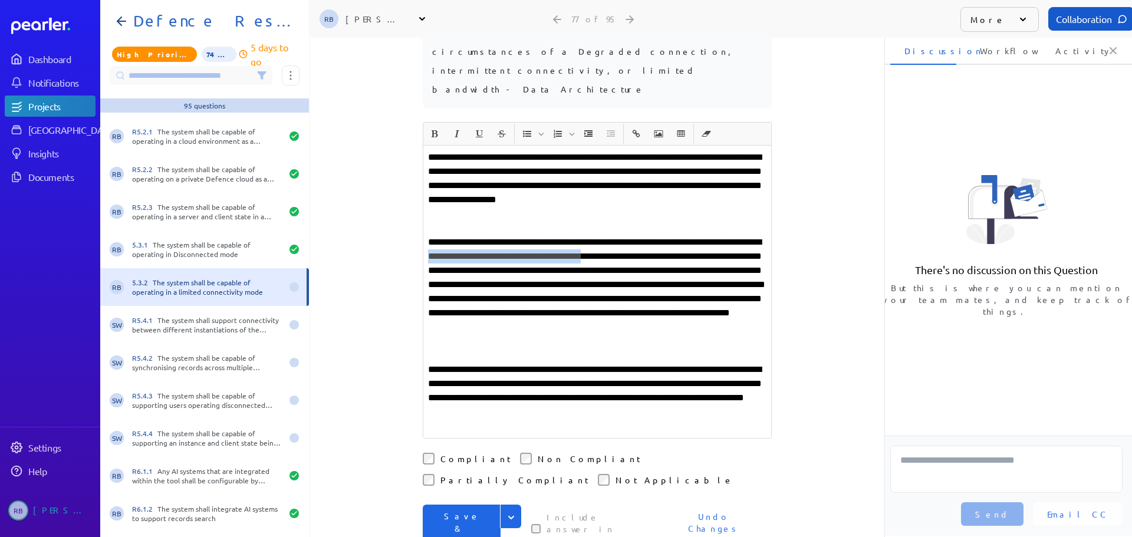
drag, startPoint x: 686, startPoint y: 193, endPoint x: 501, endPoint y: 192, distance: 185.8
click at [501, 235] on p "**********" at bounding box center [597, 291] width 338 height 113
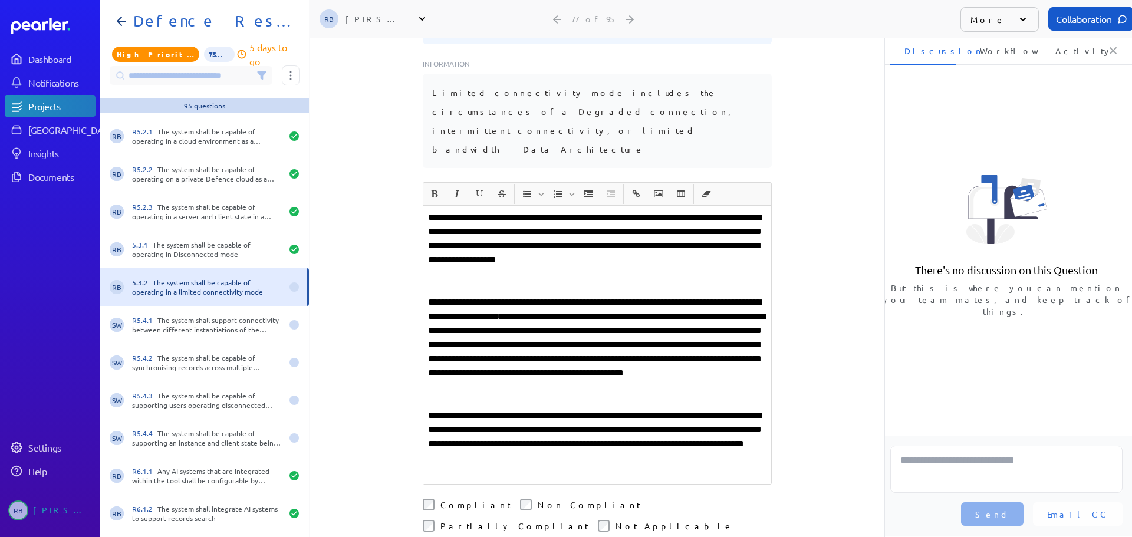
scroll to position [182, 0]
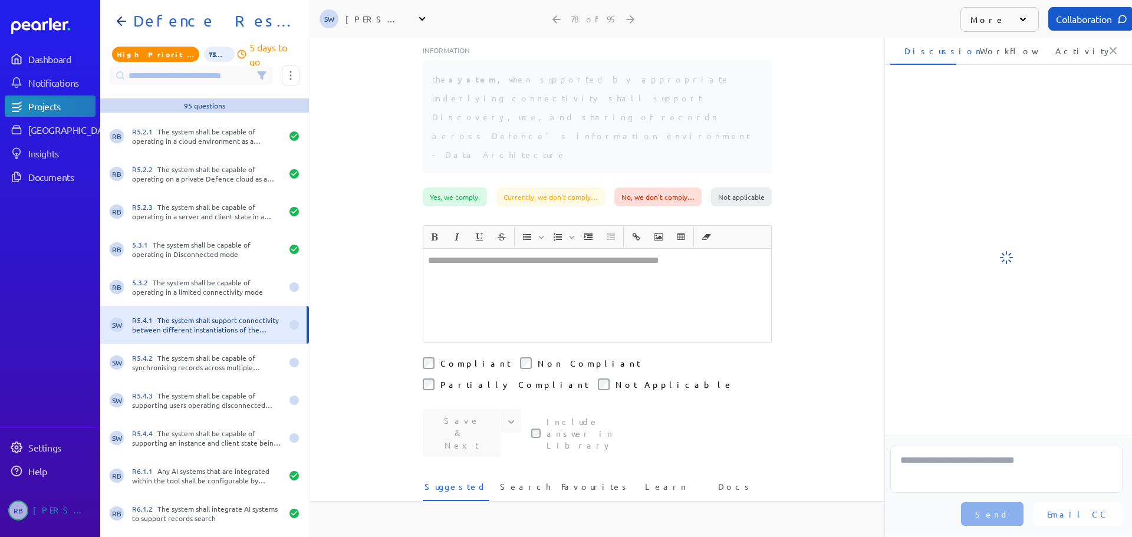
scroll to position [120, 0]
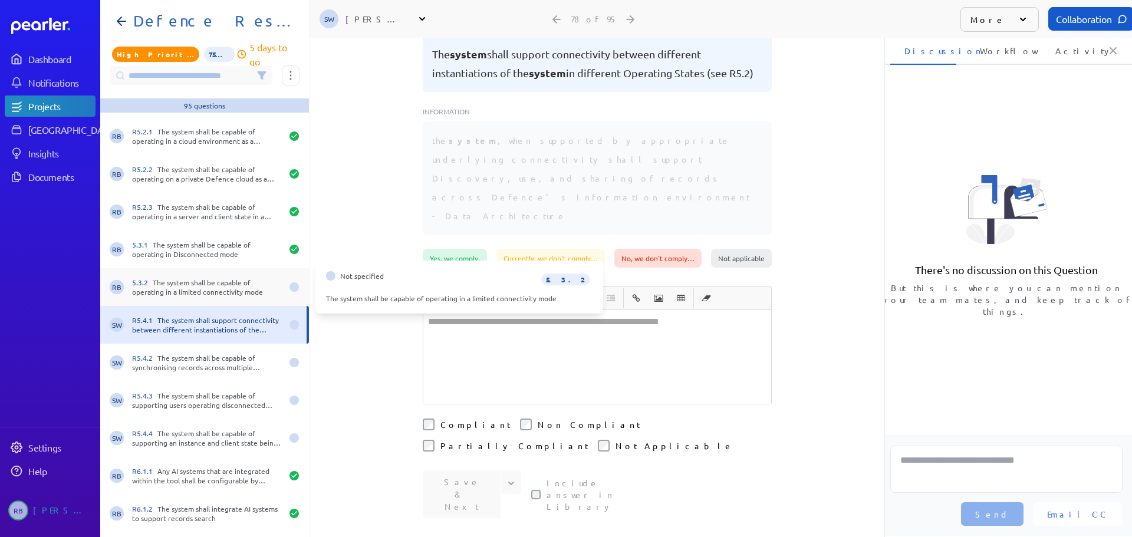
click at [235, 282] on div "5.3.2 The system shall be capable of operating in a limited connectivity mode" at bounding box center [207, 287] width 150 height 19
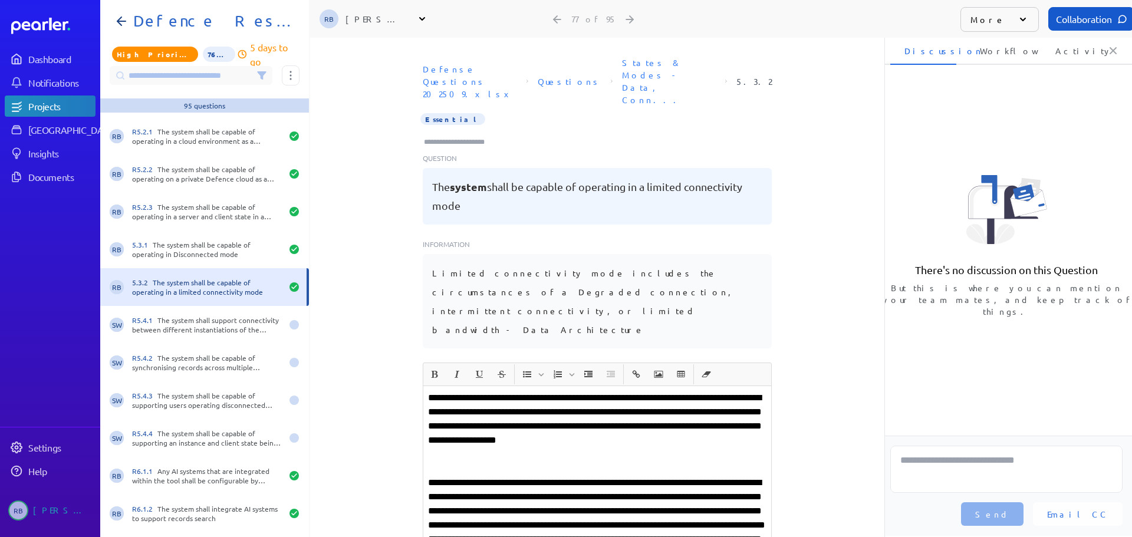
click at [460, 136] on input "Type here to add tags" at bounding box center [459, 142] width 73 height 12
type input "***"
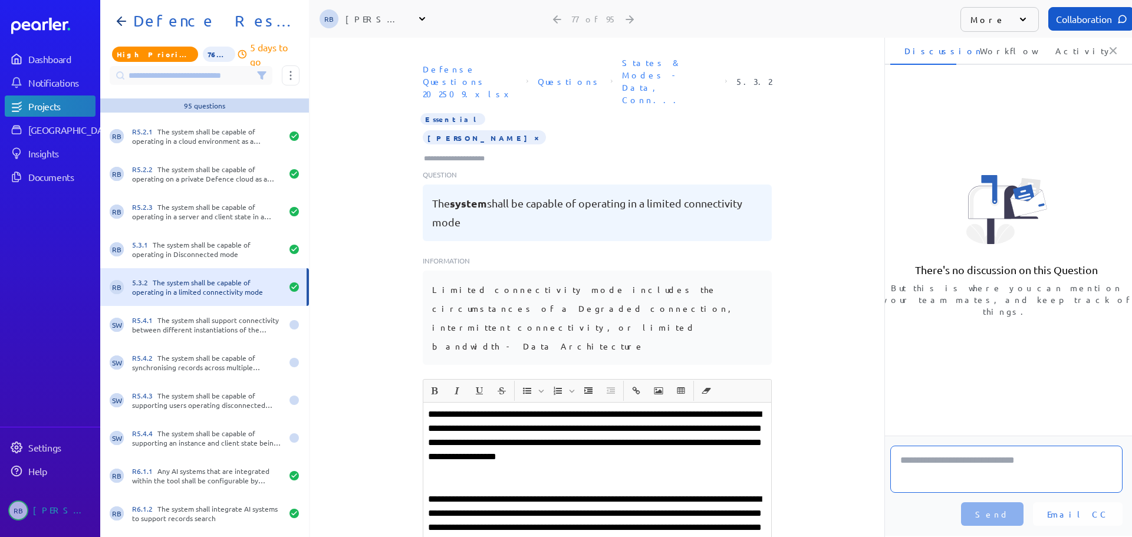
click at [959, 480] on textarea at bounding box center [1006, 469] width 232 height 47
type textarea "**********"
click at [1024, 472] on textarea "**********" at bounding box center [1006, 469] width 232 height 47
type textarea "**********"
click at [1010, 514] on span "Send" at bounding box center [992, 514] width 34 height 12
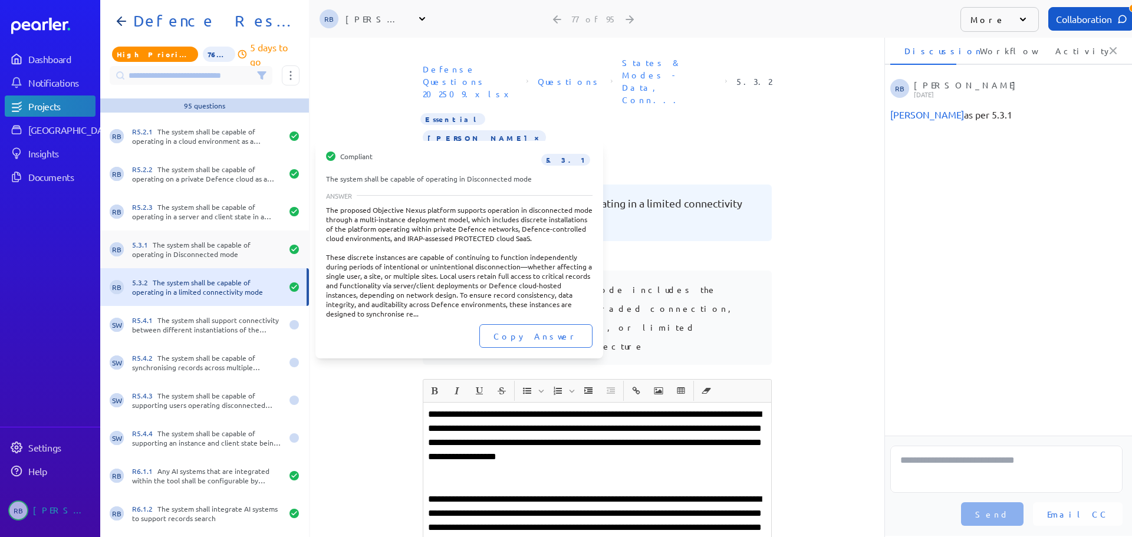
click at [155, 247] on div "5.3.1 The system shall be capable of operating in Disconnected mode" at bounding box center [207, 249] width 150 height 19
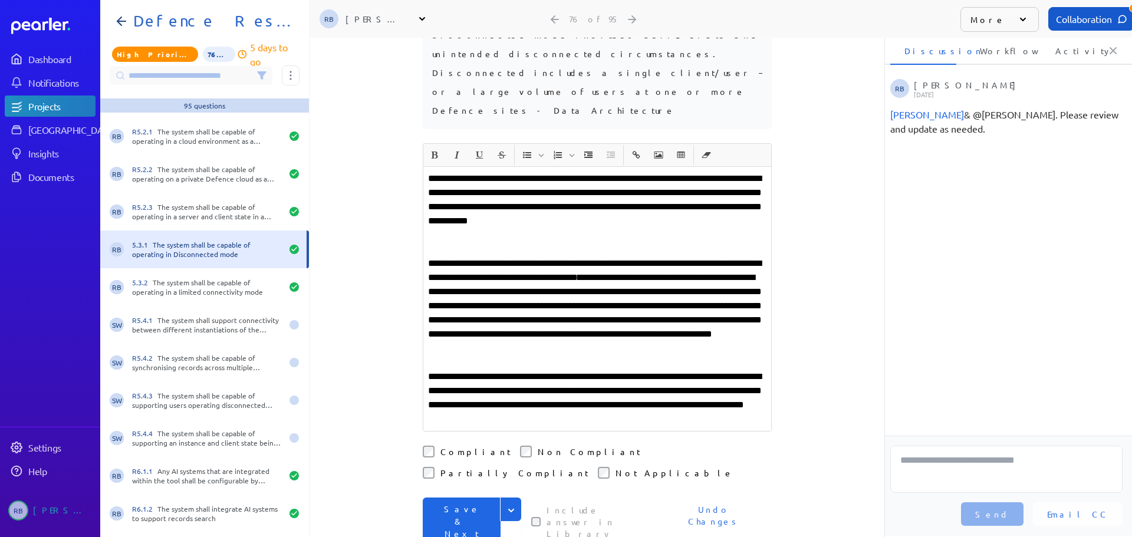
click at [459, 498] on button "Save & Next" at bounding box center [462, 522] width 78 height 48
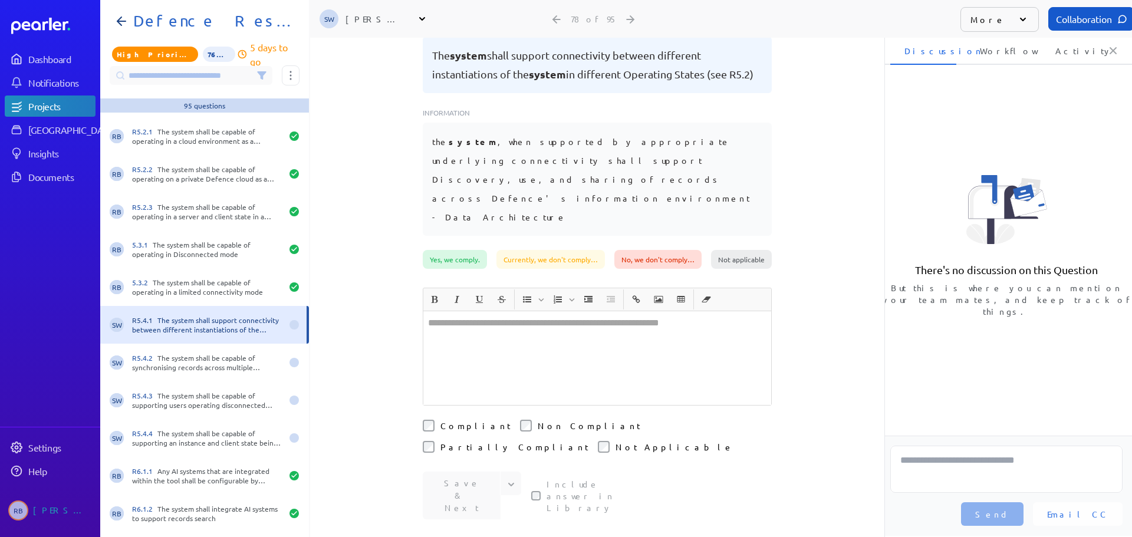
scroll to position [2, 0]
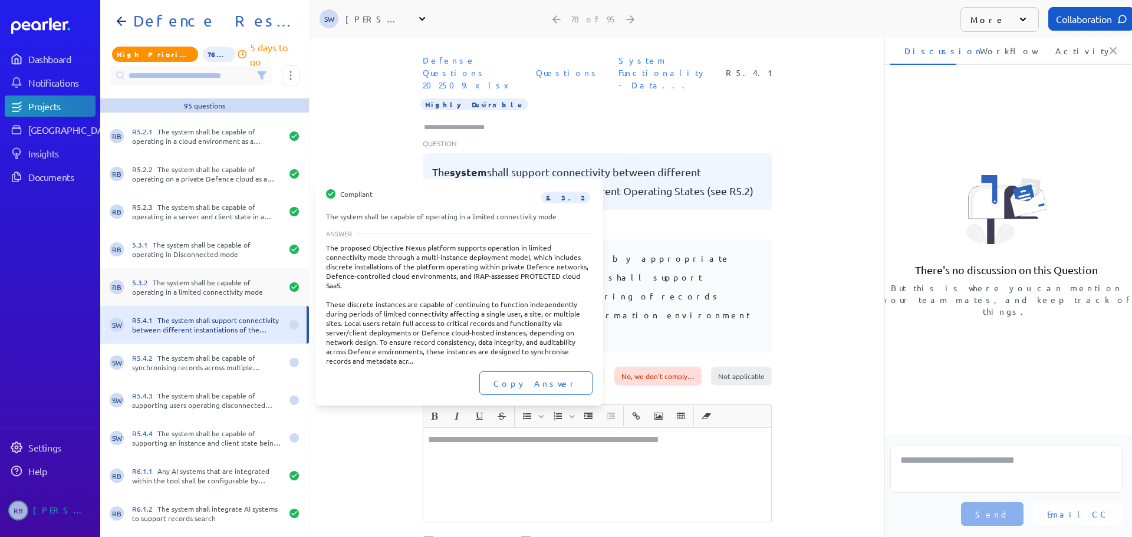
click at [193, 290] on div "5.3.2 The system shall be capable of operating in a limited connectivity mode" at bounding box center [207, 287] width 150 height 19
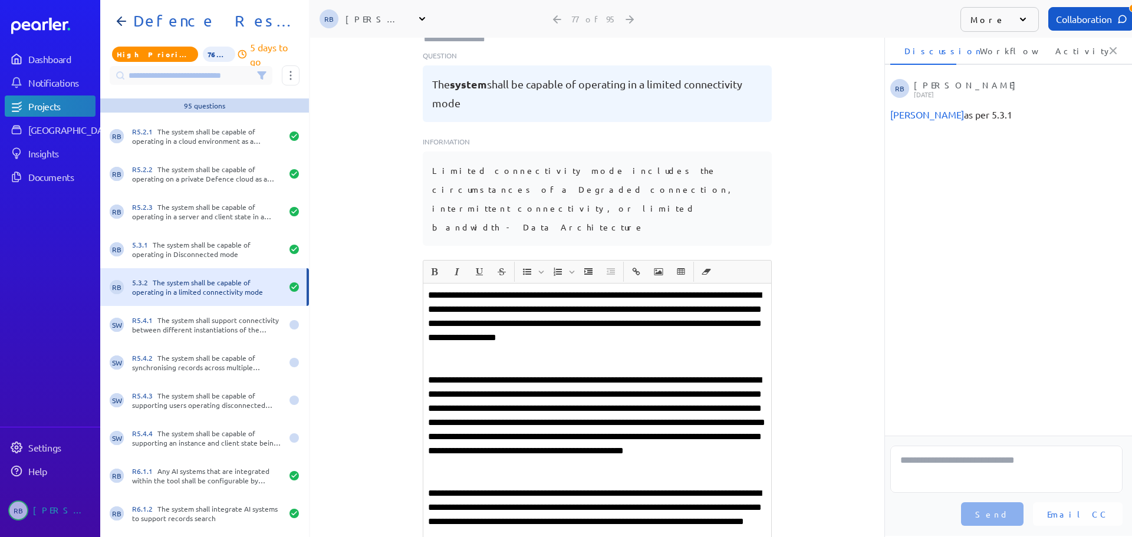
scroll to position [120, 0]
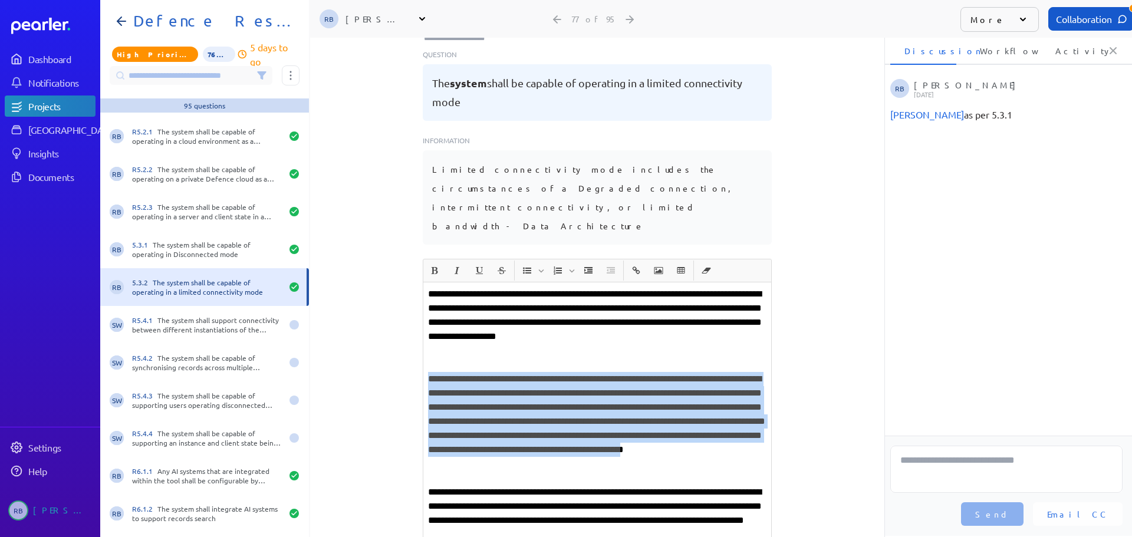
drag, startPoint x: 426, startPoint y: 316, endPoint x: 702, endPoint y: 400, distance: 289.1
click at [702, 400] on p "**********" at bounding box center [597, 421] width 338 height 99
click at [689, 400] on p "**********" at bounding box center [597, 421] width 338 height 99
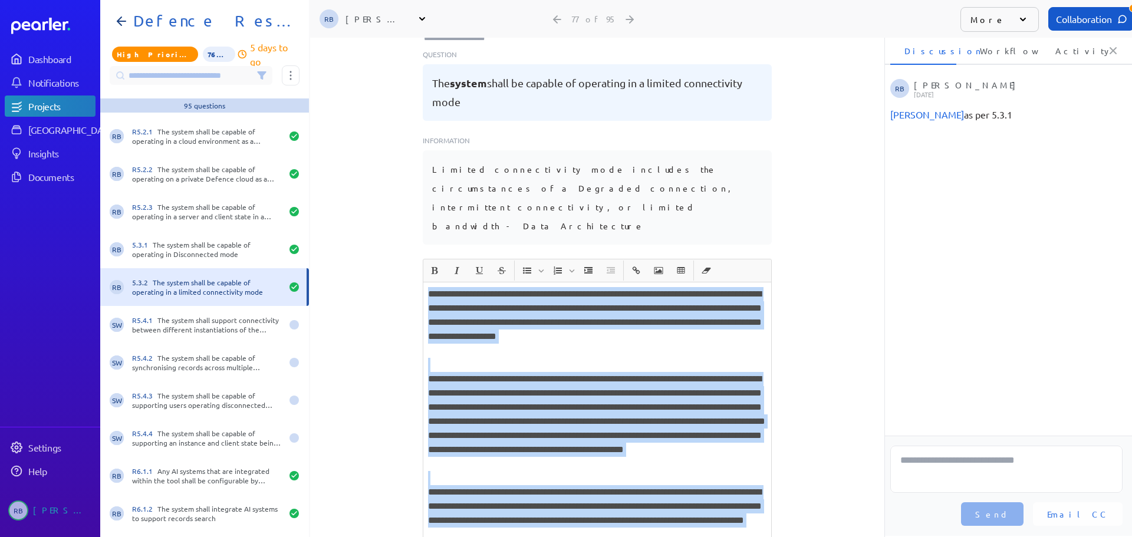
copy div "**********"
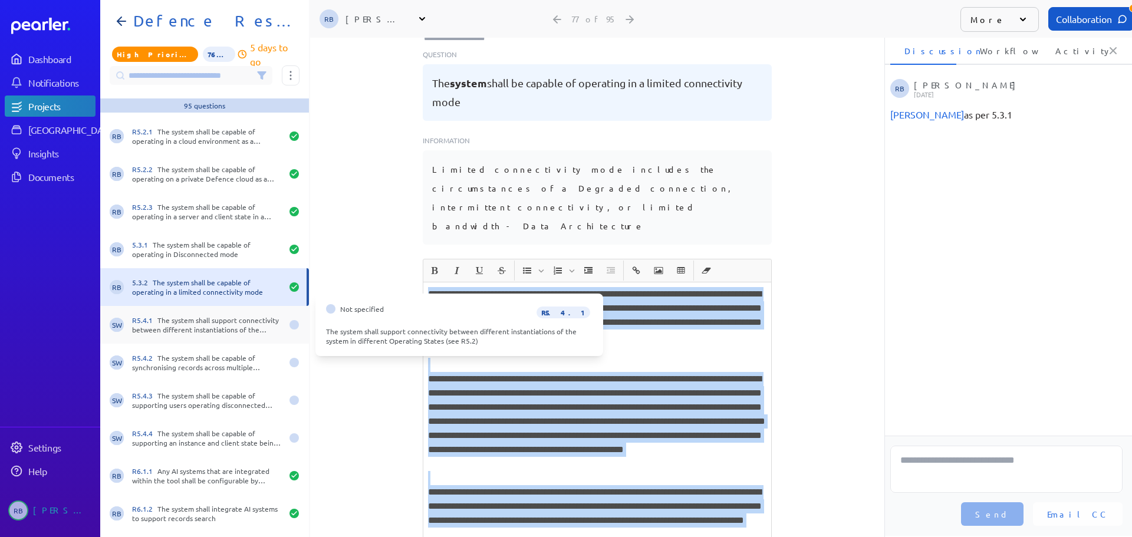
click at [211, 327] on div "R5.4.1 The system shall support connectivity between different instantiations o…" at bounding box center [207, 324] width 150 height 19
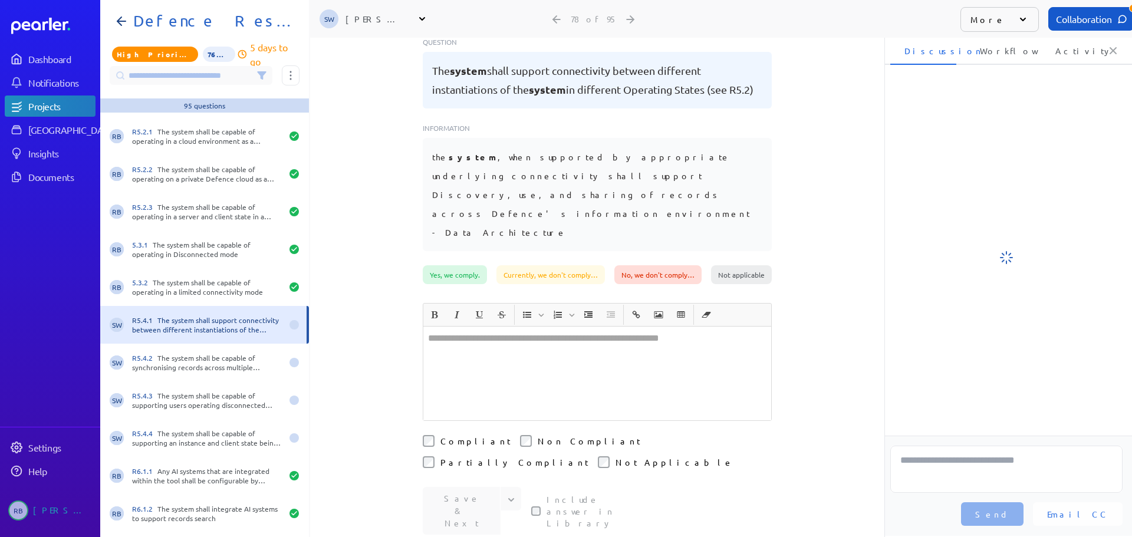
scroll to position [104, 0]
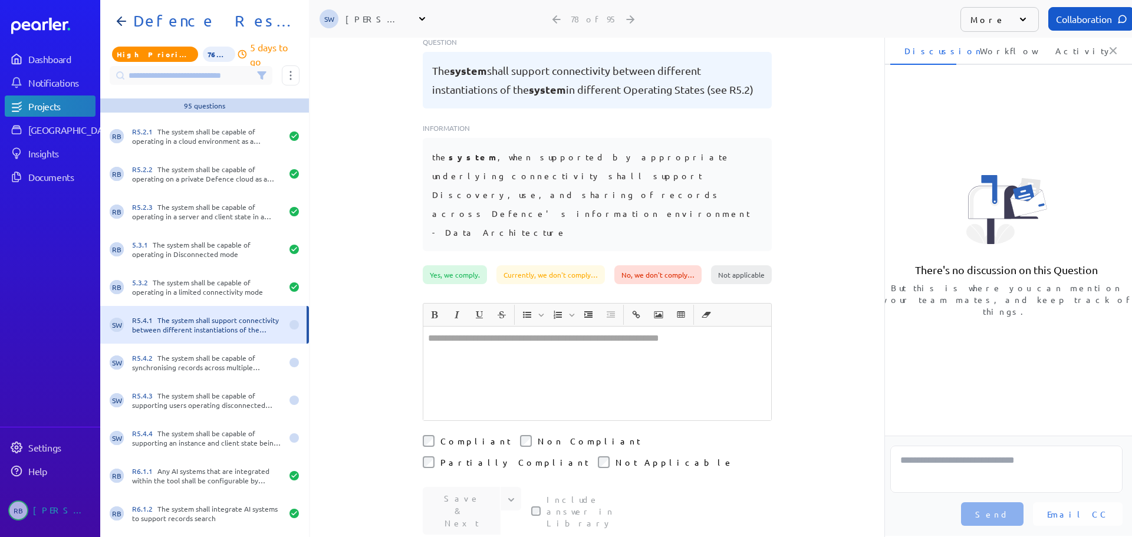
click at [504, 327] on div at bounding box center [597, 374] width 348 height 94
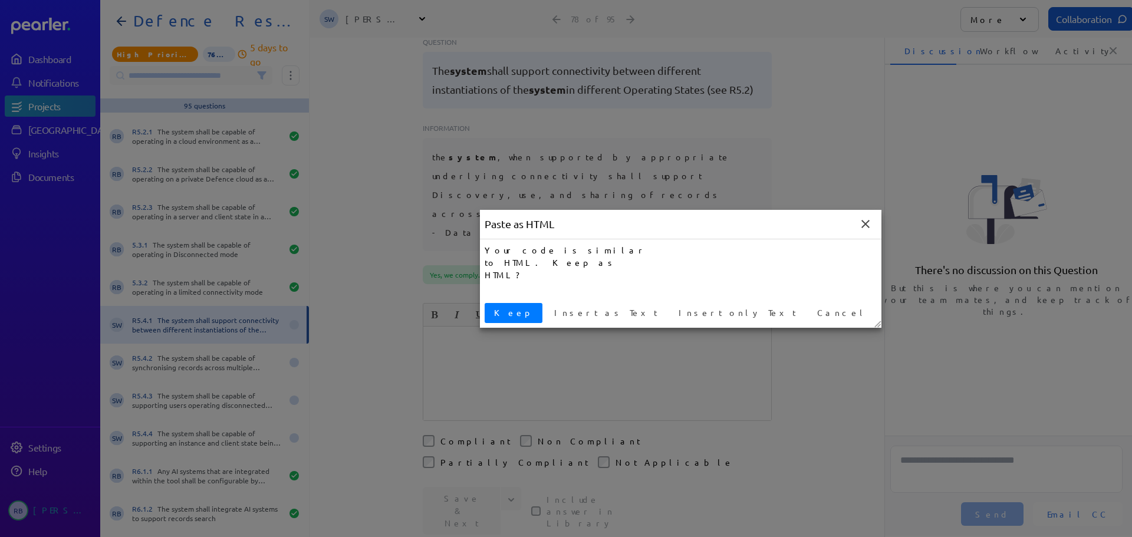
drag, startPoint x: 471, startPoint y: 305, endPoint x: 488, endPoint y: 307, distance: 17.7
click at [471, 305] on div at bounding box center [566, 268] width 1132 height 537
click at [489, 306] on button "Keep" at bounding box center [514, 313] width 58 height 20
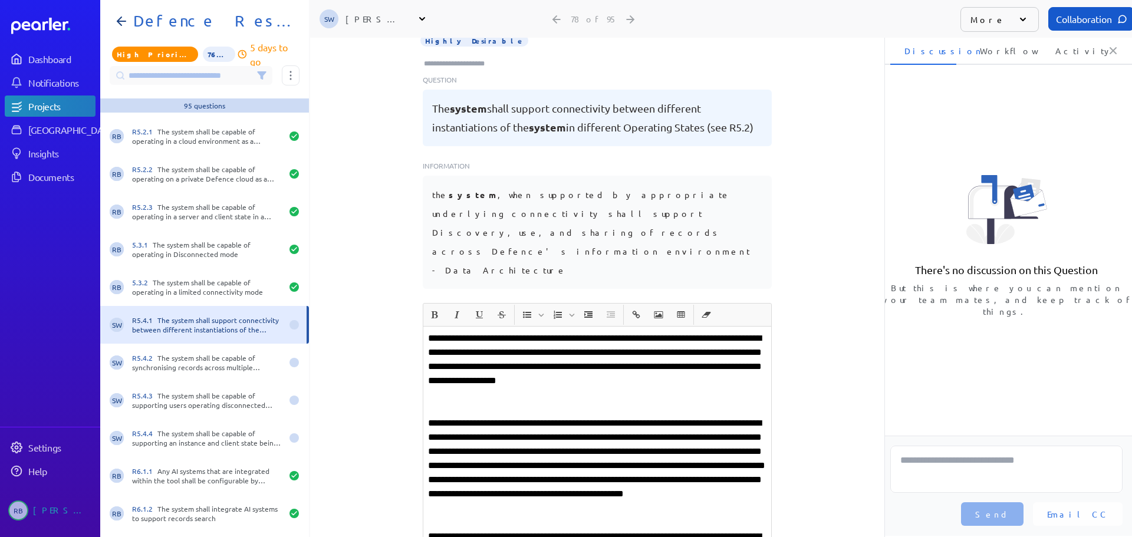
click at [480, 331] on p "**********" at bounding box center [597, 366] width 338 height 71
drag, startPoint x: 679, startPoint y: 288, endPoint x: 502, endPoint y: 301, distance: 178.0
click at [502, 331] on p "**********" at bounding box center [597, 366] width 338 height 71
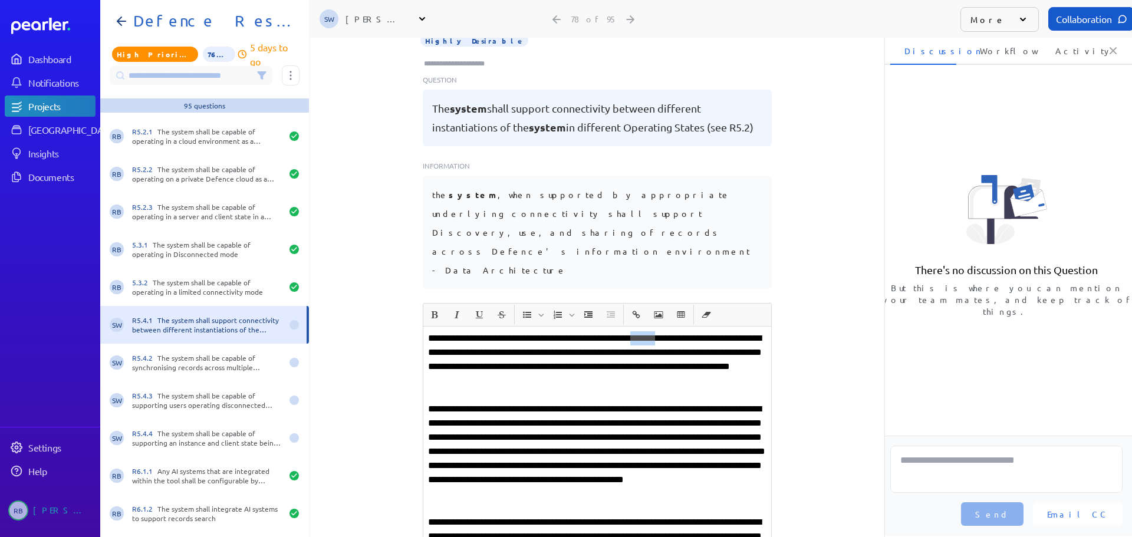
drag, startPoint x: 681, startPoint y: 288, endPoint x: 714, endPoint y: 288, distance: 32.4
click at [714, 331] on p "**********" at bounding box center [597, 359] width 338 height 57
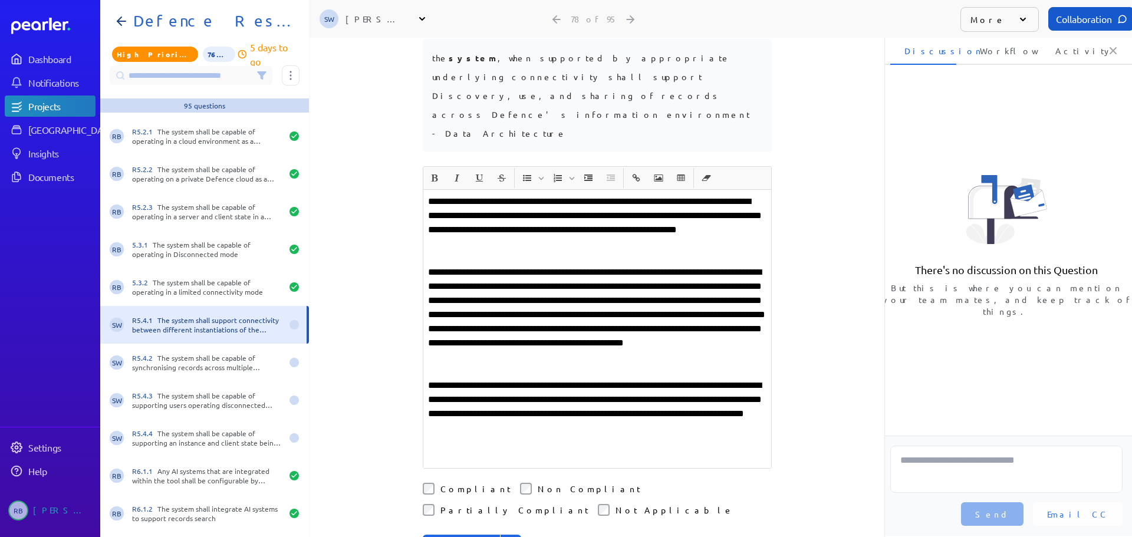
scroll to position [243, 0]
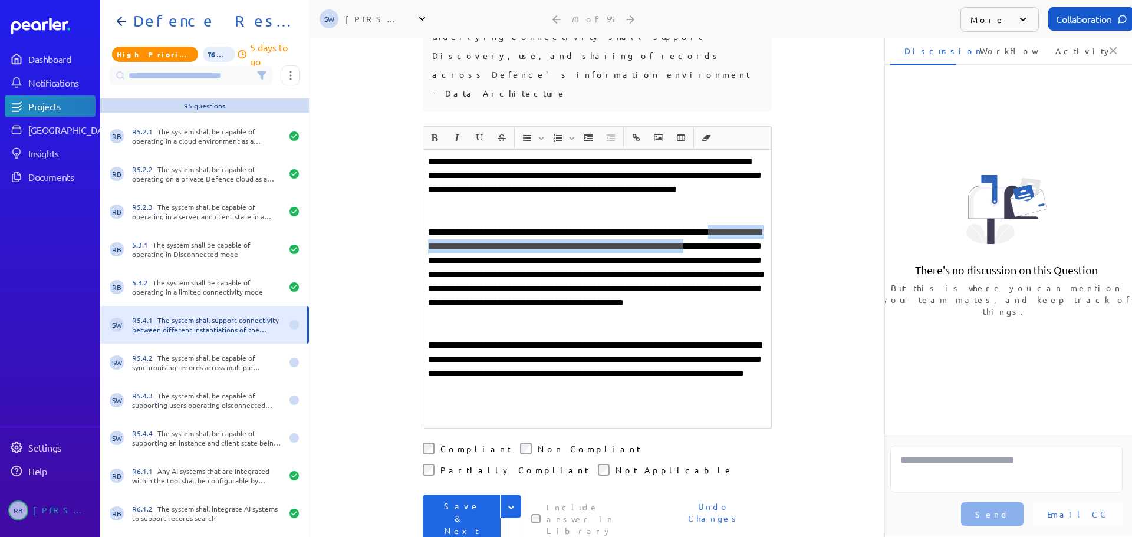
drag, startPoint x: 446, startPoint y: 208, endPoint x: 432, endPoint y: 197, distance: 18.1
click at [432, 225] on p "**********" at bounding box center [597, 274] width 338 height 99
click at [554, 225] on p "**********" at bounding box center [597, 274] width 338 height 99
click at [532, 225] on p "**********" at bounding box center [597, 274] width 338 height 99
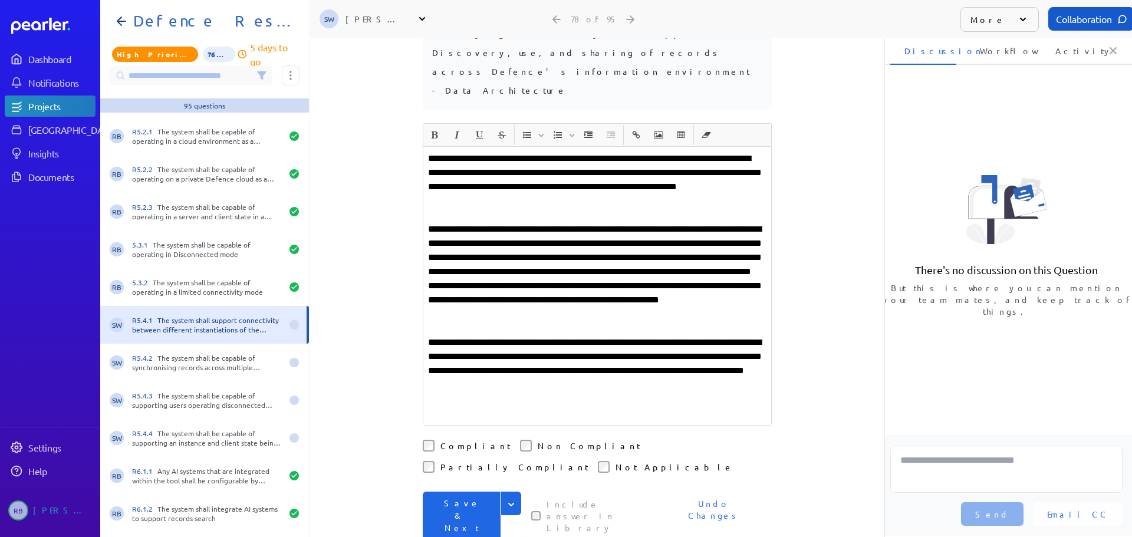
scroll to position [184, 0]
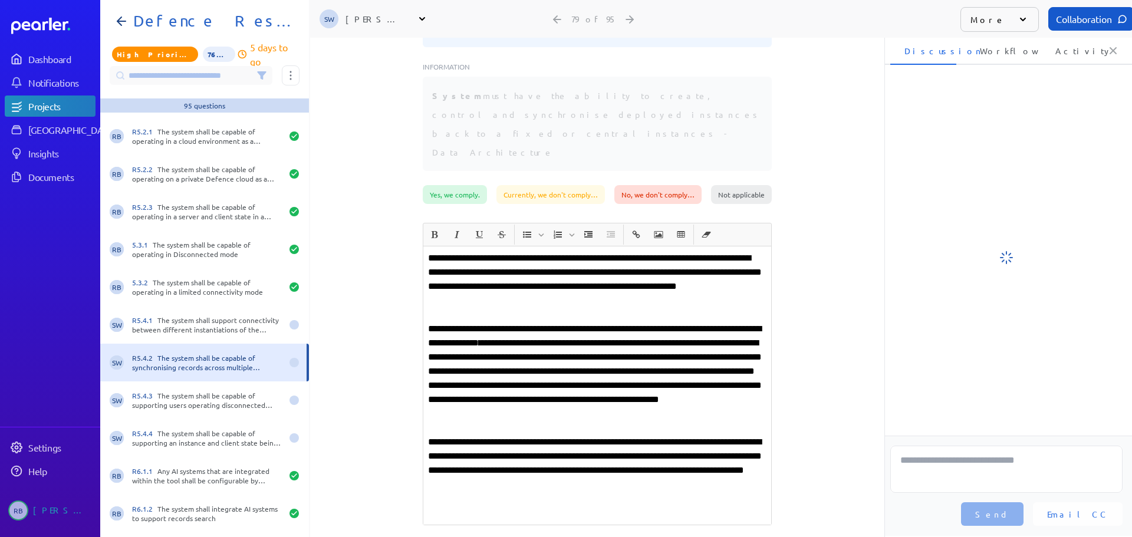
scroll to position [120, 0]
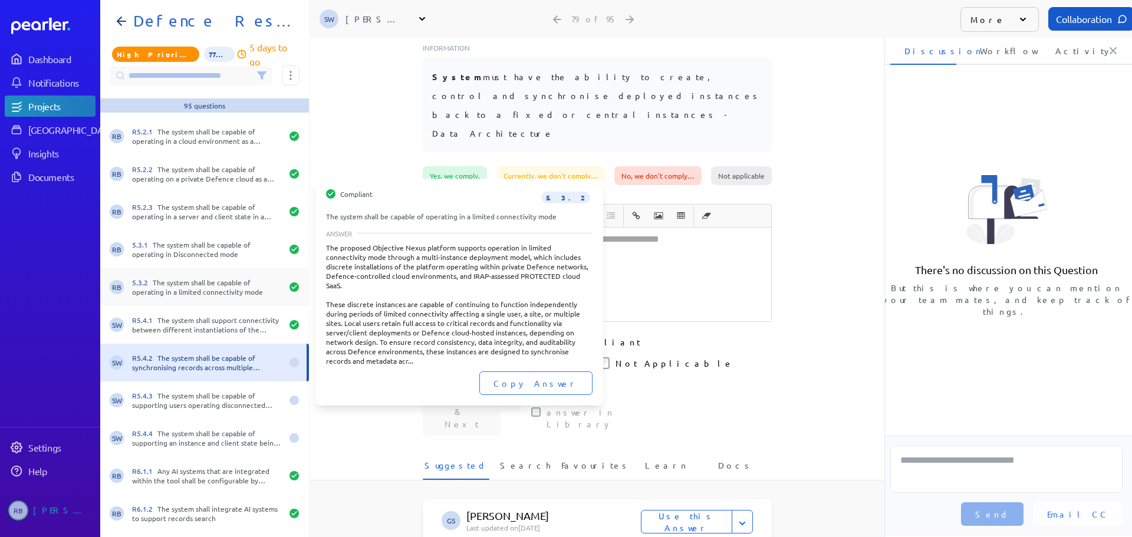
click at [187, 286] on div "5.3.2 The system shall be capable of operating in a limited connectivity mode" at bounding box center [207, 287] width 150 height 19
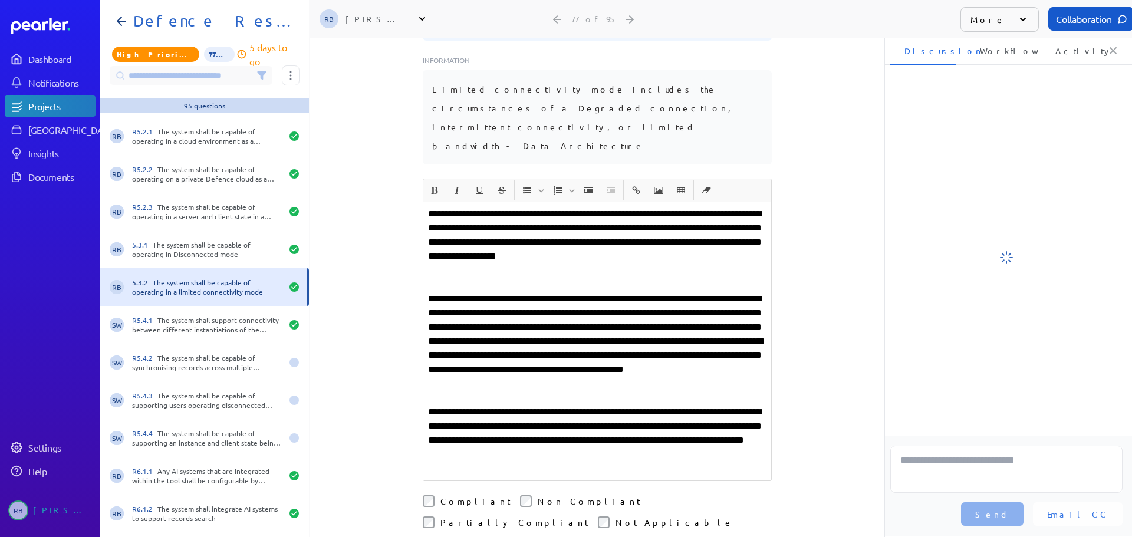
scroll to position [201, 0]
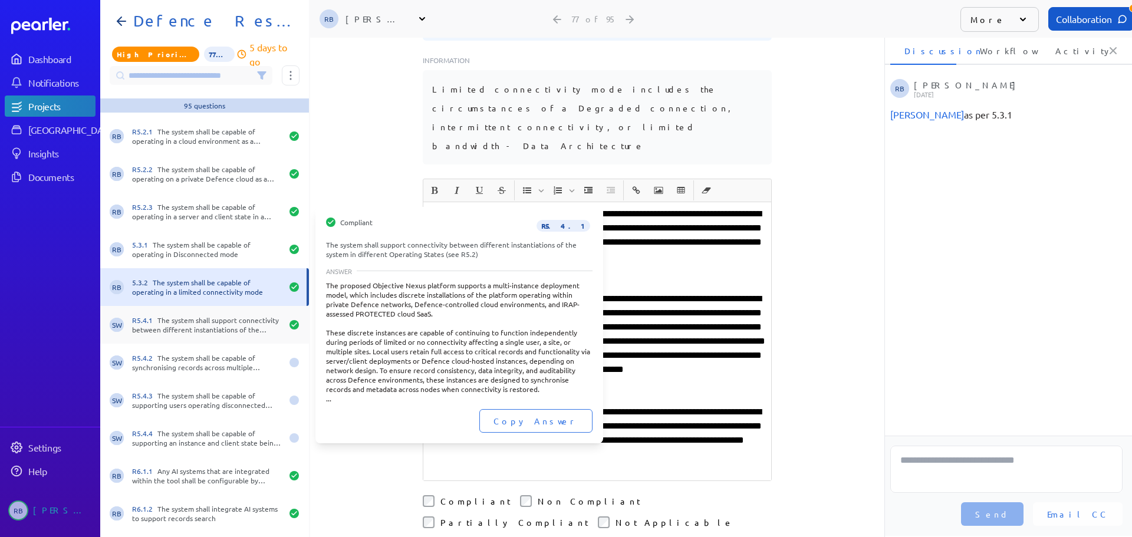
click at [186, 320] on div "R5.4.1 The system shall support connectivity between different instantiations o…" at bounding box center [207, 324] width 150 height 19
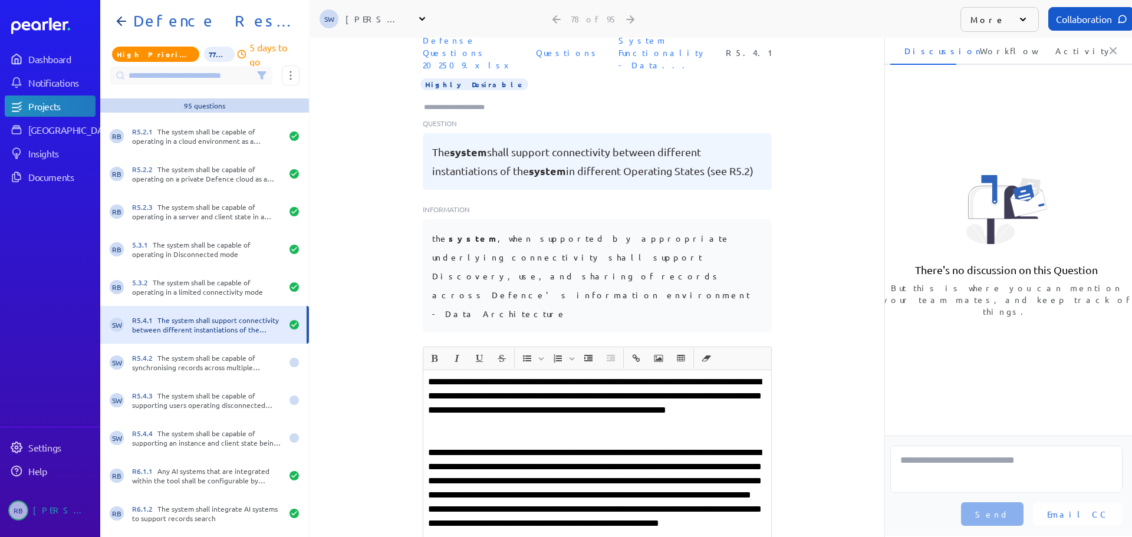
scroll to position [7, 0]
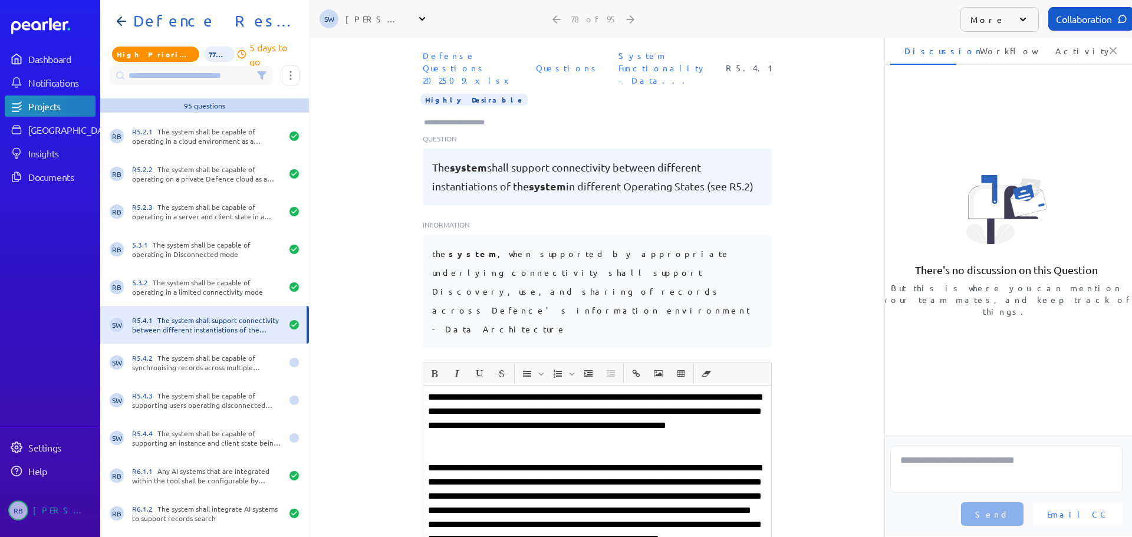
click at [459, 117] on input "Type here to add tags" at bounding box center [459, 123] width 73 height 12
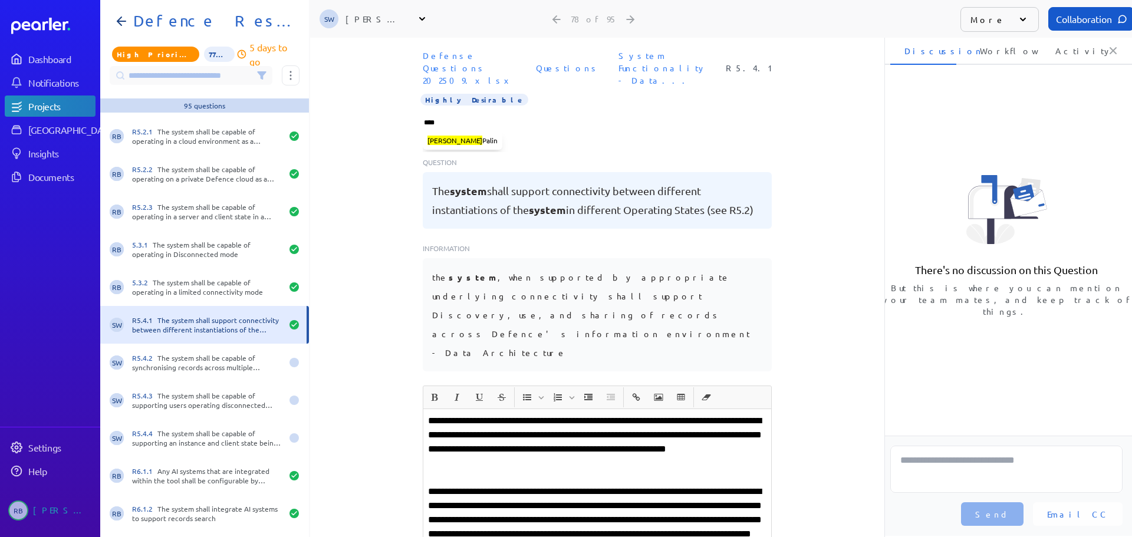
type input "*****"
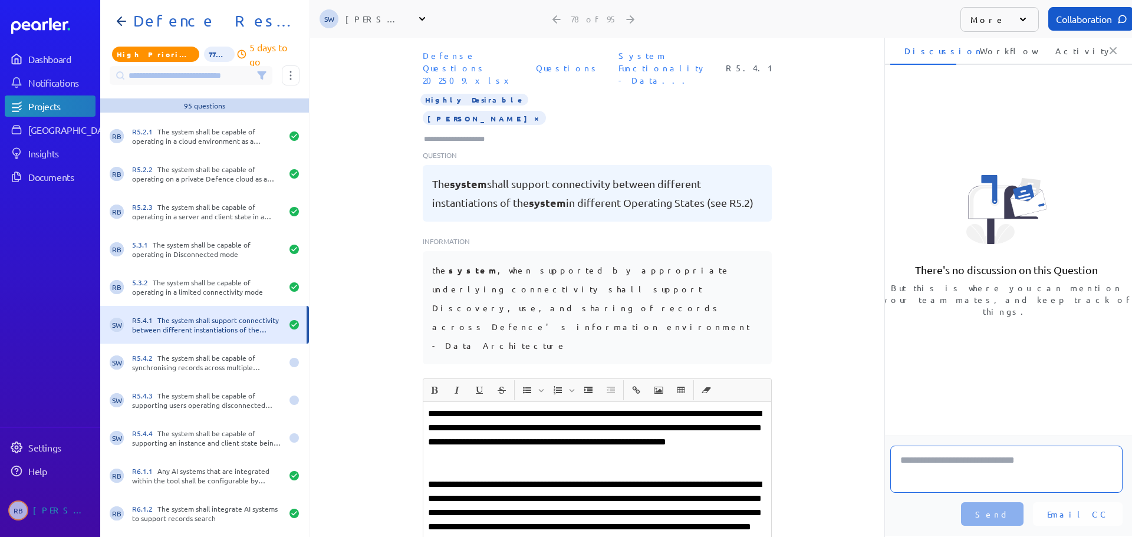
click at [971, 464] on textarea at bounding box center [1006, 469] width 232 height 47
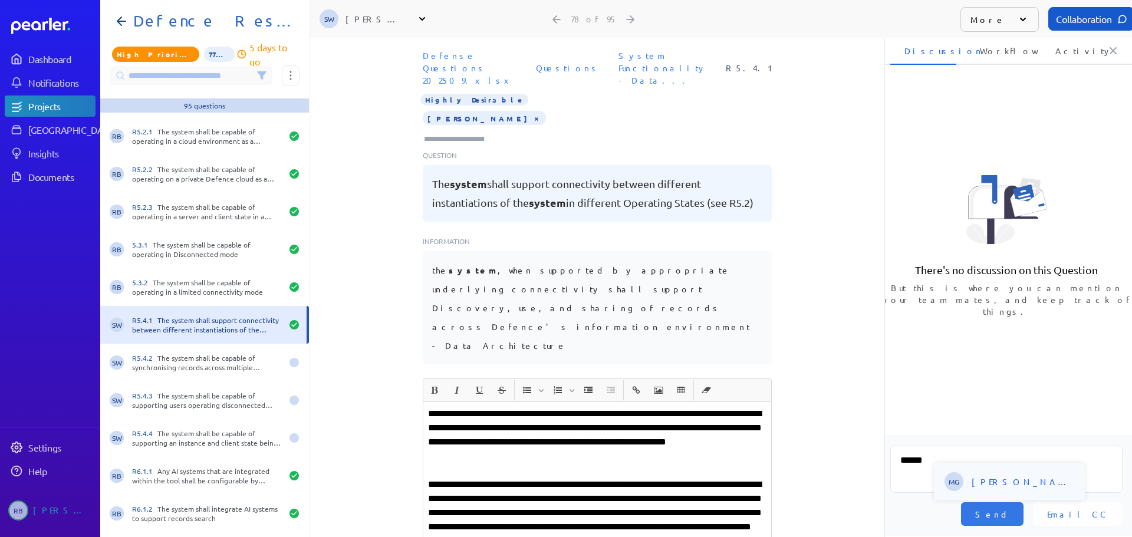
click at [998, 479] on span "[PERSON_NAME]" at bounding box center [1024, 482] width 104 height 12
type textarea "**********"
click at [1024, 508] on button "Send" at bounding box center [992, 514] width 63 height 24
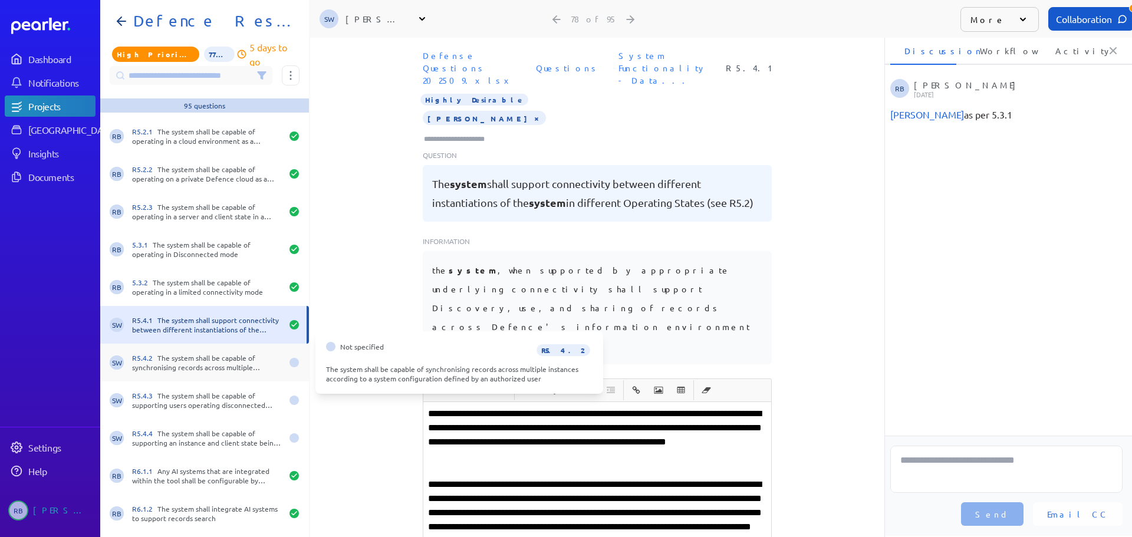
click at [198, 363] on div "R5.4.2 The system shall be capable of synchronising records across multiple ins…" at bounding box center [207, 362] width 150 height 19
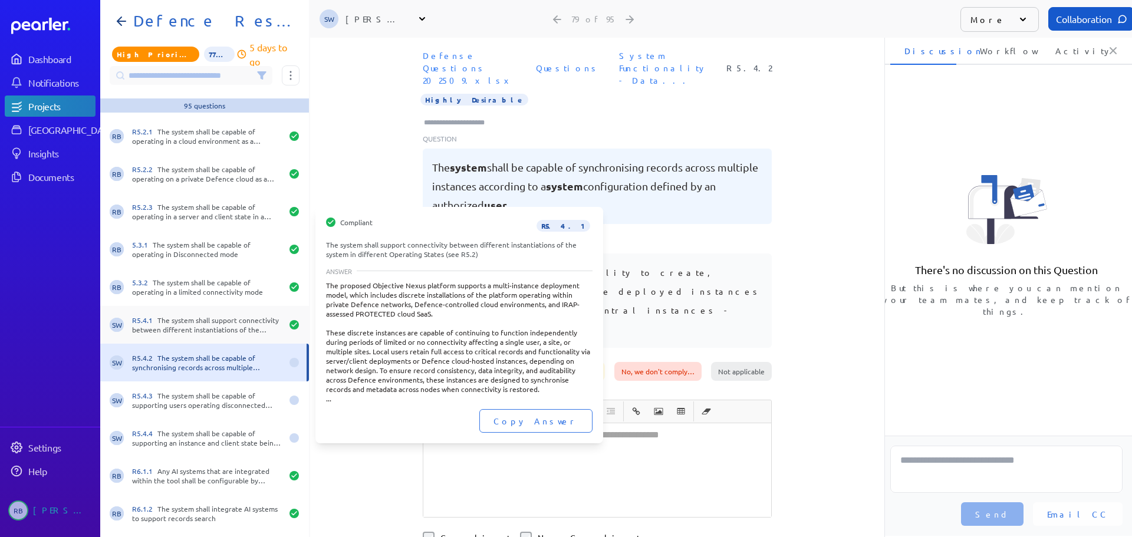
click at [227, 327] on div "R5.4.1 The system shall support connectivity between different instantiations o…" at bounding box center [207, 324] width 150 height 19
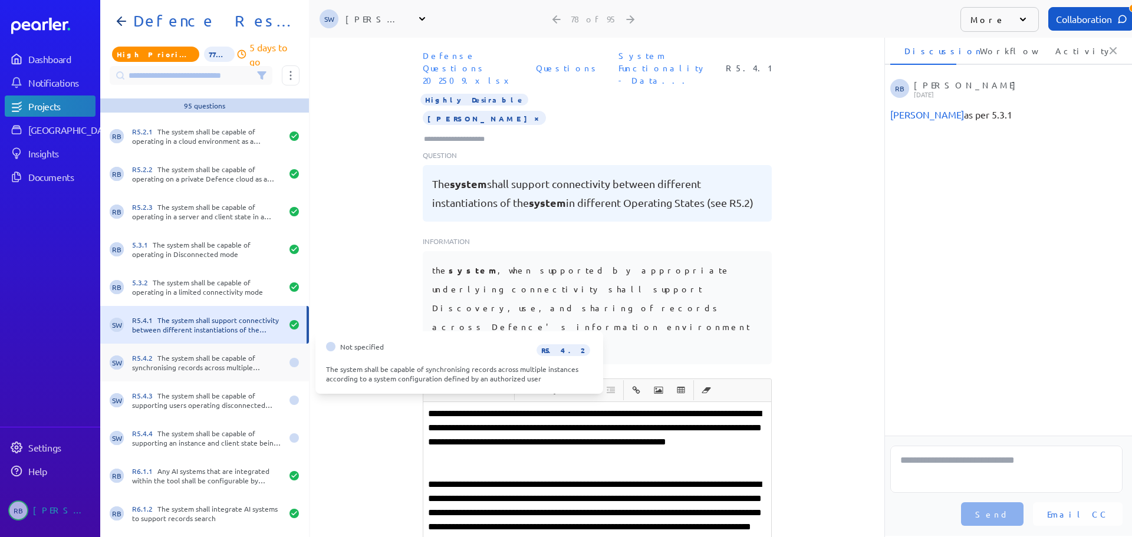
click at [190, 356] on div "R5.4.2 The system shall be capable of synchronising records across multiple ins…" at bounding box center [207, 362] width 150 height 19
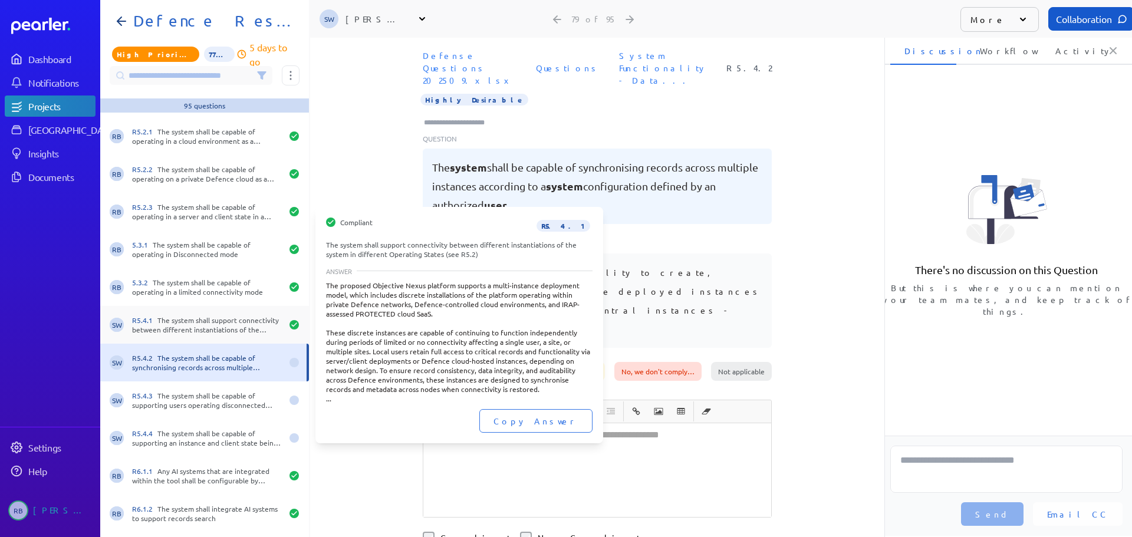
click at [213, 328] on div "R5.4.1 The system shall support connectivity between different instantiations o…" at bounding box center [207, 324] width 150 height 19
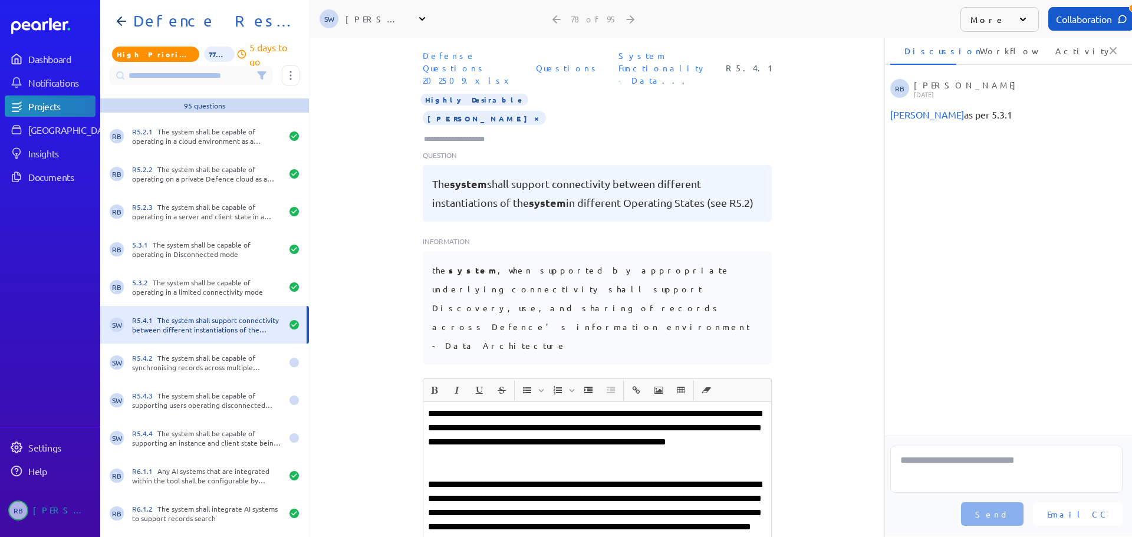
click at [642, 478] on p "**********" at bounding box center [597, 527] width 338 height 99
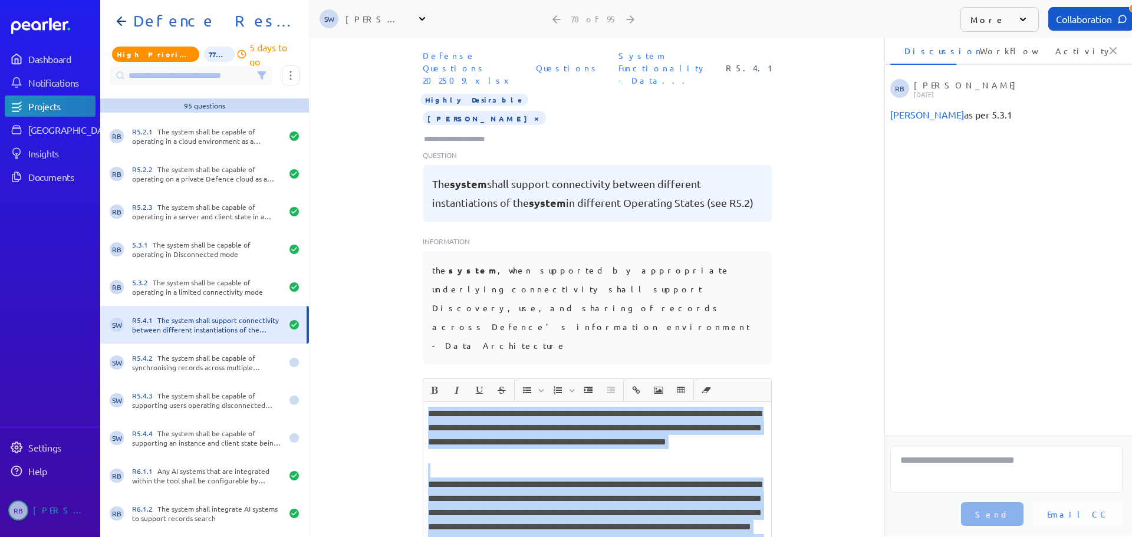
copy div "**********"
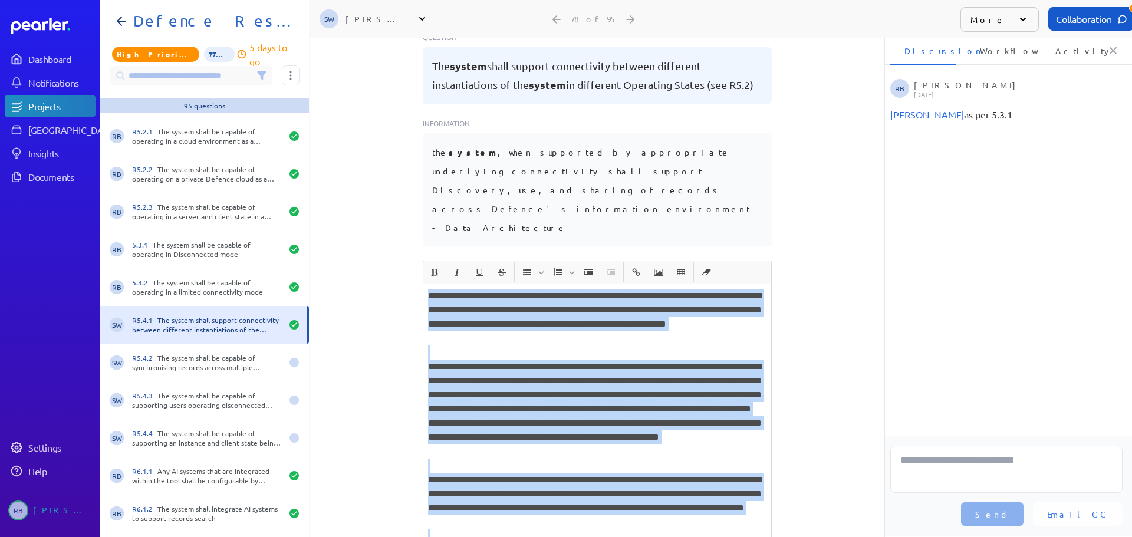
scroll to position [66, 0]
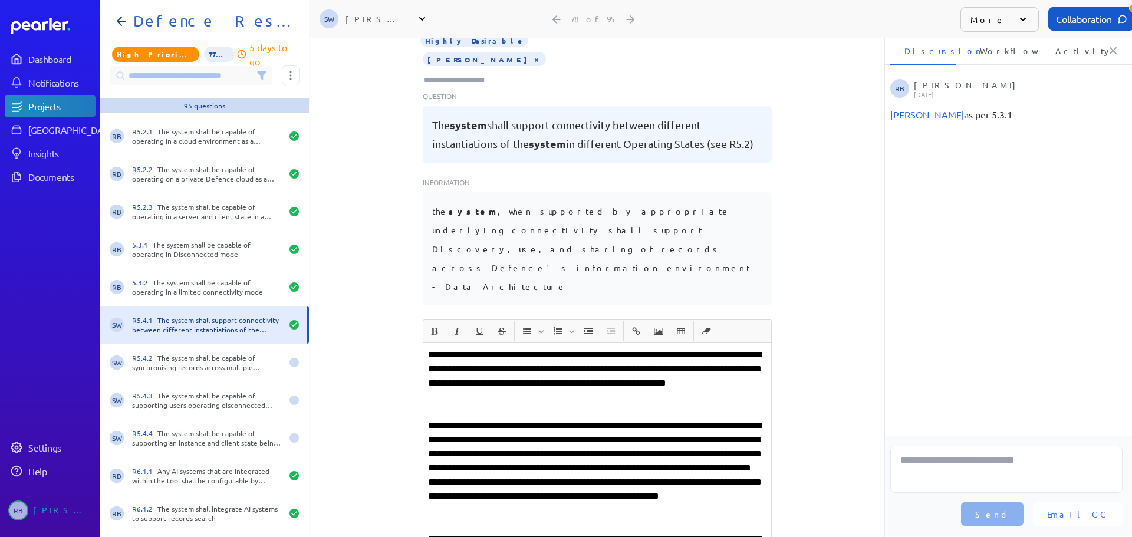
click at [417, 87] on div "Defense Questions 202509.xlsx Questions System Functionality - Data... R5.4.1 H…" at bounding box center [597, 153] width 574 height 334
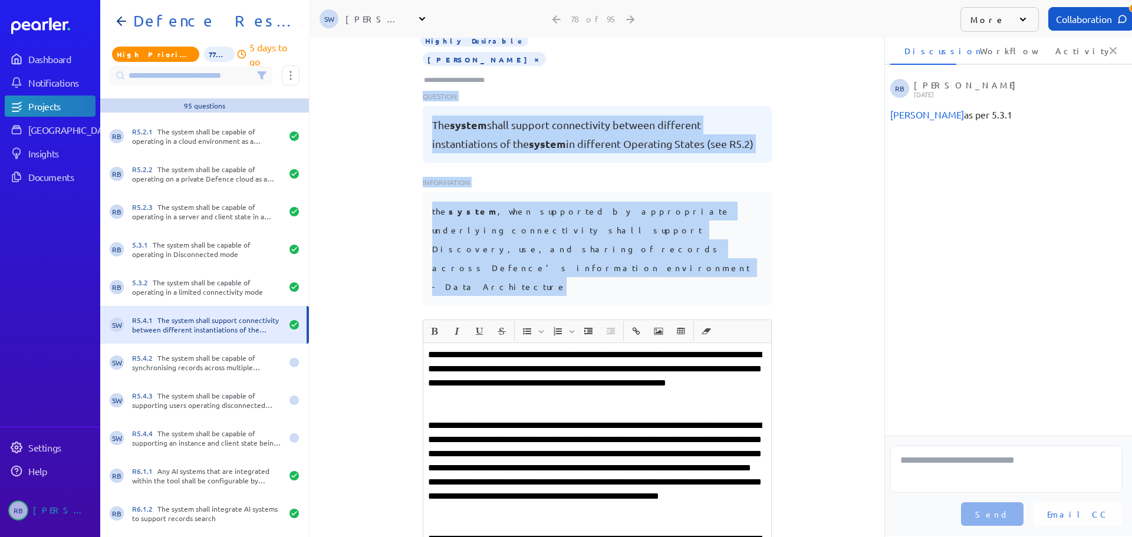
drag, startPoint x: 416, startPoint y: 79, endPoint x: 537, endPoint y: 240, distance: 201.7
click at [537, 240] on div "Defense Questions 202509.xlsx Questions System Functionality - Data... R5.4.1 H…" at bounding box center [597, 153] width 574 height 334
copy div "Question The system shall support connectivity between different instantiations…"
click at [717, 405] on p at bounding box center [597, 412] width 338 height 14
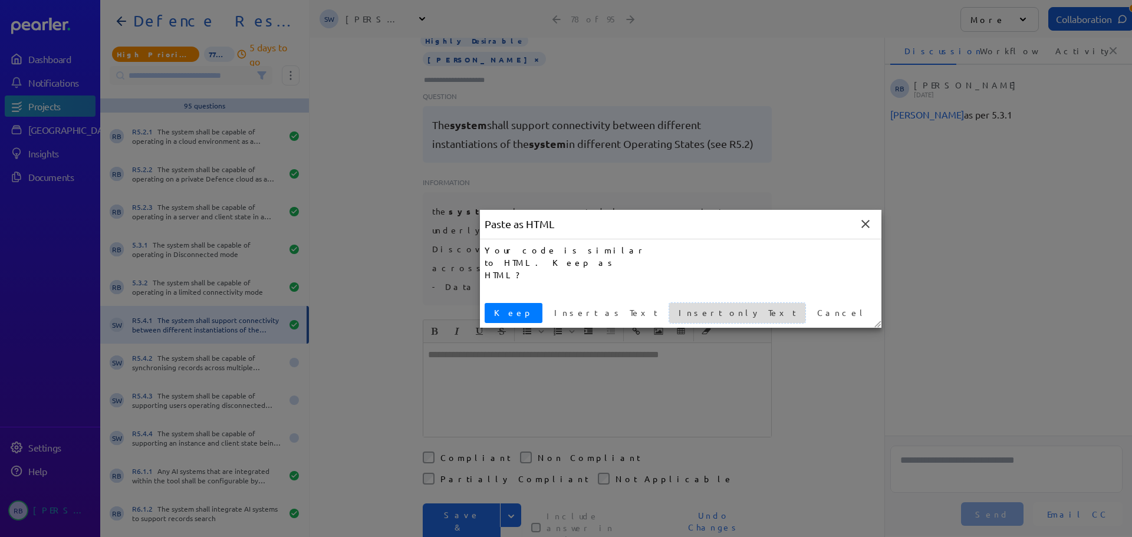
click at [674, 314] on span "Insert only Text" at bounding box center [737, 313] width 127 height 12
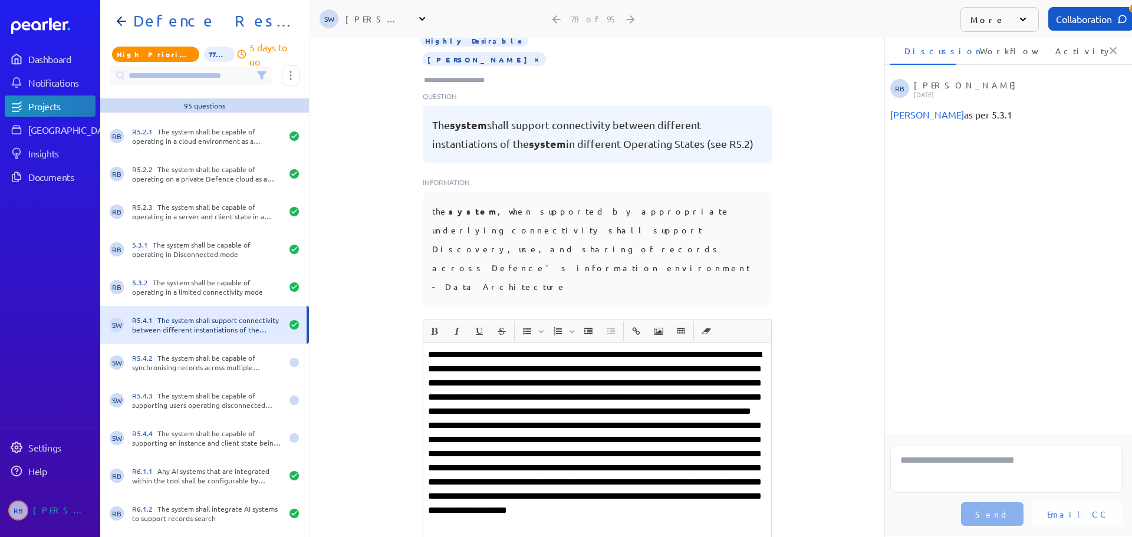
click at [512, 348] on p at bounding box center [597, 454] width 338 height 212
click at [533, 348] on p at bounding box center [597, 454] width 338 height 212
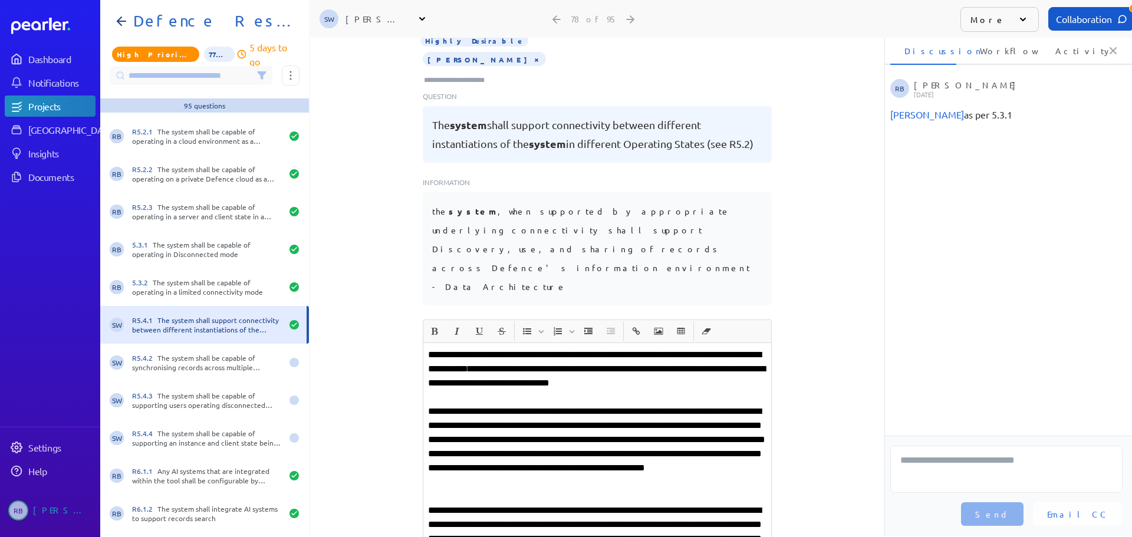
click at [494, 348] on p "**********" at bounding box center [597, 369] width 338 height 42
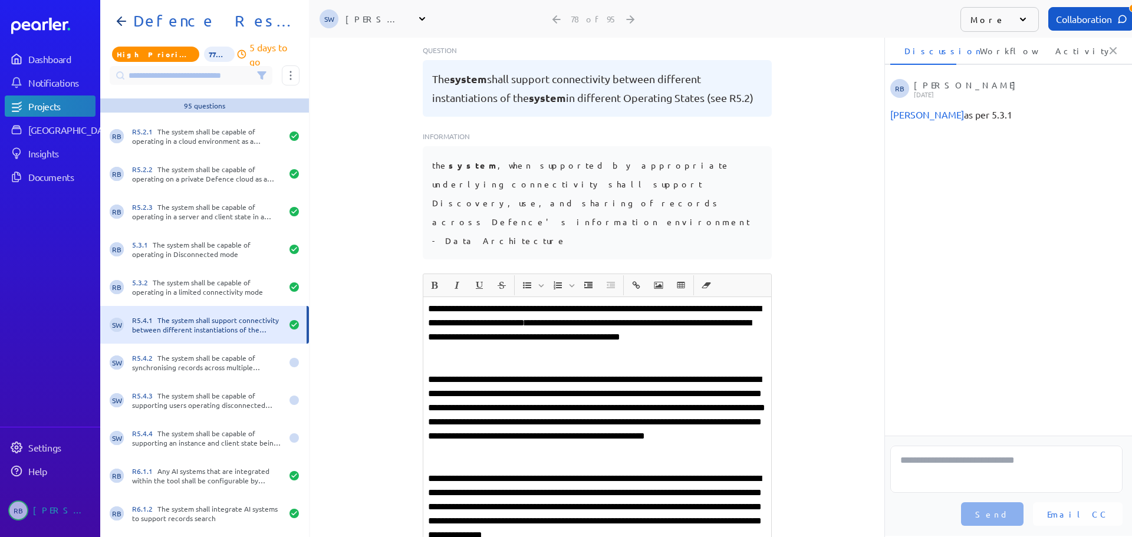
scroll to position [184, 0]
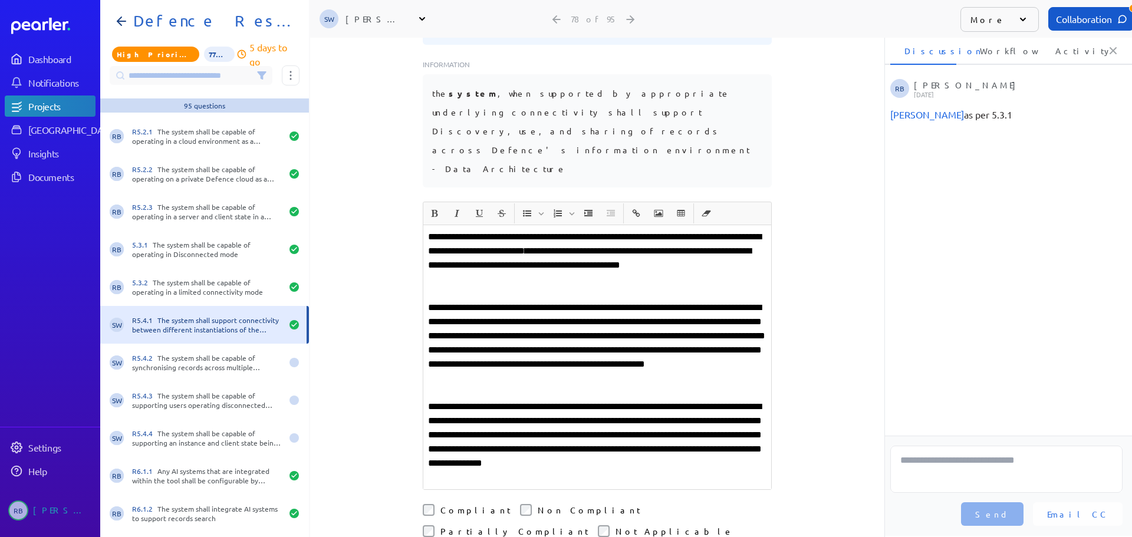
click at [428, 400] on p "**********" at bounding box center [597, 442] width 338 height 85
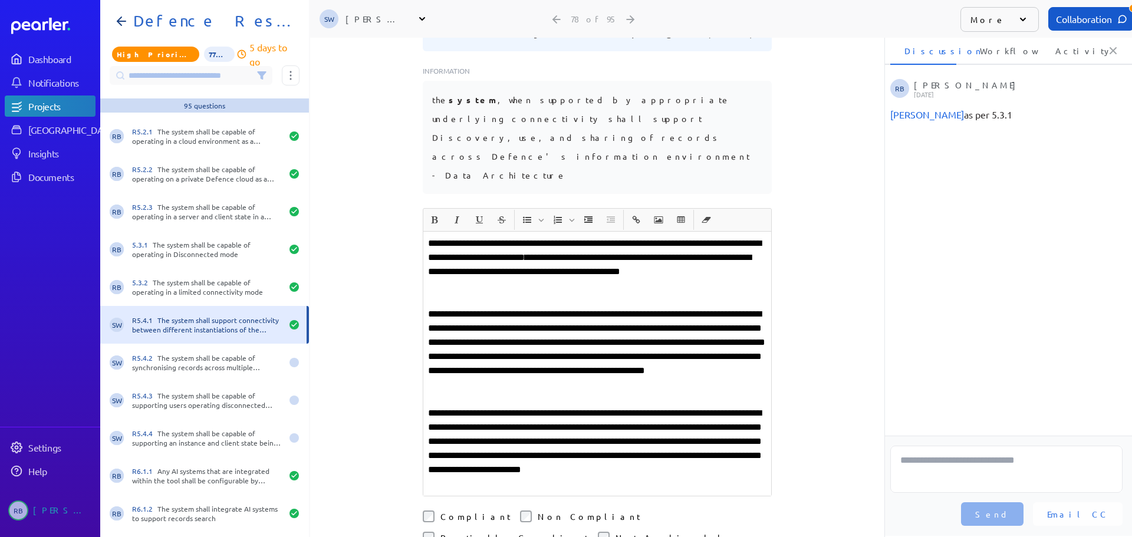
scroll to position [236, 0]
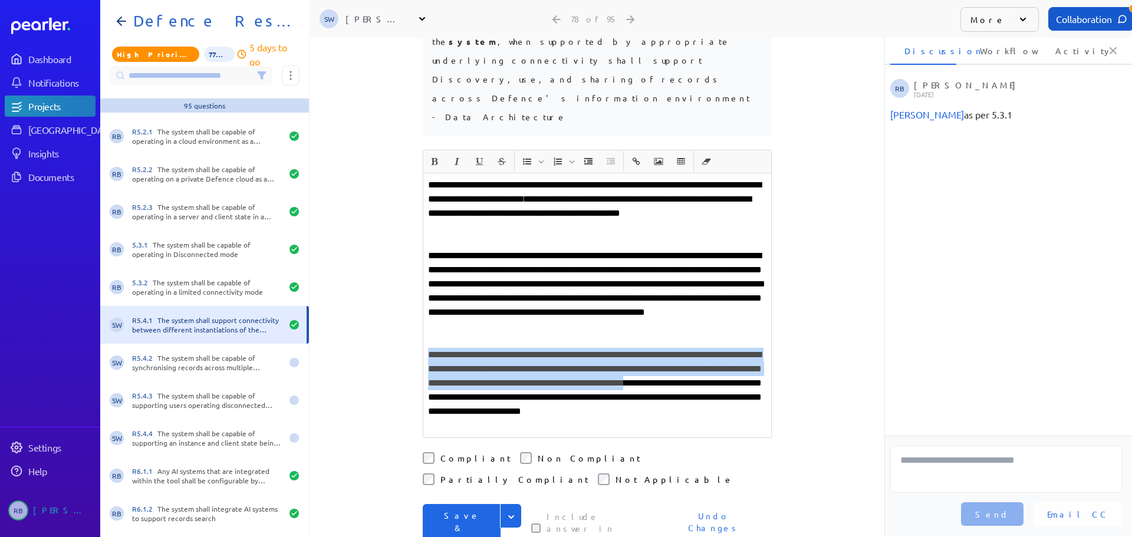
drag, startPoint x: 422, startPoint y: 303, endPoint x: 485, endPoint y: 343, distance: 74.3
click at [485, 343] on div "**********" at bounding box center [597, 305] width 348 height 264
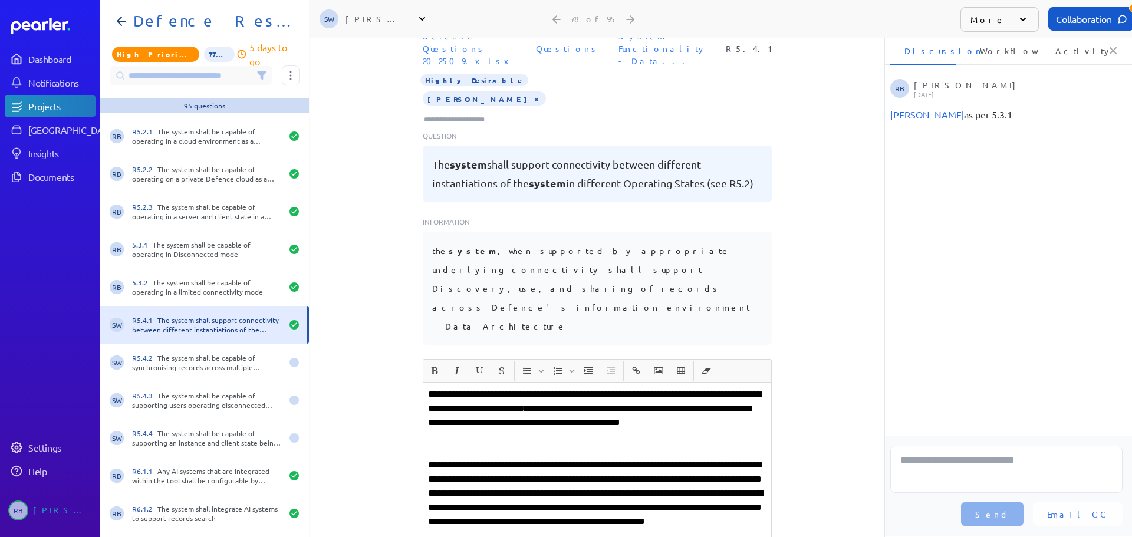
scroll to position [0, 0]
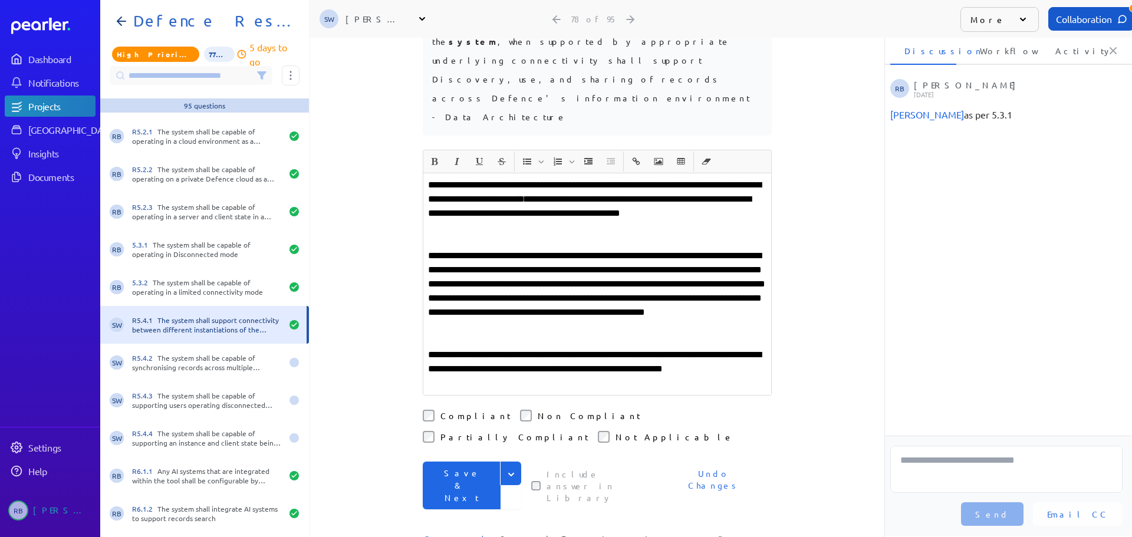
click at [455, 462] on button "Save & Next" at bounding box center [462, 486] width 78 height 48
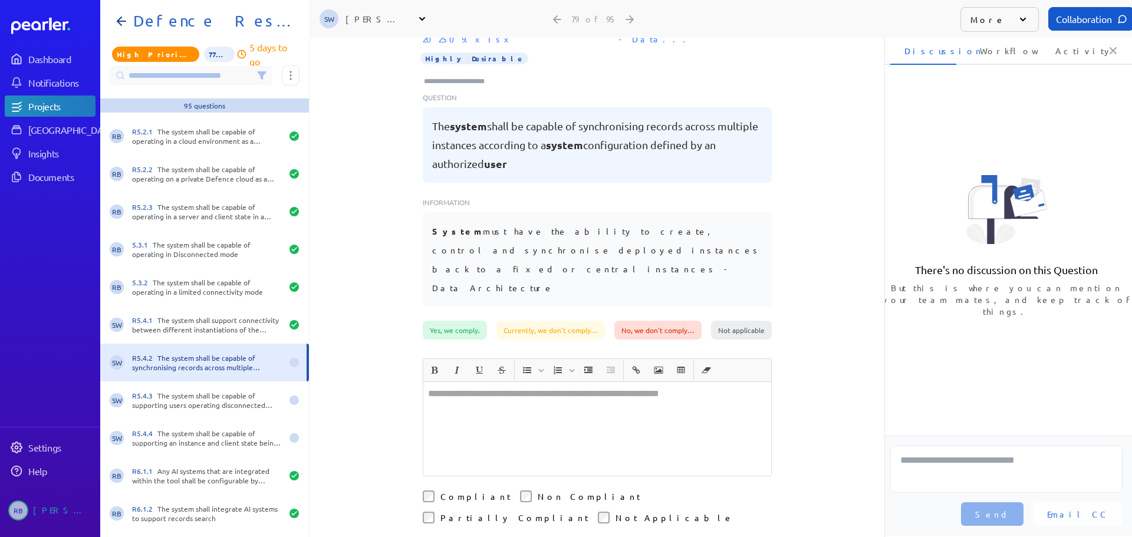
scroll to position [2, 0]
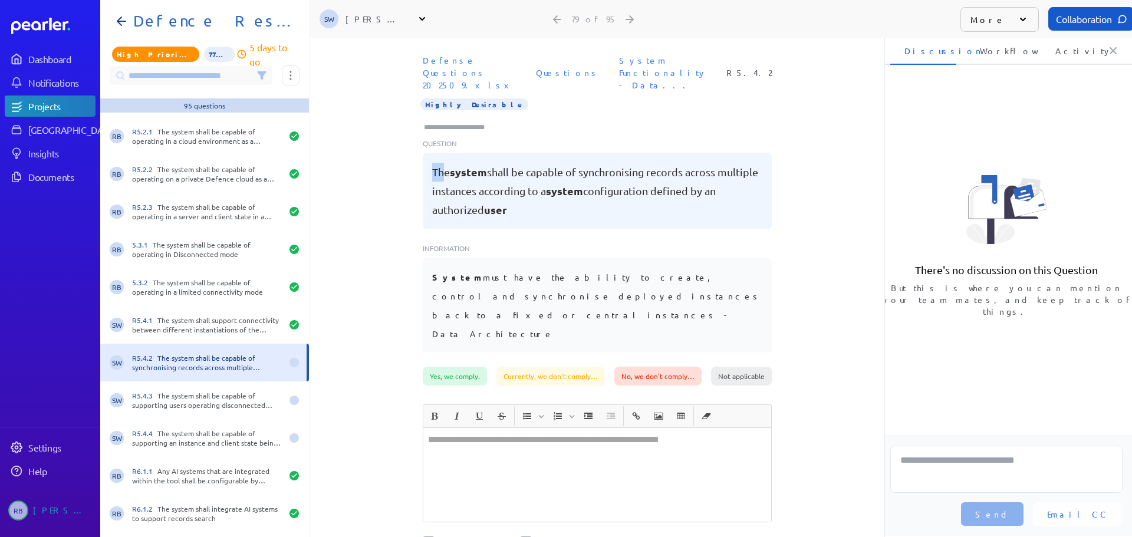
drag, startPoint x: 426, startPoint y: 160, endPoint x: 441, endPoint y: 165, distance: 15.7
click at [441, 165] on div "The system shall be capable of synchronising records across multiple instances …" at bounding box center [597, 190] width 349 height 75
drag, startPoint x: 418, startPoint y: 130, endPoint x: 663, endPoint y: 274, distance: 284.7
click at [663, 274] on div "Defense Questions 202509.xlsx Questions System Functionality - Data... R5.4.2 H…" at bounding box center [597, 208] width 574 height 317
copy div "Question The system shall be capable of synchronising records across multiple i…"
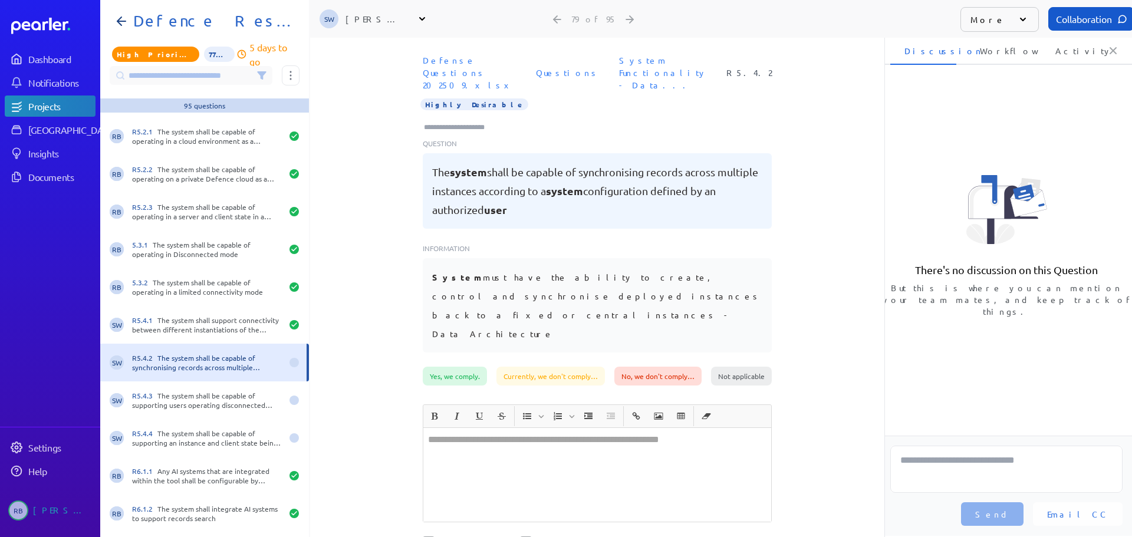
click at [501, 437] on div at bounding box center [597, 475] width 348 height 94
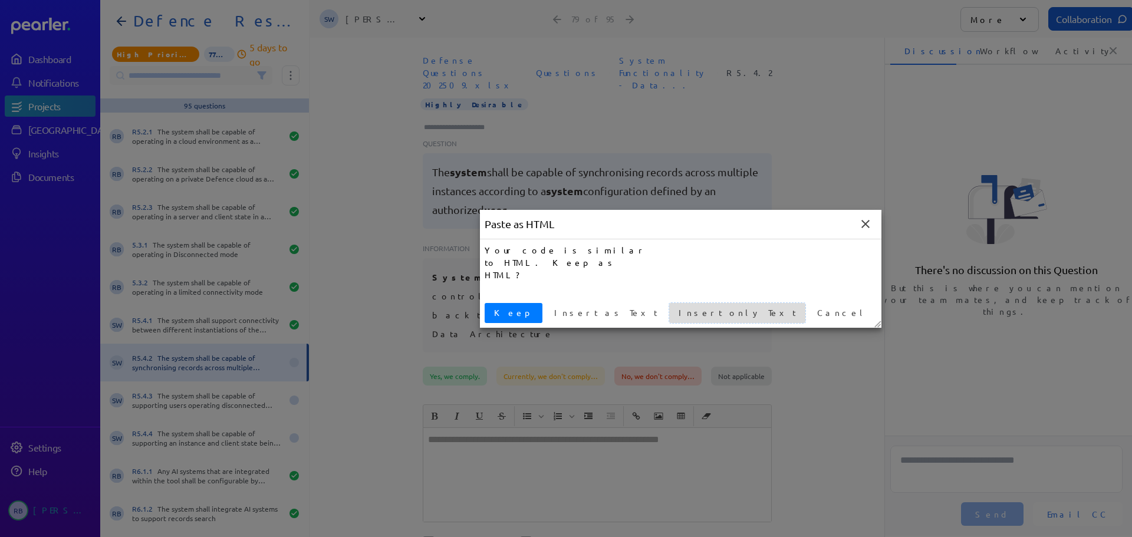
click at [674, 313] on span "Insert only Text" at bounding box center [737, 313] width 127 height 12
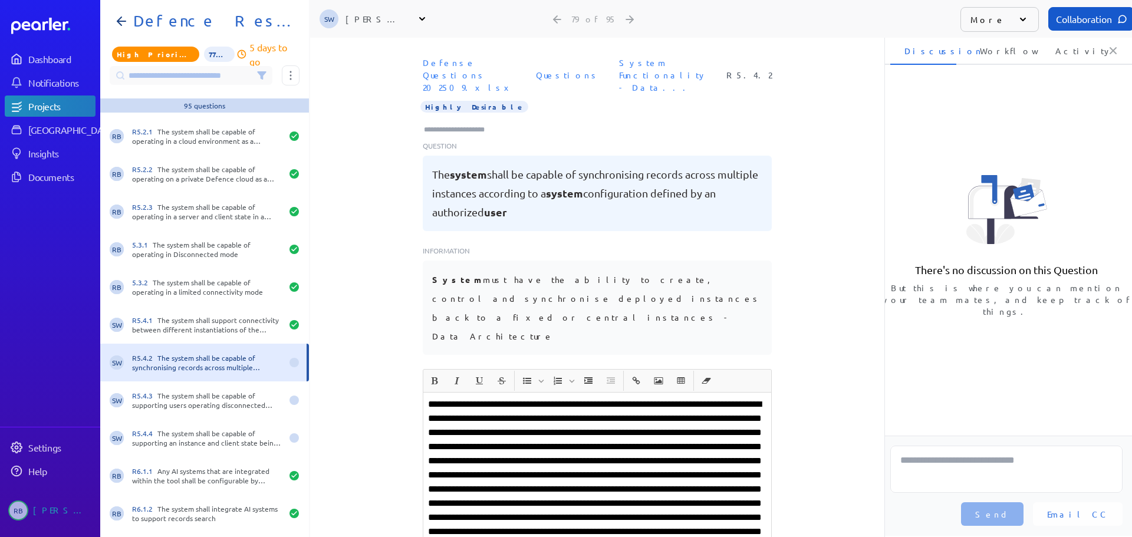
click at [487, 397] on p at bounding box center [597, 510] width 338 height 226
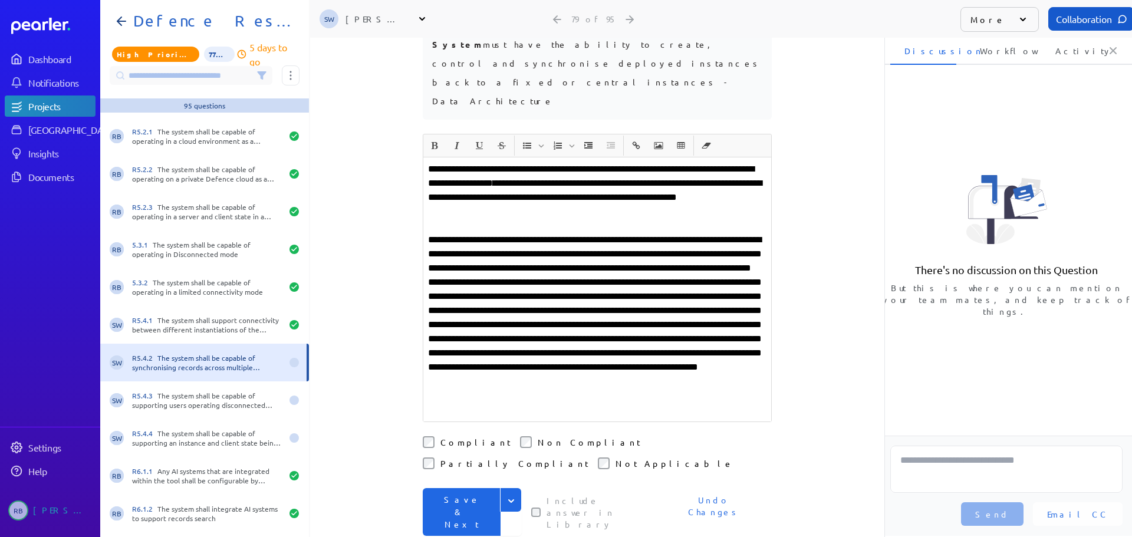
scroll to position [236, 0]
click at [599, 232] on p "**********" at bounding box center [597, 324] width 338 height 184
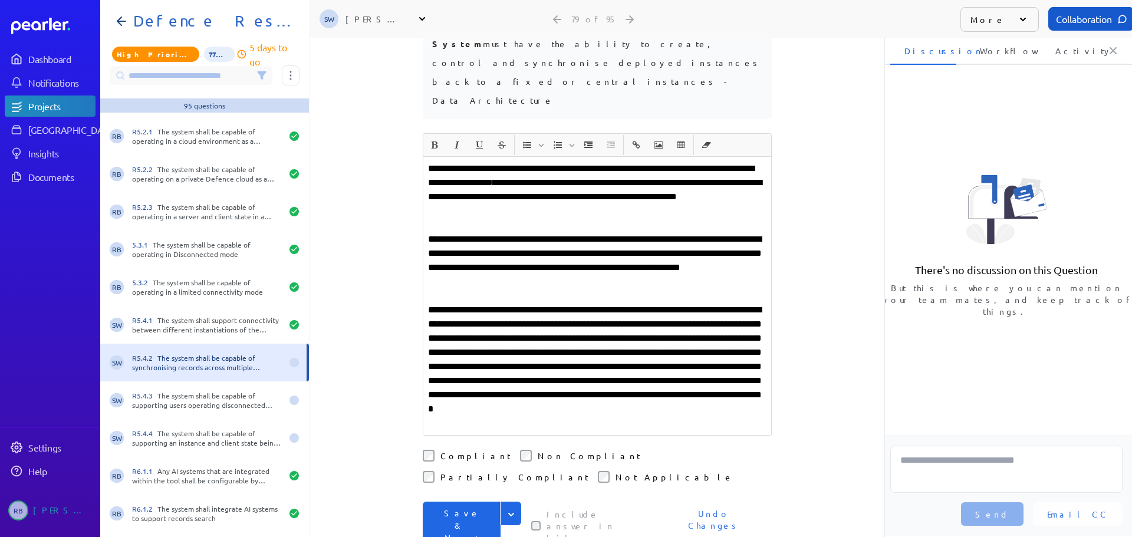
click at [574, 303] on p "**********" at bounding box center [597, 366] width 338 height 127
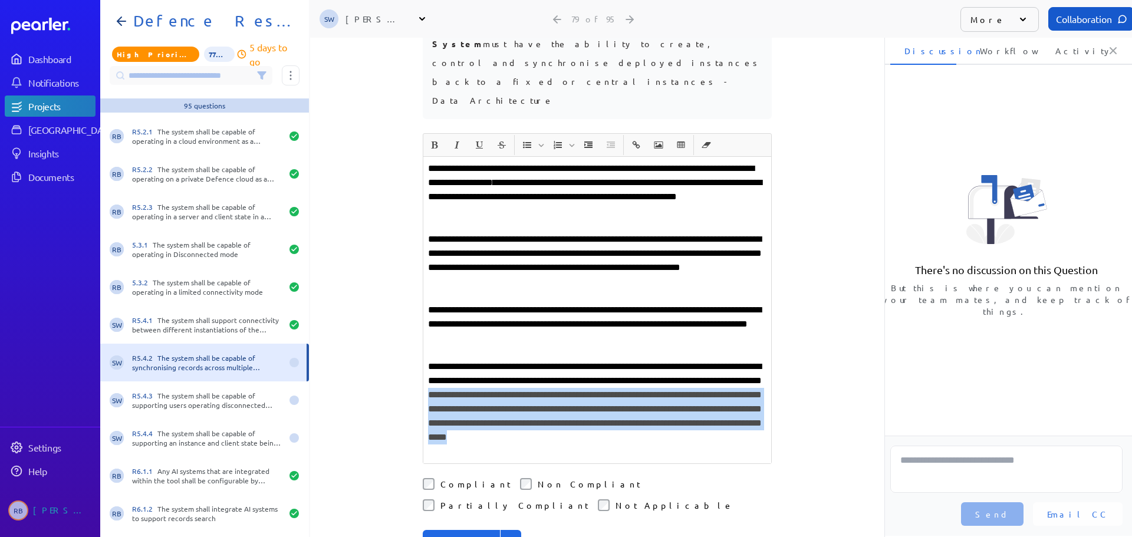
drag, startPoint x: 593, startPoint y: 345, endPoint x: 637, endPoint y: 412, distance: 80.0
click at [637, 412] on div "**********" at bounding box center [597, 310] width 348 height 307
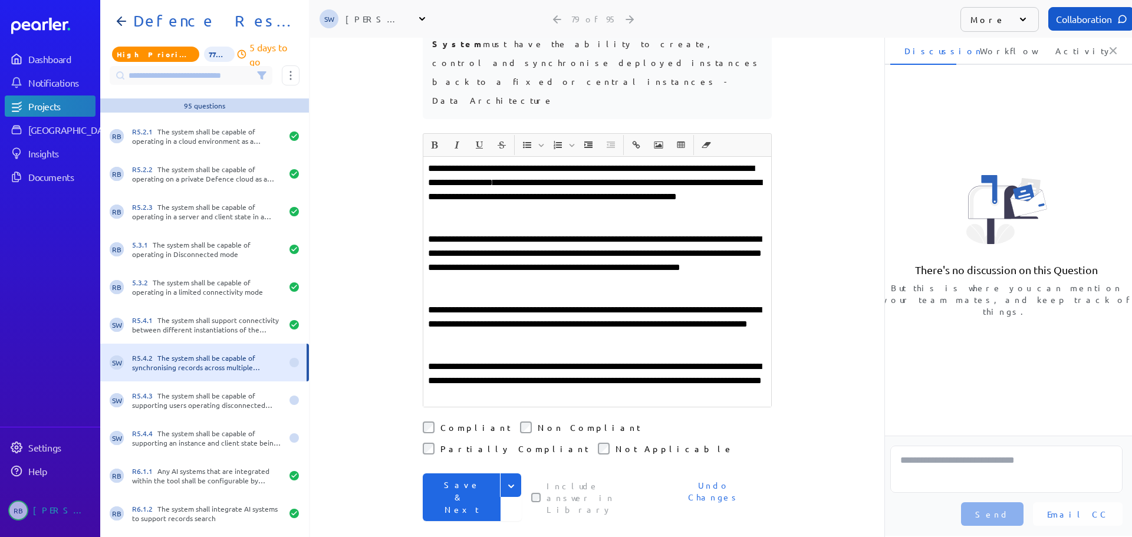
click at [458, 474] on button "Save & Next" at bounding box center [462, 498] width 78 height 48
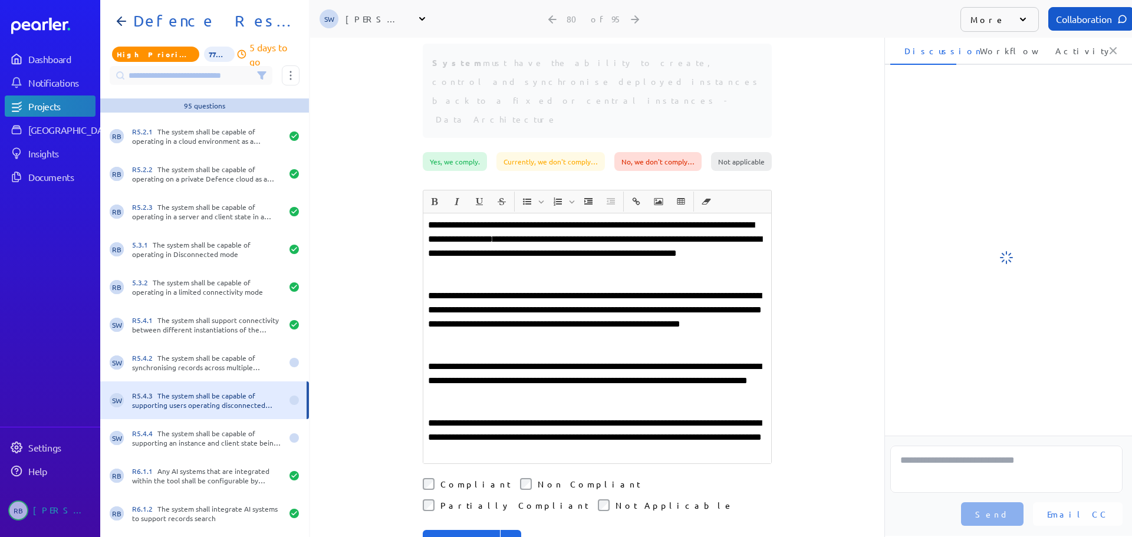
scroll to position [139, 0]
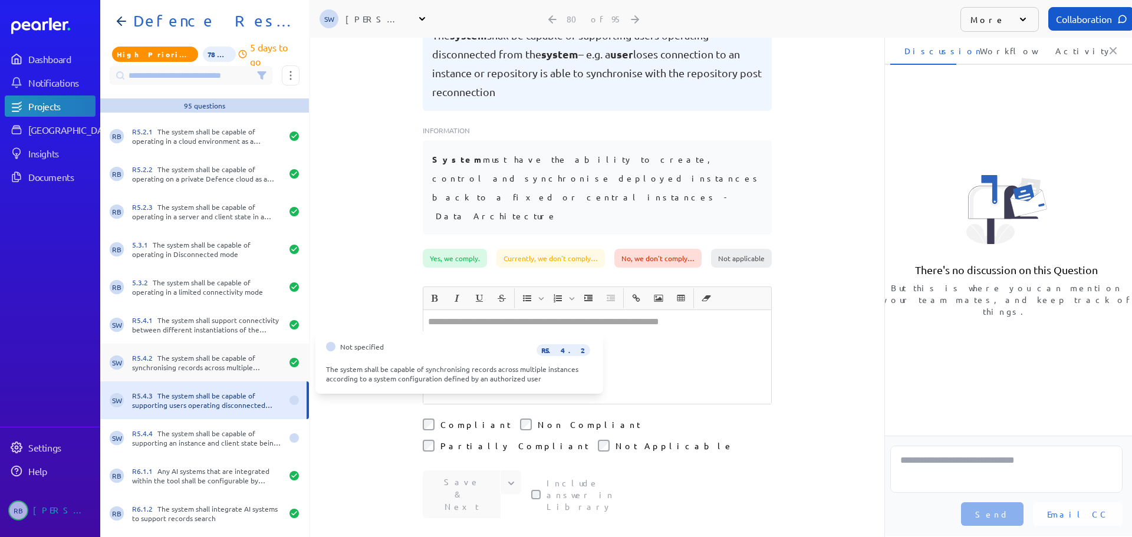
click at [229, 361] on div "R5.4.2 The system shall be capable of synchronising records across multiple ins…" at bounding box center [207, 362] width 150 height 19
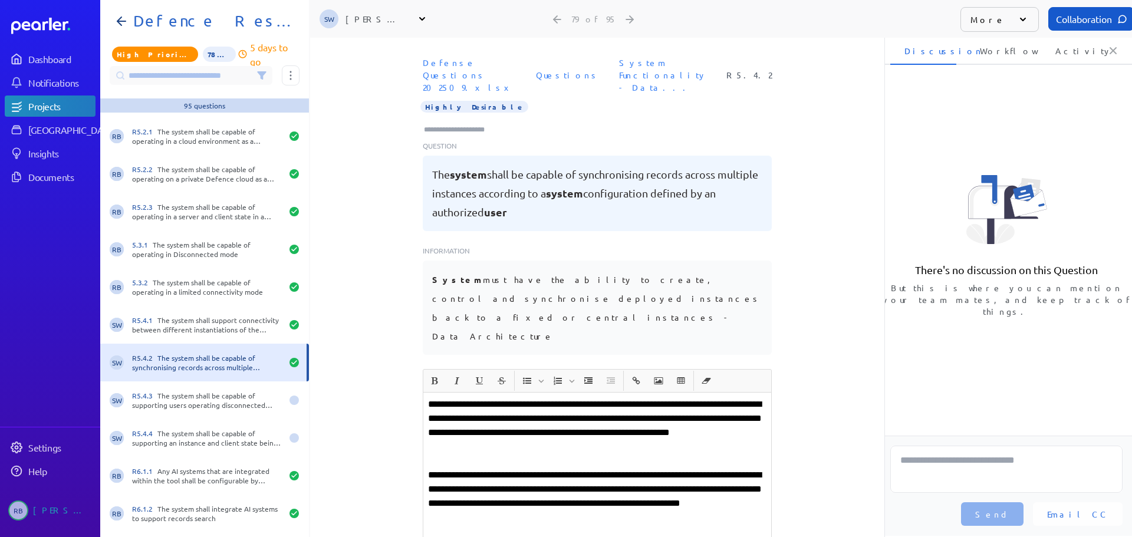
click at [453, 124] on input "Type here to add tags" at bounding box center [459, 130] width 73 height 12
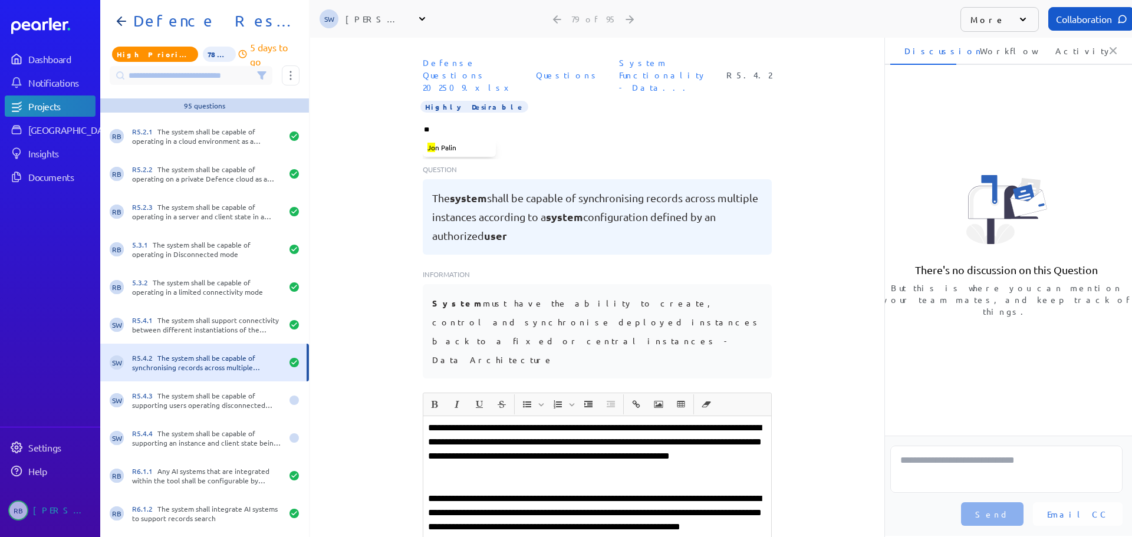
type input "***"
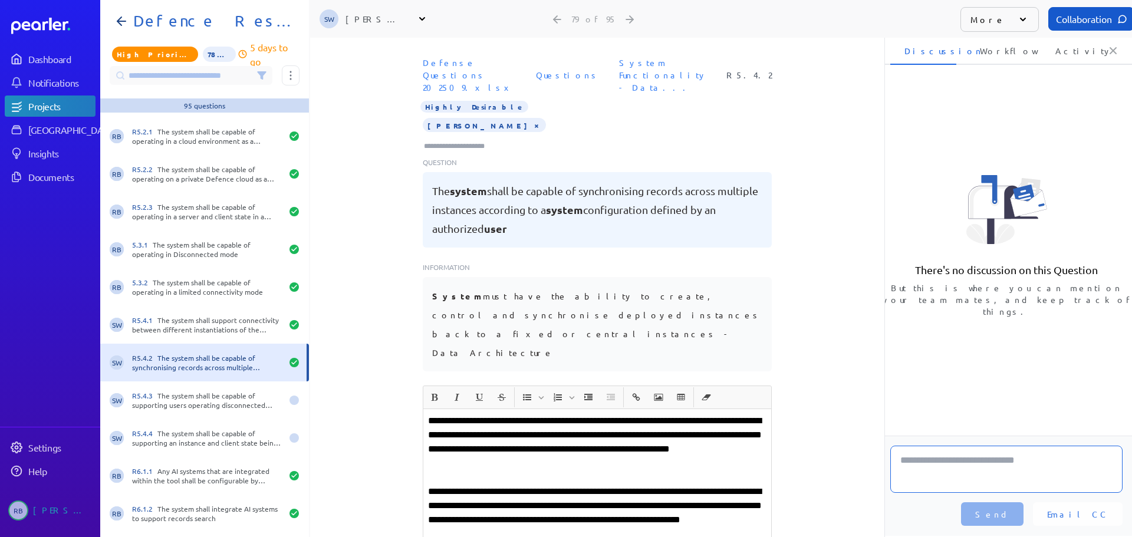
click at [964, 466] on textarea at bounding box center [1006, 469] width 232 height 47
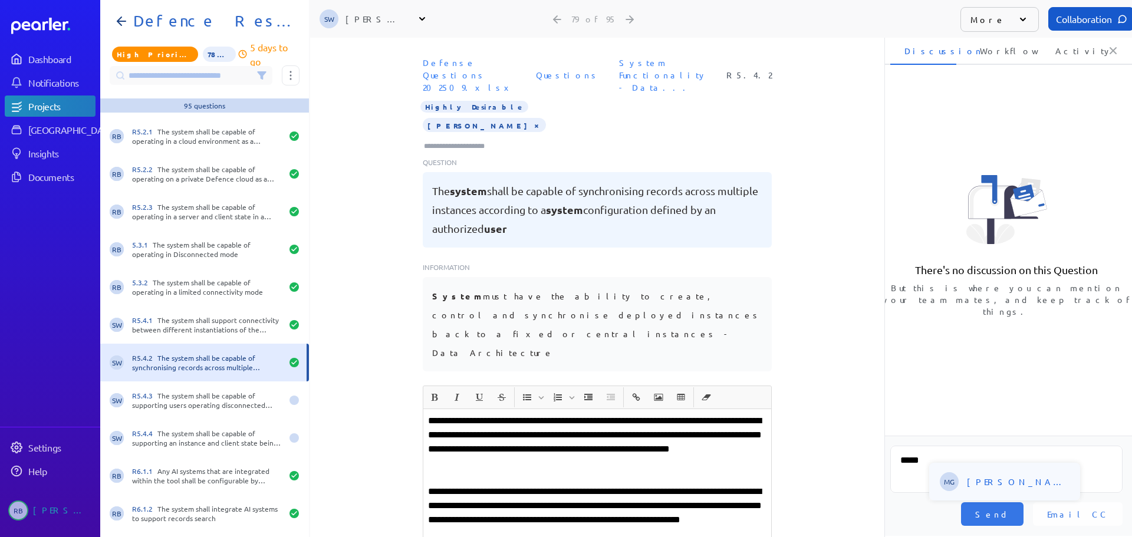
click at [979, 482] on span "[PERSON_NAME]" at bounding box center [1019, 482] width 104 height 12
type textarea "**********"
click at [1010, 511] on span "Send" at bounding box center [992, 514] width 34 height 12
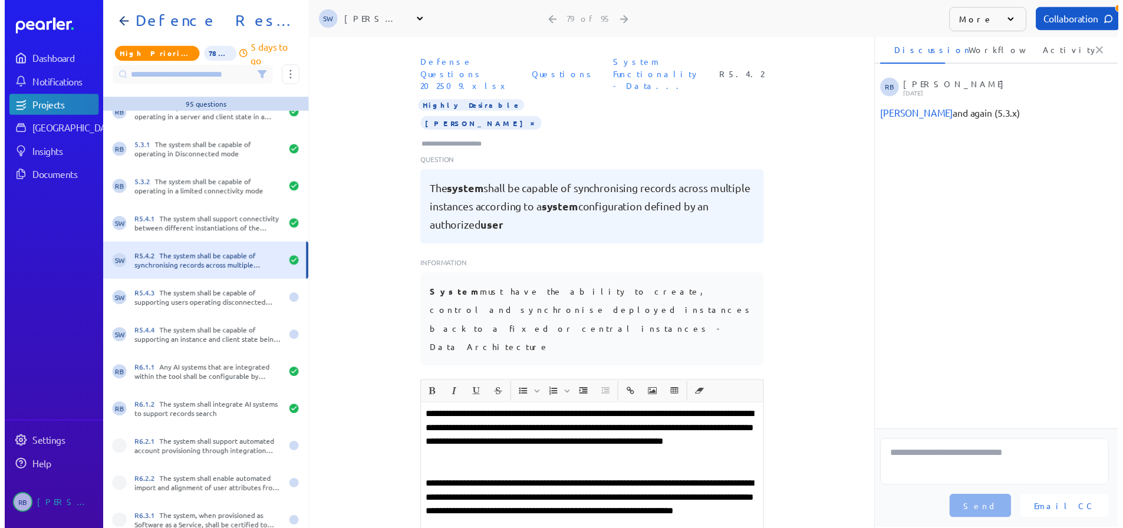
scroll to position [2748, 0]
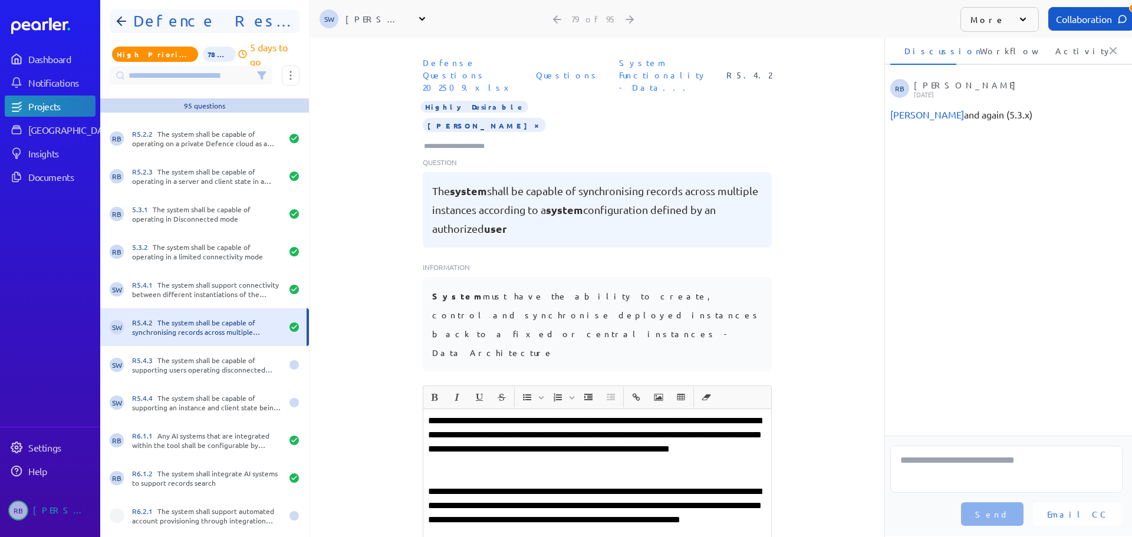
click at [206, 24] on h1 "Defence Response 202509" at bounding box center [210, 21] width 162 height 19
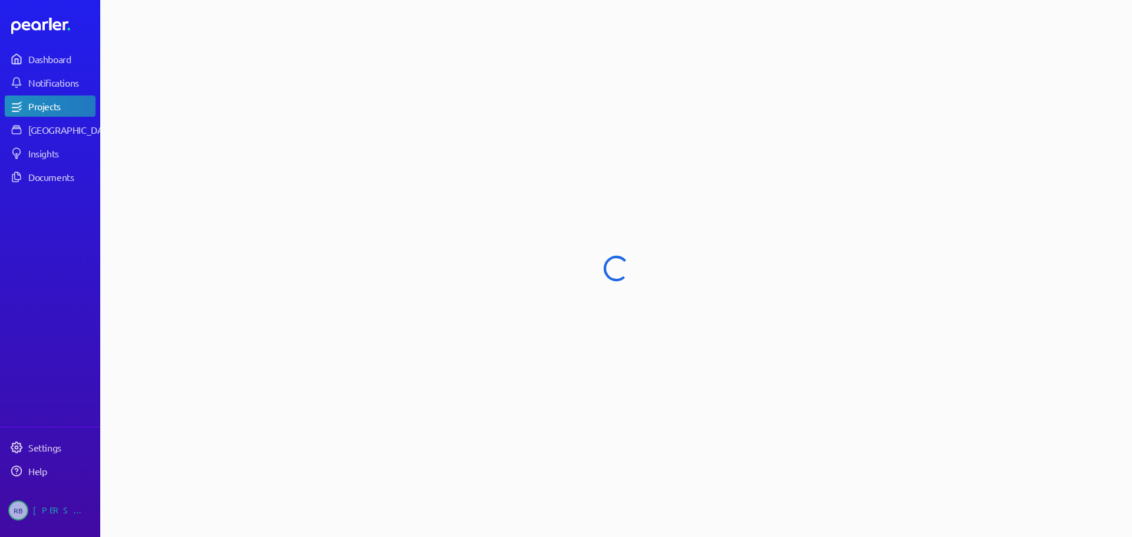
select select "****"
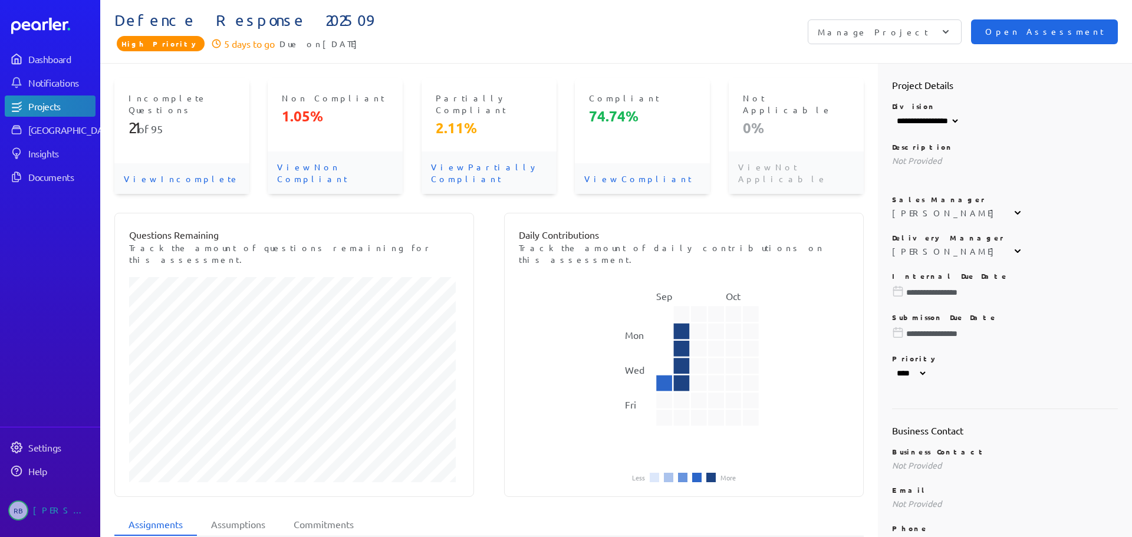
click at [1060, 35] on span "Open Assessment" at bounding box center [1044, 31] width 119 height 13
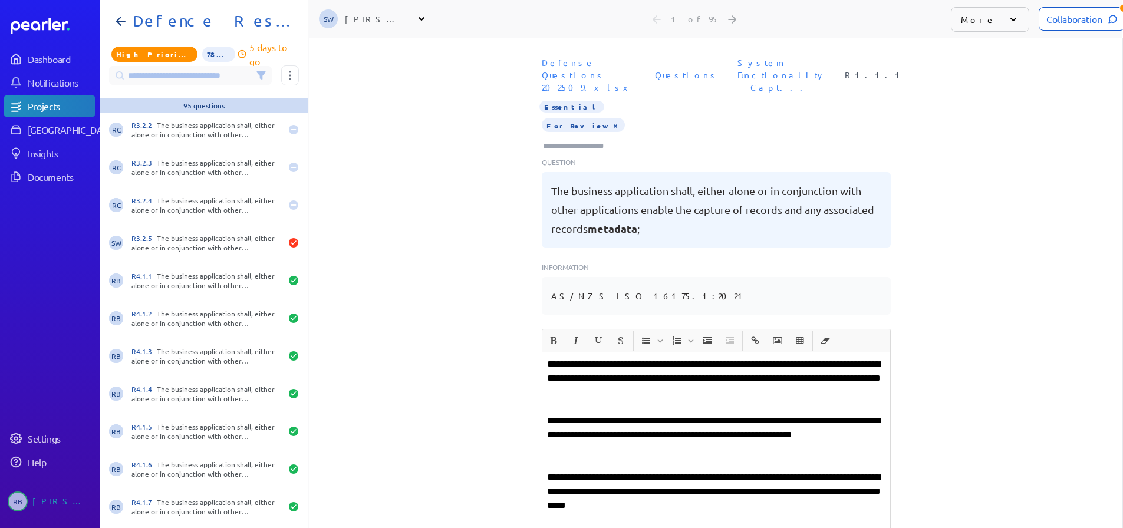
scroll to position [1769, 0]
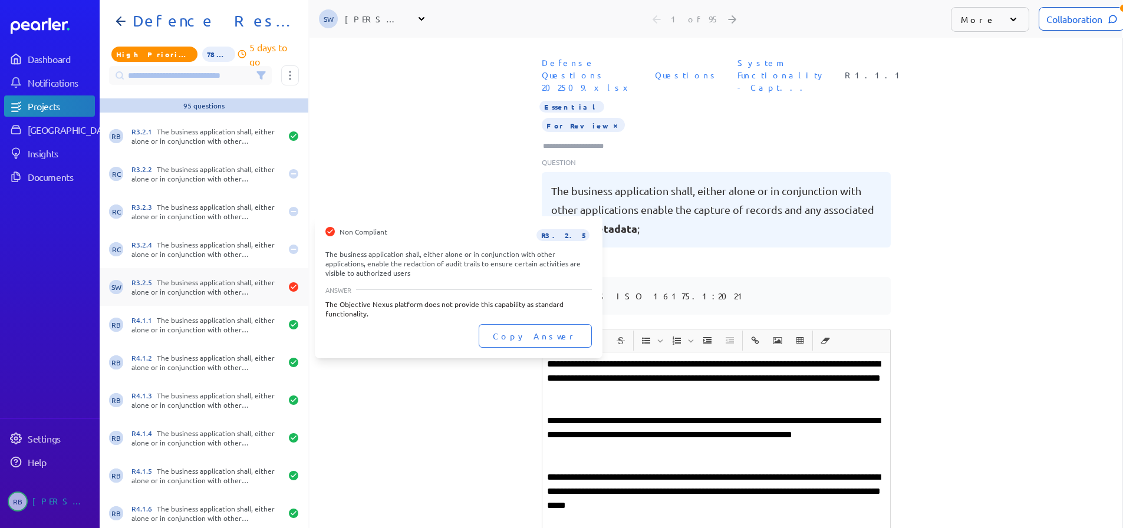
click at [254, 284] on div "R3.2.5 The business application shall, either alone or in conjunction with othe…" at bounding box center [207, 287] width 150 height 19
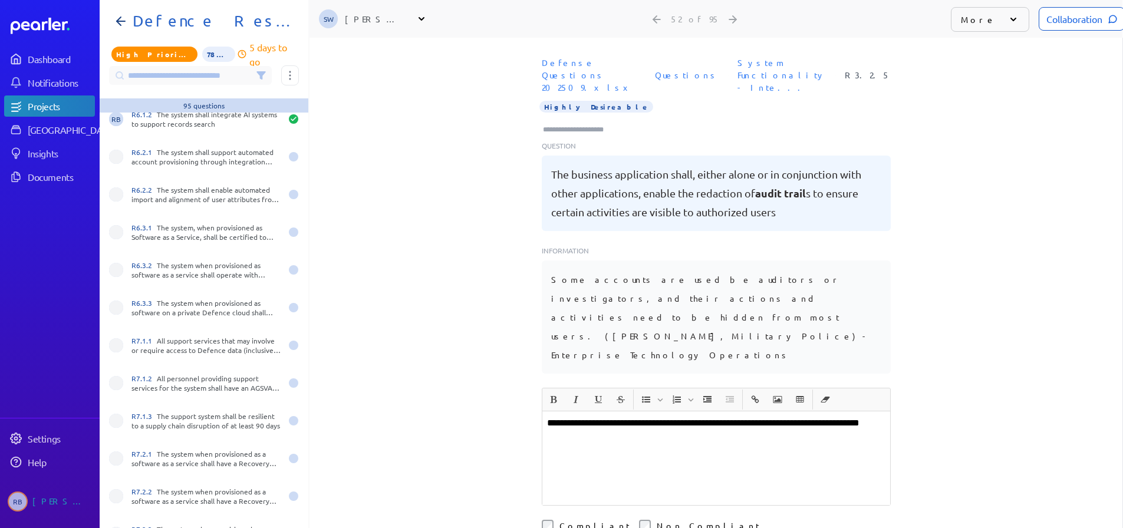
scroll to position [3161, 0]
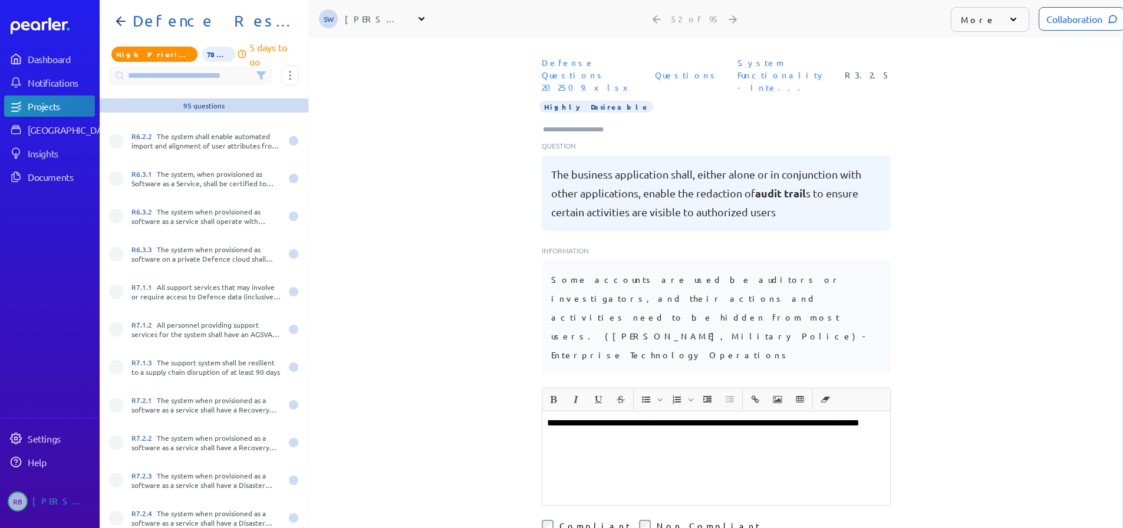
click at [448, 146] on div "Defense Questions 202509.xlsx Questions System Functionality - Inte... R3.2.5 H…" at bounding box center [716, 220] width 813 height 336
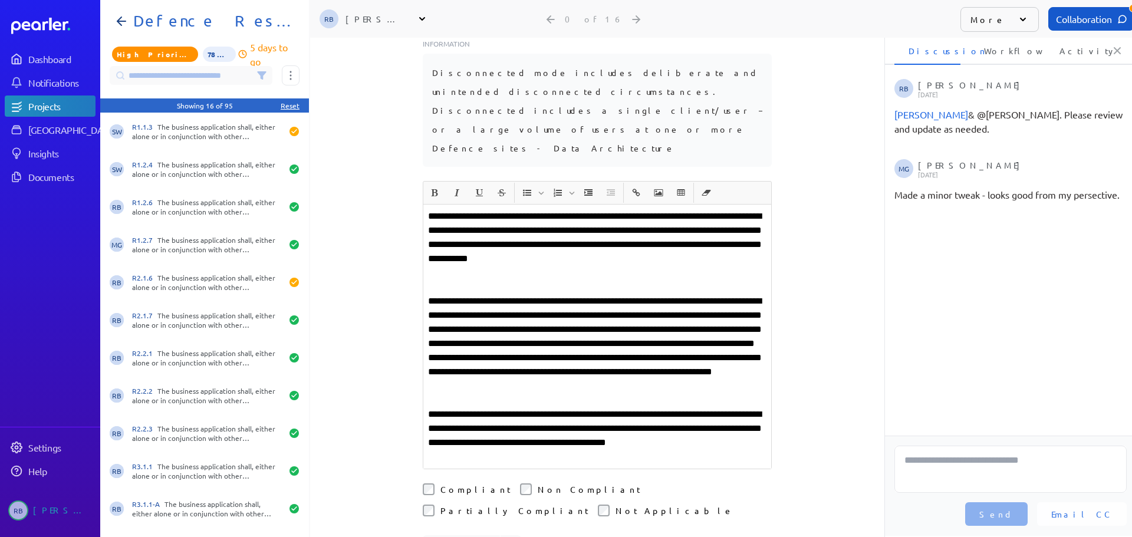
scroll to position [177, 0]
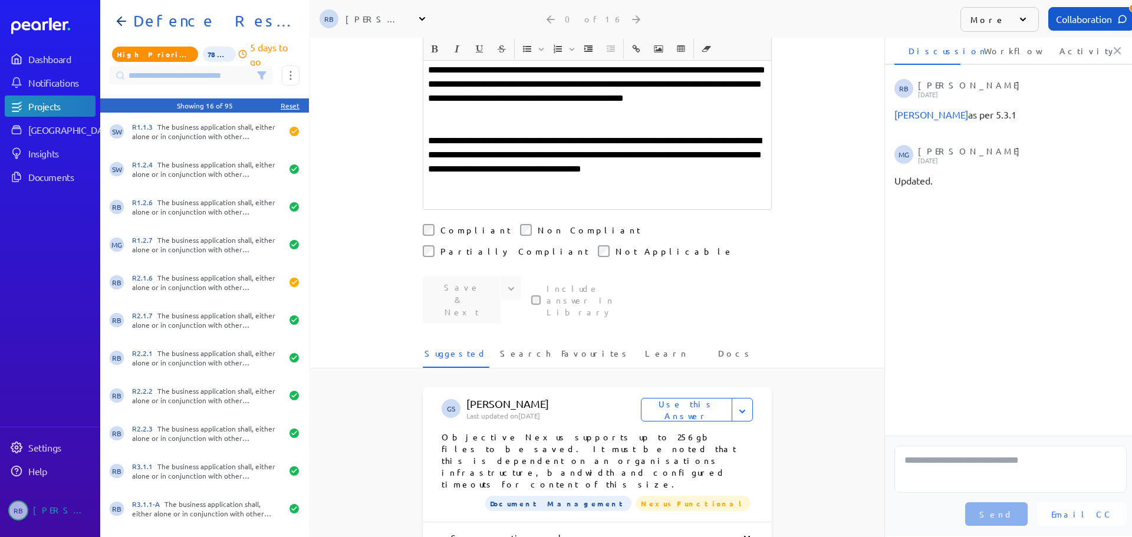
scroll to position [531, 0]
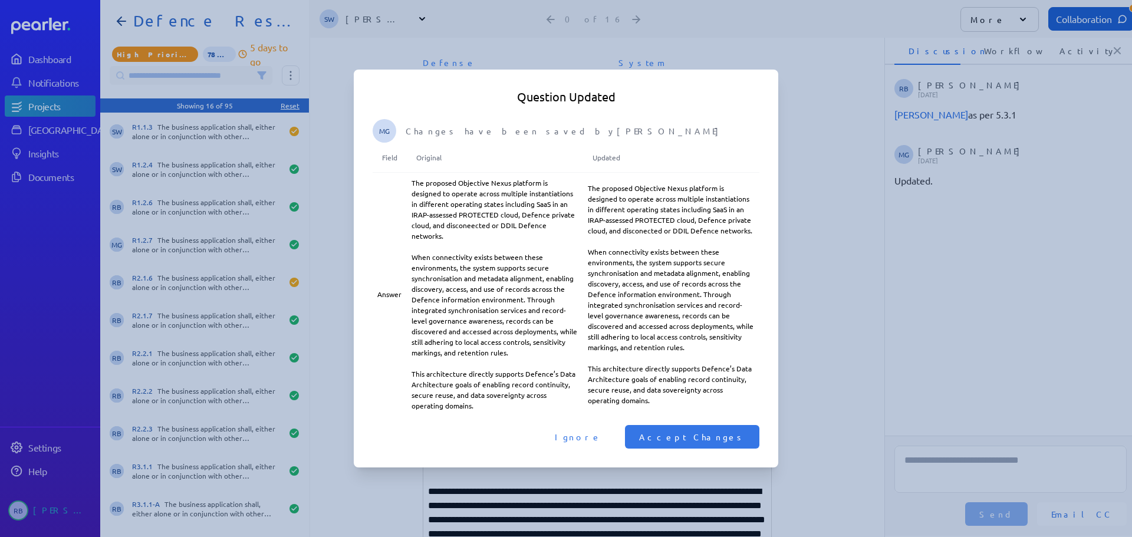
click at [721, 431] on span "Accept Changes" at bounding box center [692, 437] width 106 height 12
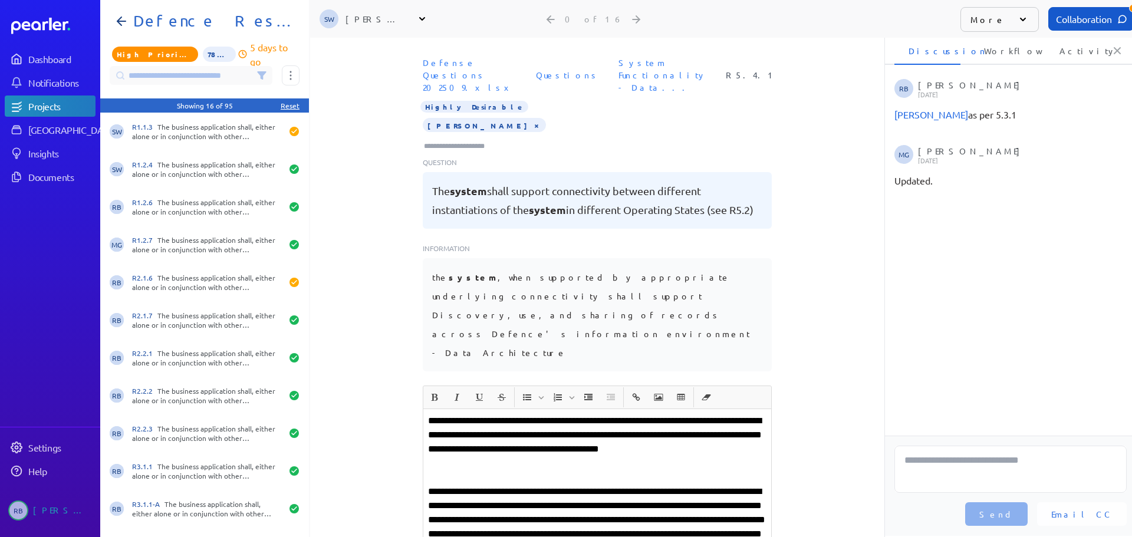
click at [819, 370] on div "**********" at bounding box center [597, 287] width 574 height 499
click at [192, 16] on h1 "Defence Response 202509" at bounding box center [210, 21] width 162 height 19
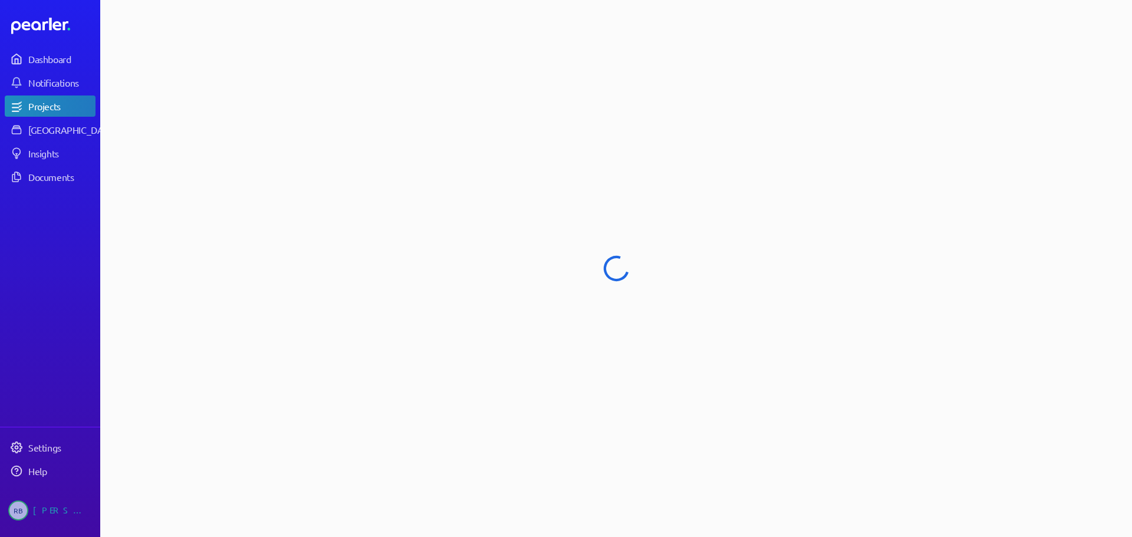
select select "****"
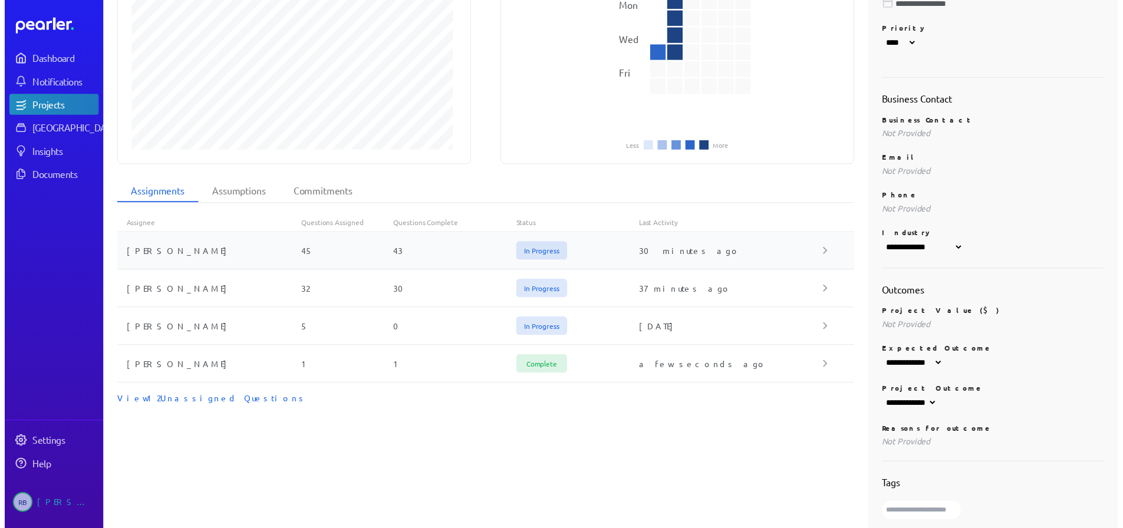
scroll to position [340, 0]
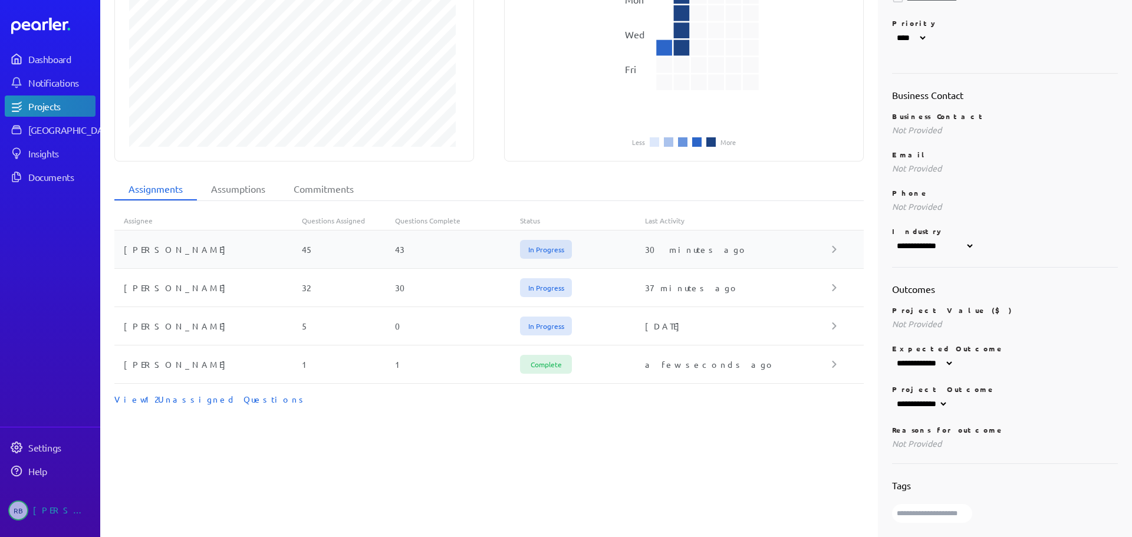
click at [410, 231] on div "[PERSON_NAME] 45 43 In Progress 30 minutes ago" at bounding box center [489, 250] width 750 height 38
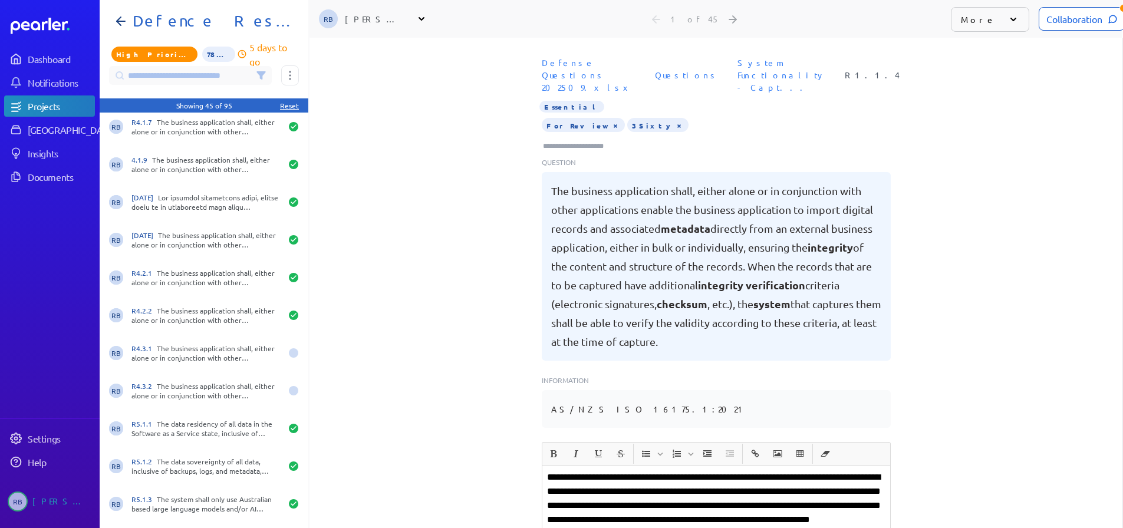
scroll to position [1061, 0]
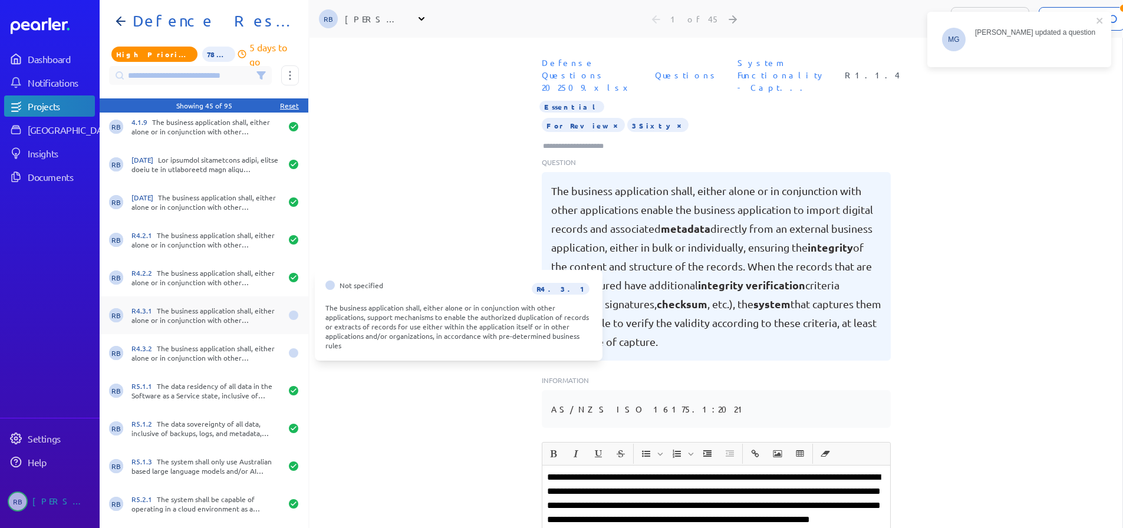
click at [226, 308] on div "R4.3.1 The business application shall, either alone or in conjunction with othe…" at bounding box center [207, 315] width 150 height 19
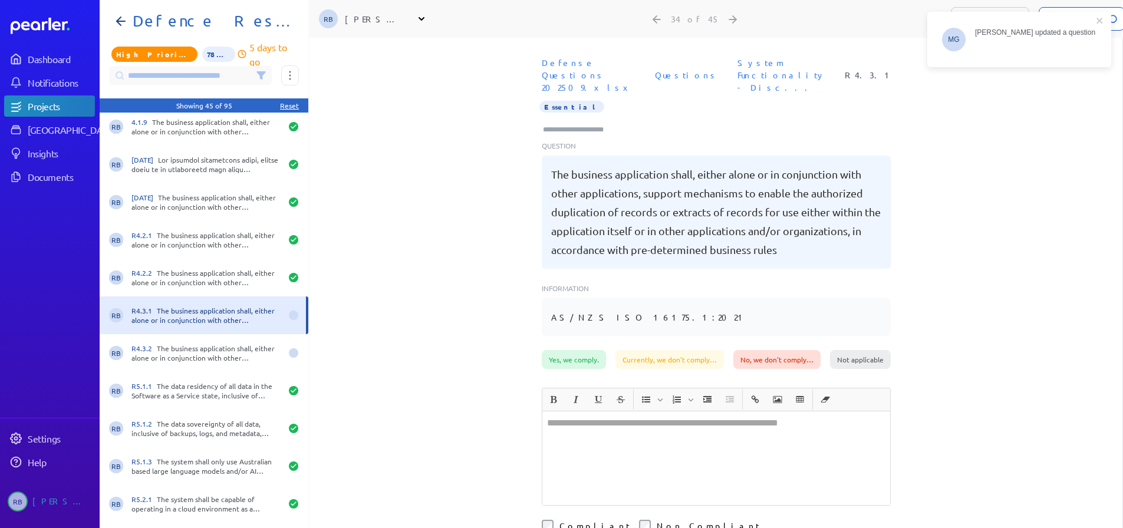
click at [1008, 25] on div "MG [PERSON_NAME] updated a question" at bounding box center [1020, 39] width 162 height 31
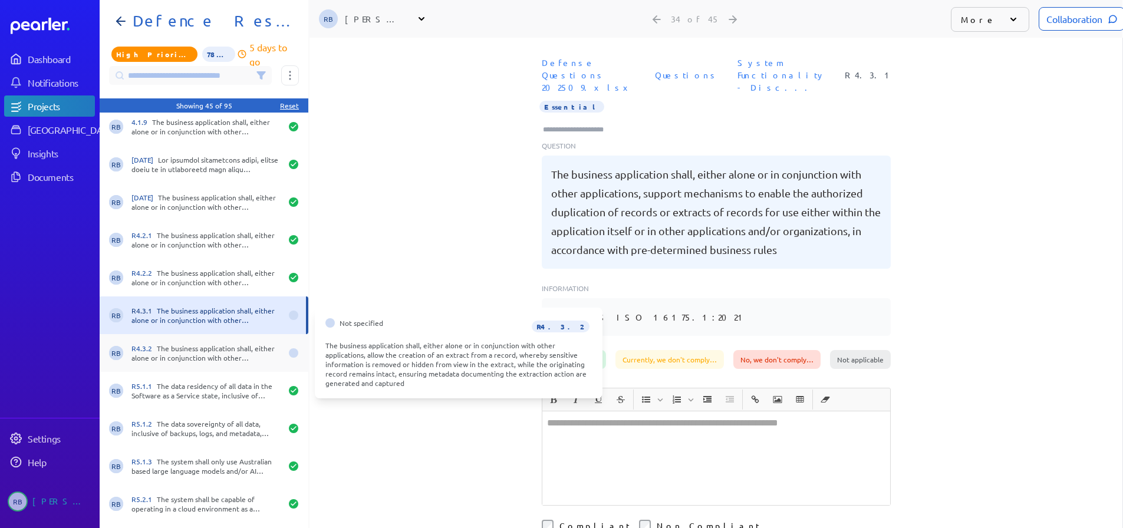
click at [153, 356] on div "R4.3.2 The business application shall, either alone or in conjunction with othe…" at bounding box center [207, 353] width 150 height 19
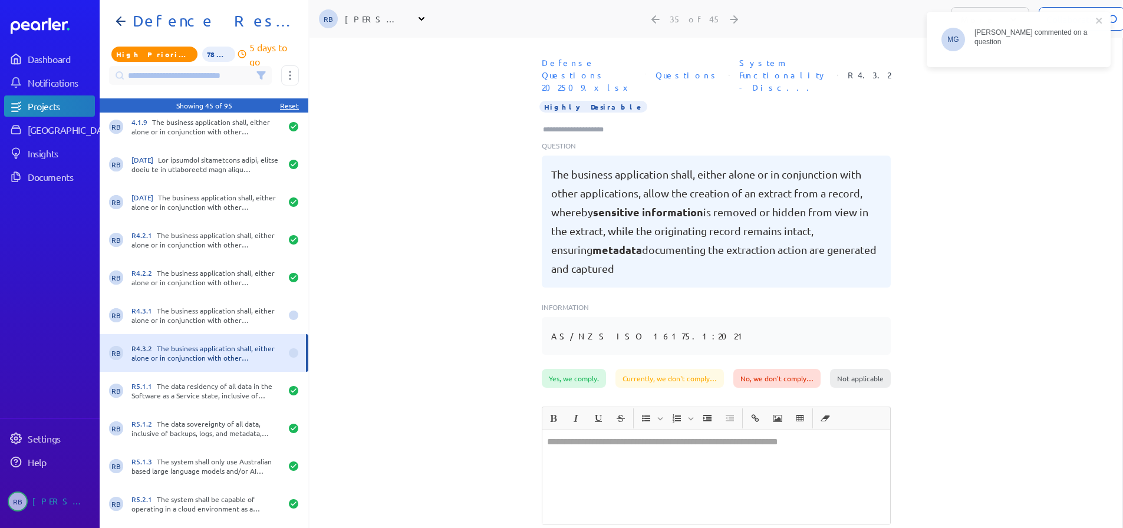
click at [955, 35] on span "MG" at bounding box center [954, 40] width 24 height 24
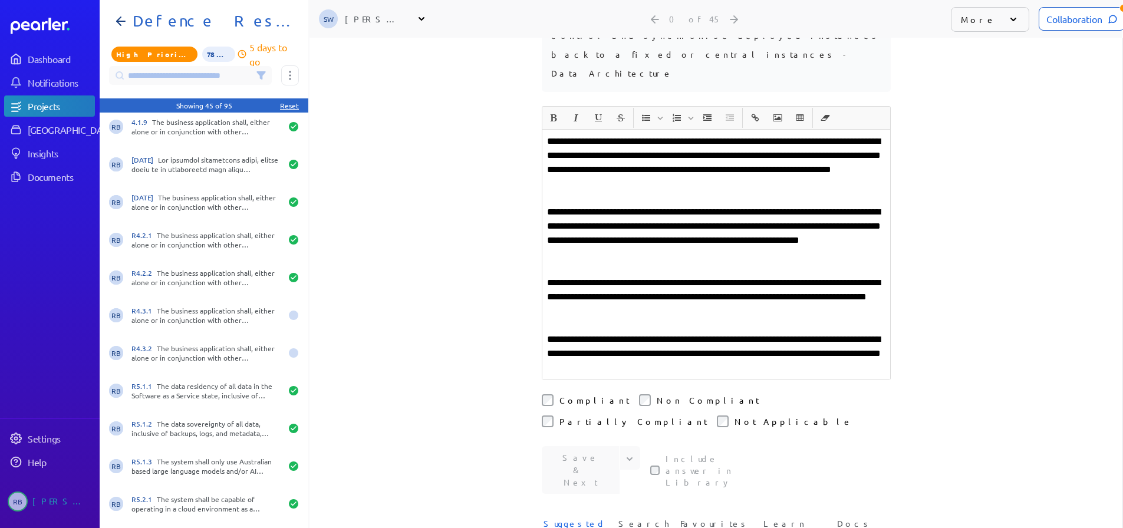
scroll to position [236, 0]
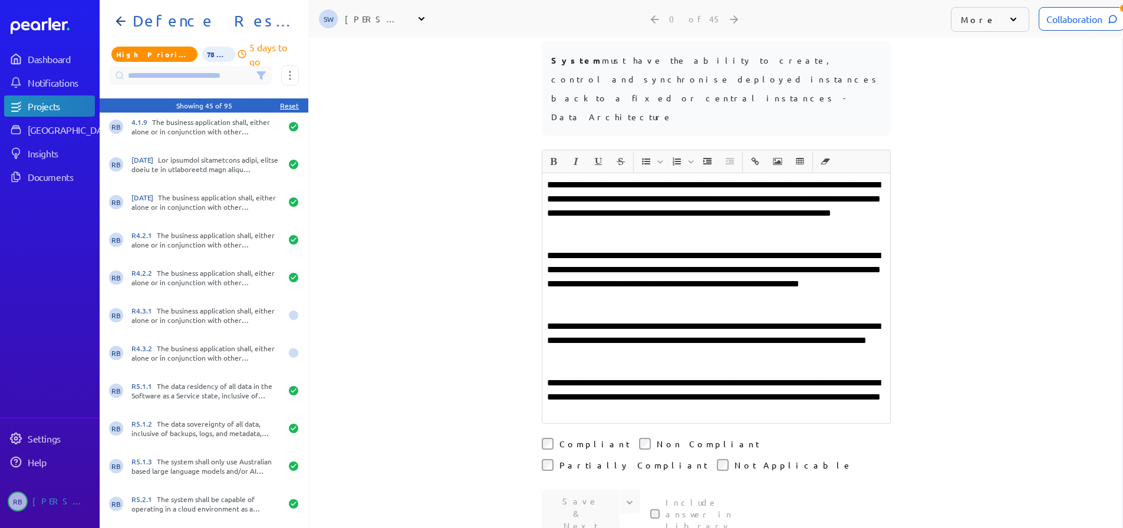
click at [1059, 26] on div "Collaboration" at bounding box center [1082, 19] width 86 height 24
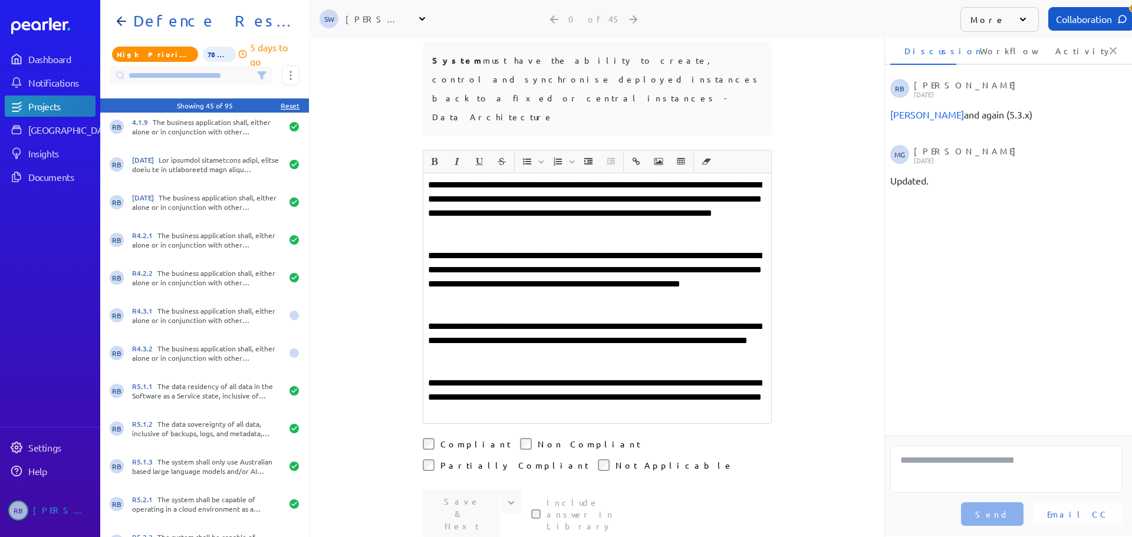
scroll to position [0, 4]
click at [796, 214] on div "**********" at bounding box center [597, 51] width 574 height 499
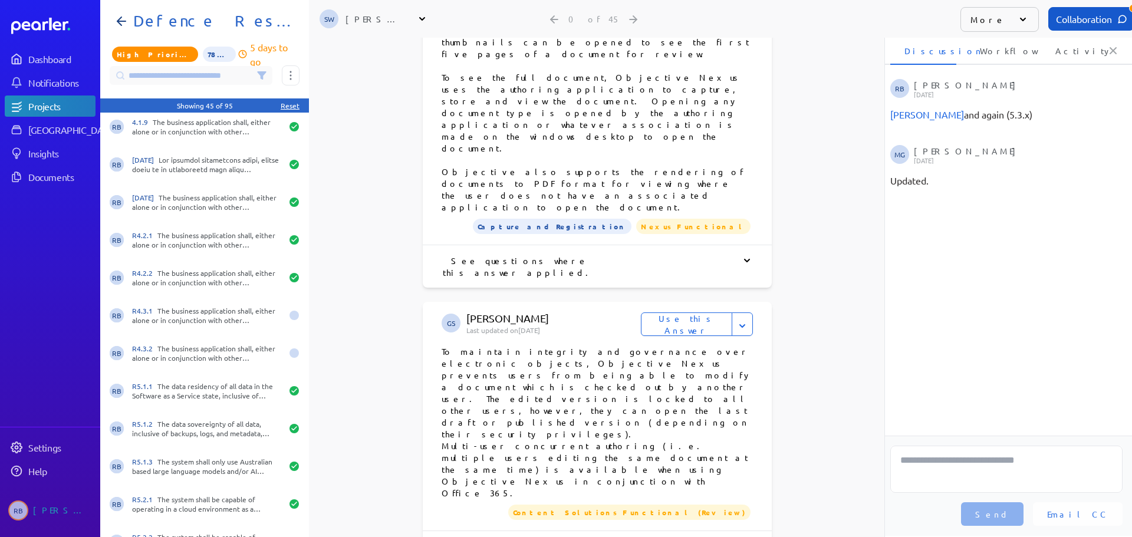
scroll to position [1415, 0]
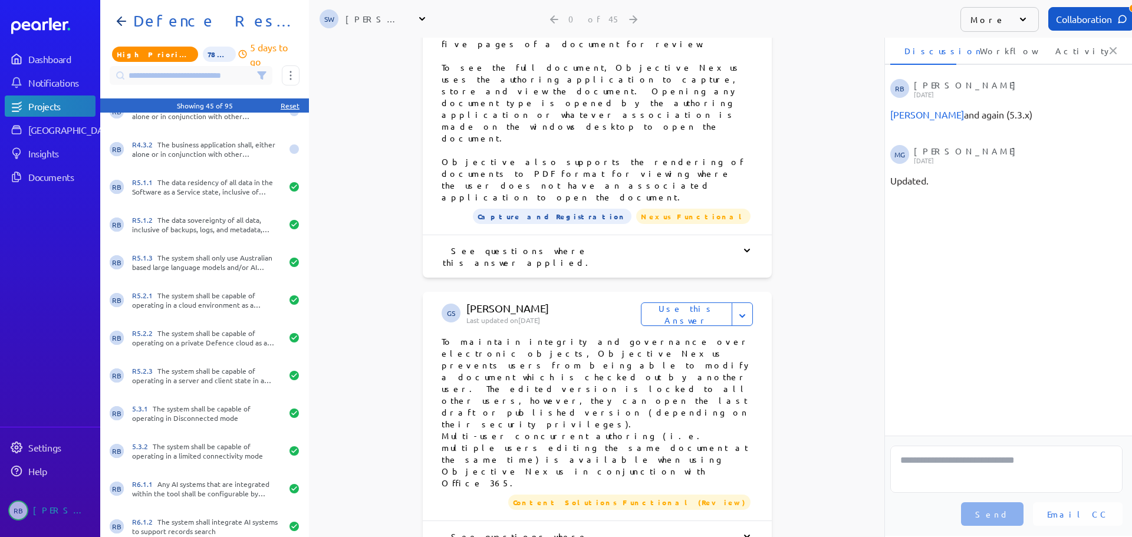
scroll to position [1274, 0]
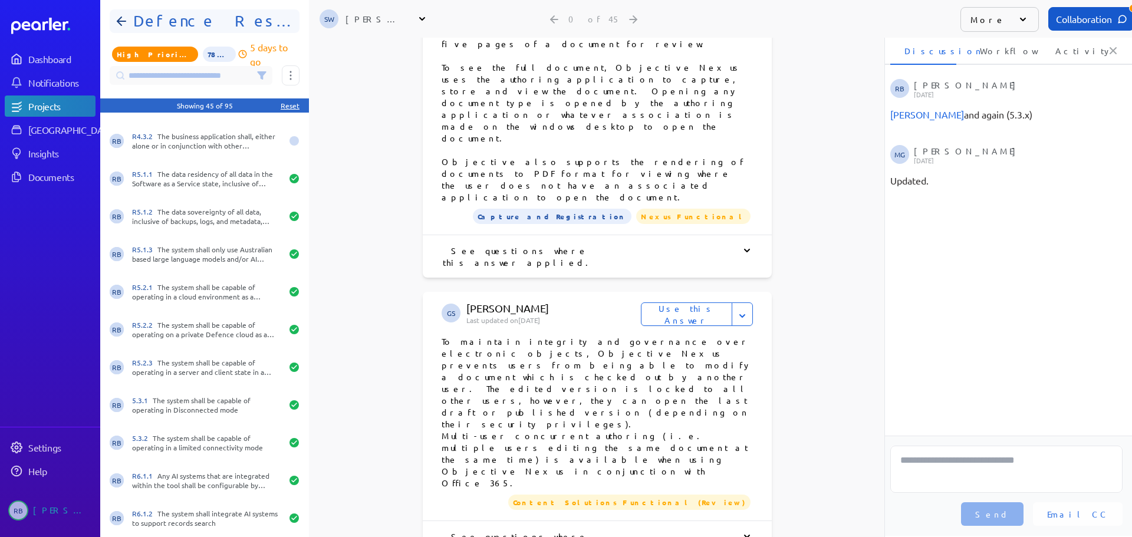
click at [223, 22] on h1 "Defence Response 202509" at bounding box center [210, 21] width 162 height 19
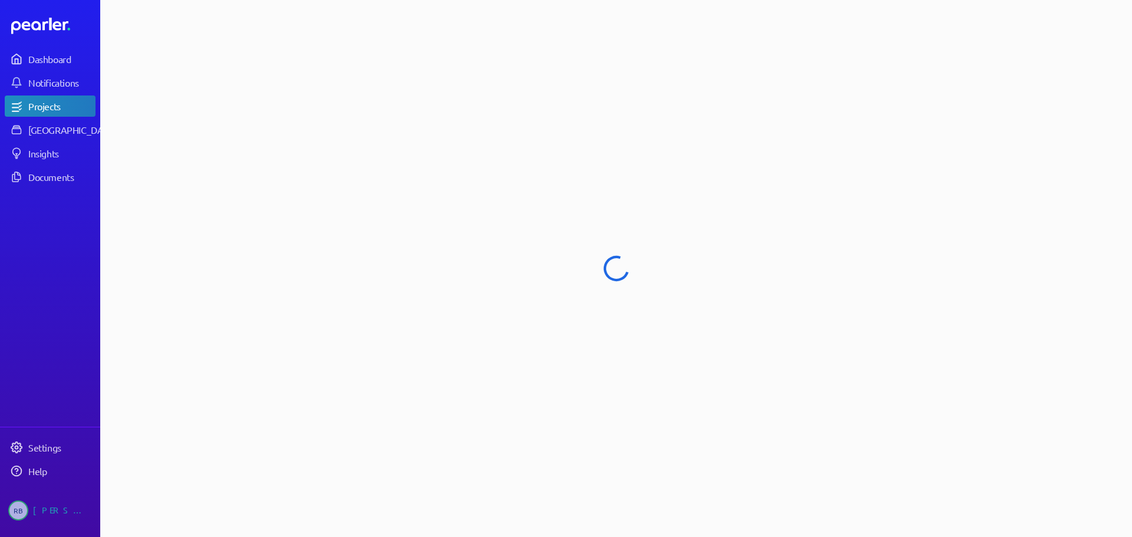
select select "****"
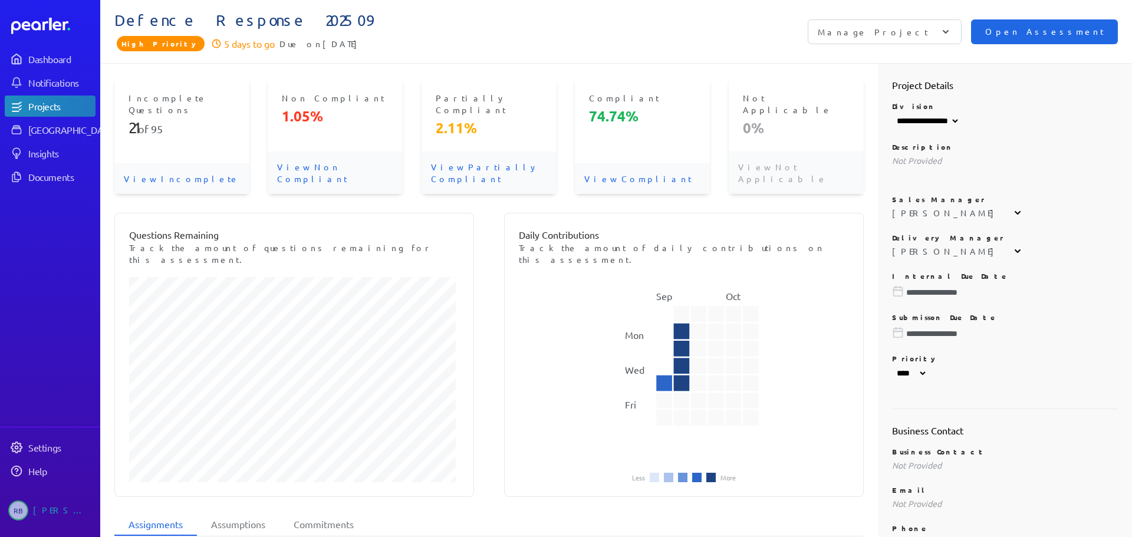
click at [1077, 33] on span "Open Assessment" at bounding box center [1044, 31] width 119 height 13
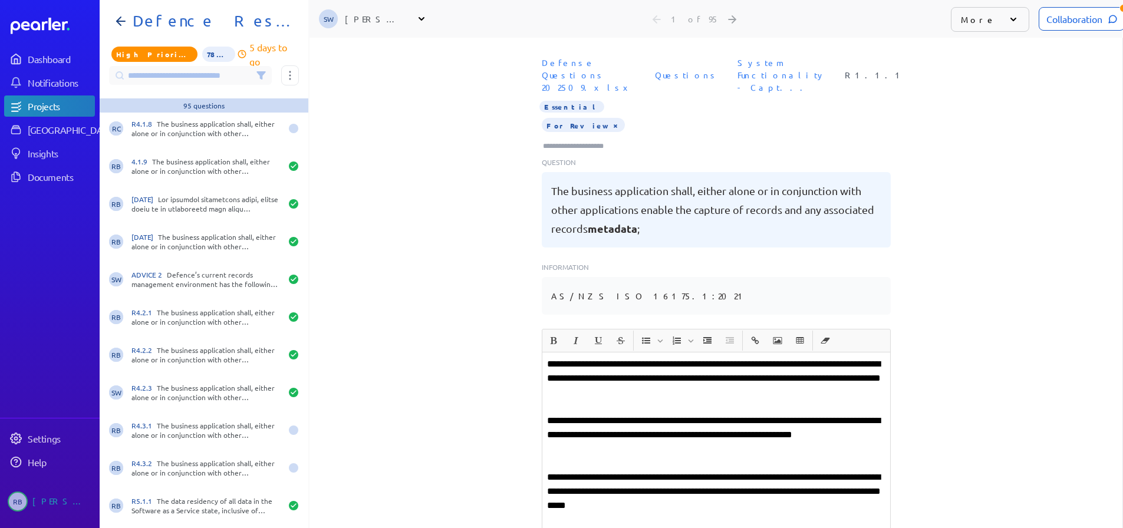
scroll to position [2239, 0]
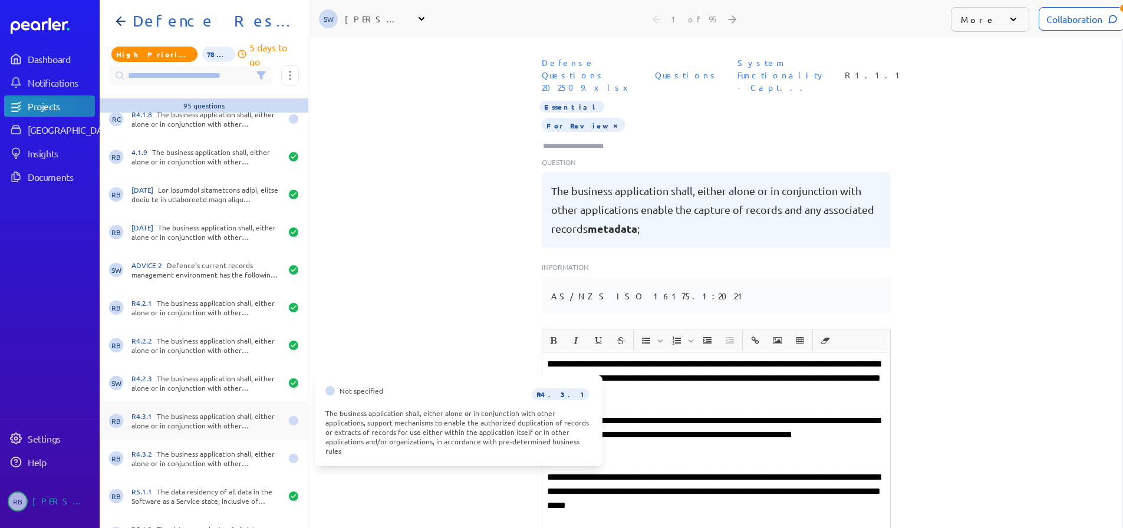
click at [230, 416] on div "R4.3.1 The business application shall, either alone or in conjunction with othe…" at bounding box center [207, 421] width 150 height 19
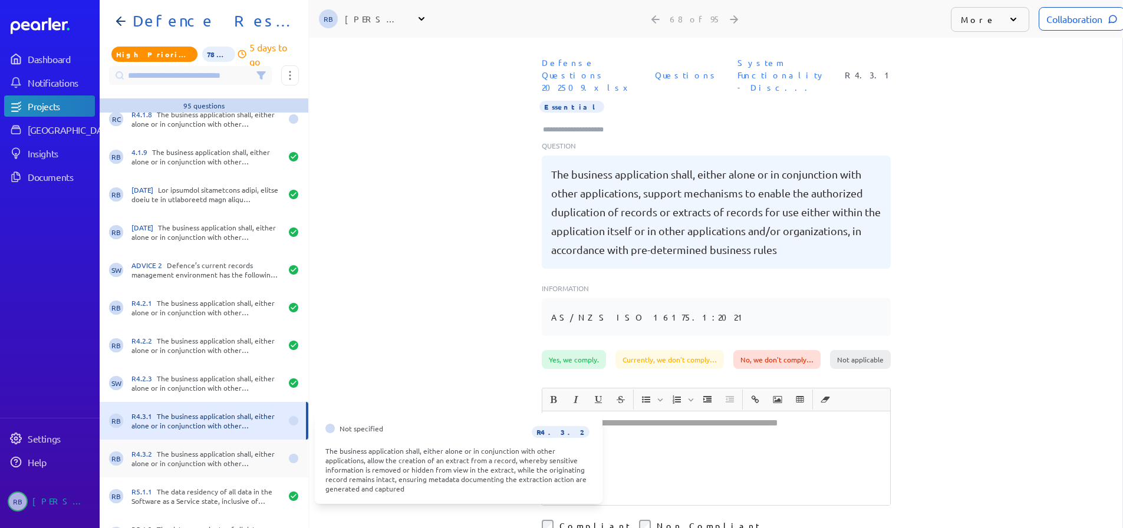
click at [215, 461] on div "R4.3.2 The business application shall, either alone or in conjunction with othe…" at bounding box center [207, 458] width 150 height 19
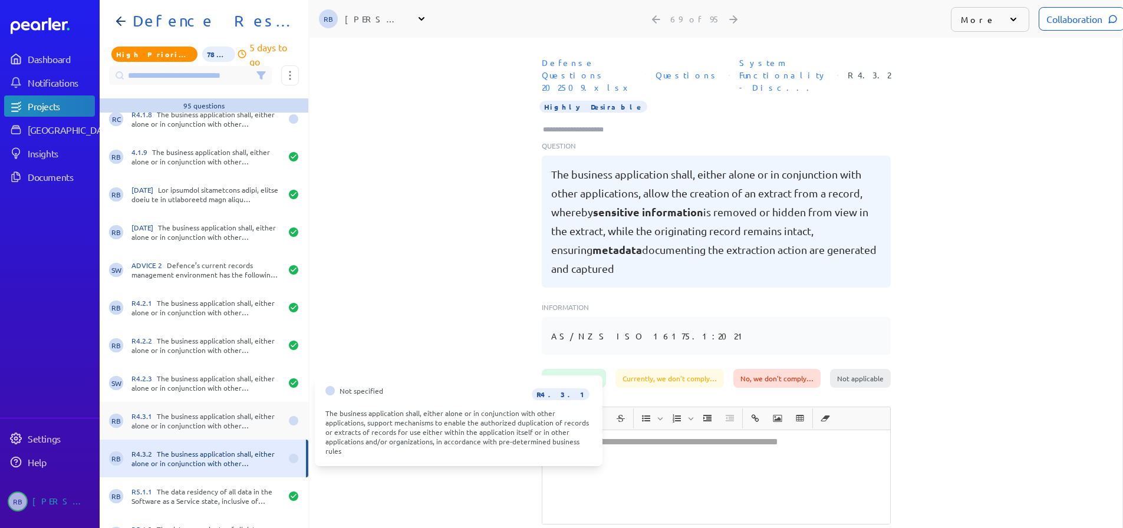
click at [224, 421] on div "R4.3.1 The business application shall, either alone or in conjunction with othe…" at bounding box center [207, 421] width 150 height 19
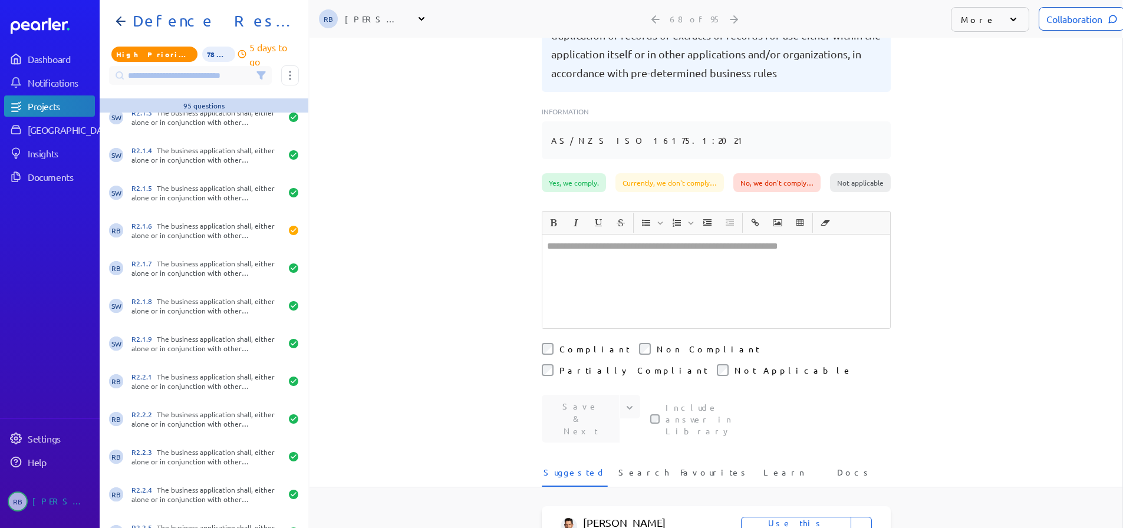
scroll to position [944, 0]
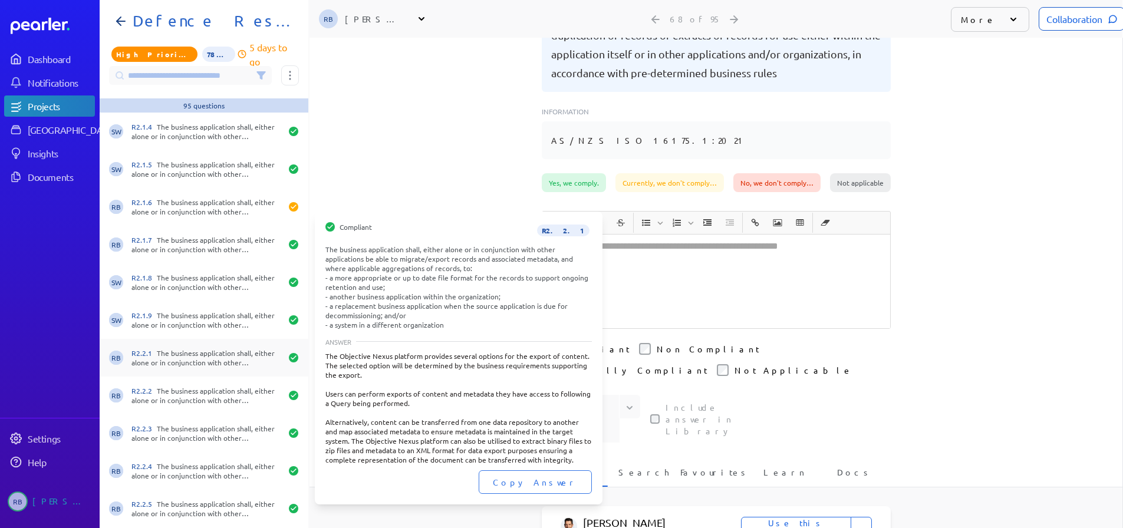
click at [192, 349] on div "R2.2.1 The business application shall, either alone or in conjunction with othe…" at bounding box center [207, 358] width 150 height 19
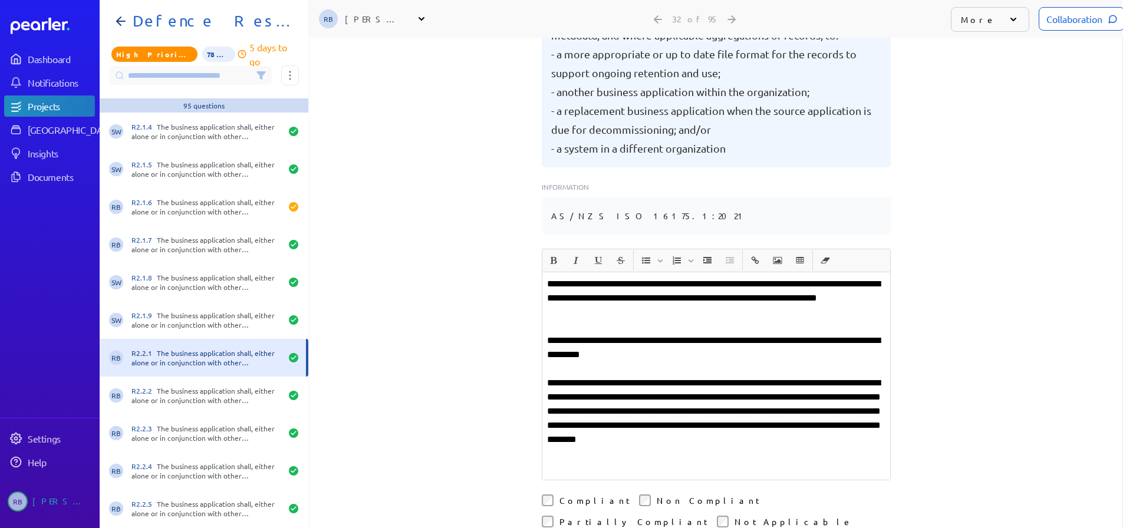
scroll to position [193, 0]
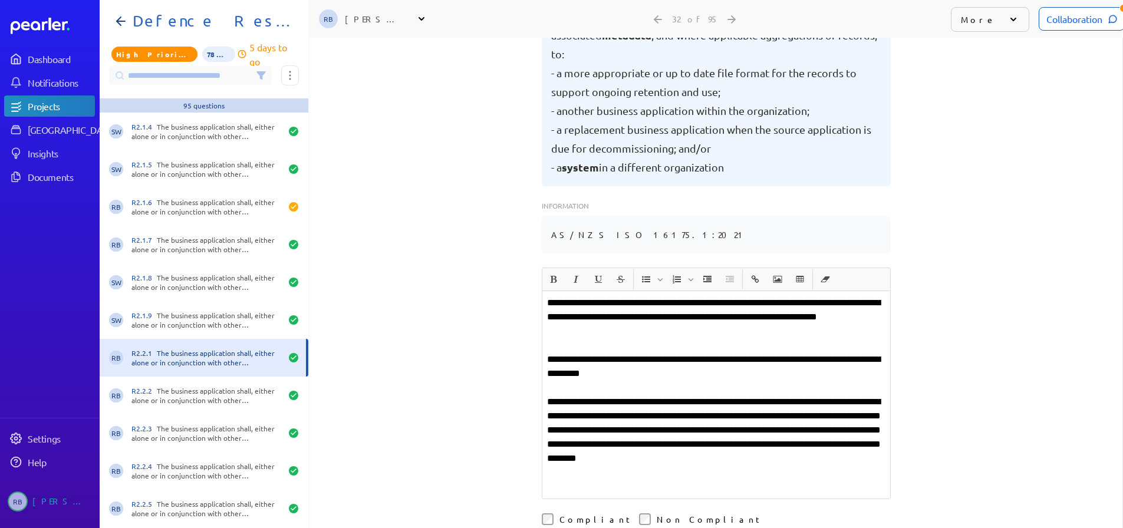
click at [1067, 24] on div "Collaboration" at bounding box center [1082, 19] width 86 height 24
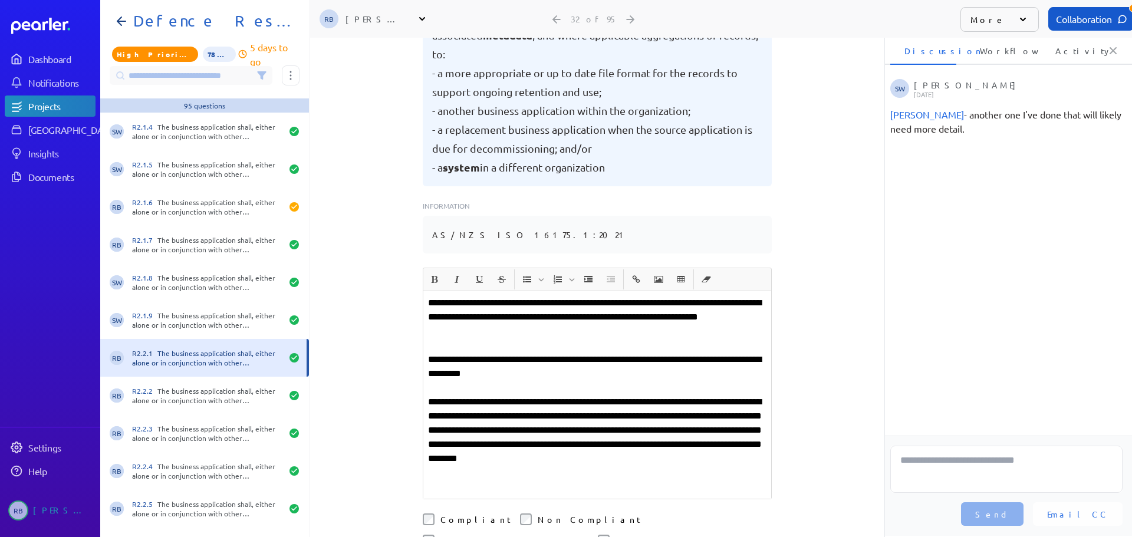
scroll to position [0, 4]
click at [470, 395] on p "**********" at bounding box center [597, 437] width 338 height 85
click at [446, 395] on p "**********" at bounding box center [597, 437] width 338 height 85
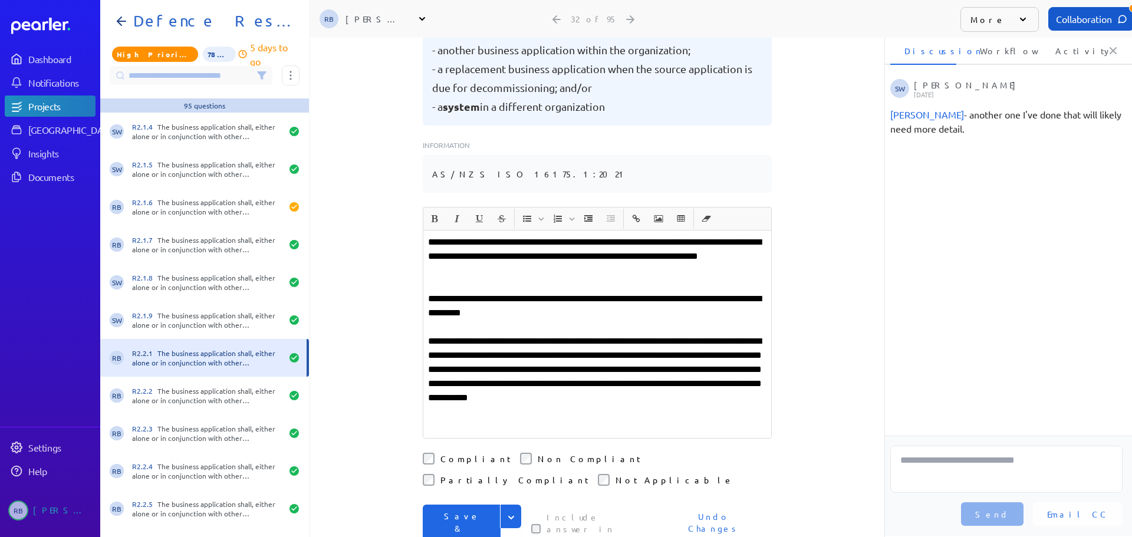
scroll to position [311, 0]
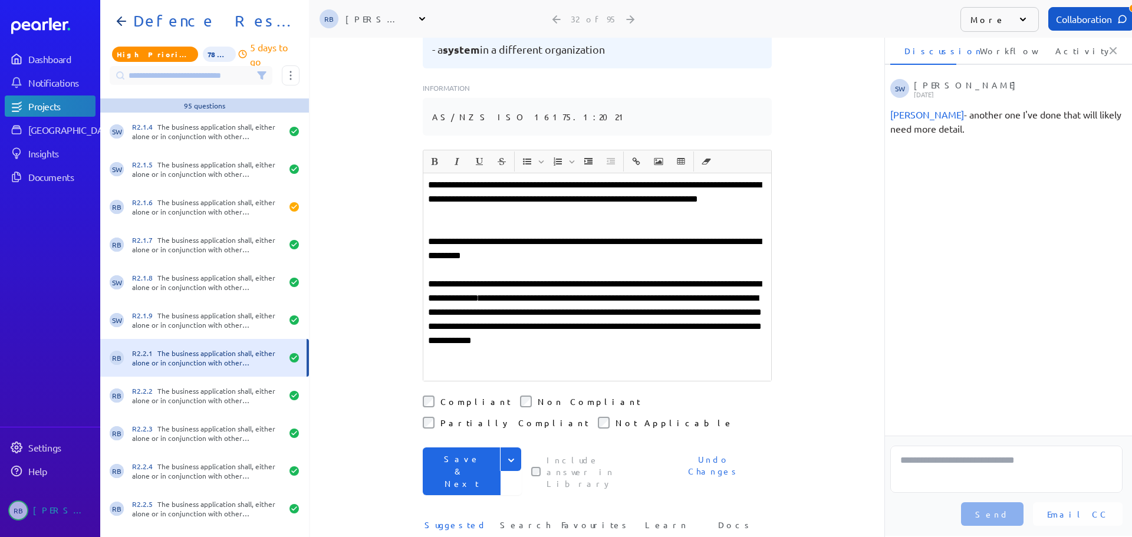
click at [478, 448] on button "Save & Next" at bounding box center [462, 472] width 78 height 48
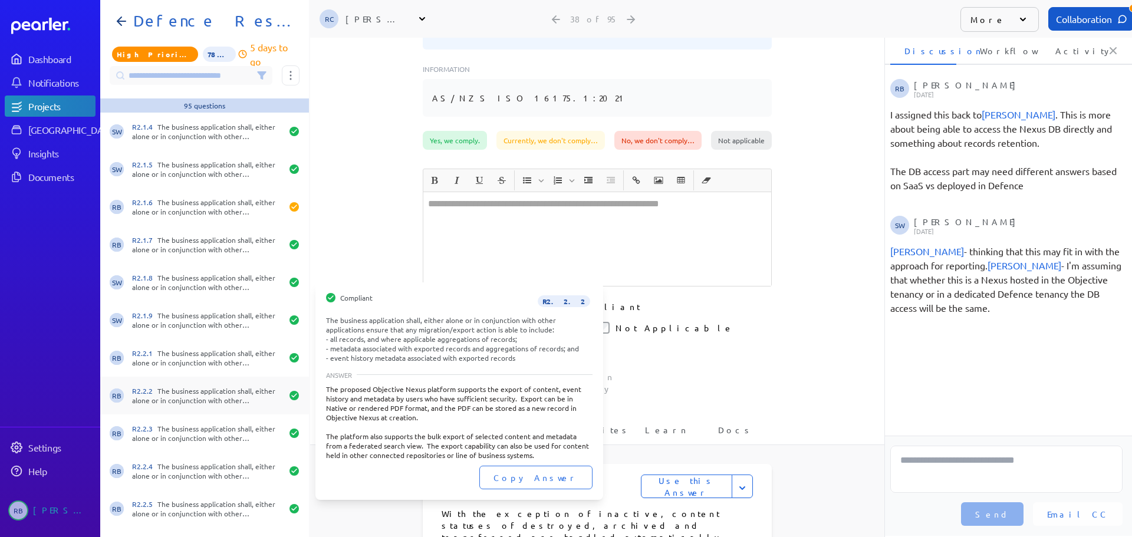
click at [182, 393] on div "R2.2.2 The business application shall, either alone or in conjunction with othe…" at bounding box center [207, 395] width 150 height 19
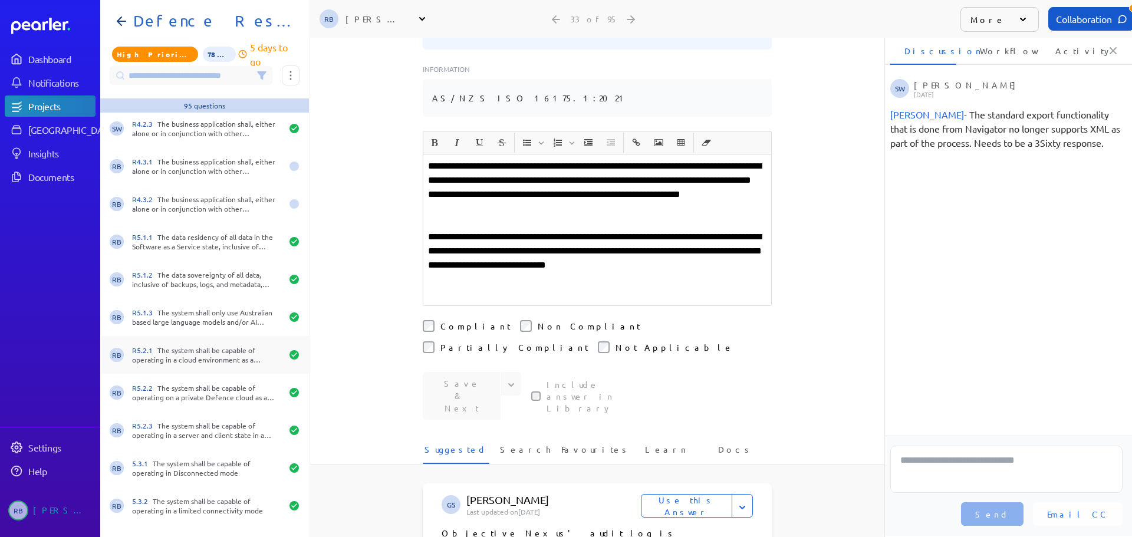
scroll to position [2359, 0]
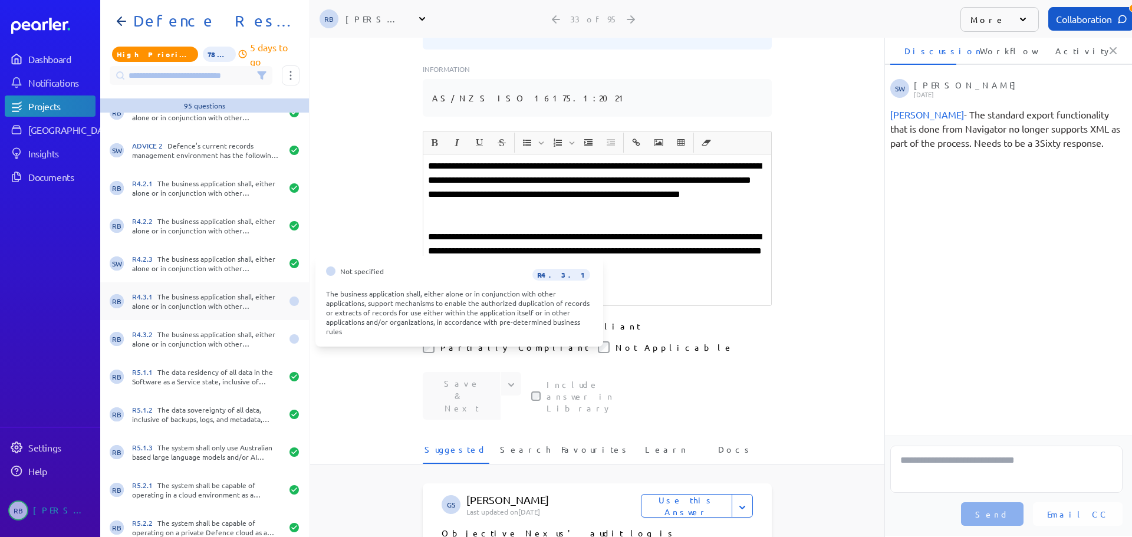
click at [202, 299] on div "R4.3.1 The business application shall, either alone or in conjunction with othe…" at bounding box center [207, 301] width 150 height 19
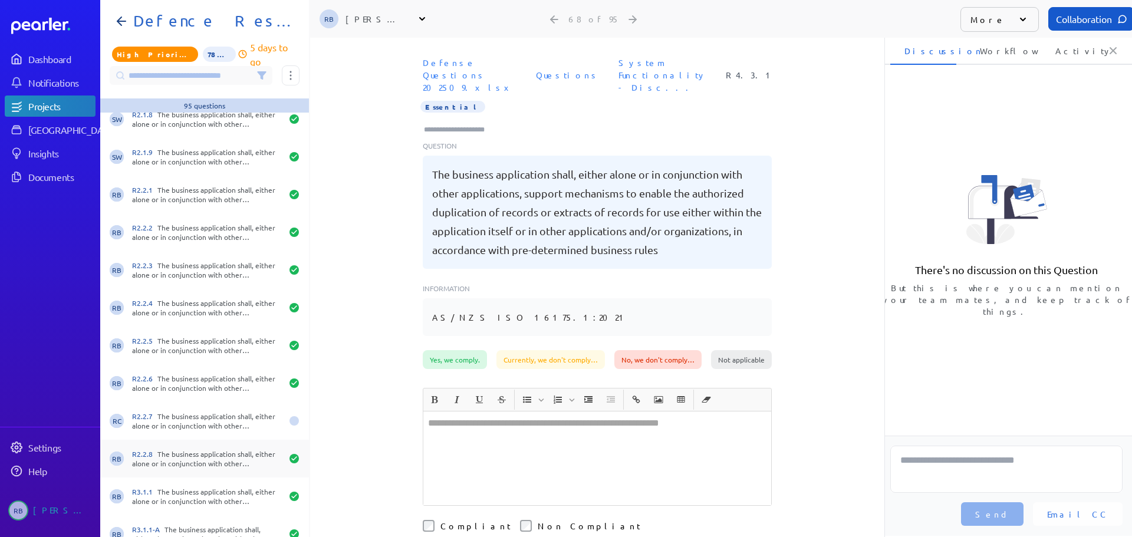
scroll to position [1061, 0]
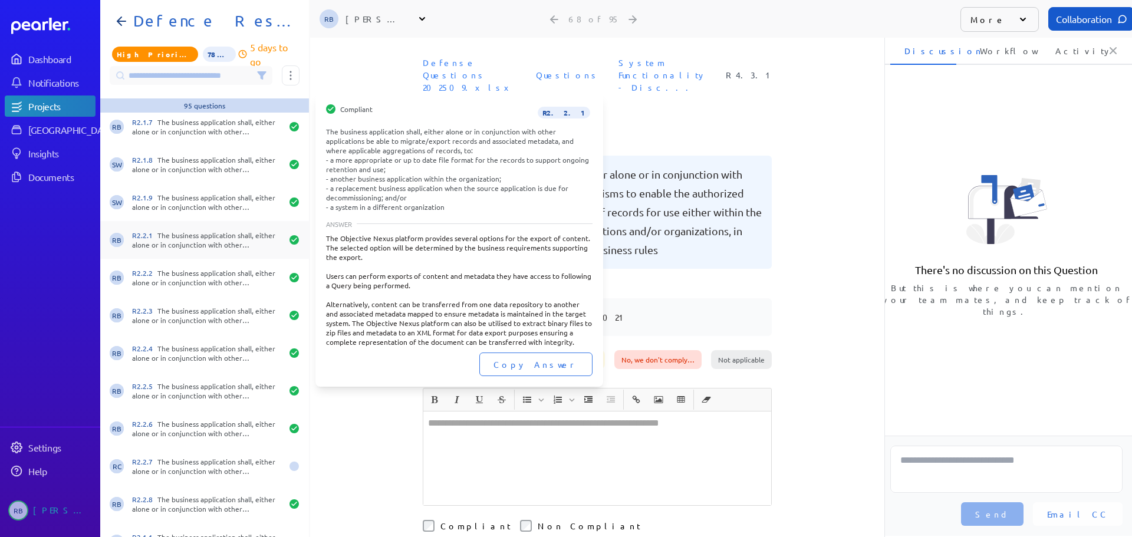
click at [157, 239] on div "R2.2.1 The business application shall, either alone or in conjunction with othe…" at bounding box center [207, 240] width 150 height 19
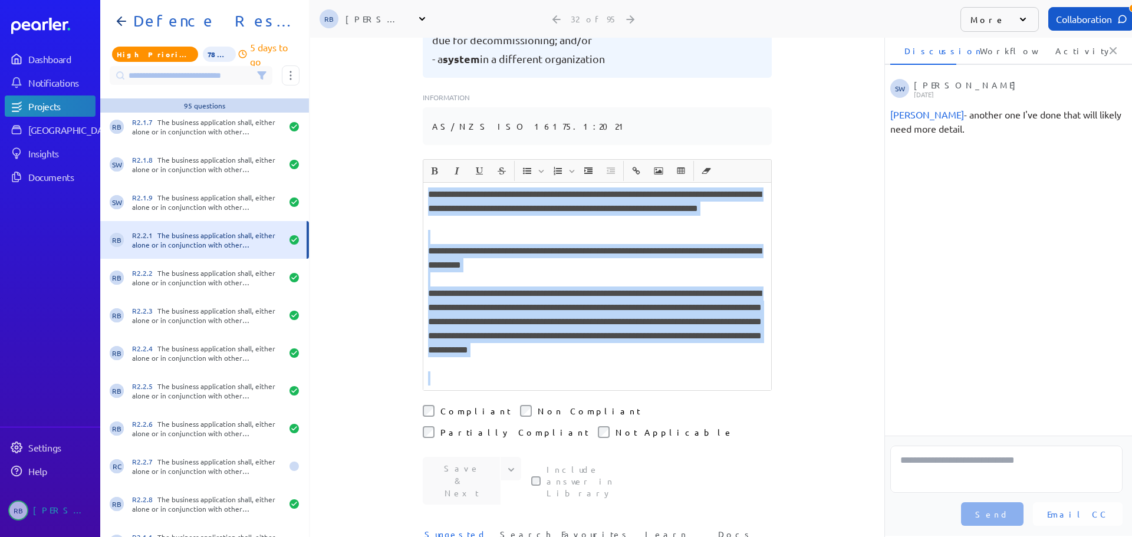
scroll to position [324, 0]
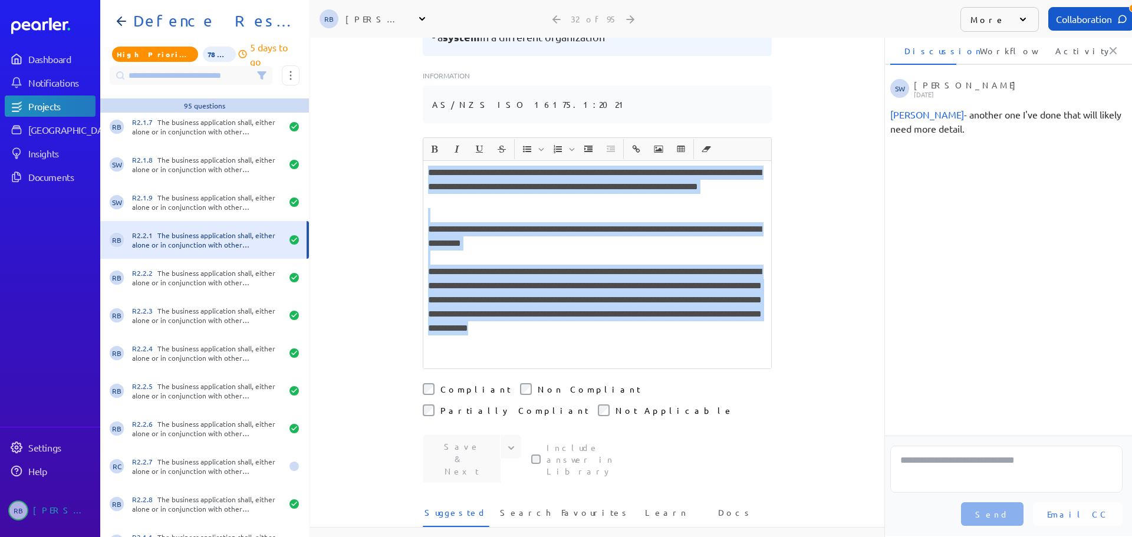
drag, startPoint x: 423, startPoint y: 348, endPoint x: 558, endPoint y: 311, distance: 140.5
click at [558, 311] on div "**********" at bounding box center [597, 265] width 348 height 208
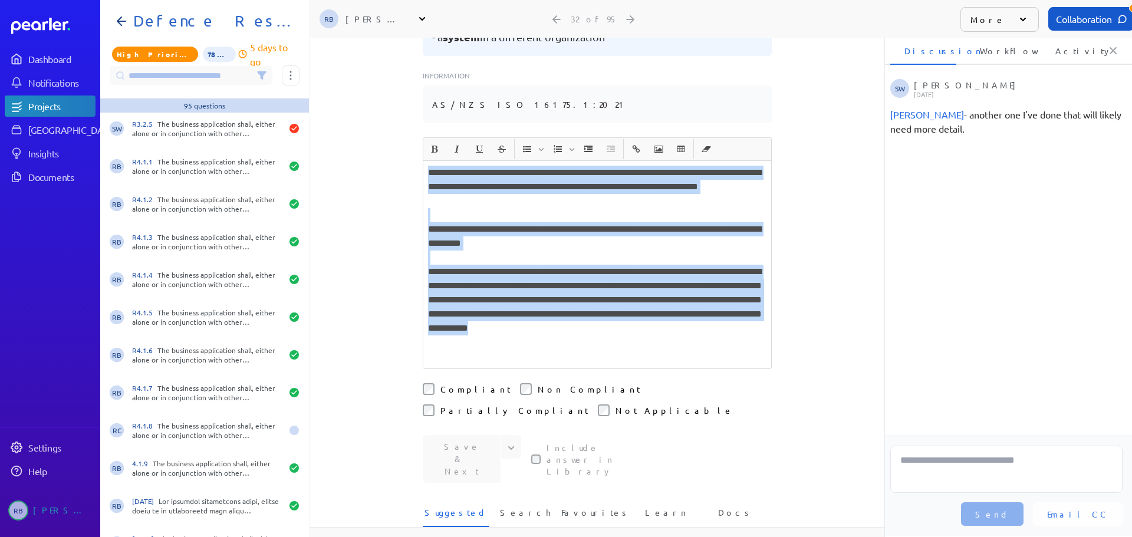
scroll to position [1946, 0]
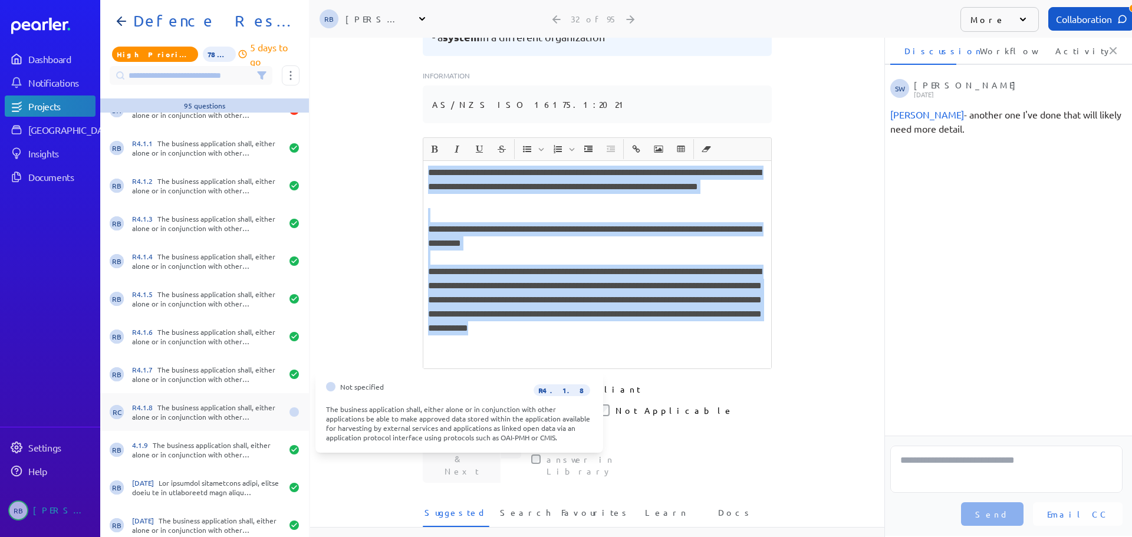
click at [244, 406] on div "R4.1.8 The business application shall, either alone or in conjunction with othe…" at bounding box center [207, 412] width 150 height 19
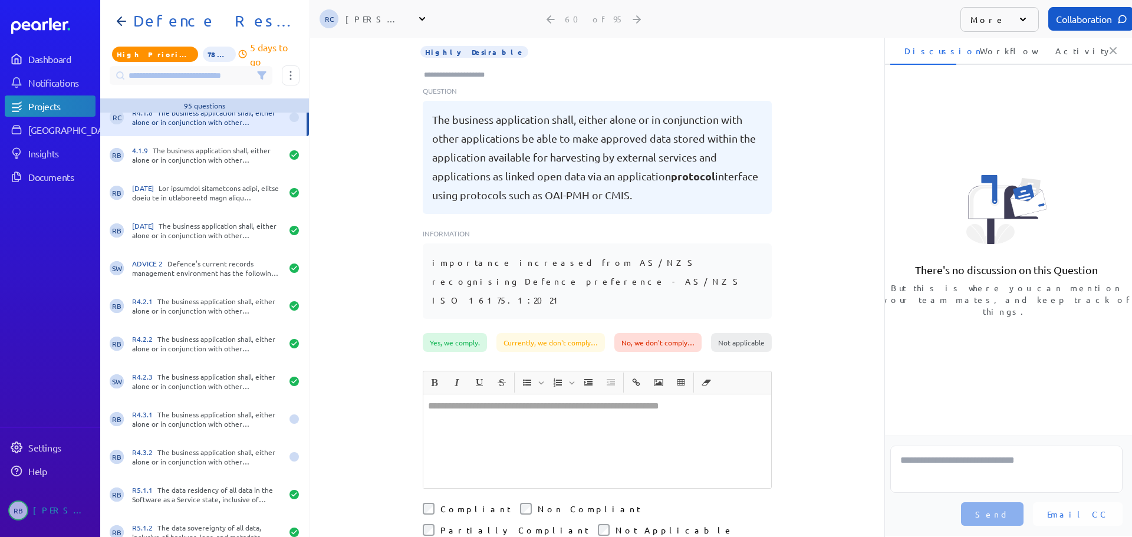
scroll to position [2300, 0]
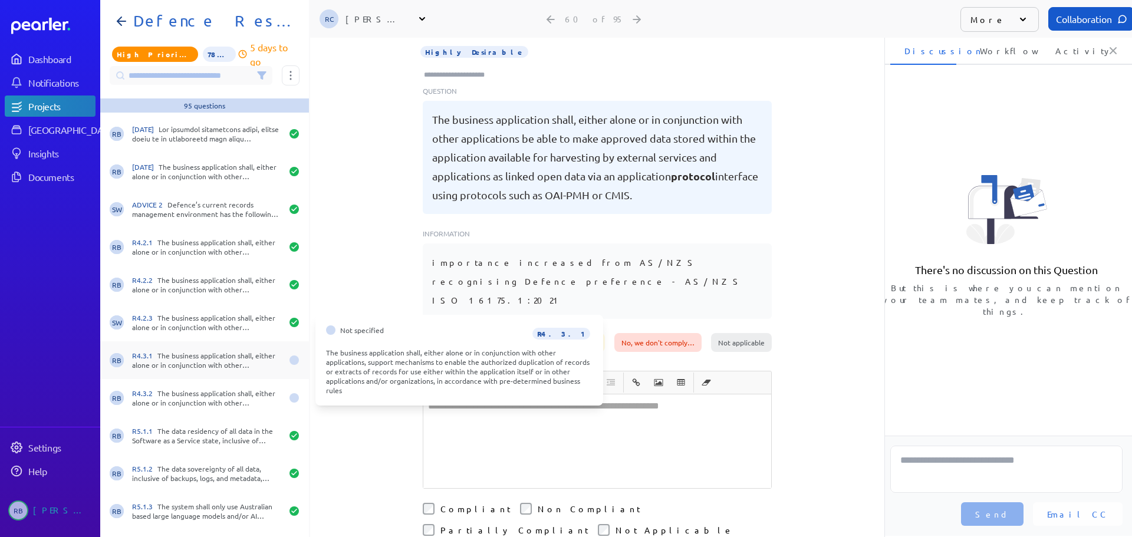
click at [215, 364] on div "R4.3.1 The business application shall, either alone or in conjunction with othe…" at bounding box center [207, 360] width 150 height 19
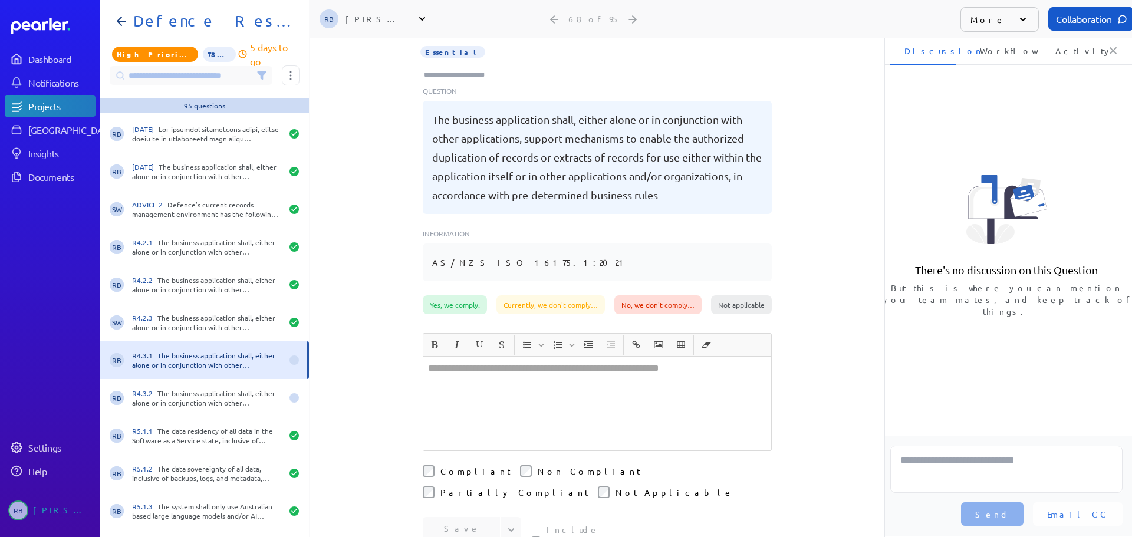
click at [499, 382] on div at bounding box center [597, 404] width 348 height 94
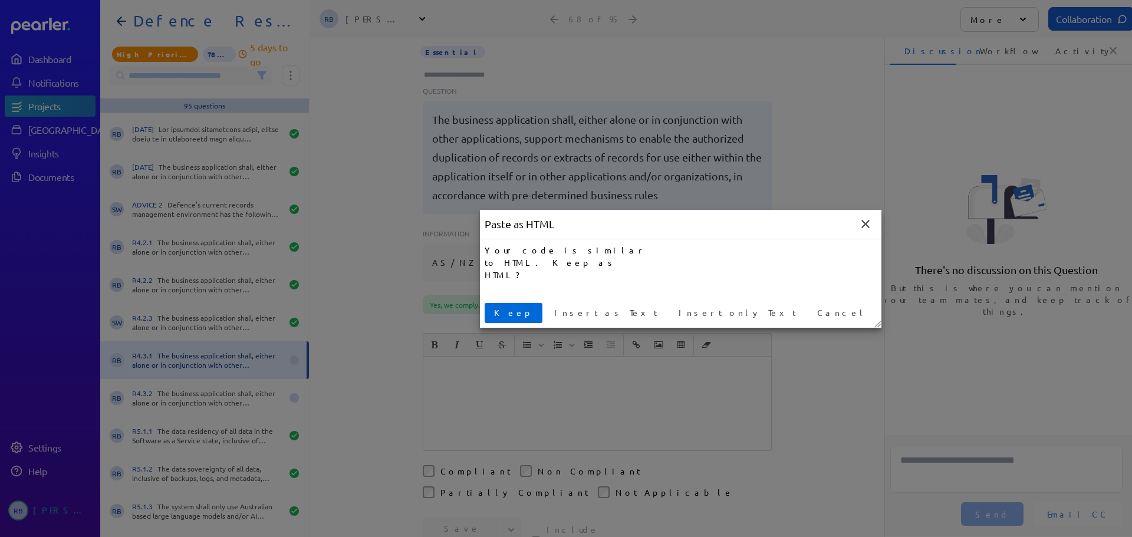
click at [499, 310] on span "Keep" at bounding box center [513, 313] width 48 height 12
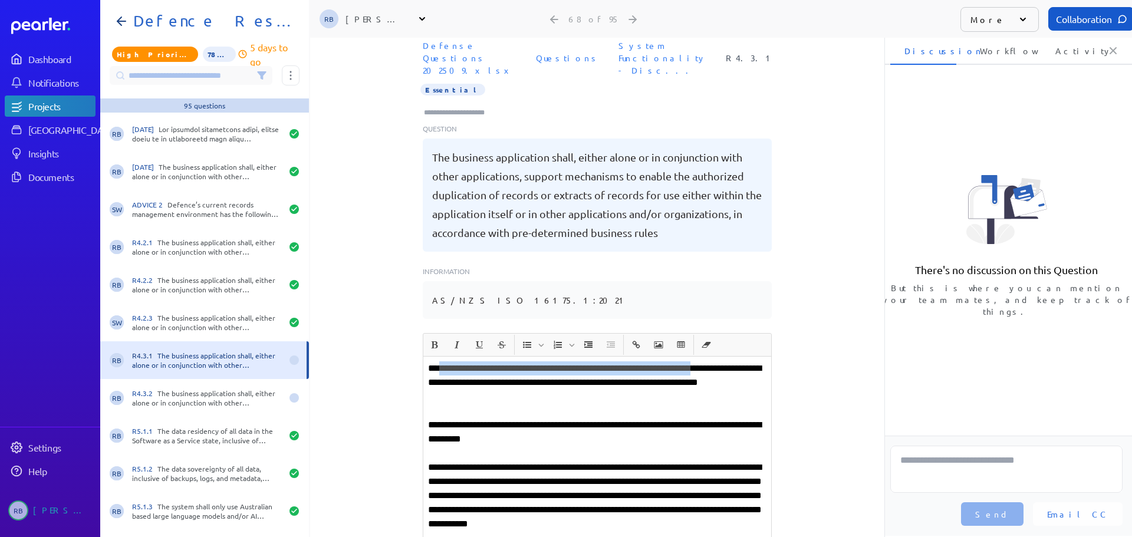
click at [432, 366] on p "**********" at bounding box center [597, 382] width 338 height 42
click at [441, 361] on p "**********" at bounding box center [597, 382] width 338 height 42
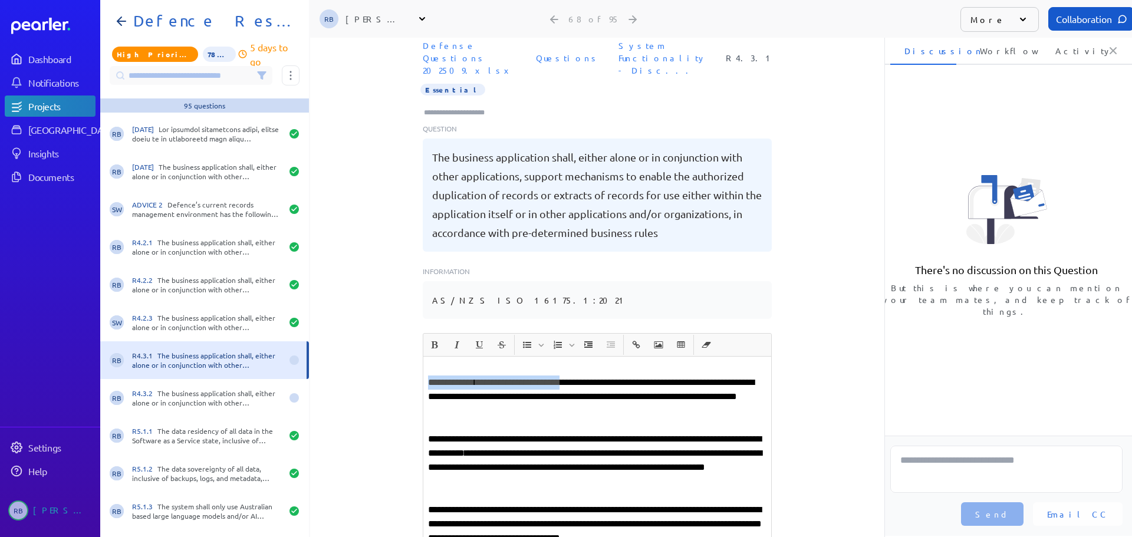
copy p "**********"
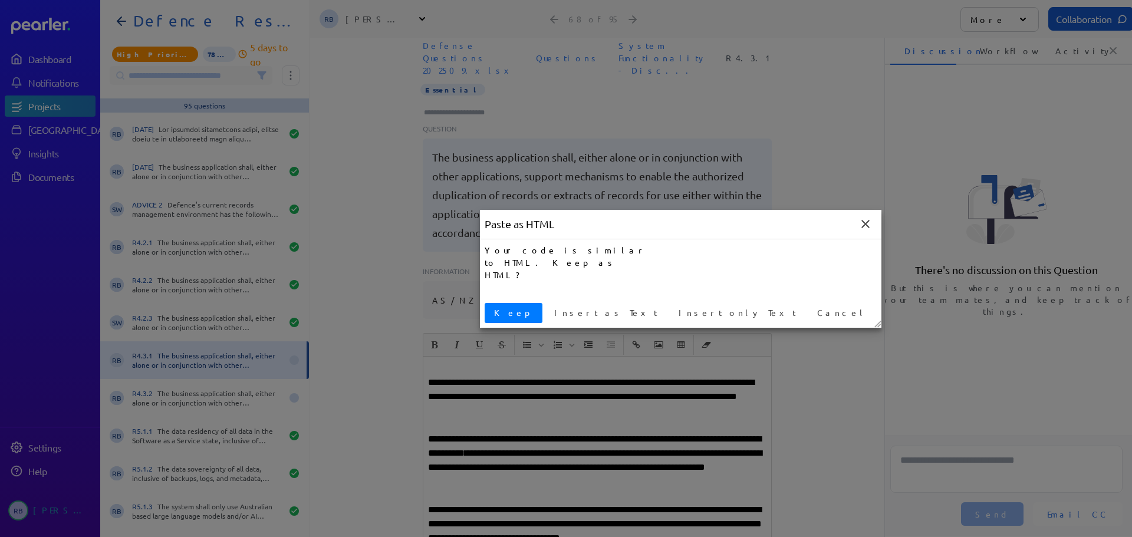
click button "Keep" at bounding box center [514, 313] width 58 height 20
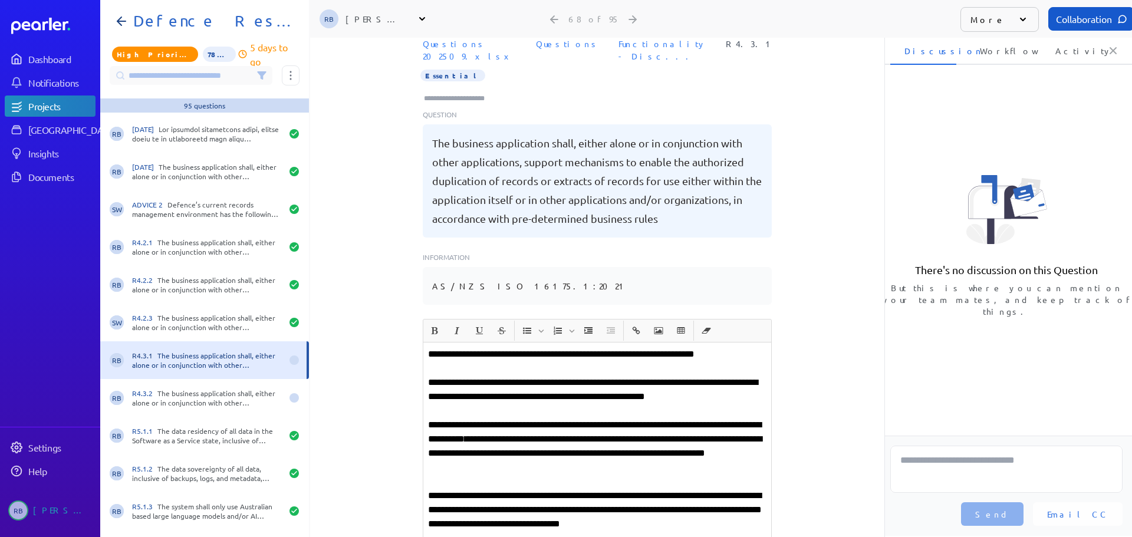
scroll to position [45, 0]
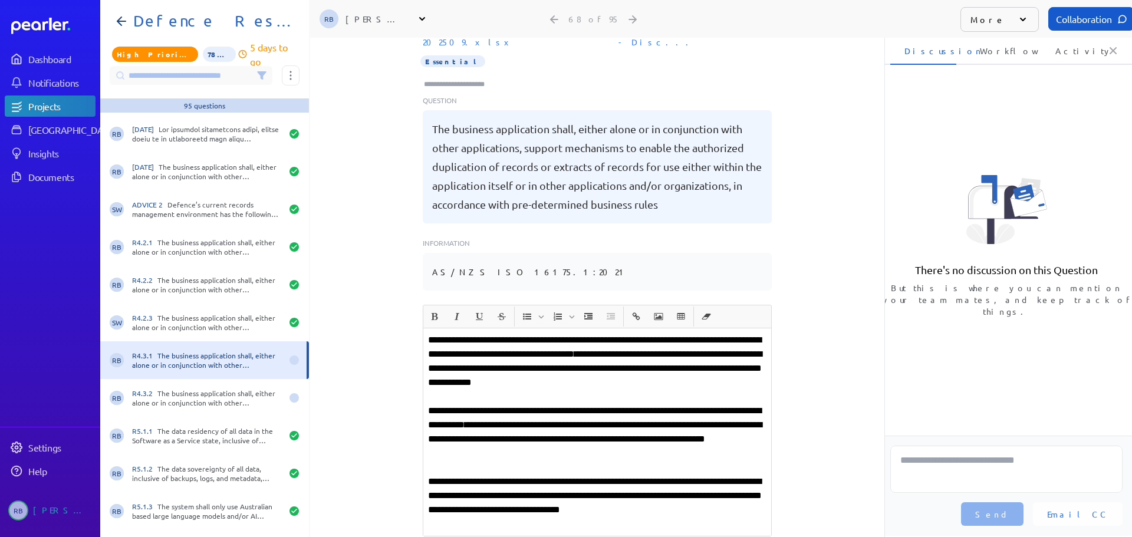
click at [750, 499] on p "**********" at bounding box center [597, 496] width 338 height 42
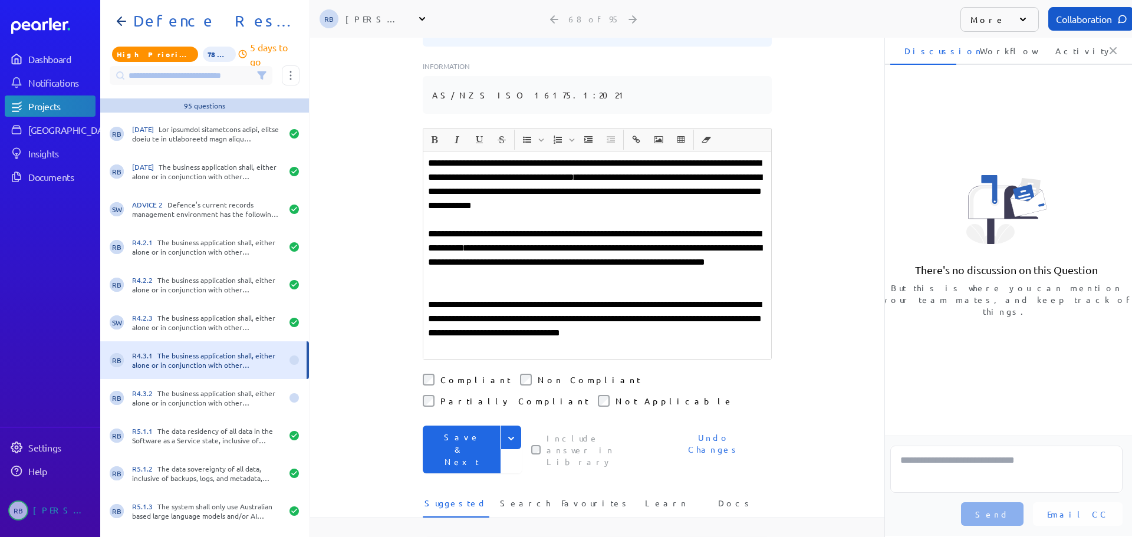
click at [458, 426] on button "Save & Next" at bounding box center [462, 450] width 78 height 48
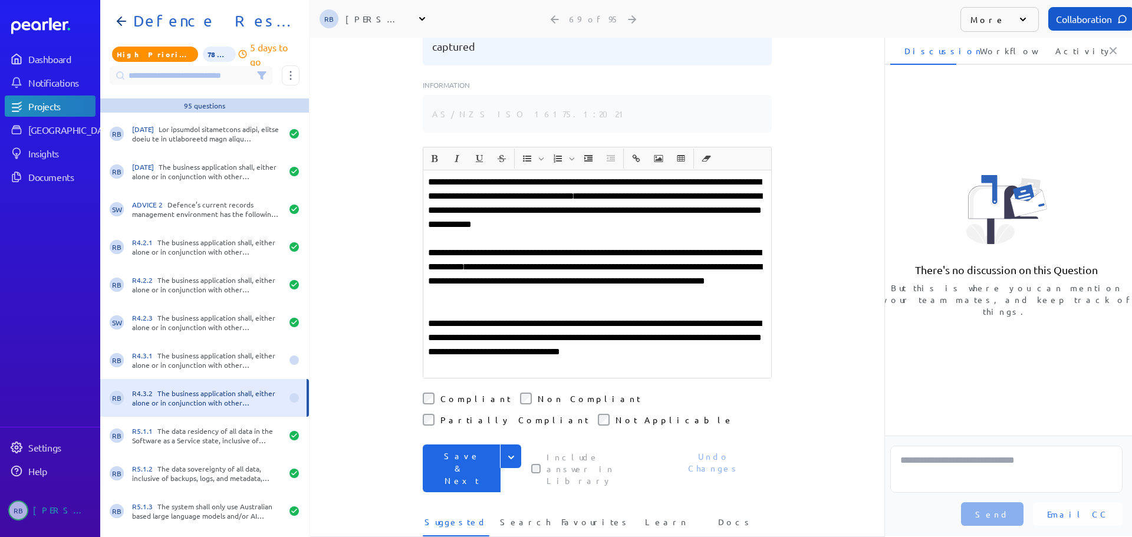
scroll to position [158, 0]
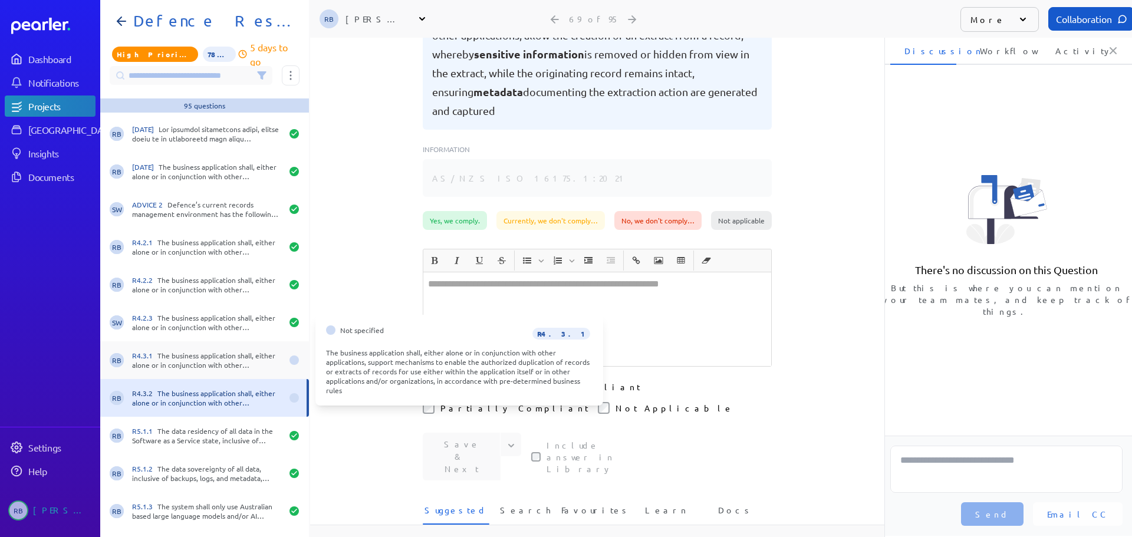
click at [218, 354] on div "R4.3.1 The business application shall, either alone or in conjunction with othe…" at bounding box center [207, 360] width 150 height 19
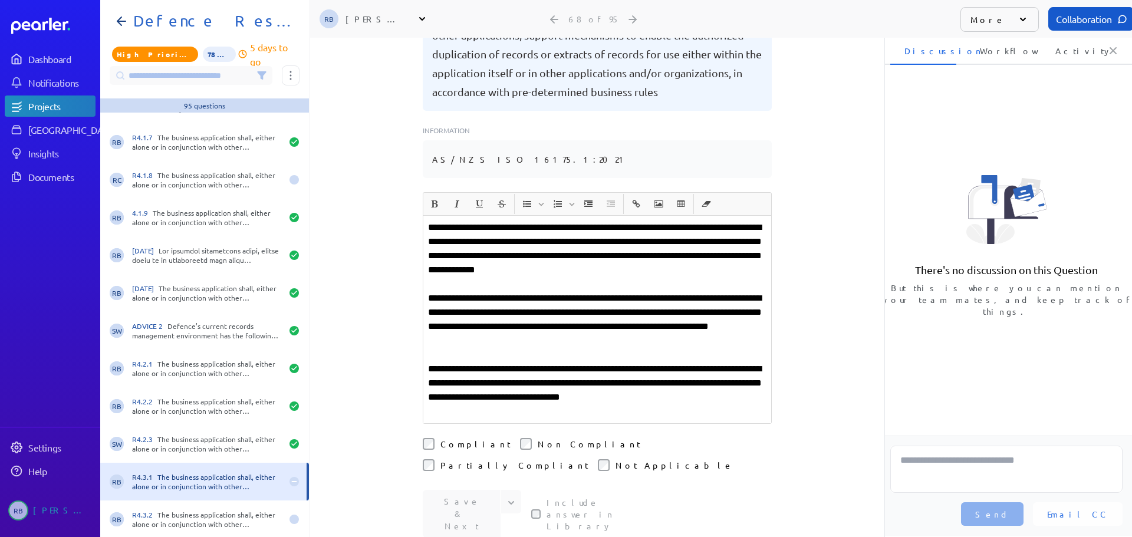
scroll to position [2123, 0]
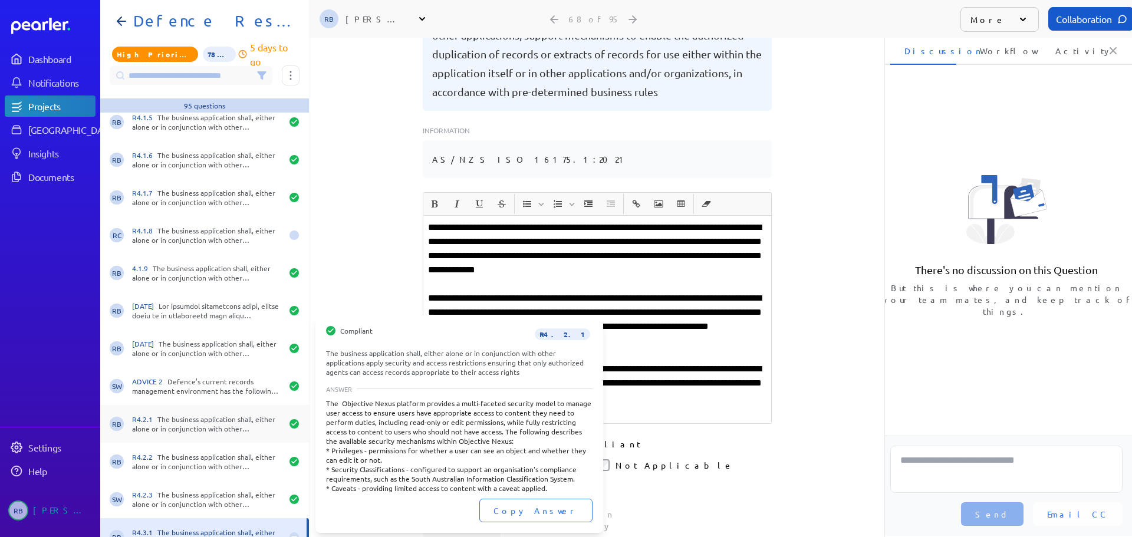
click at [212, 426] on div "R4.2.1 The business application shall, either alone or in conjunction with othe…" at bounding box center [207, 424] width 150 height 19
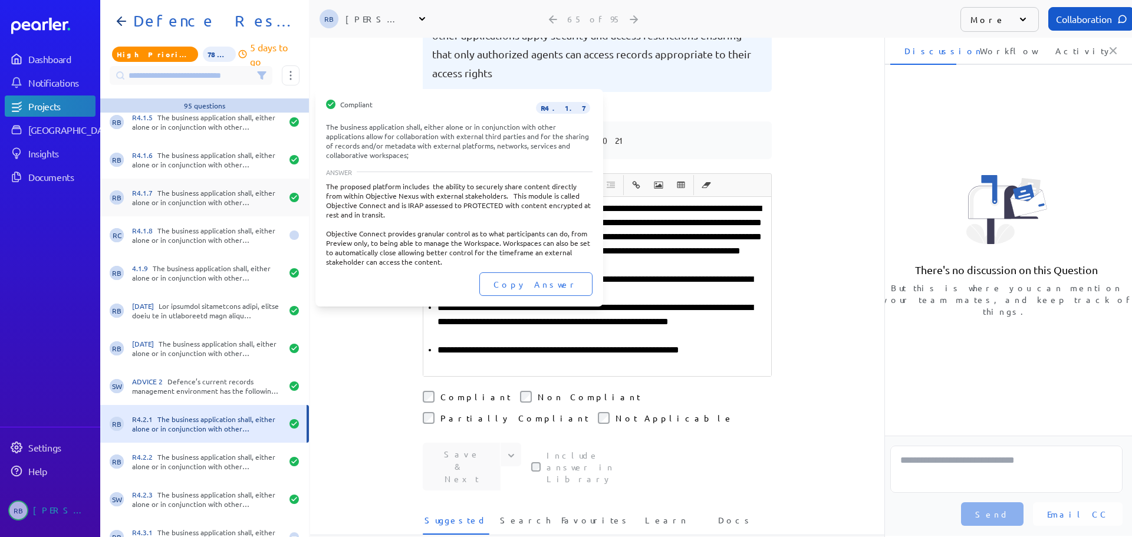
click at [238, 195] on div "R4.1.7 The business application shall, either alone or in conjunction with othe…" at bounding box center [207, 197] width 150 height 19
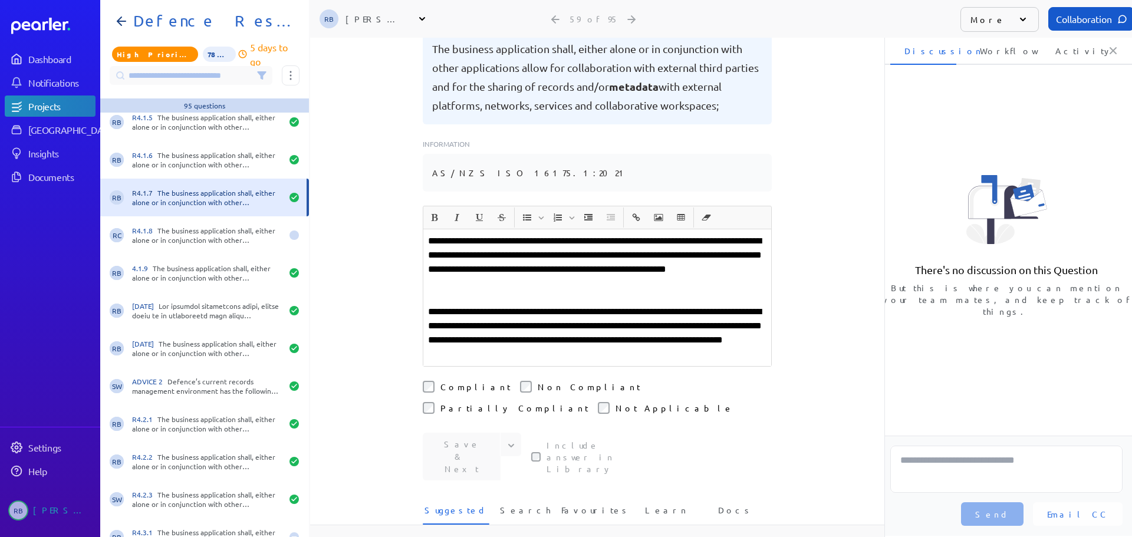
scroll to position [158, 0]
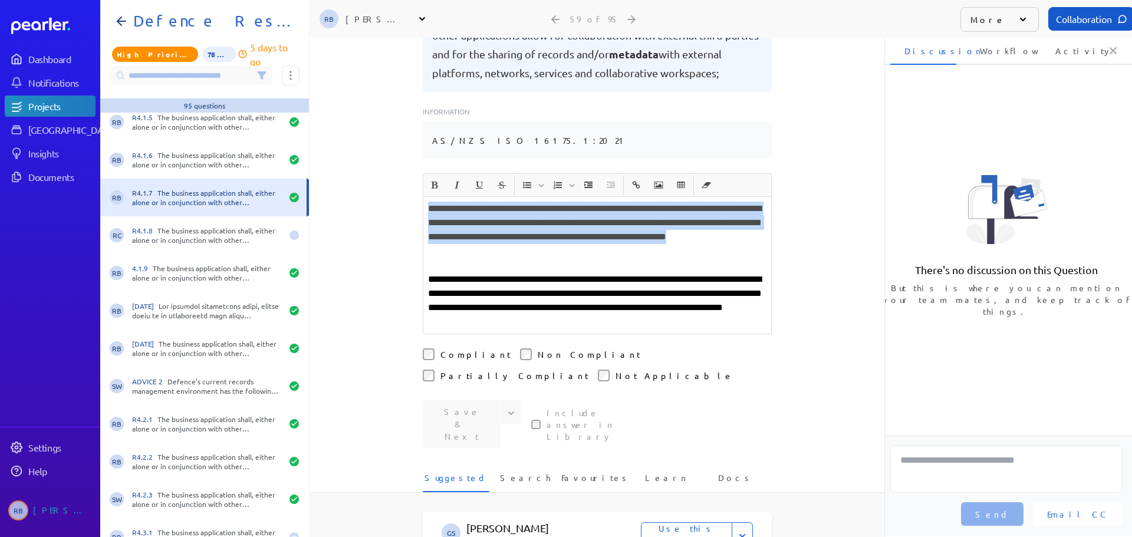
drag, startPoint x: 426, startPoint y: 196, endPoint x: 527, endPoint y: 236, distance: 108.2
click at [527, 236] on p "**********" at bounding box center [597, 230] width 338 height 57
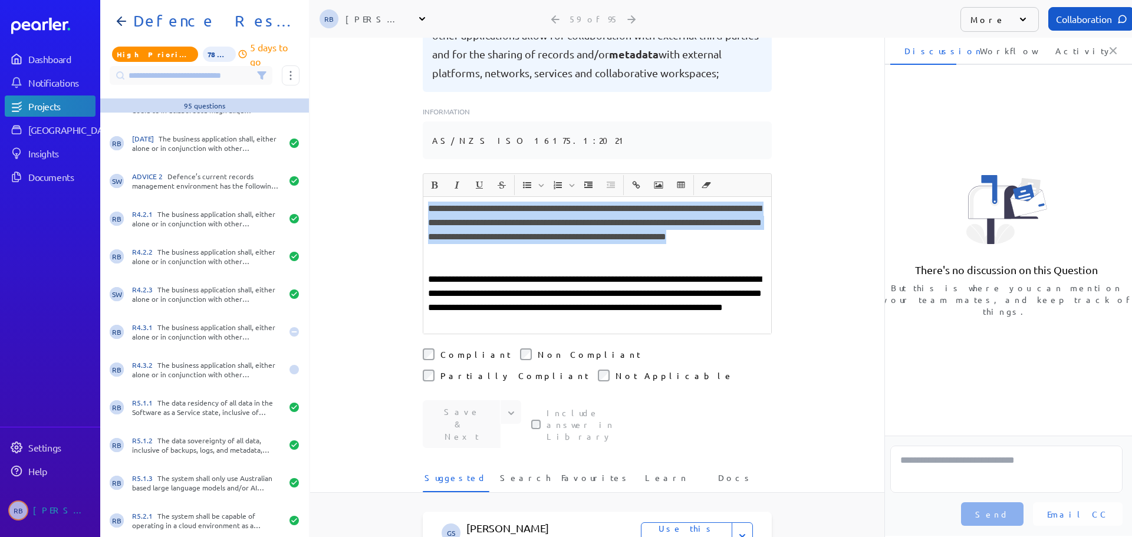
scroll to position [2359, 0]
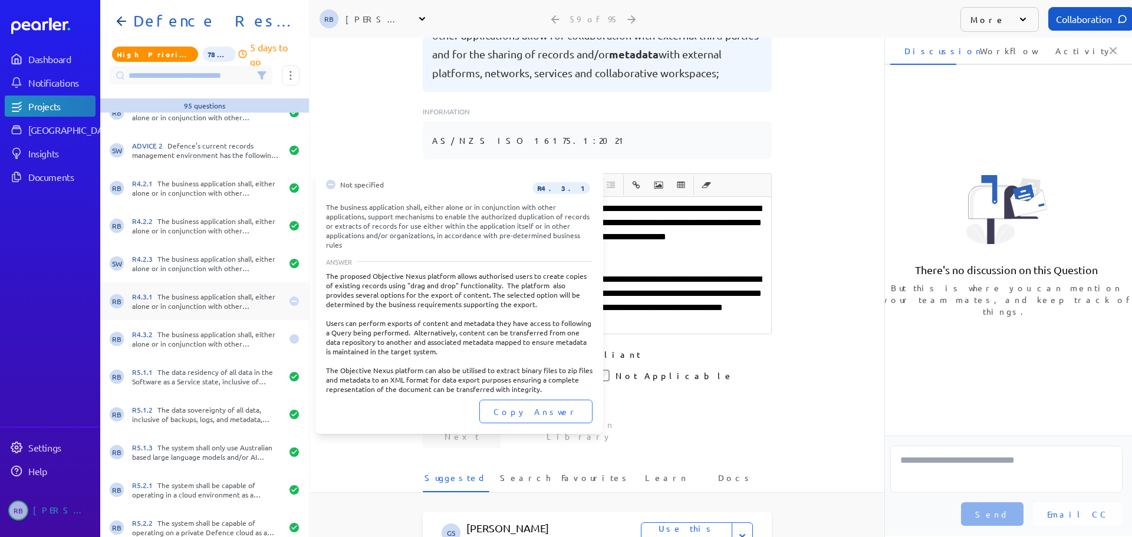
click at [226, 293] on div "R4.3.1 The business application shall, either alone or in conjunction with othe…" at bounding box center [207, 301] width 150 height 19
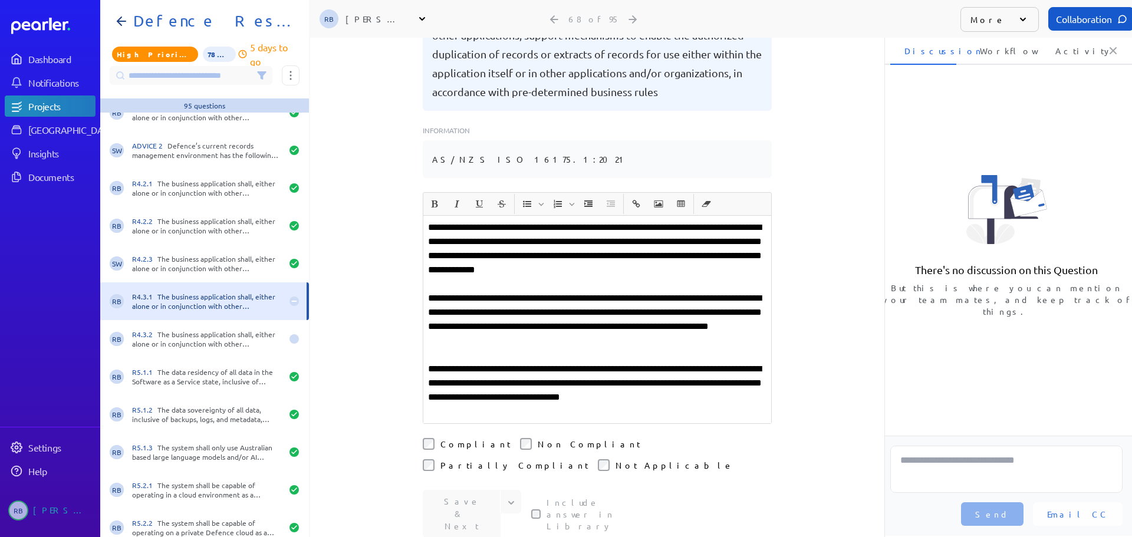
click at [446, 405] on p at bounding box center [597, 412] width 338 height 14
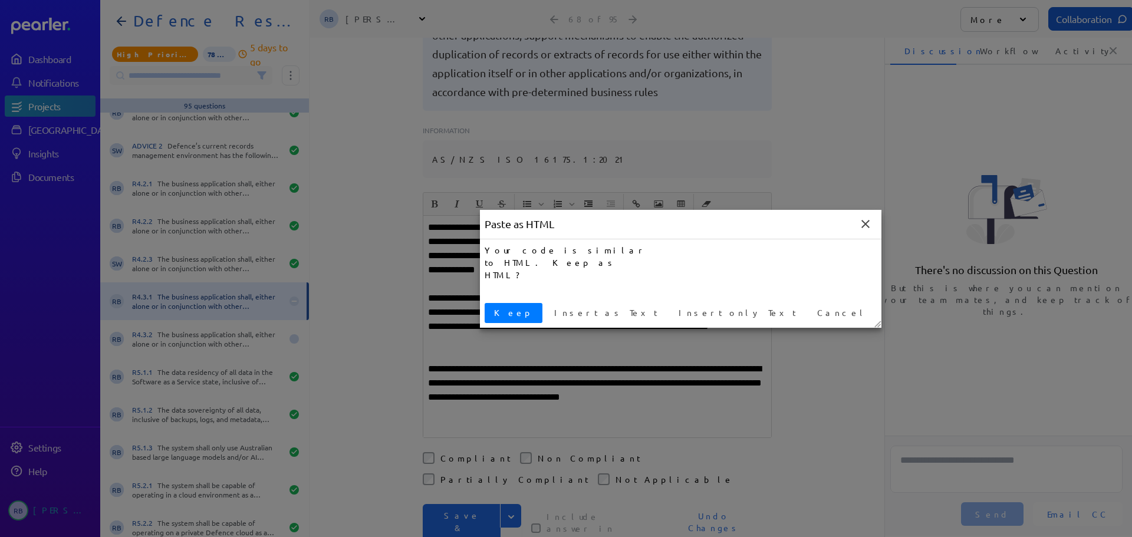
click button "Keep" at bounding box center [514, 313] width 58 height 20
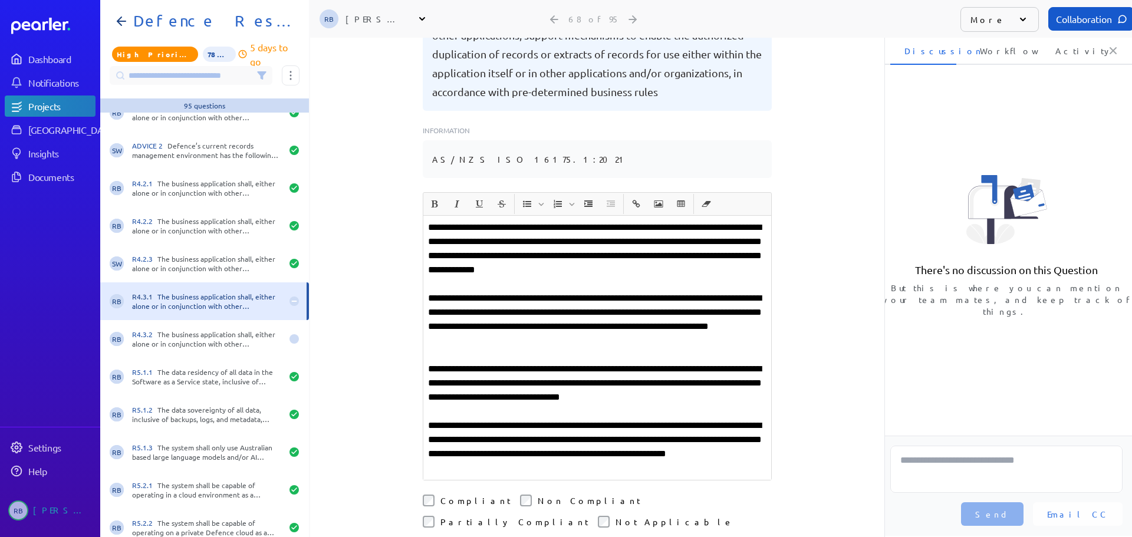
click at [520, 421] on p "**********" at bounding box center [597, 447] width 338 height 57
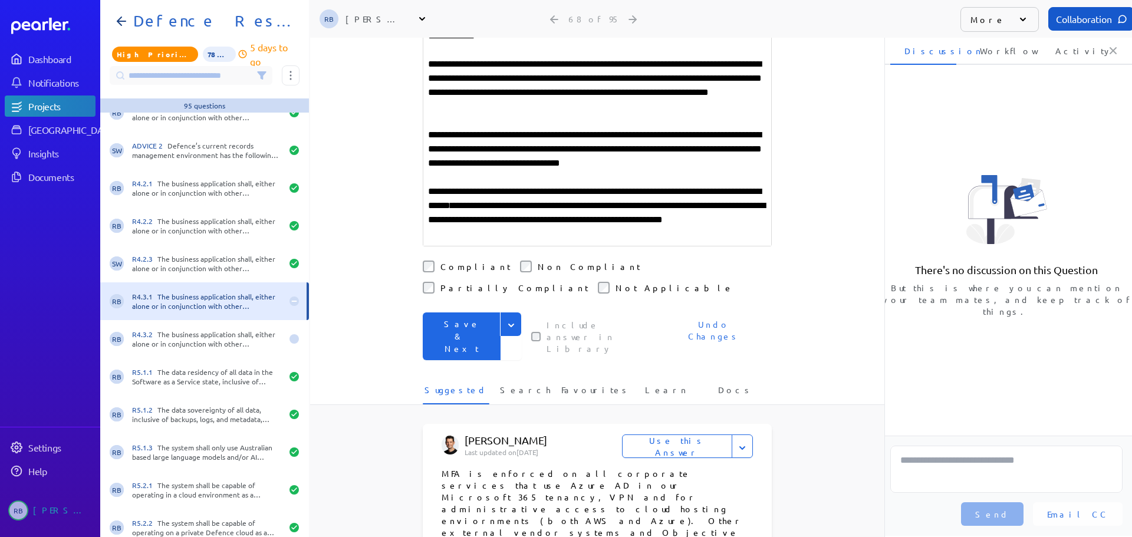
scroll to position [394, 0]
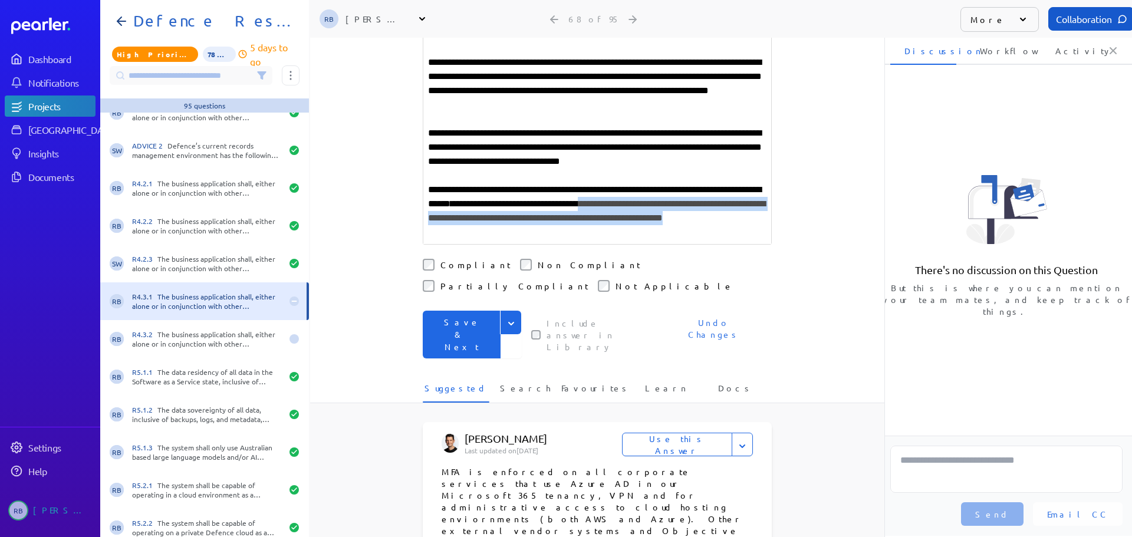
drag, startPoint x: 671, startPoint y: 190, endPoint x: 686, endPoint y: 218, distance: 31.9
click at [686, 218] on p "**********" at bounding box center [597, 211] width 338 height 57
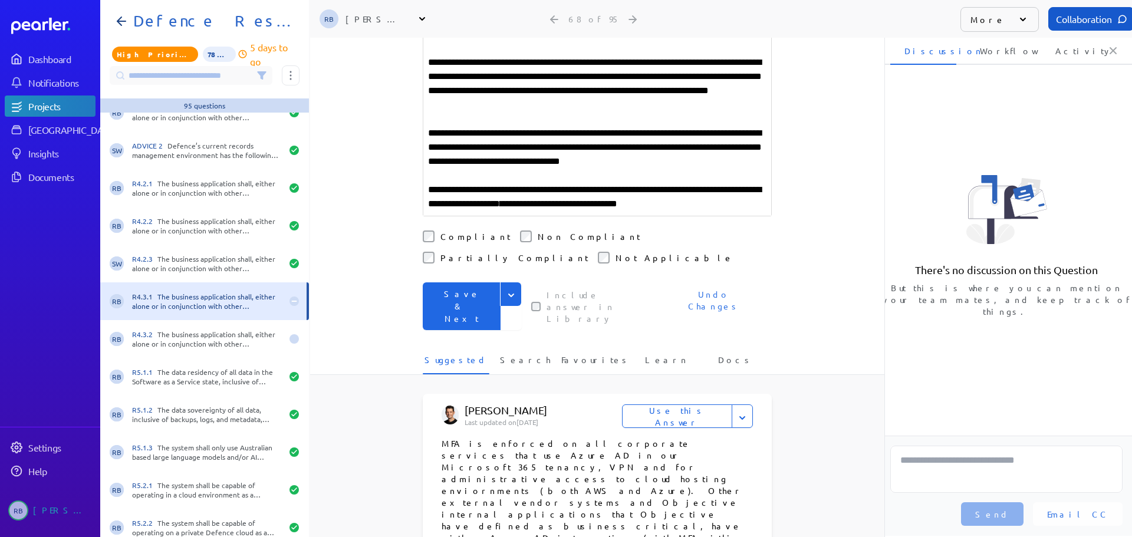
click at [464, 282] on button "Save & Next" at bounding box center [462, 306] width 78 height 48
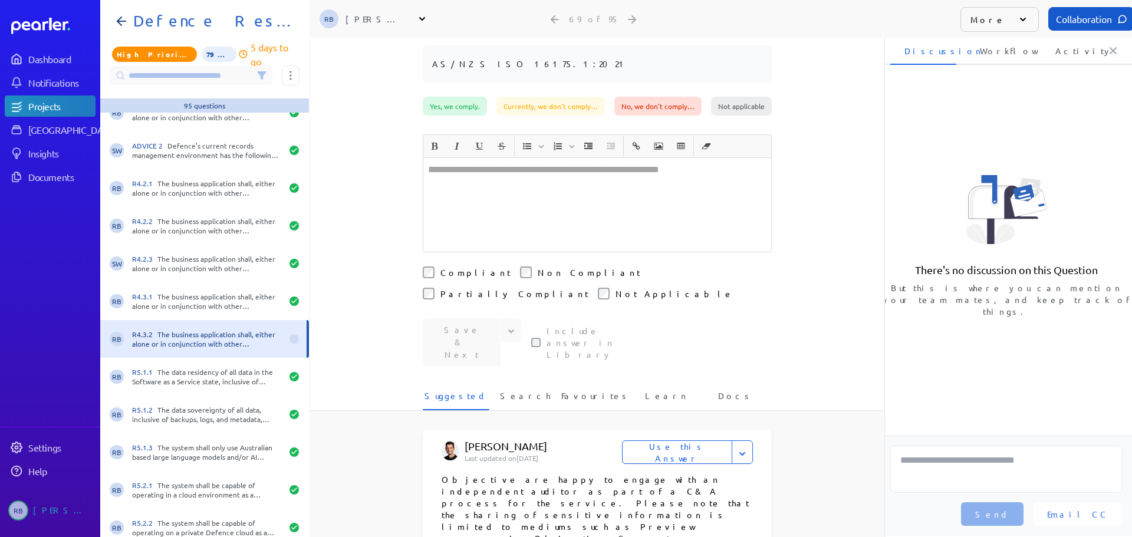
scroll to position [300, 0]
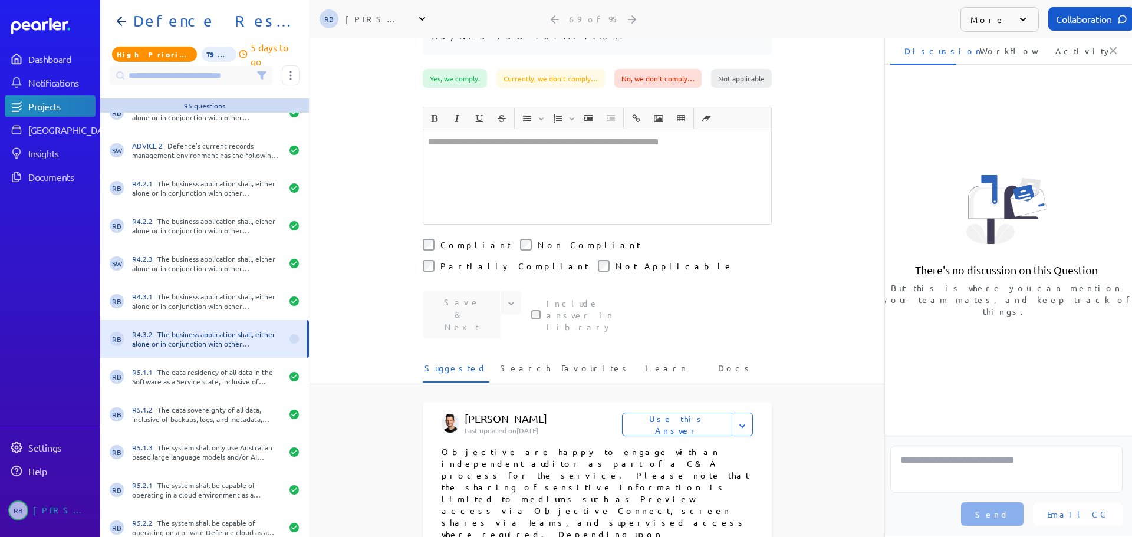
click at [512, 299] on div "**********" at bounding box center [597, 287] width 574 height 499
click at [512, 362] on span "Search" at bounding box center [525, 371] width 51 height 19
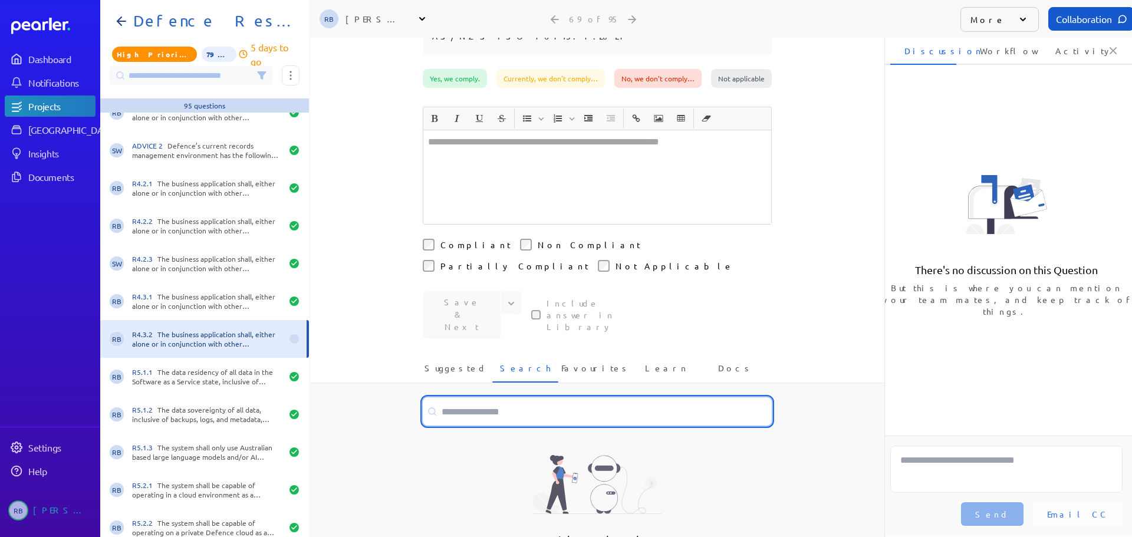
click at [487, 397] on input at bounding box center [597, 411] width 349 height 28
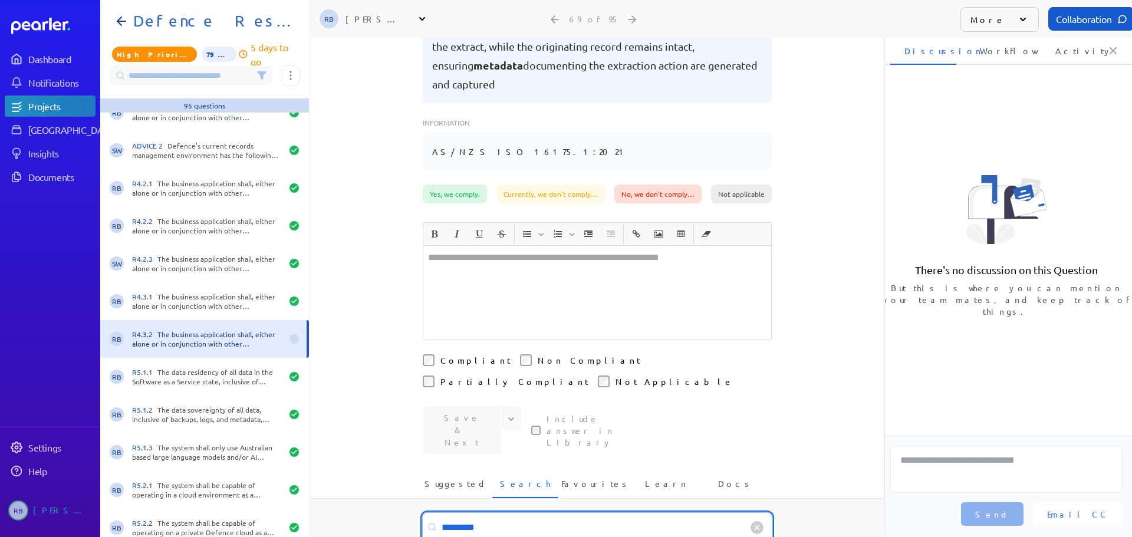
scroll to position [0, 0]
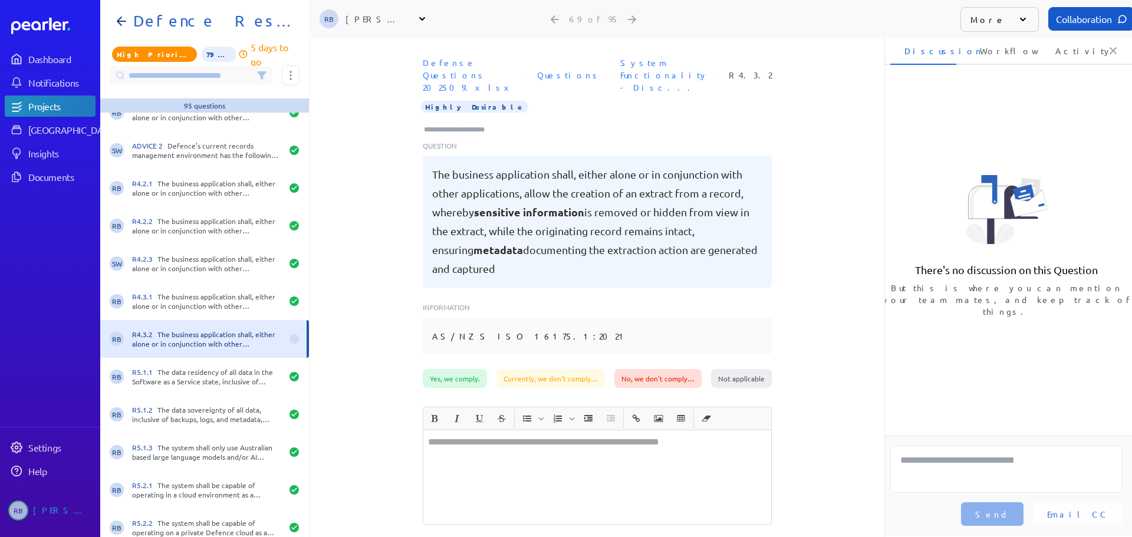
type input "*********"
drag, startPoint x: 416, startPoint y: 129, endPoint x: 504, endPoint y: 272, distance: 168.1
click at [504, 272] on div "Defense Questions 202509.xlsx Questions System Functionality - Disc... R4.3.2 H…" at bounding box center [597, 210] width 574 height 317
copy div "Question The business application shall, either alone or in conjunction with ot…"
click at [466, 436] on div at bounding box center [597, 477] width 348 height 94
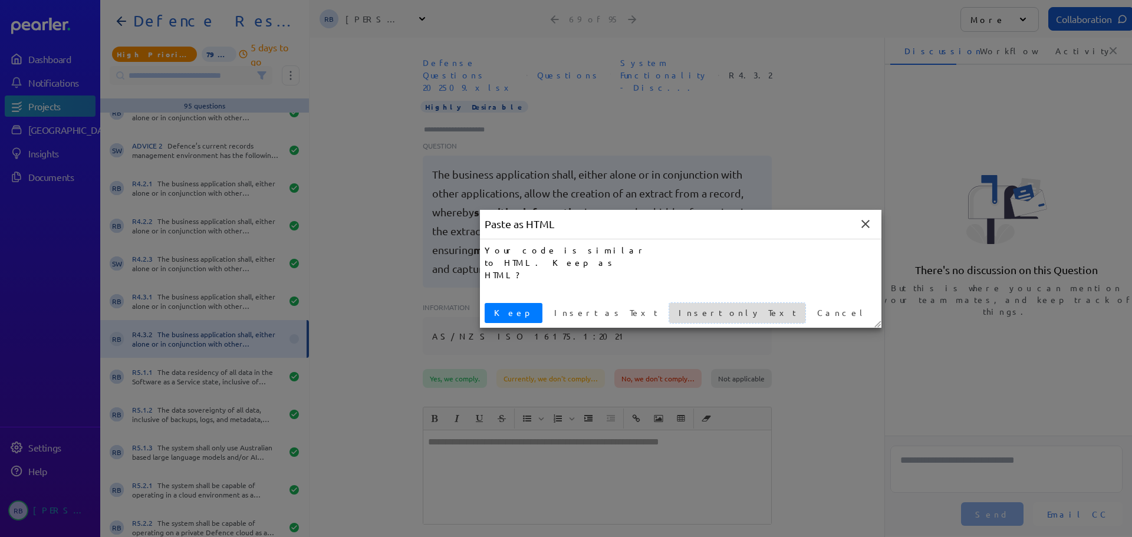
click at [674, 312] on span "Insert only Text" at bounding box center [737, 313] width 127 height 12
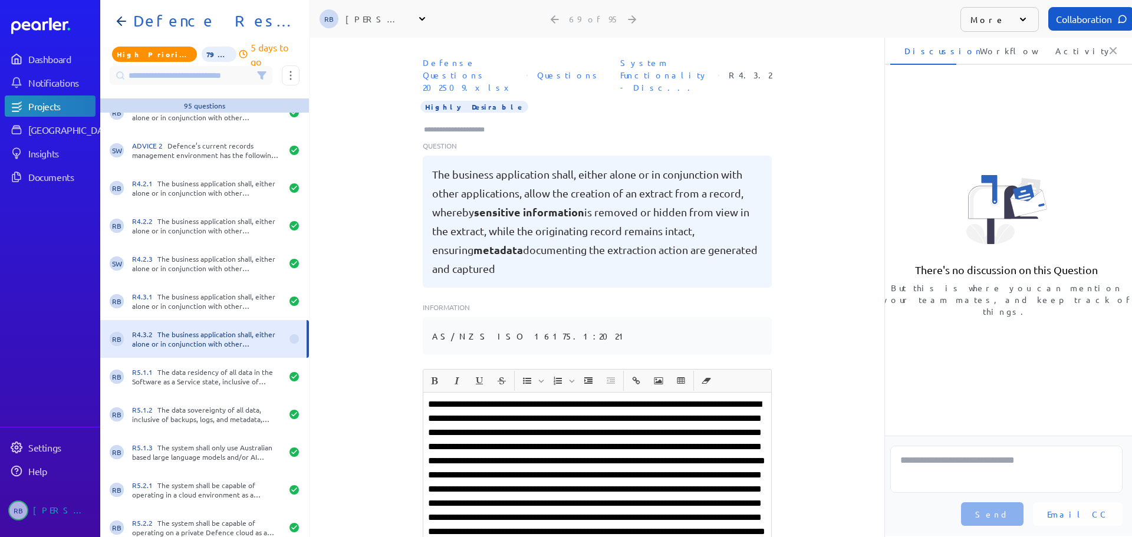
click at [543, 397] on p at bounding box center [597, 545] width 338 height 297
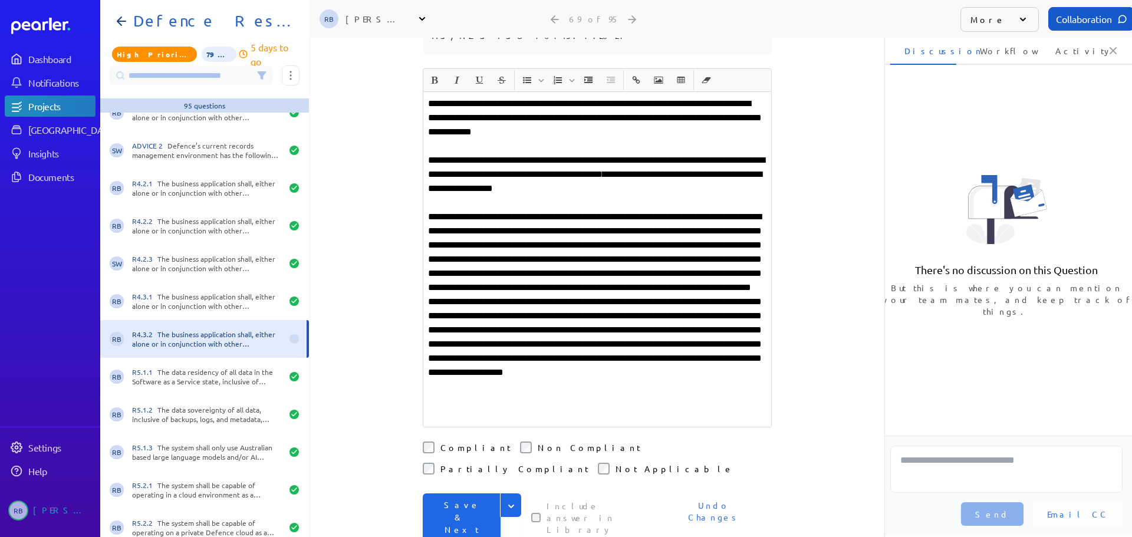
scroll to position [274, 0]
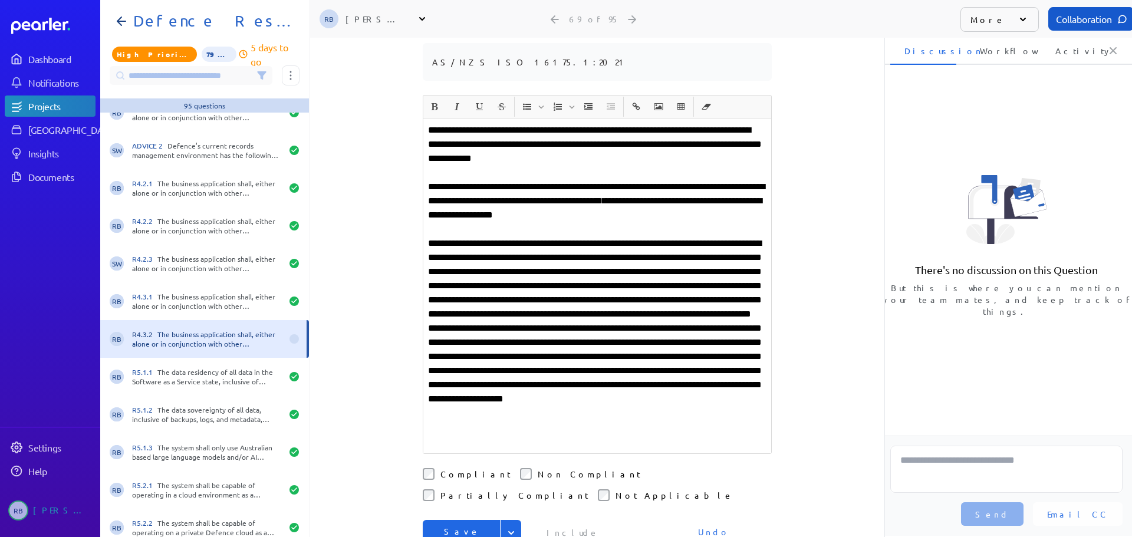
click at [561, 260] on p "**********" at bounding box center [597, 314] width 338 height 269
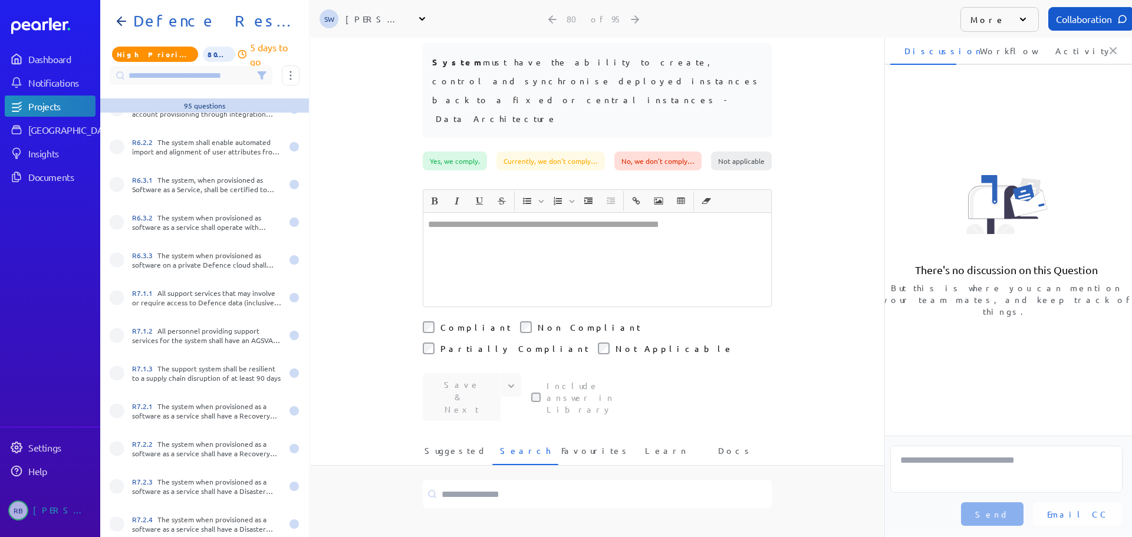
scroll to position [3161, 0]
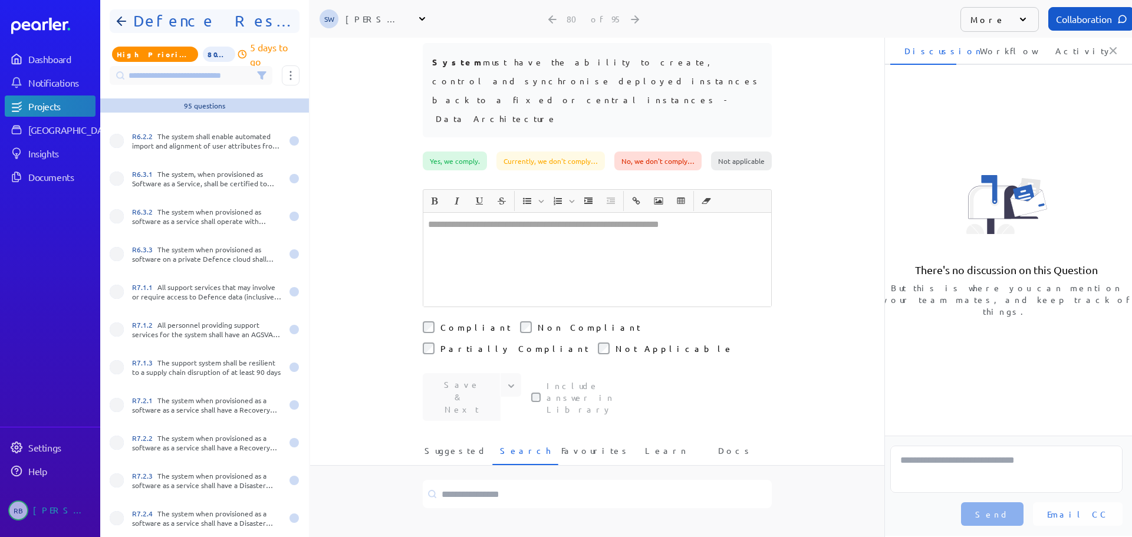
click at [217, 26] on h1 "Defence Response 202509" at bounding box center [210, 21] width 162 height 19
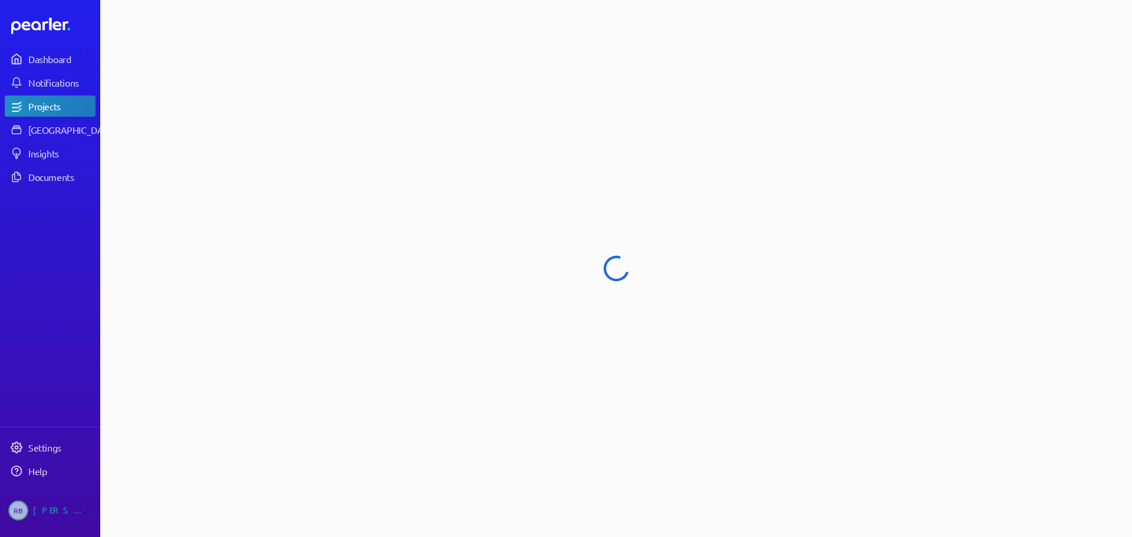
select select "****"
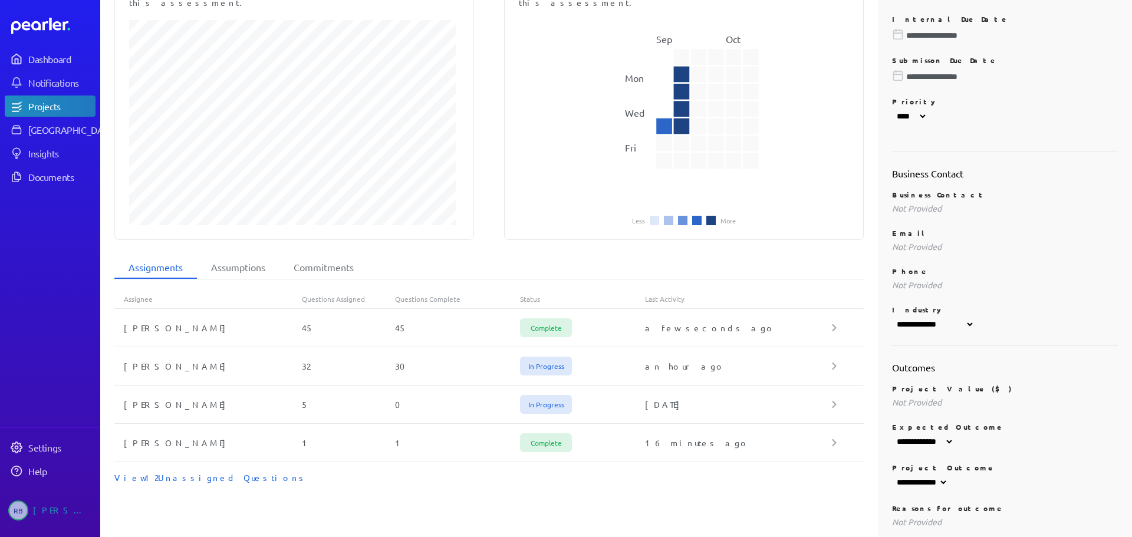
scroll to position [295, 0]
